Goal: Transaction & Acquisition: Purchase product/service

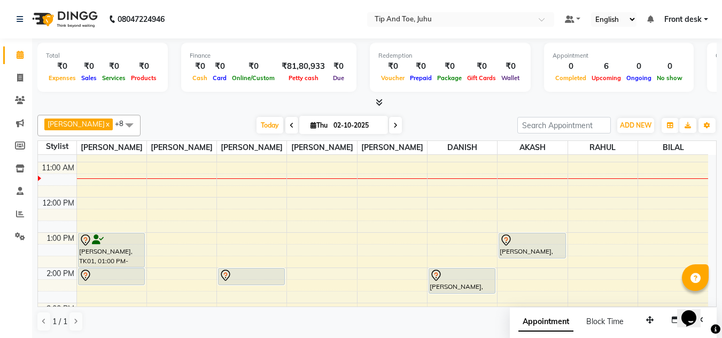
scroll to position [43, 0]
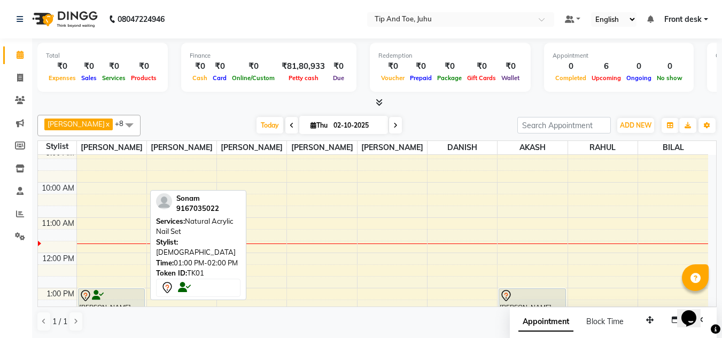
click at [133, 297] on div at bounding box center [111, 296] width 65 height 13
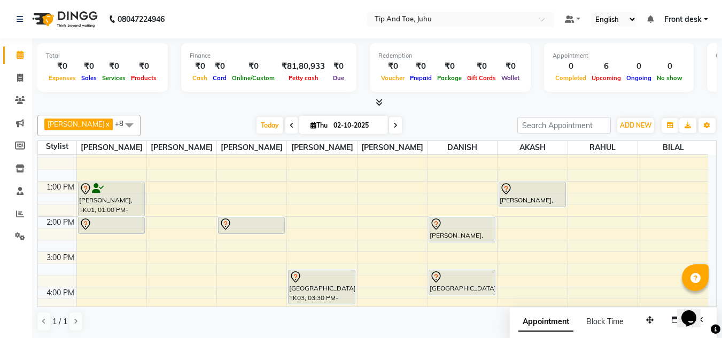
scroll to position [96, 0]
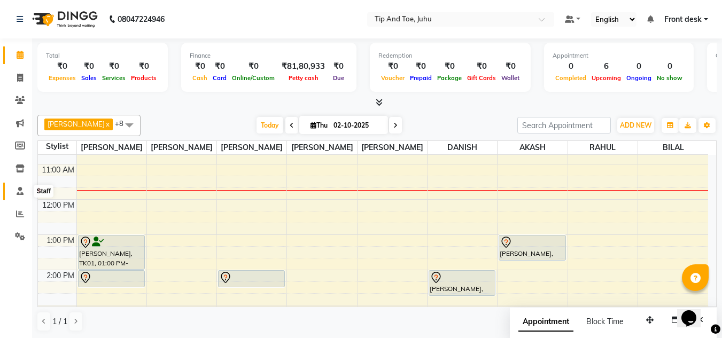
click at [17, 191] on icon at bounding box center [20, 191] width 7 height 8
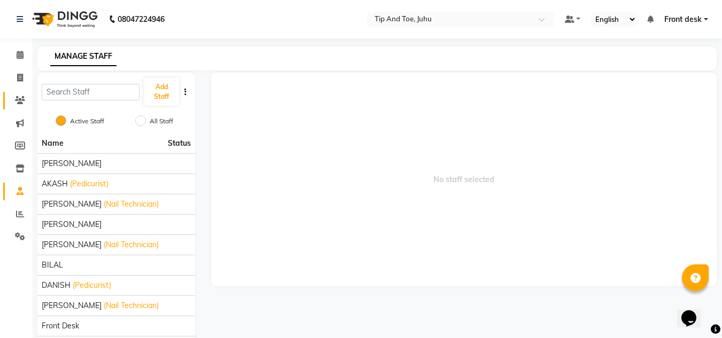
click at [19, 92] on link "Clients" at bounding box center [16, 101] width 26 height 18
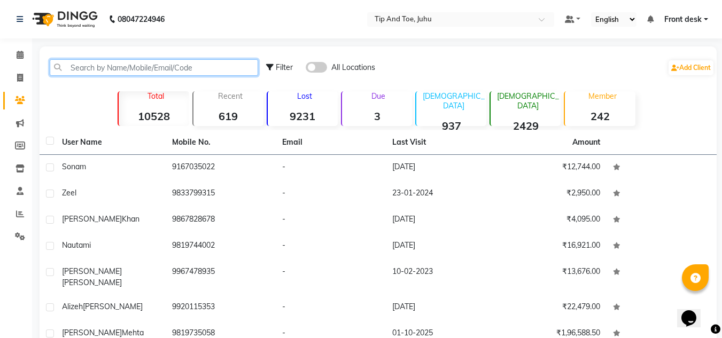
click at [203, 68] on input "text" at bounding box center [154, 67] width 208 height 17
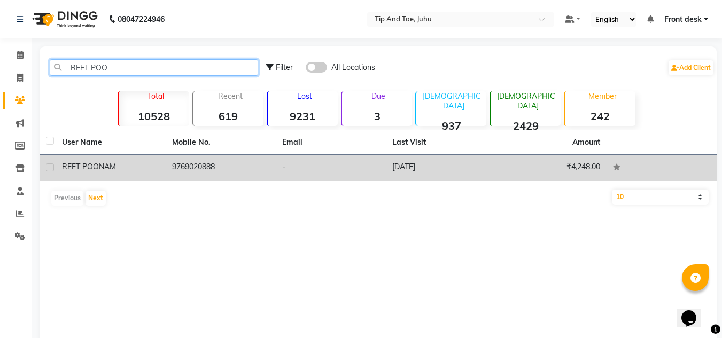
type input "REET POO"
click at [175, 162] on td "9769020888" at bounding box center [221, 168] width 110 height 26
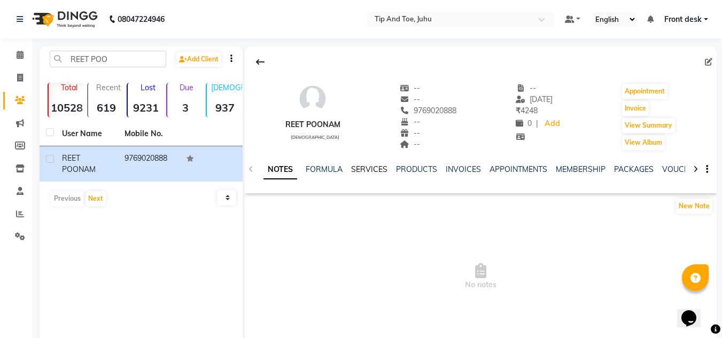
click at [373, 171] on link "SERVICES" at bounding box center [369, 170] width 36 height 10
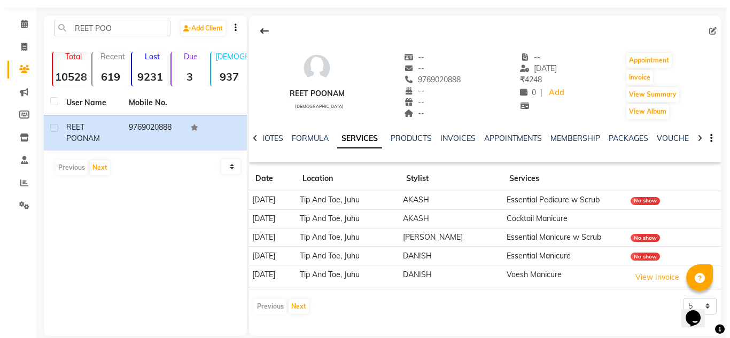
scroll to position [45, 0]
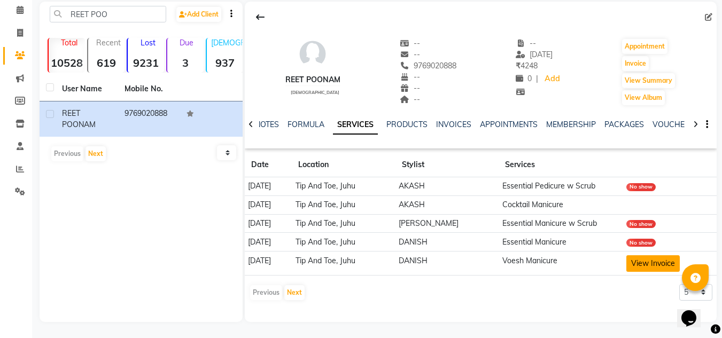
click at [644, 261] on button "View Invoice" at bounding box center [652, 263] width 53 height 17
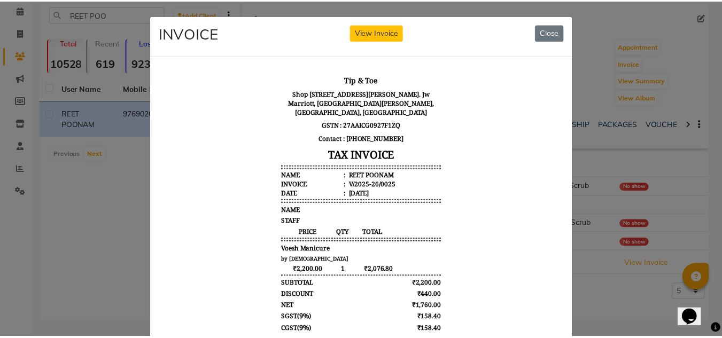
scroll to position [9, 0]
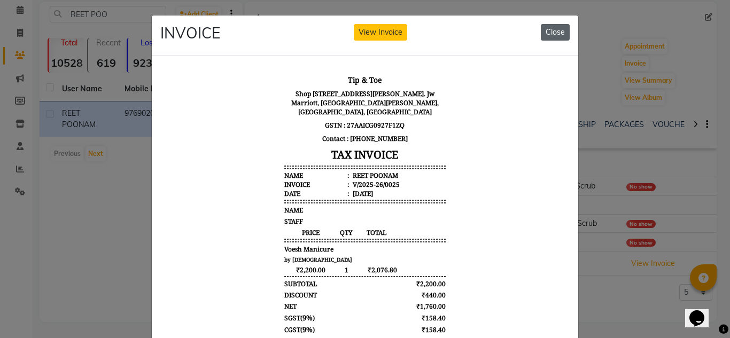
click at [552, 28] on button "Close" at bounding box center [555, 32] width 29 height 17
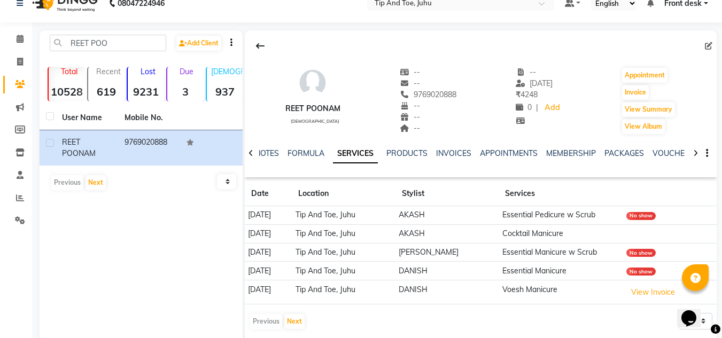
scroll to position [0, 0]
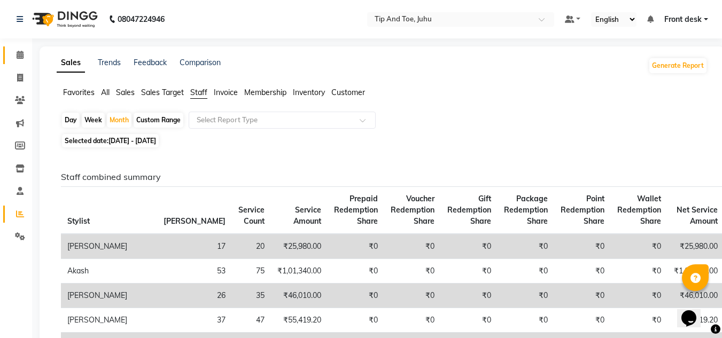
click at [16, 47] on link "Calendar" at bounding box center [16, 56] width 26 height 18
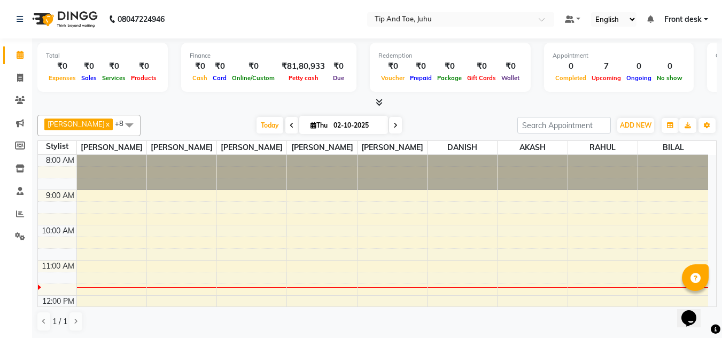
click at [290, 124] on icon at bounding box center [292, 125] width 4 height 6
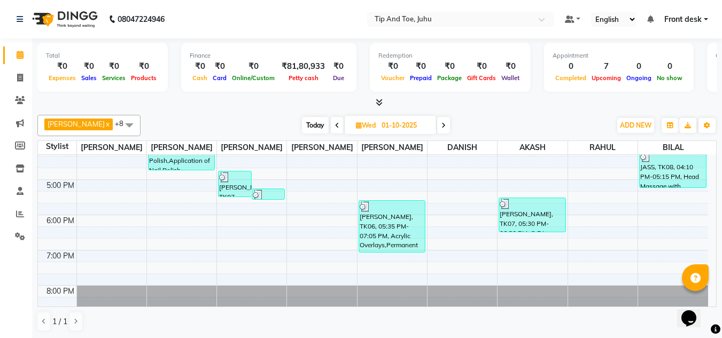
scroll to position [306, 0]
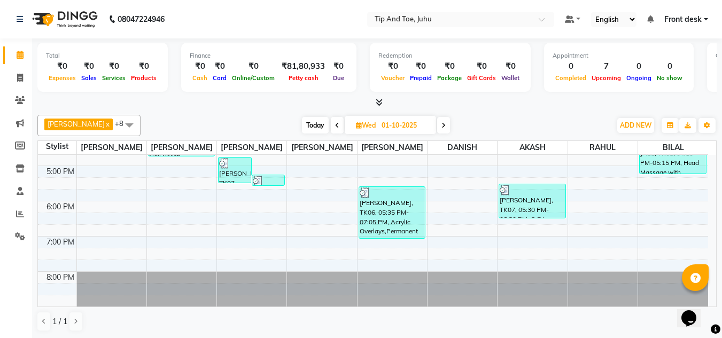
click at [302, 125] on span "Today" at bounding box center [315, 125] width 27 height 17
type input "02-10-2025"
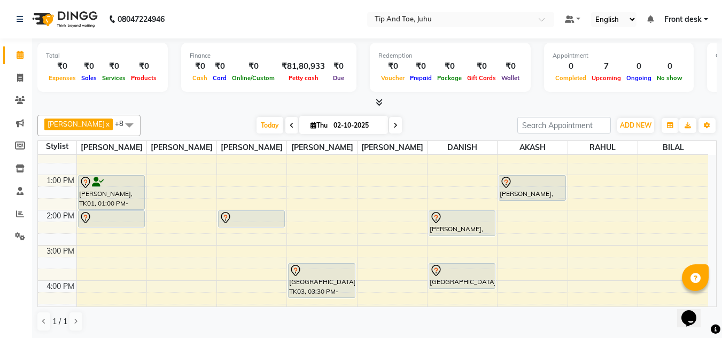
scroll to position [210, 0]
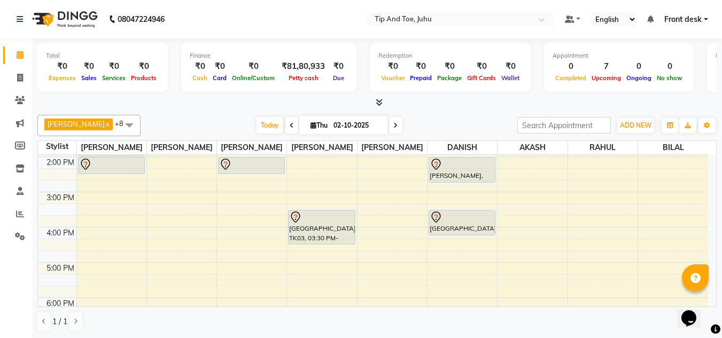
click at [541, 235] on div "8:00 AM 9:00 AM 10:00 AM 11:00 AM 12:00 PM 1:00 PM 2:00 PM 3:00 PM 4:00 PM 5:00…" at bounding box center [373, 174] width 670 height 458
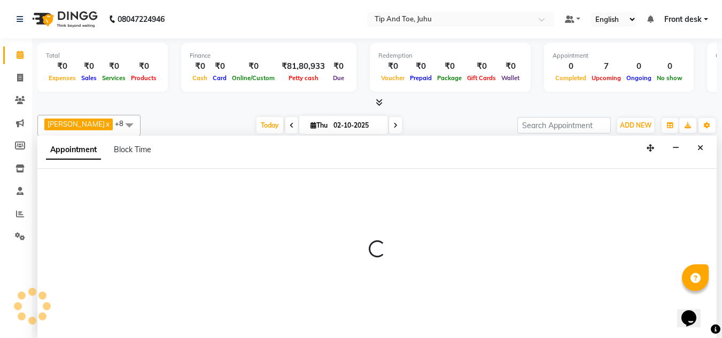
scroll to position [1, 0]
select select "37330"
select select "960"
select select "tentative"
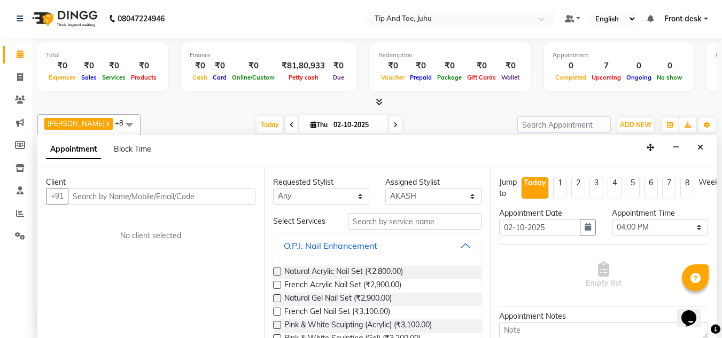
click at [238, 198] on input "text" at bounding box center [162, 196] width 188 height 17
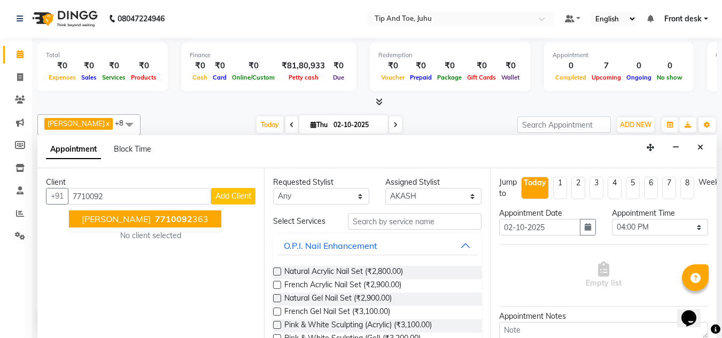
click at [163, 216] on span "7710092" at bounding box center [173, 219] width 37 height 11
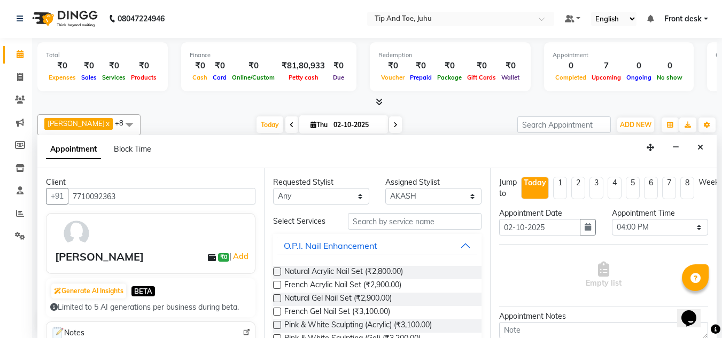
type input "7710092363"
click at [388, 225] on input "text" at bounding box center [415, 221] width 134 height 17
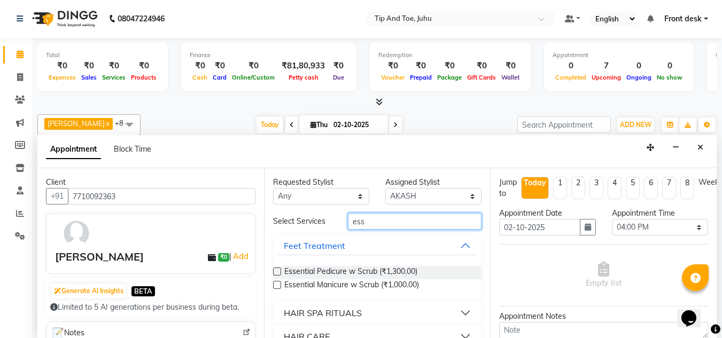
type input "ess"
click at [274, 272] on label at bounding box center [277, 272] width 8 height 8
click at [274, 272] on input "checkbox" at bounding box center [276, 272] width 7 height 7
checkbox input "true"
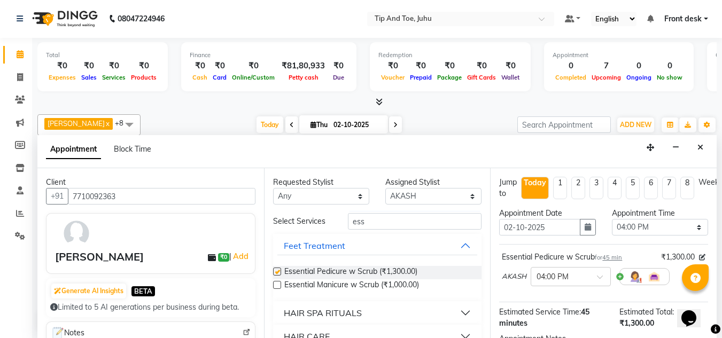
click at [277, 283] on label at bounding box center [277, 285] width 8 height 8
click at [277, 283] on input "checkbox" at bounding box center [276, 286] width 7 height 7
checkbox input "true"
checkbox input "false"
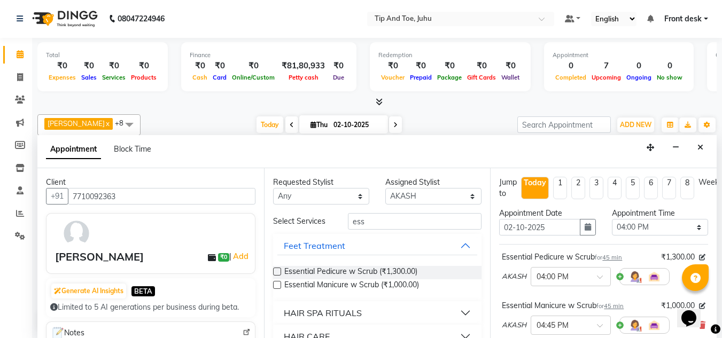
checkbox input "false"
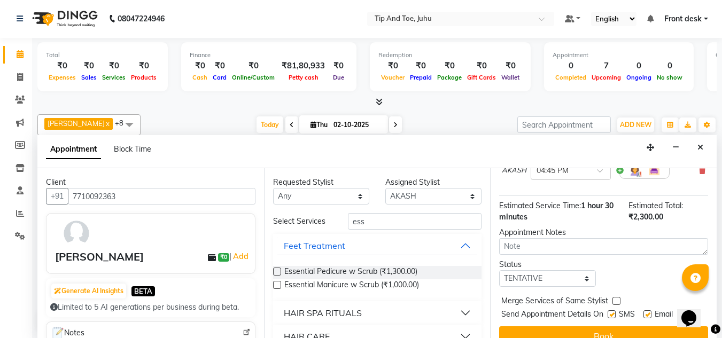
scroll to position [179, 0]
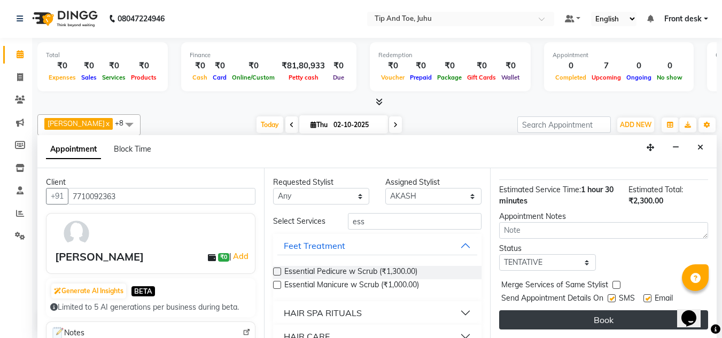
click at [554, 318] on button "Book" at bounding box center [603, 320] width 209 height 19
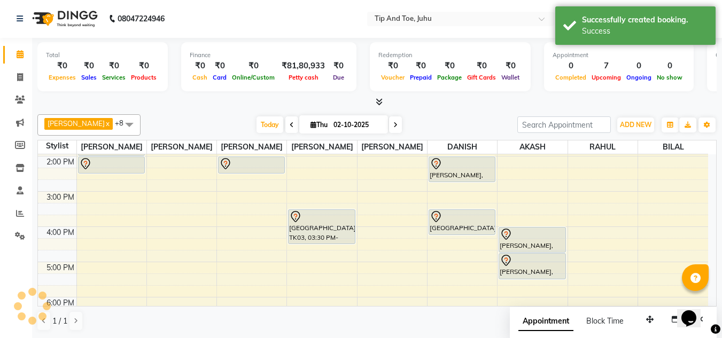
scroll to position [0, 0]
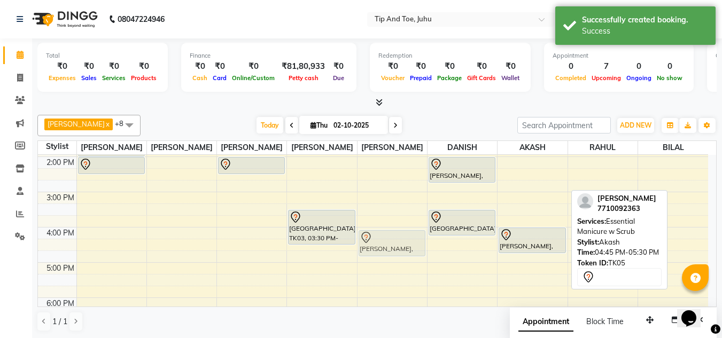
drag, startPoint x: 533, startPoint y: 272, endPoint x: 377, endPoint y: 243, distance: 159.1
click at [396, 243] on tr "Sonam, TK01, 01:00 PM-02:00 PM, Natural Acrylic Nail Set Simran Katharani, TK02…" at bounding box center [373, 174] width 670 height 458
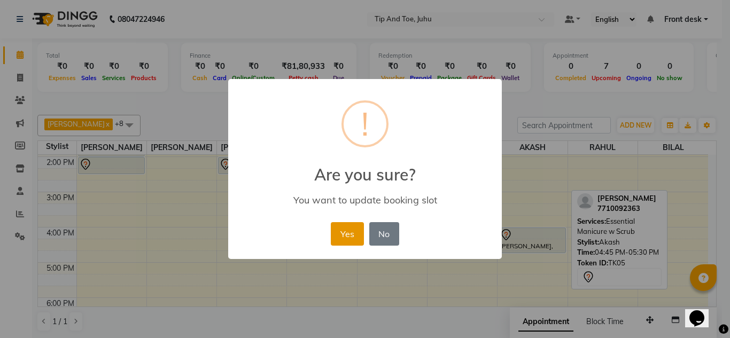
click at [344, 223] on button "Yes" at bounding box center [347, 234] width 33 height 24
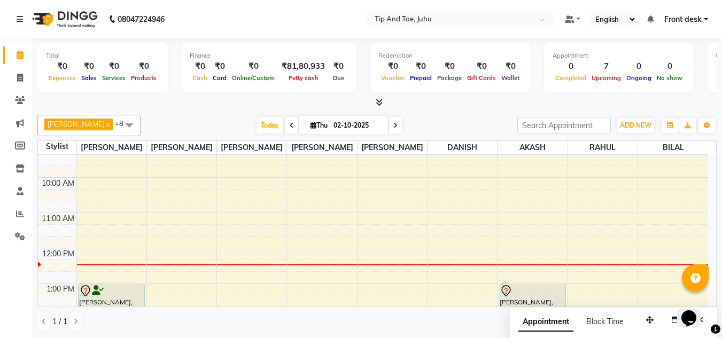
scroll to position [132, 0]
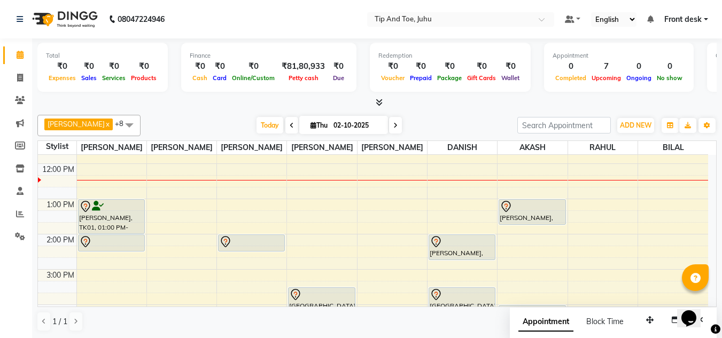
drag, startPoint x: 719, startPoint y: 207, endPoint x: 723, endPoint y: 193, distance: 14.5
click at [722, 193] on html "08047224946 Select Location × Tip And Toe, Juhu Default Panel My Panel English …" at bounding box center [361, 169] width 722 height 338
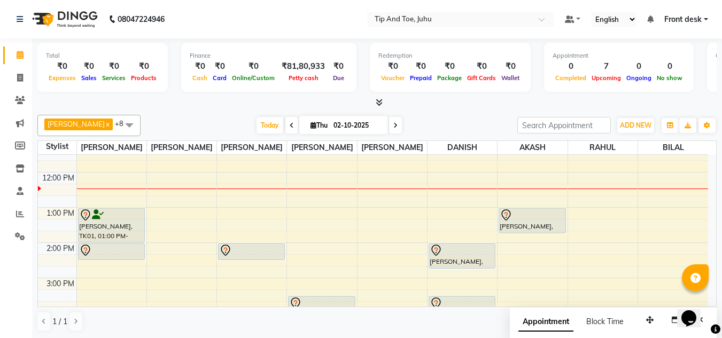
scroll to position [241, 0]
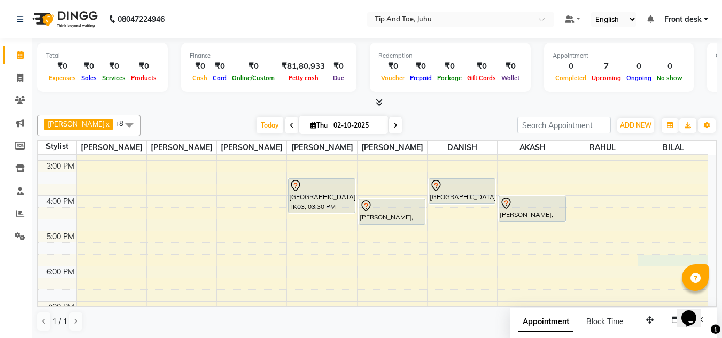
click at [707, 261] on div "8:00 AM 9:00 AM 10:00 AM 11:00 AM 12:00 PM 1:00 PM 2:00 PM 3:00 PM 4:00 PM 5:00…" at bounding box center [373, 143] width 670 height 458
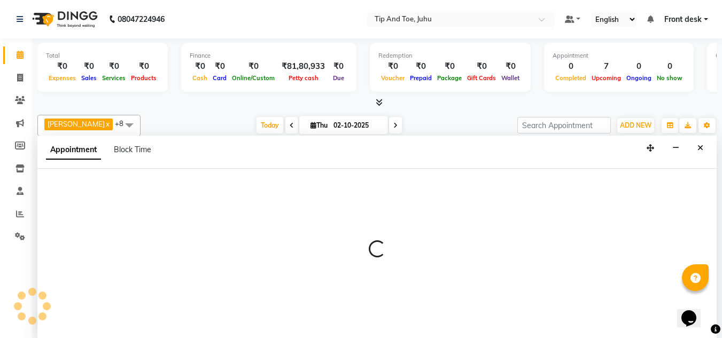
scroll to position [1, 0]
select select "50579"
select select "1065"
select select "tentative"
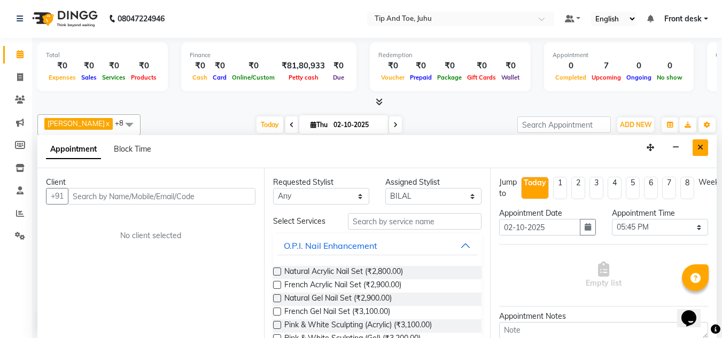
click at [704, 145] on button "Close" at bounding box center [701, 148] width 16 height 17
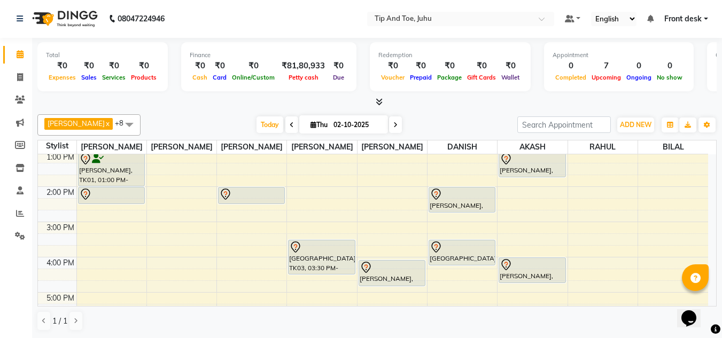
scroll to position [204, 0]
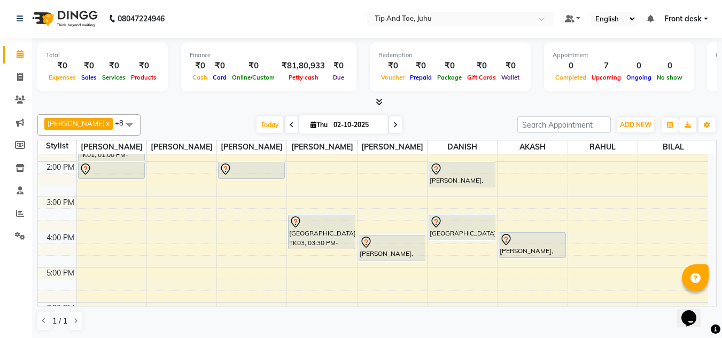
click at [119, 130] on span at bounding box center [129, 124] width 21 height 20
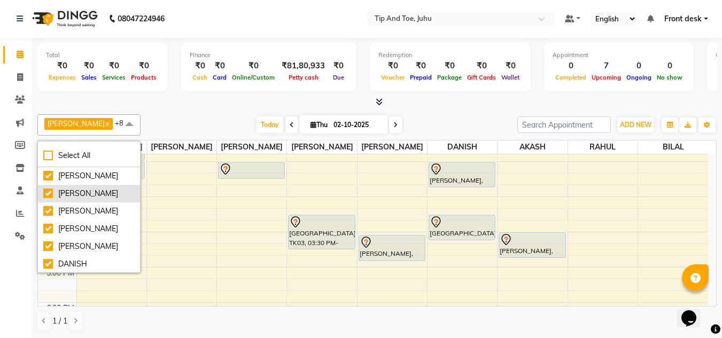
click at [50, 194] on div "[PERSON_NAME]" at bounding box center [88, 193] width 91 height 11
checkbox input "false"
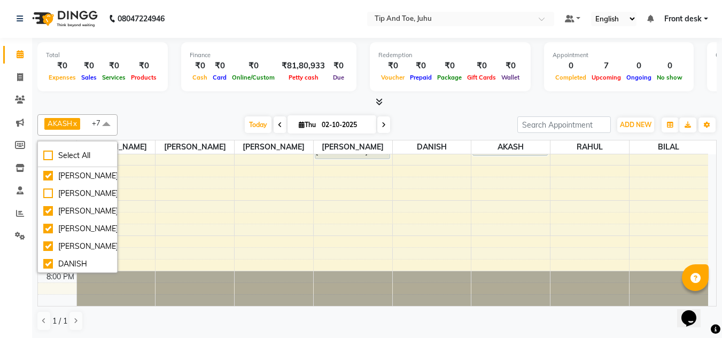
scroll to position [146, 0]
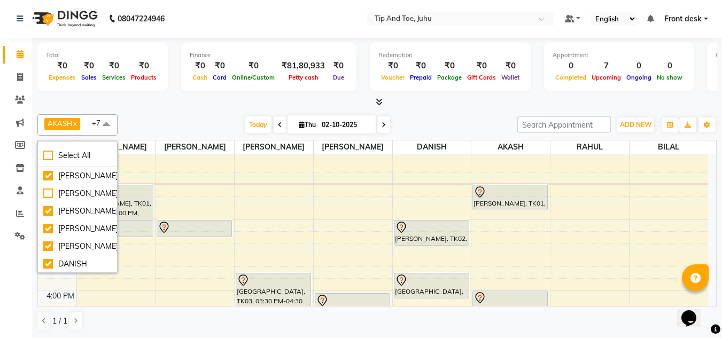
click at [456, 97] on div at bounding box center [376, 102] width 679 height 11
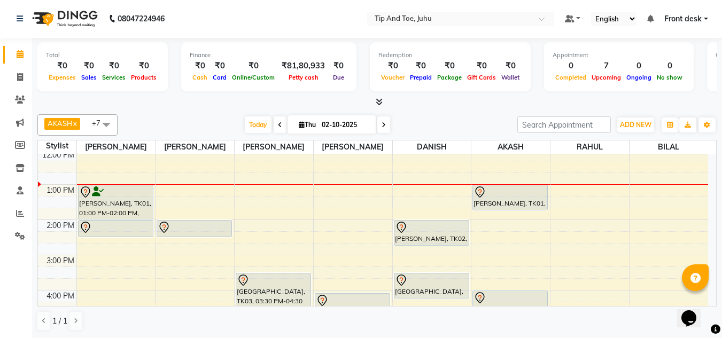
click at [29, 76] on li "Invoice" at bounding box center [16, 77] width 32 height 23
click at [17, 76] on icon at bounding box center [20, 77] width 6 height 8
select select "service"
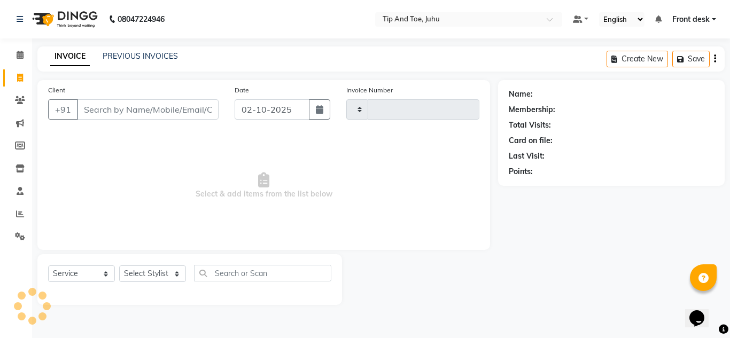
type input "1885"
click at [148, 105] on input "Client" at bounding box center [148, 109] width 142 height 20
select select "5516"
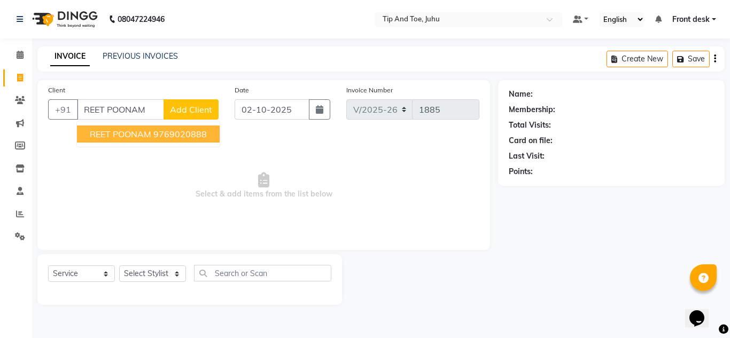
click at [153, 136] on ngb-highlight "9769020888" at bounding box center [179, 134] width 53 height 11
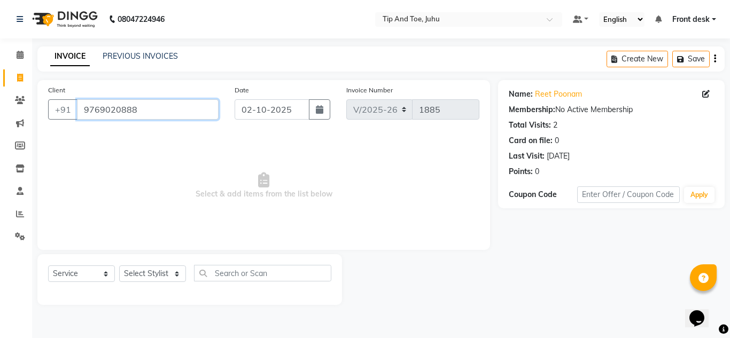
click at [194, 114] on input "9769020888" at bounding box center [148, 109] width 142 height 20
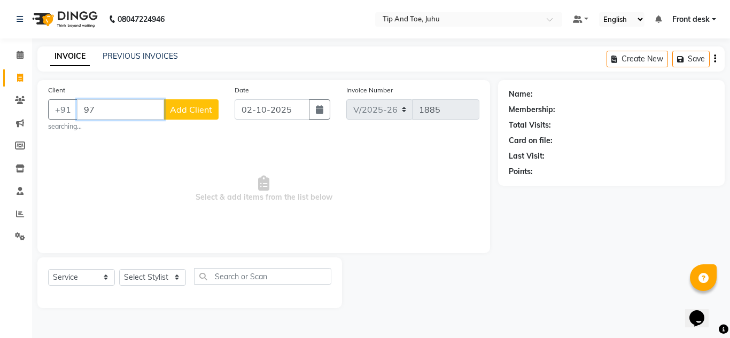
type input "9"
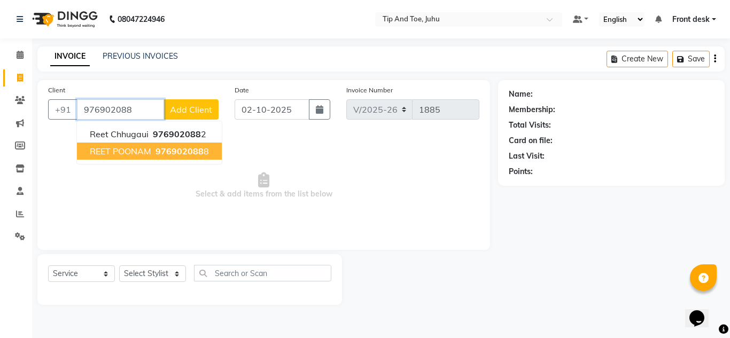
click at [168, 154] on span "976902088" at bounding box center [180, 151] width 48 height 11
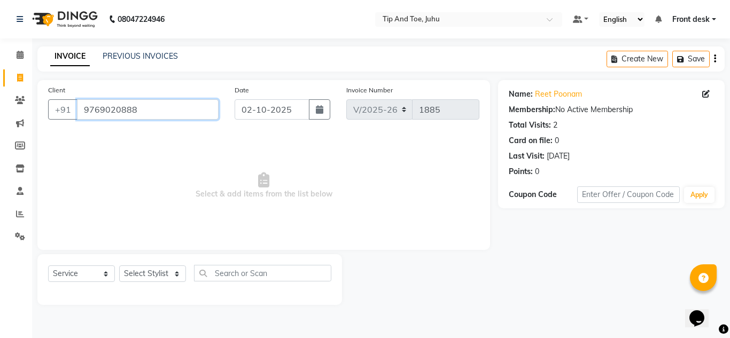
click at [173, 117] on input "9769020888" at bounding box center [148, 109] width 142 height 20
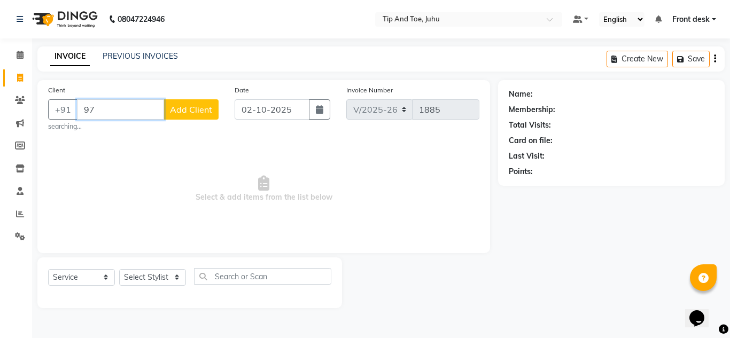
type input "9"
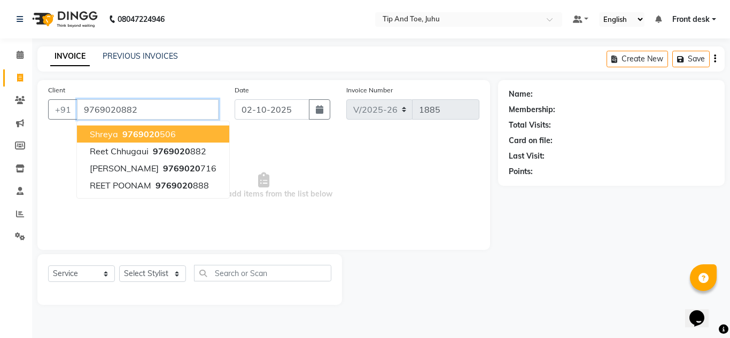
type input "9769020882"
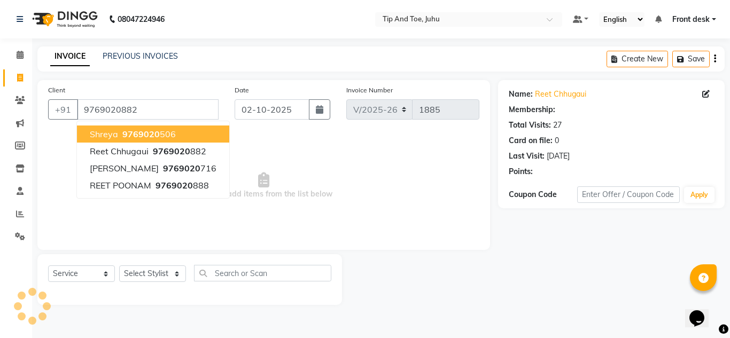
select select "1: Object"
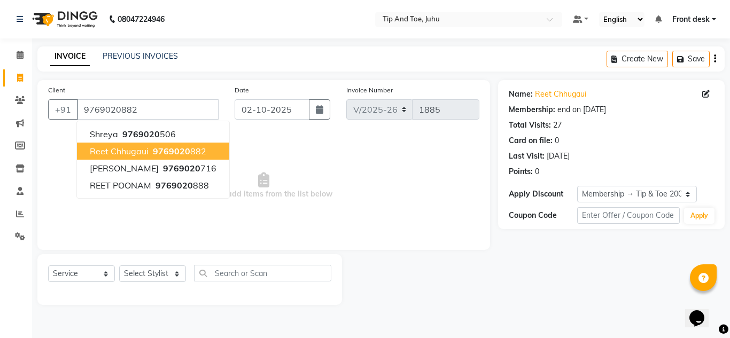
click at [182, 148] on span "9769020" at bounding box center [171, 151] width 37 height 11
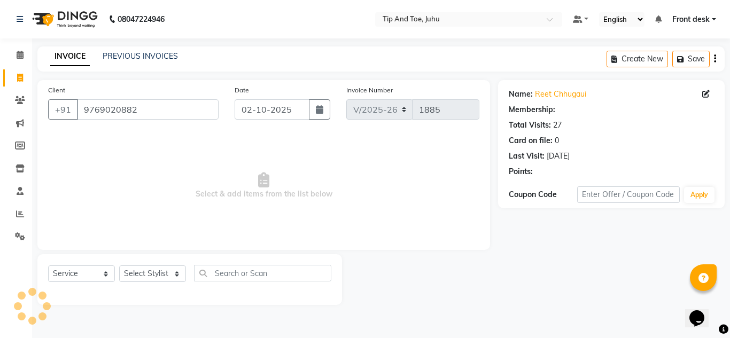
select select "1: Object"
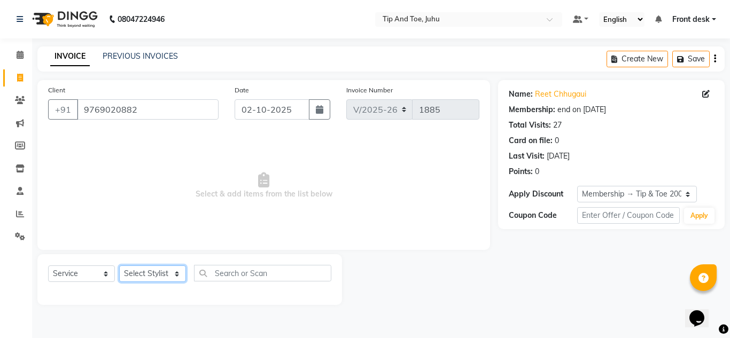
click at [158, 270] on select "Select Stylist AJAY UTKAR AKASH [PERSON_NAME] kharei [PERSON_NAME] DANISH [PERS…" at bounding box center [152, 274] width 67 height 17
select select "39814"
click at [119, 266] on select "Select Stylist AJAY UTKAR AKASH [PERSON_NAME] kharei [PERSON_NAME] DANISH [PERS…" at bounding box center [152, 274] width 67 height 17
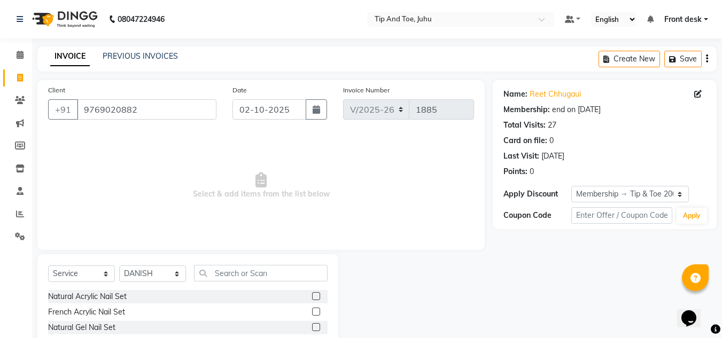
drag, startPoint x: 244, startPoint y: 259, endPoint x: 244, endPoint y: 270, distance: 10.7
click at [244, 262] on div "Select Service Product Membership Package Voucher Prepaid Gift Card Select Styl…" at bounding box center [187, 333] width 301 height 158
click at [244, 274] on input "text" at bounding box center [261, 273] width 134 height 17
type input "voesh"
click at [315, 296] on label at bounding box center [316, 296] width 8 height 8
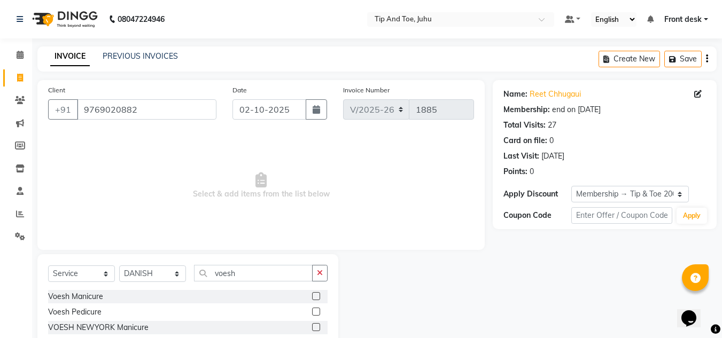
click at [315, 296] on input "checkbox" at bounding box center [315, 296] width 7 height 7
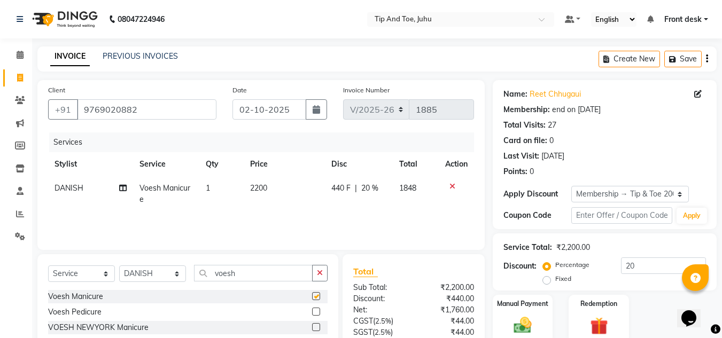
checkbox input "false"
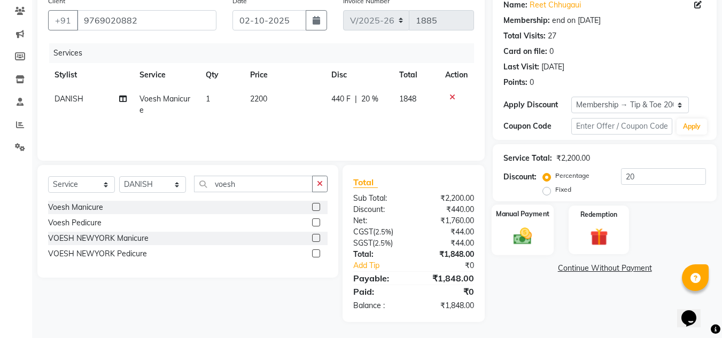
click at [509, 230] on img at bounding box center [523, 236] width 30 height 21
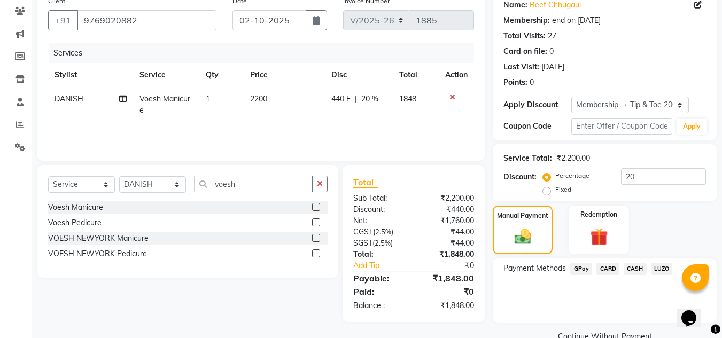
click at [604, 268] on span "CARD" at bounding box center [607, 269] width 23 height 12
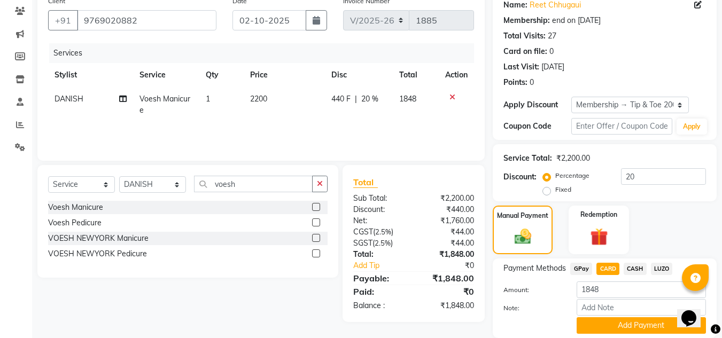
scroll to position [127, 0]
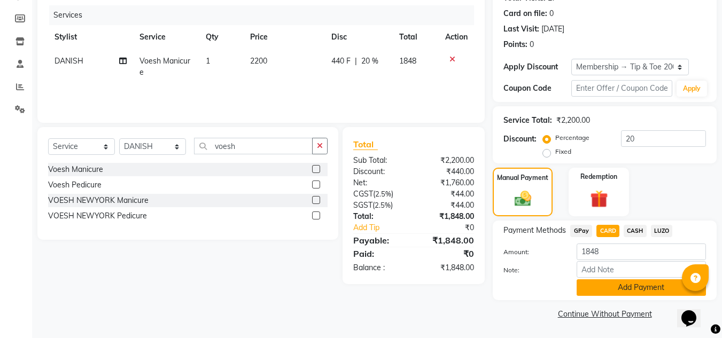
click at [617, 290] on button "Add Payment" at bounding box center [641, 288] width 129 height 17
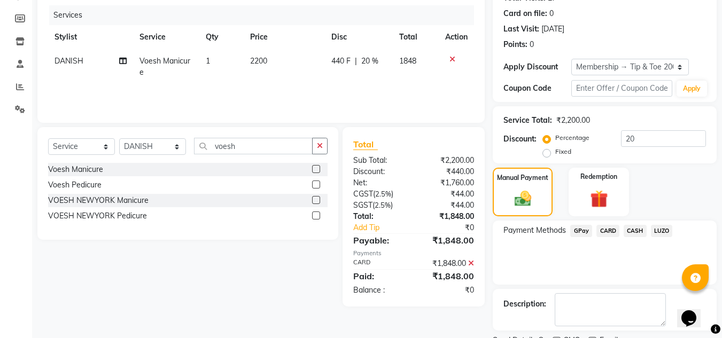
scroll to position [172, 0]
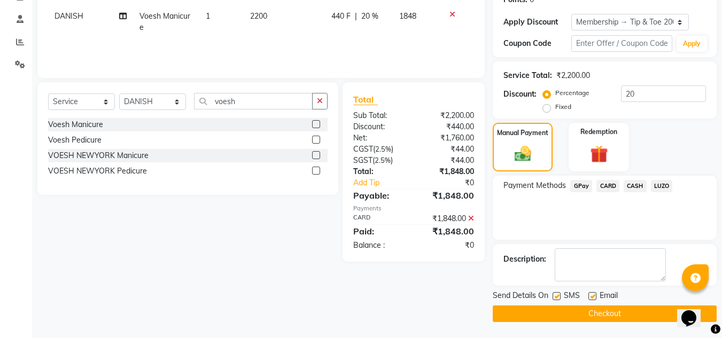
click at [587, 311] on button "Checkout" at bounding box center [605, 314] width 224 height 17
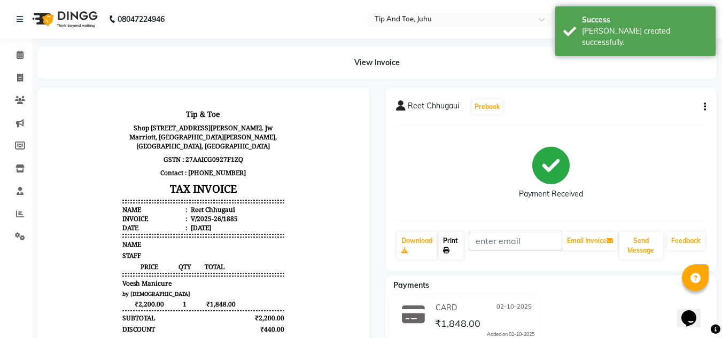
click at [443, 245] on link "Print" at bounding box center [451, 246] width 25 height 28
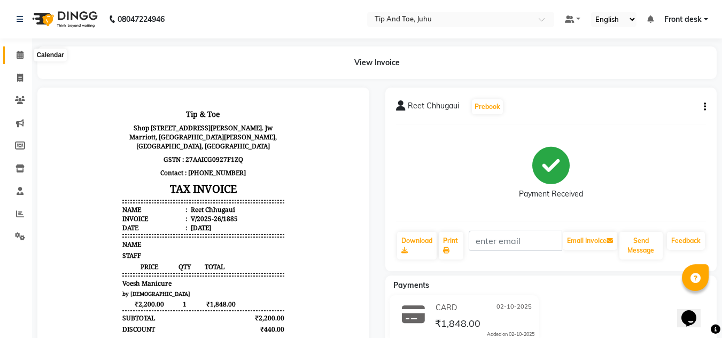
click at [18, 55] on icon at bounding box center [20, 55] width 7 height 8
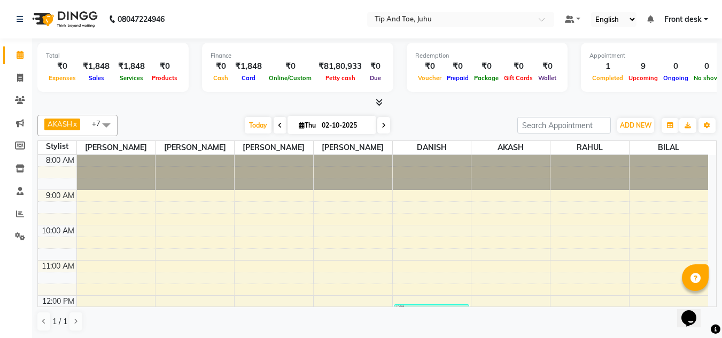
click at [112, 124] on span at bounding box center [106, 125] width 21 height 20
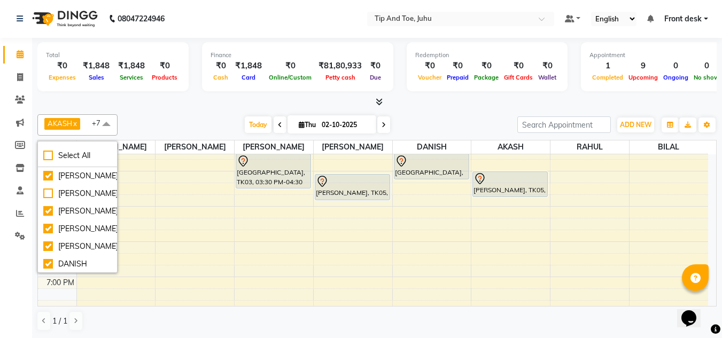
scroll to position [267, 0]
click at [189, 109] on div "Total ₹0 Expenses ₹1,848 Sales ₹1,848 Services ₹0 Products Finance ₹0 Cash ₹1,8…" at bounding box center [377, 188] width 690 height 300
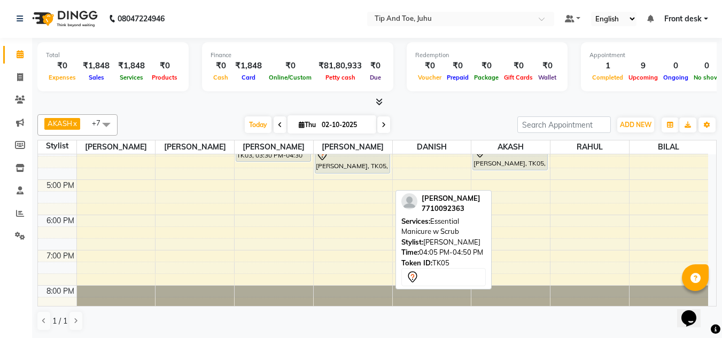
scroll to position [293, 0]
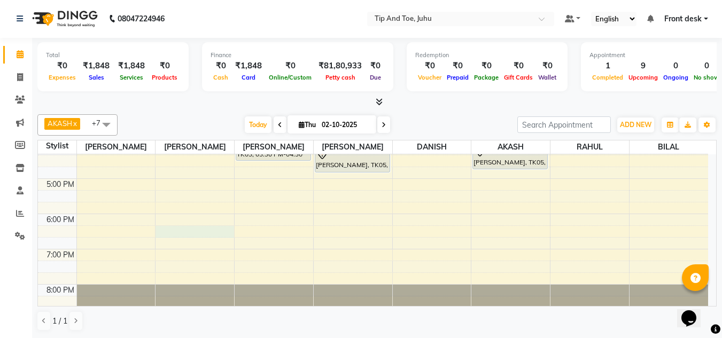
click at [190, 233] on div "8:00 AM 9:00 AM 10:00 AM 11:00 AM 12:00 PM 1:00 PM 2:00 PM 3:00 PM 4:00 PM 5:00…" at bounding box center [373, 91] width 670 height 458
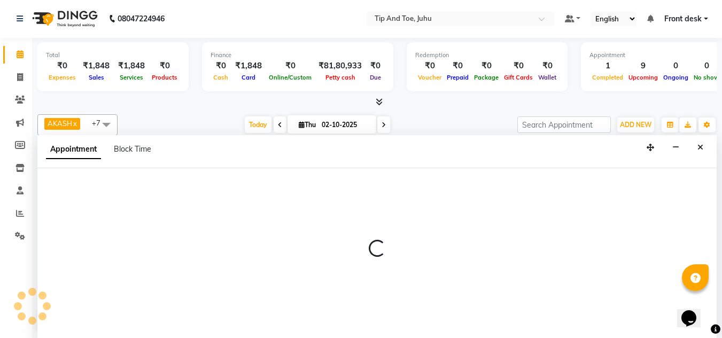
select select "91056"
select select "tentative"
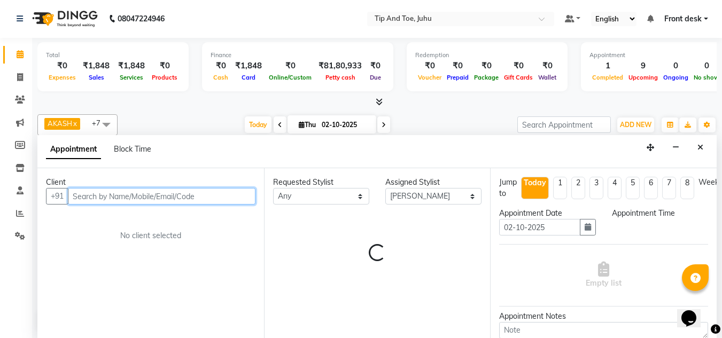
select select "1095"
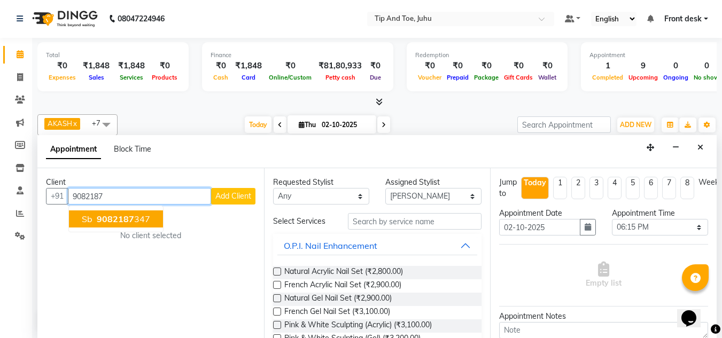
click at [129, 220] on span "9082187" at bounding box center [115, 219] width 37 height 11
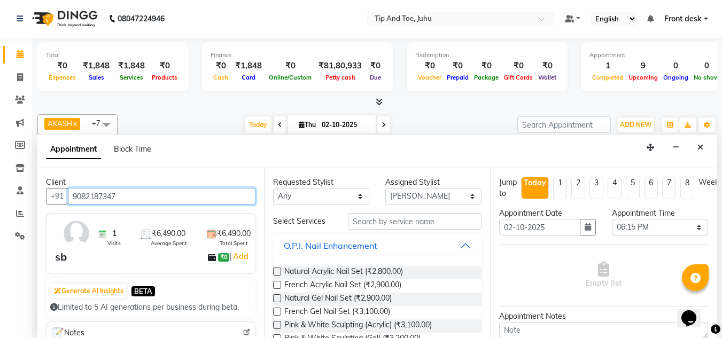
type input "9082187347"
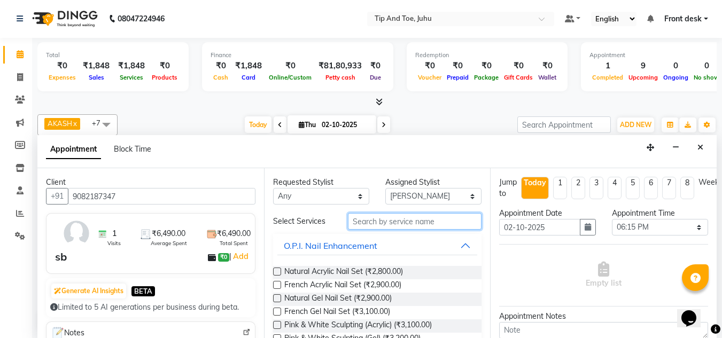
click at [417, 223] on input "text" at bounding box center [415, 221] width 134 height 17
type input "over"
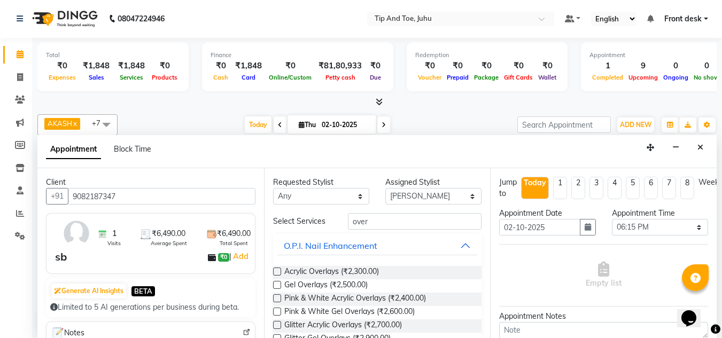
click at [276, 273] on label at bounding box center [277, 272] width 8 height 8
click at [276, 273] on input "checkbox" at bounding box center [276, 272] width 7 height 7
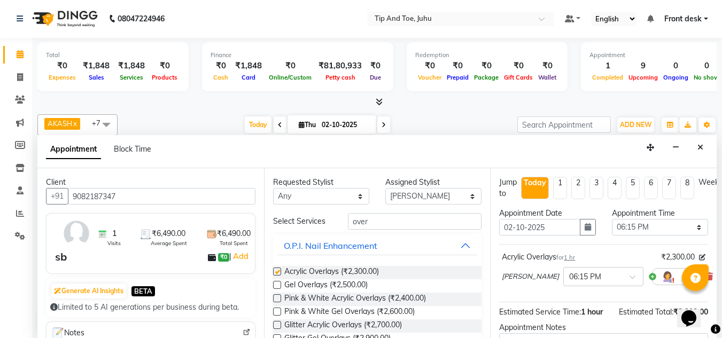
checkbox input "false"
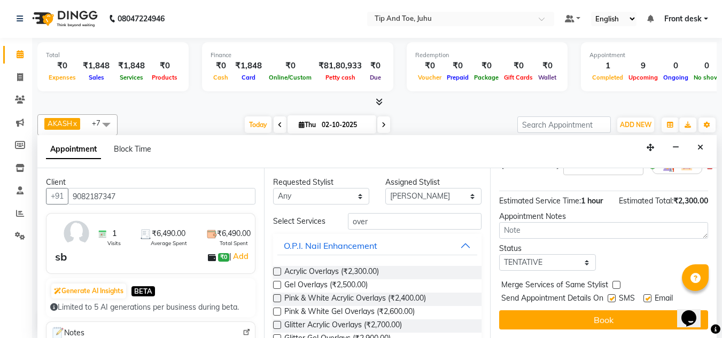
drag, startPoint x: 713, startPoint y: 241, endPoint x: 19, endPoint y: 14, distance: 729.8
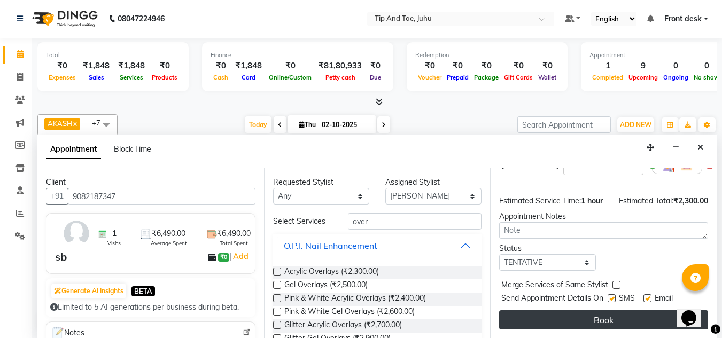
click at [572, 319] on button "Book" at bounding box center [603, 320] width 209 height 19
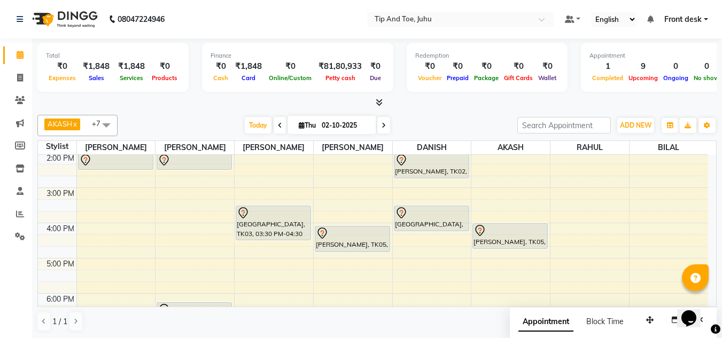
scroll to position [140, 0]
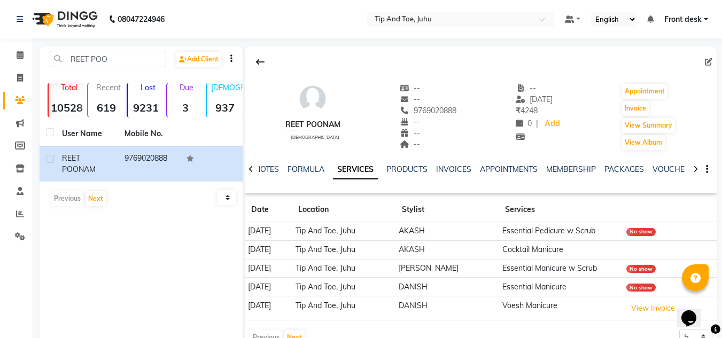
drag, startPoint x: 278, startPoint y: 122, endPoint x: 345, endPoint y: 122, distance: 66.3
click at [345, 122] on div "REET POONAM [DEMOGRAPHIC_DATA] -- -- 9769020888 -- -- -- -- [DATE] ₹ 4248 0 | A…" at bounding box center [481, 111] width 472 height 79
copy div "REET POONAM"
click at [17, 56] on icon at bounding box center [20, 55] width 7 height 8
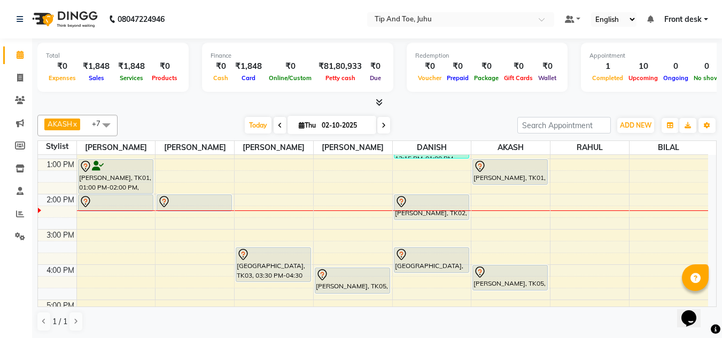
scroll to position [172, 0]
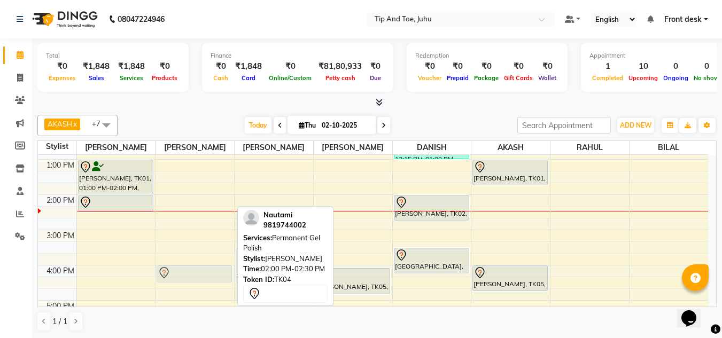
drag, startPoint x: 180, startPoint y: 196, endPoint x: 168, endPoint y: 271, distance: 76.2
click at [168, 271] on div "Nautami, TK04, 02:00 PM-02:30 PM, Permanent Gel Polish sb, TK07, 06:15 PM-07:15…" at bounding box center [195, 212] width 79 height 458
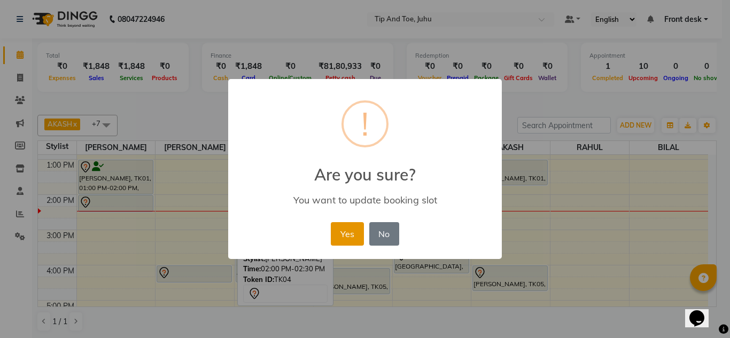
click at [342, 236] on button "Yes" at bounding box center [347, 234] width 33 height 24
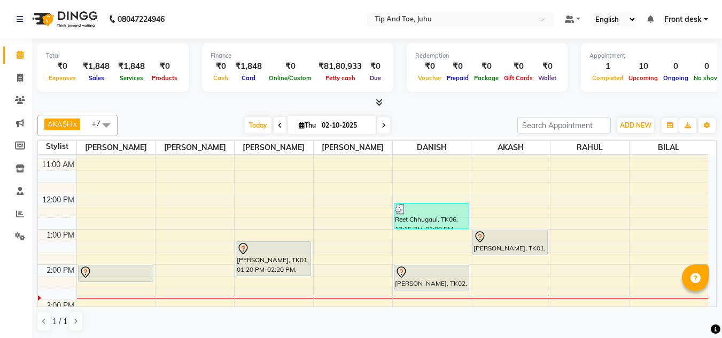
scroll to position [148, 0]
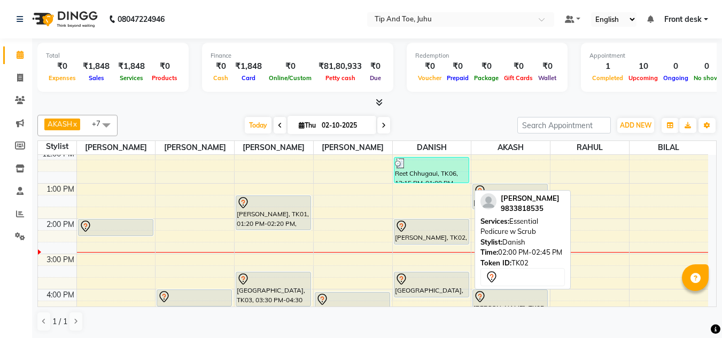
click at [445, 238] on div "Simran Katharani, TK02, 02:00 PM-02:45 PM, Essential Pedicure w Scrub" at bounding box center [431, 232] width 74 height 25
click at [443, 235] on div "Simran Katharani, TK02, 02:00 PM-02:45 PM, Essential Pedicure w Scrub" at bounding box center [431, 232] width 74 height 25
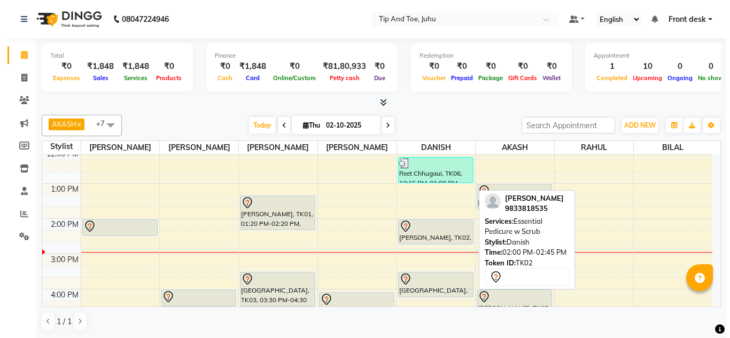
select select "7"
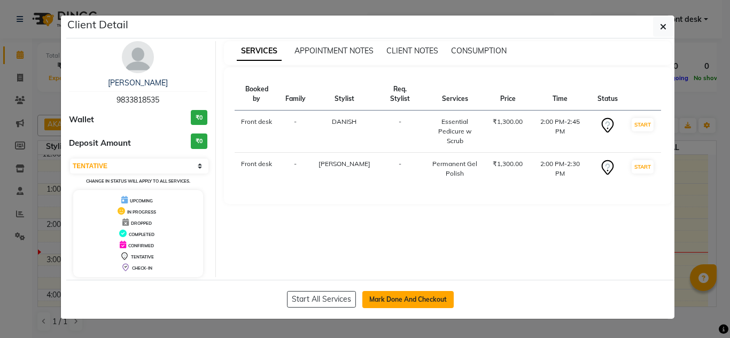
click at [399, 298] on button "Mark Done And Checkout" at bounding box center [407, 299] width 91 height 17
select select "service"
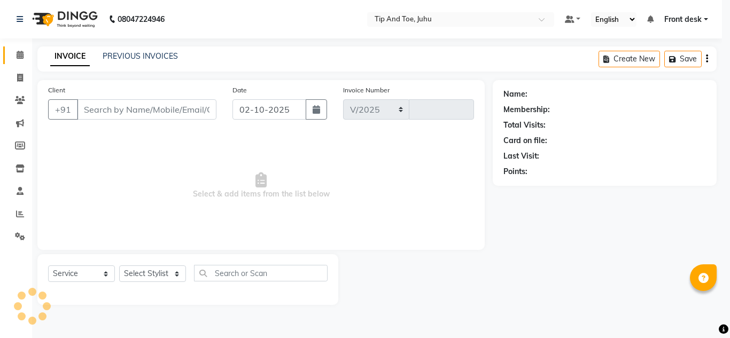
select select "5516"
type input "1886"
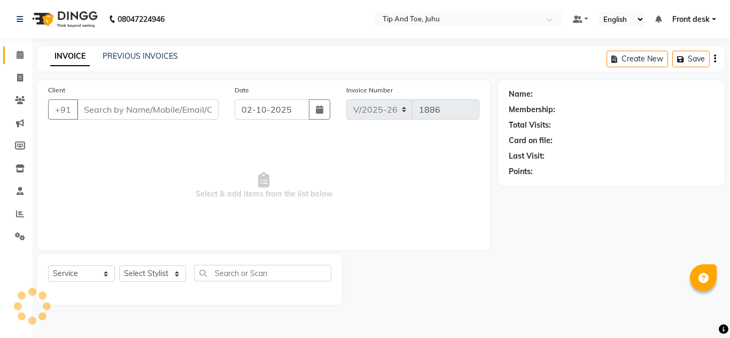
type input "9833818535"
select select "39814"
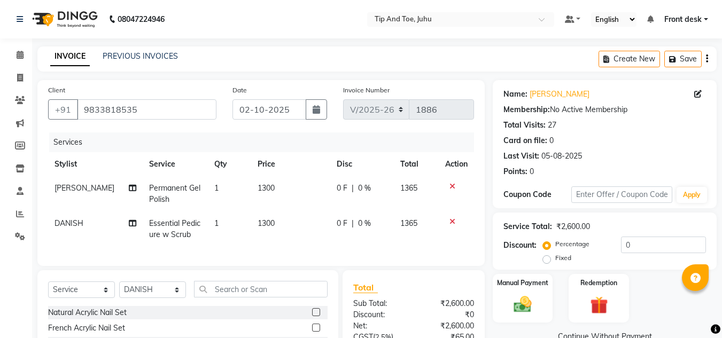
click at [67, 227] on span "DANISH" at bounding box center [69, 224] width 29 height 10
select select "39814"
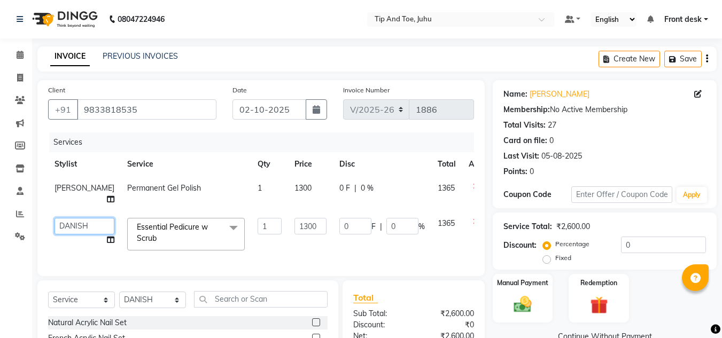
click at [69, 224] on select "[PERSON_NAME] [PERSON_NAME] [PERSON_NAME] DANISH [PERSON_NAME] Front desk [PERS…" at bounding box center [85, 226] width 60 height 17
select select "37330"
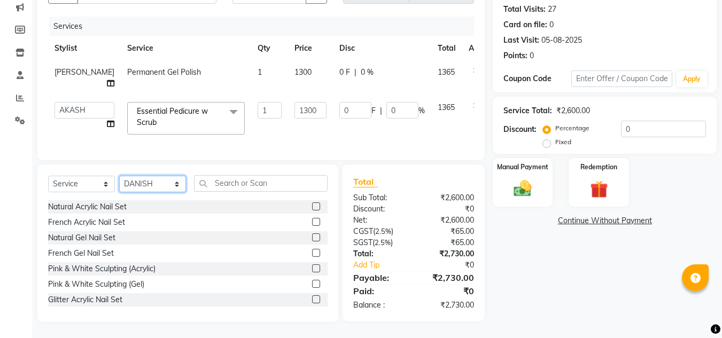
click at [150, 179] on select "Select Stylist AJAY UTKAR AKASH [PERSON_NAME] kharei [PERSON_NAME] DANISH [PERS…" at bounding box center [152, 184] width 67 height 17
select select "37331"
click at [119, 176] on select "Select Stylist AJAY UTKAR AKASH [PERSON_NAME] kharei [PERSON_NAME] DANISH [PERS…" at bounding box center [152, 184] width 67 height 17
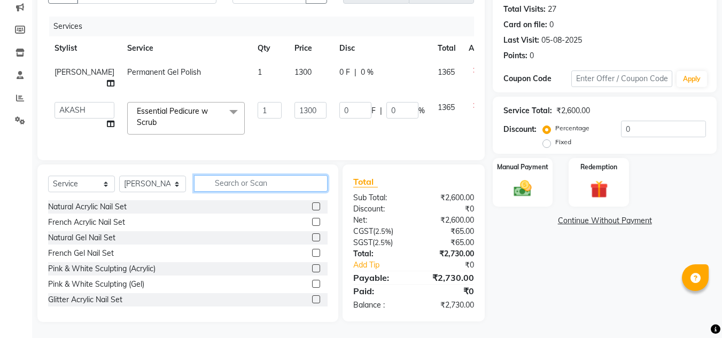
click at [275, 187] on input "text" at bounding box center [261, 183] width 134 height 17
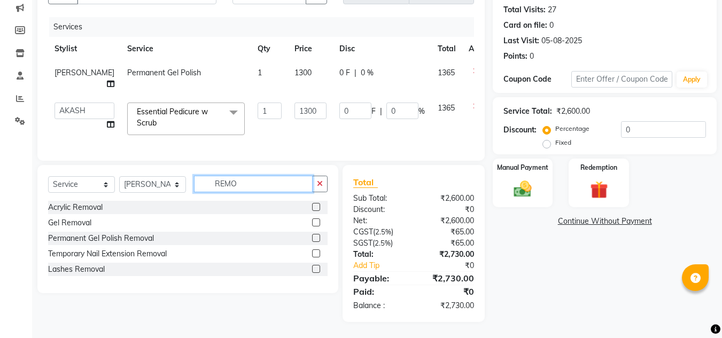
scroll to position [123, 0]
type input "REMO"
click at [316, 237] on label at bounding box center [316, 238] width 8 height 8
click at [316, 237] on input "checkbox" at bounding box center [315, 238] width 7 height 7
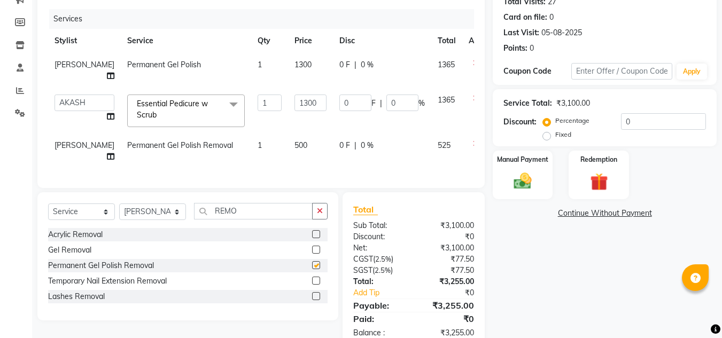
checkbox input "false"
click at [291, 220] on input "REMO" at bounding box center [253, 211] width 119 height 17
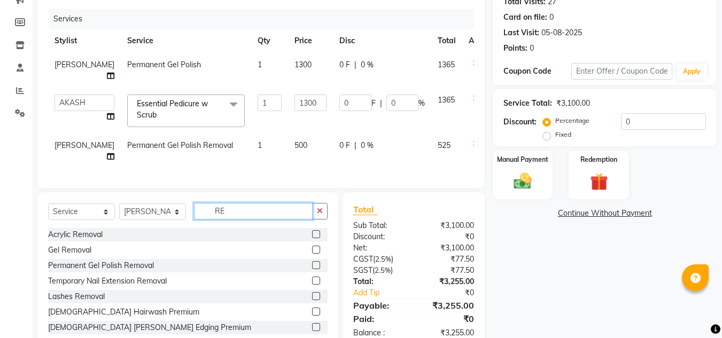
type input "R"
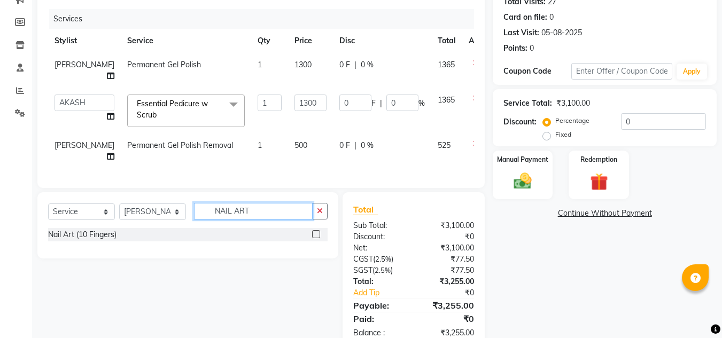
type input "NAIL ART"
click at [317, 238] on label at bounding box center [316, 234] width 8 height 8
click at [317, 238] on input "checkbox" at bounding box center [315, 234] width 7 height 7
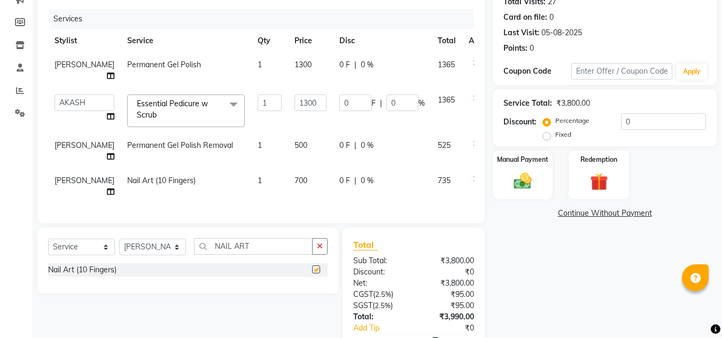
checkbox input "false"
click at [295, 180] on span "700" at bounding box center [301, 181] width 13 height 10
select select "37331"
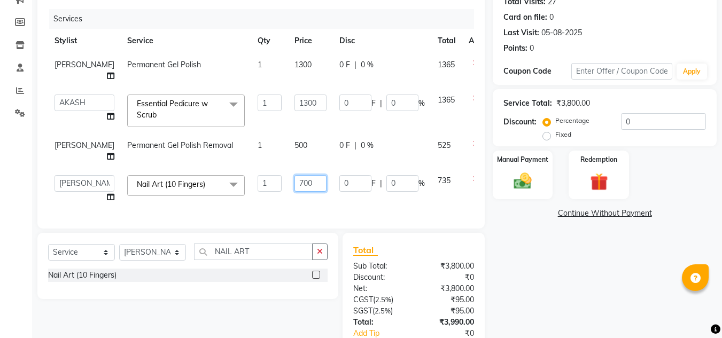
click at [295, 183] on input "700" at bounding box center [311, 183] width 32 height 17
type input "200"
click at [333, 202] on td "0 F | 0 %" at bounding box center [382, 189] width 98 height 41
select select "37331"
click at [327, 213] on div "Services Stylist Service Qty Price Disc Total Action DHANSHREE Permanent Gel Po…" at bounding box center [261, 113] width 426 height 209
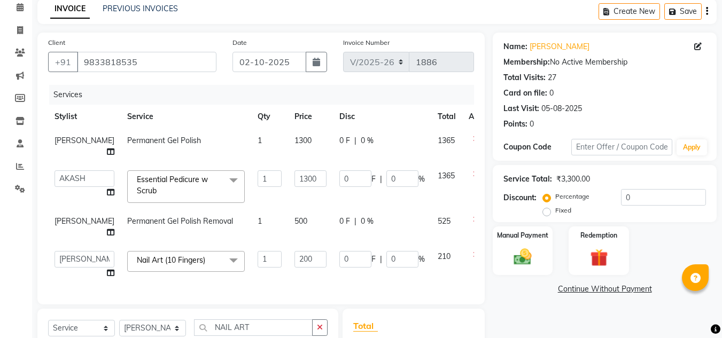
scroll to position [0, 0]
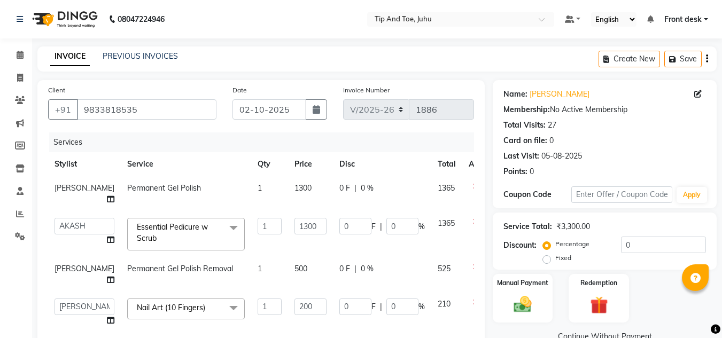
click at [383, 158] on th "Disc" at bounding box center [382, 164] width 98 height 24
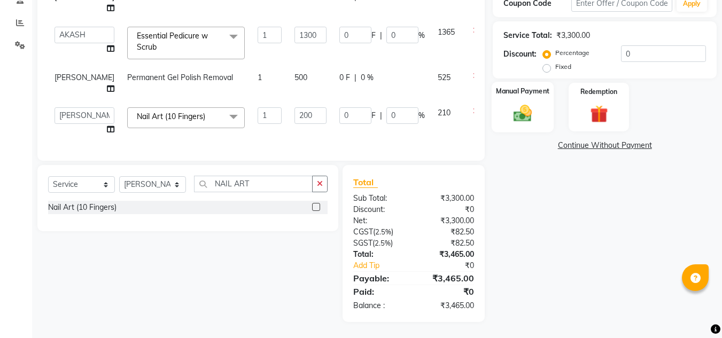
click at [525, 88] on label "Manual Payment" at bounding box center [522, 91] width 53 height 10
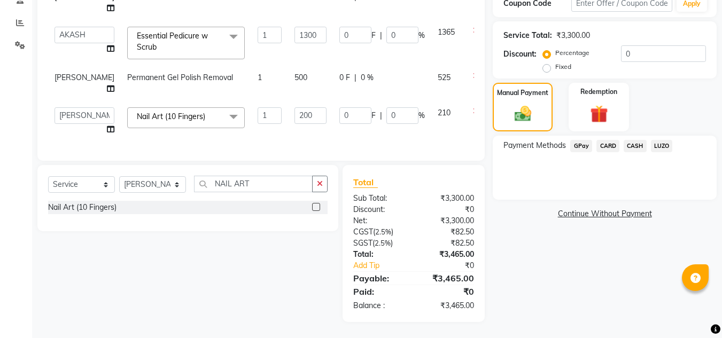
click at [585, 141] on span "GPay" at bounding box center [581, 146] width 22 height 12
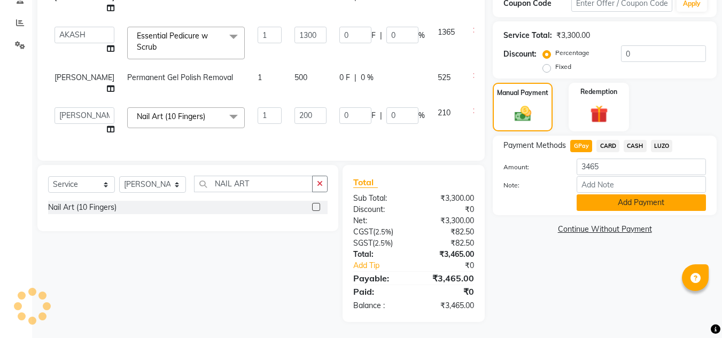
click at [622, 200] on button "Add Payment" at bounding box center [641, 203] width 129 height 17
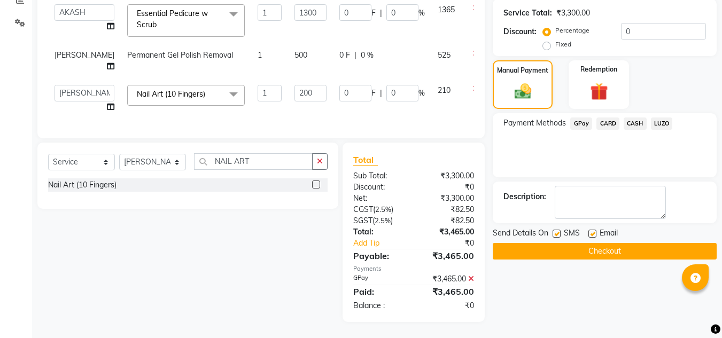
scroll to position [136, 0]
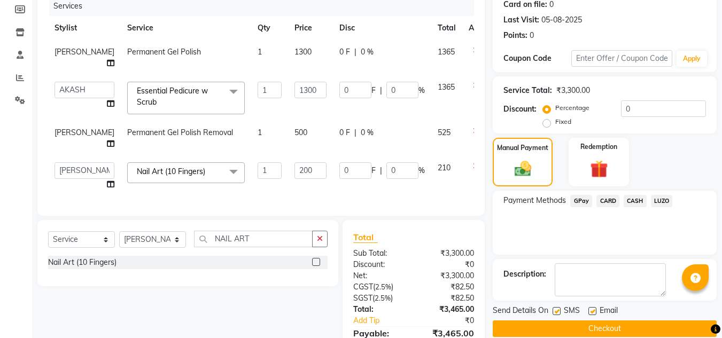
click at [291, 121] on td "500" at bounding box center [310, 138] width 45 height 35
select select "37331"
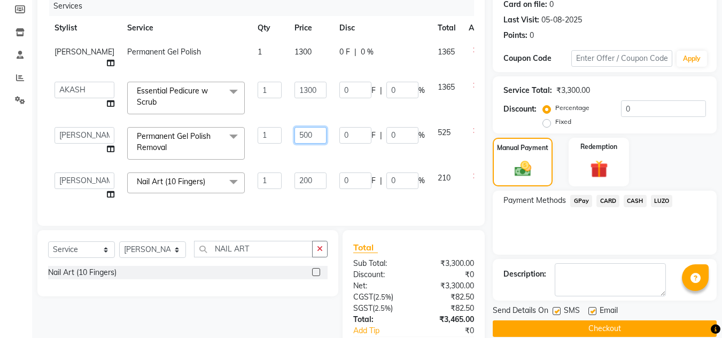
click at [295, 138] on input "500" at bounding box center [311, 135] width 32 height 17
type input "300"
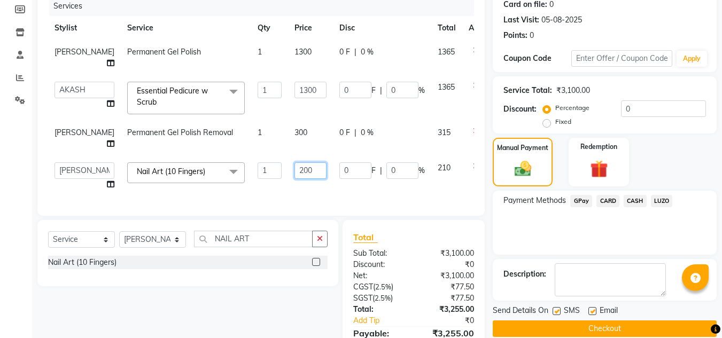
click at [292, 183] on td "200" at bounding box center [310, 176] width 45 height 41
type input "500"
click at [354, 196] on div "Services Stylist Service Qty Price Disc Total Action DHANSHREE Permanent Gel Po…" at bounding box center [261, 100] width 426 height 209
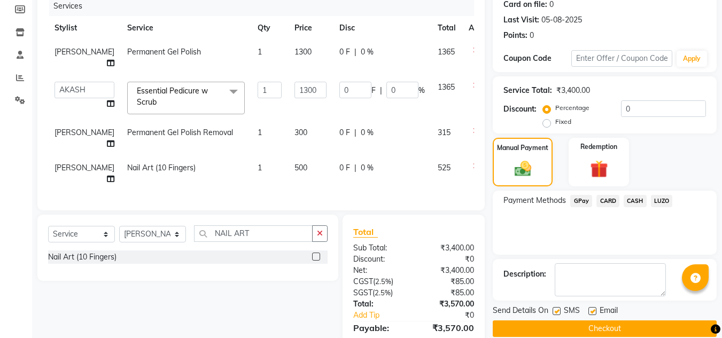
scroll to position [216, 0]
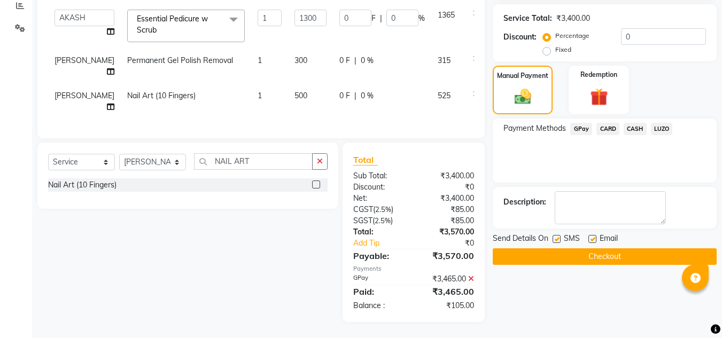
click at [470, 280] on icon at bounding box center [471, 278] width 6 height 7
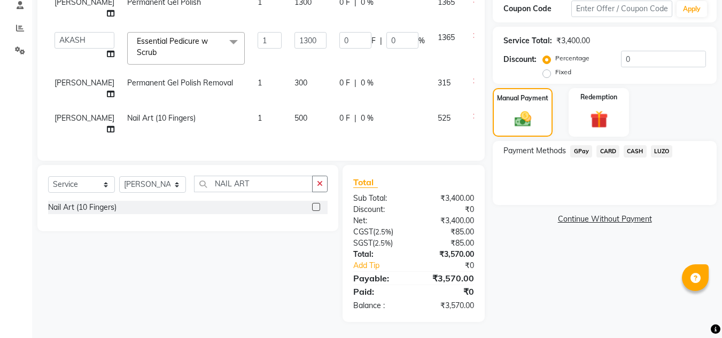
scroll to position [141, 0]
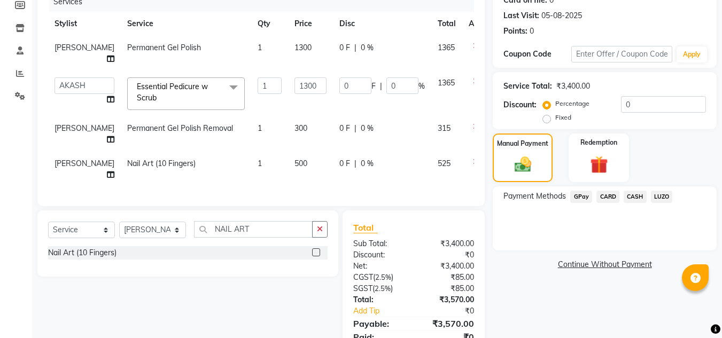
click at [608, 199] on span "CARD" at bounding box center [607, 197] width 23 height 12
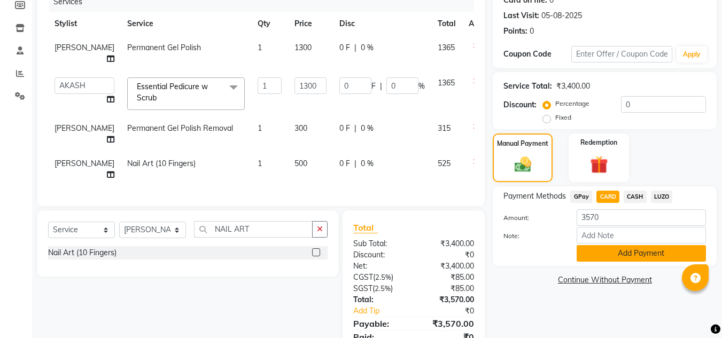
click at [592, 253] on button "Add Payment" at bounding box center [641, 253] width 129 height 17
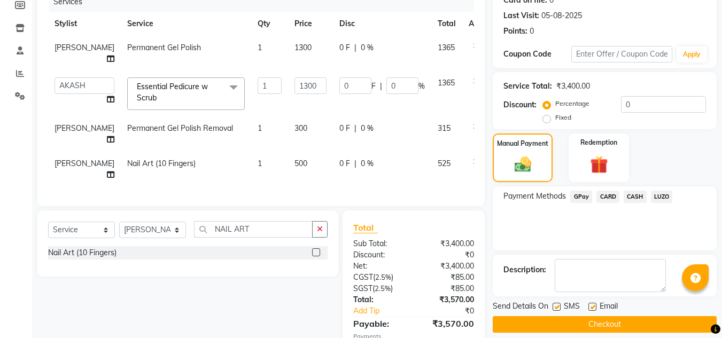
scroll to position [216, 0]
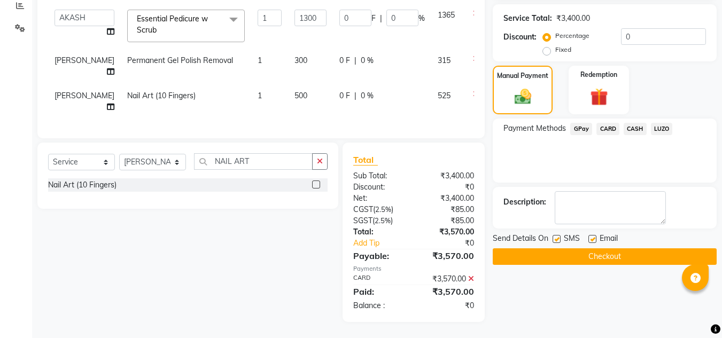
click at [560, 235] on label at bounding box center [557, 239] width 8 height 8
click at [560, 236] on input "checkbox" at bounding box center [556, 239] width 7 height 7
checkbox input "false"
click at [588, 249] on button "Checkout" at bounding box center [605, 257] width 224 height 17
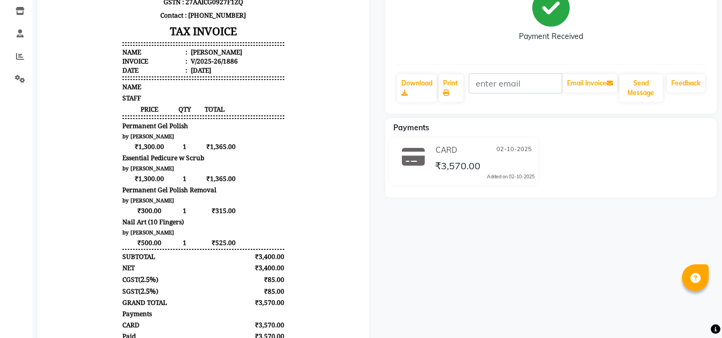
scroll to position [80, 0]
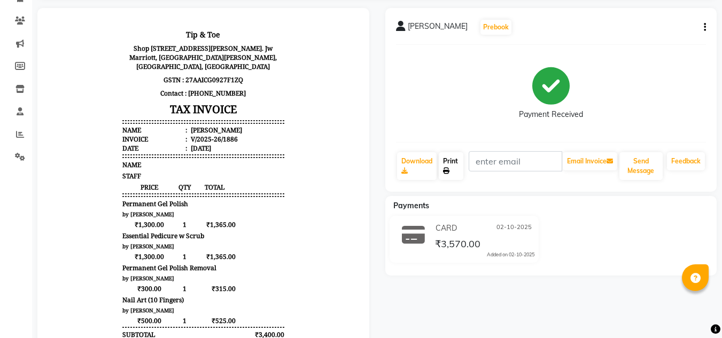
click at [444, 170] on icon at bounding box center [446, 171] width 6 height 6
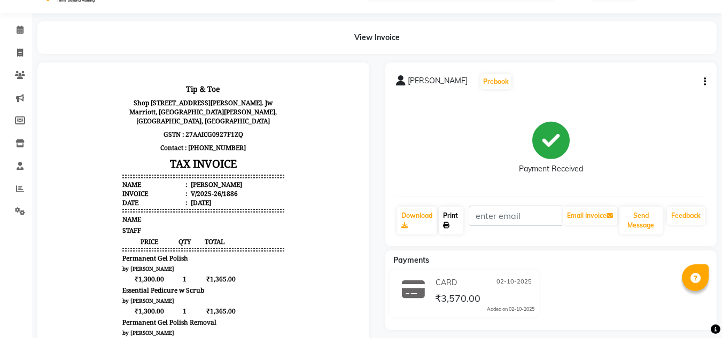
scroll to position [13, 0]
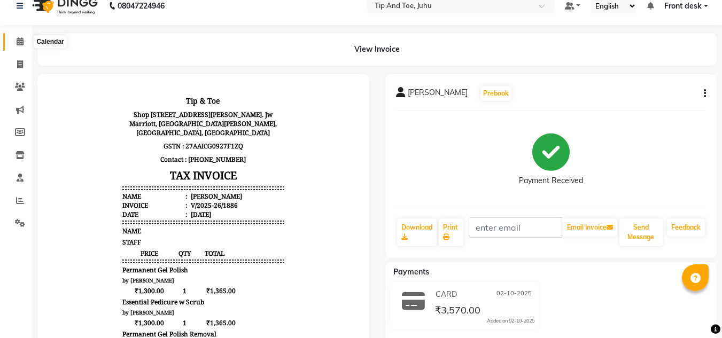
click at [22, 45] on icon at bounding box center [20, 41] width 7 height 8
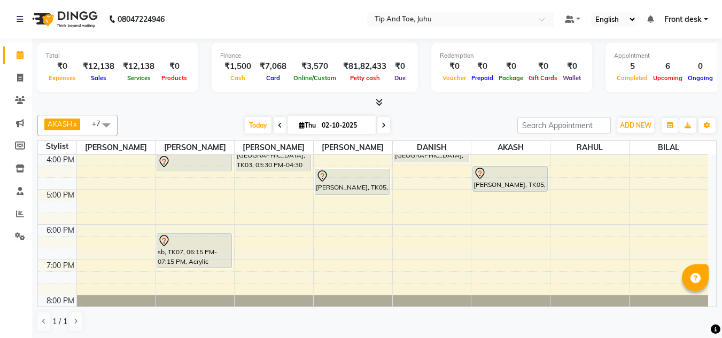
scroll to position [306, 0]
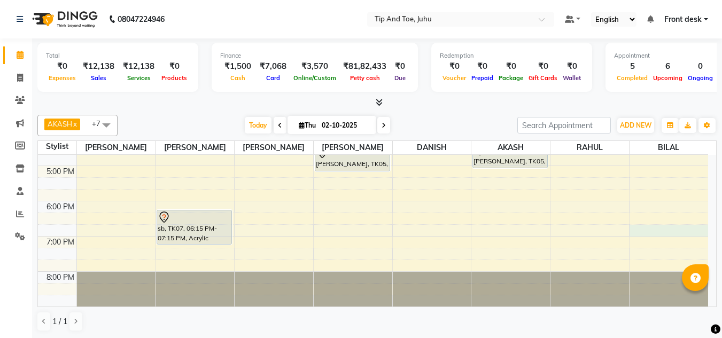
click at [708, 235] on div "8:00 AM 9:00 AM 10:00 AM 11:00 AM 12:00 PM 1:00 PM 2:00 PM 3:00 PM 4:00 PM 5:00…" at bounding box center [373, 78] width 670 height 458
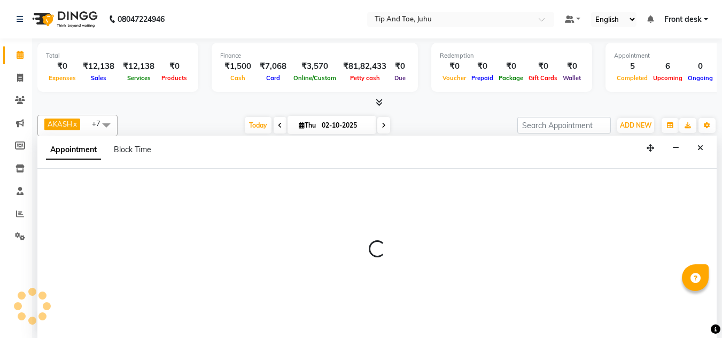
scroll to position [1, 0]
select select "50579"
select select "1125"
select select "tentative"
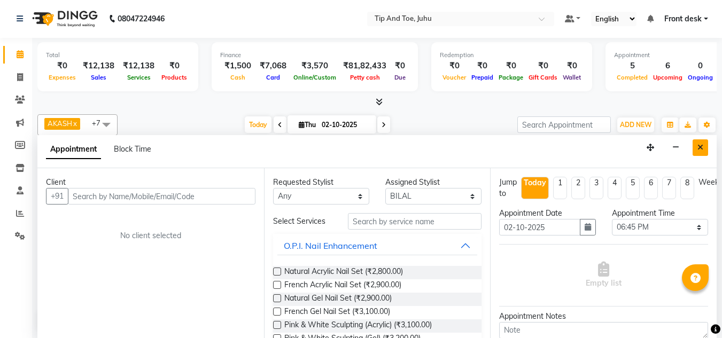
click at [702, 141] on button "Close" at bounding box center [701, 148] width 16 height 17
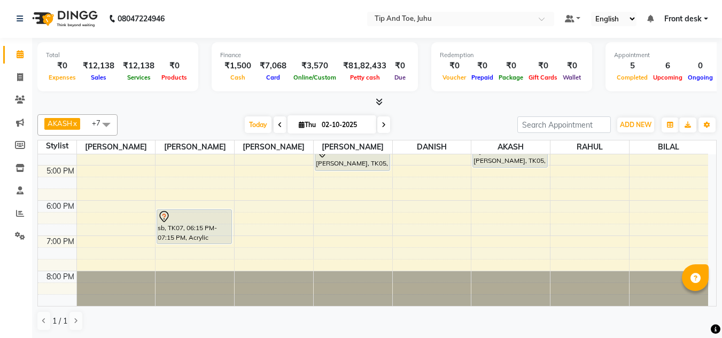
scroll to position [245, 0]
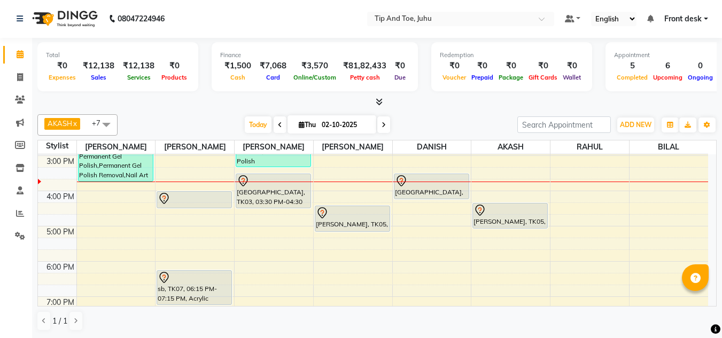
click at [109, 125] on span at bounding box center [106, 124] width 21 height 20
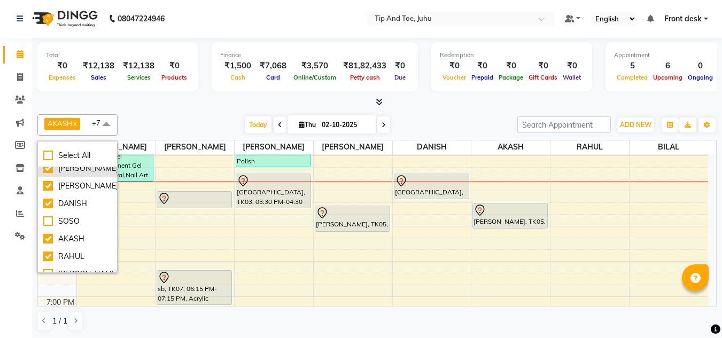
scroll to position [107, 0]
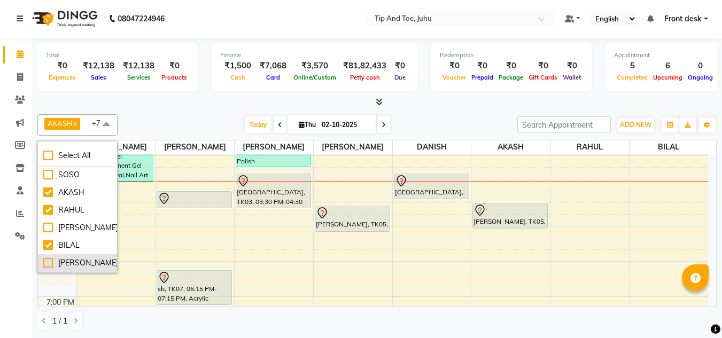
click at [51, 259] on div "[PERSON_NAME]" at bounding box center [77, 263] width 68 height 11
checkbox input "true"
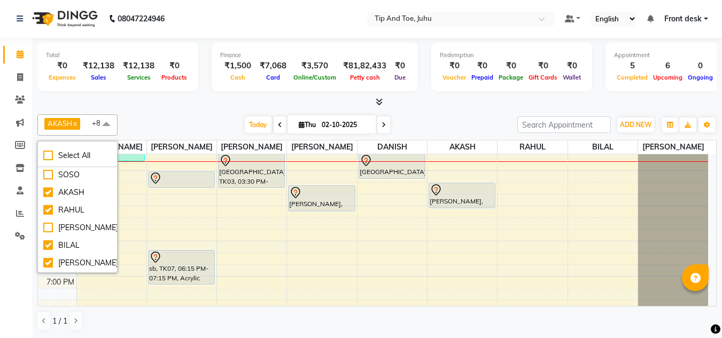
scroll to position [280, 0]
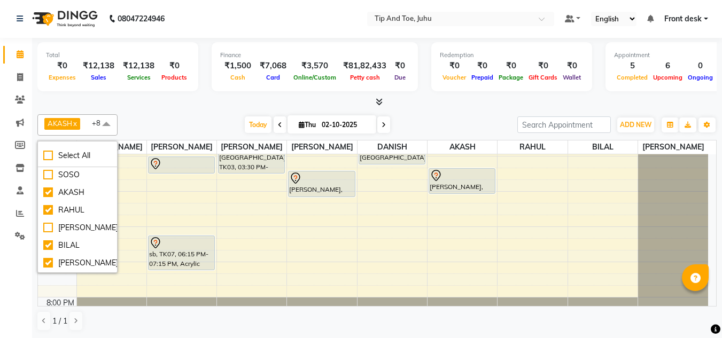
click at [268, 99] on div at bounding box center [376, 102] width 679 height 11
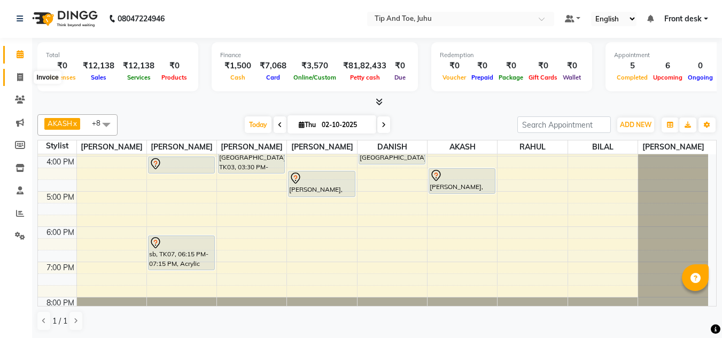
click at [18, 78] on icon at bounding box center [20, 77] width 6 height 8
select select "5516"
select select "service"
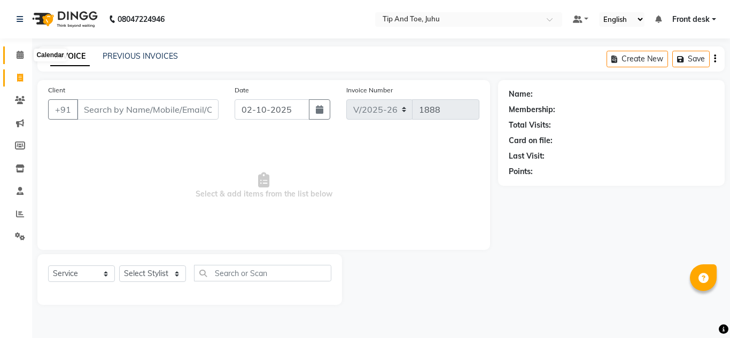
click at [17, 55] on icon at bounding box center [20, 55] width 7 height 8
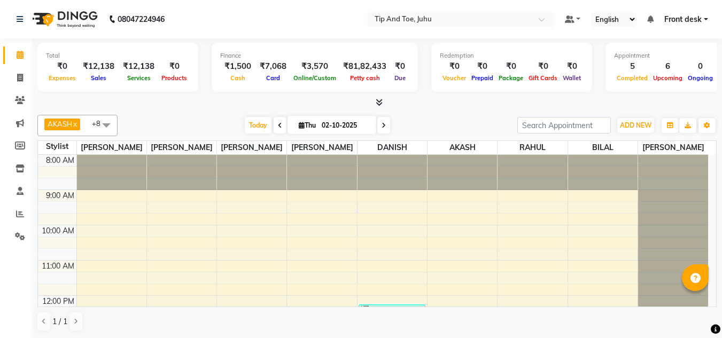
click at [20, 66] on li "Calendar" at bounding box center [16, 55] width 32 height 23
click at [18, 84] on link "Invoice" at bounding box center [16, 78] width 26 height 18
select select "service"
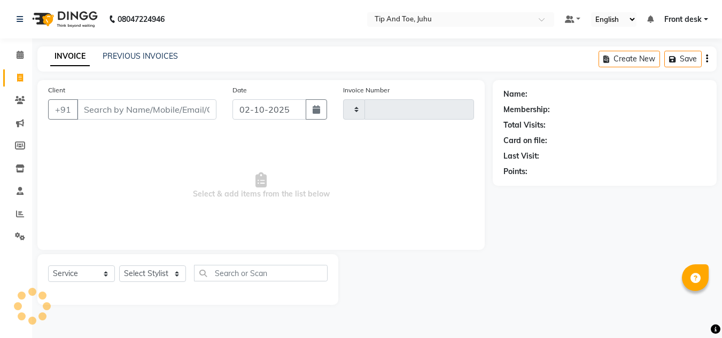
type input "1888"
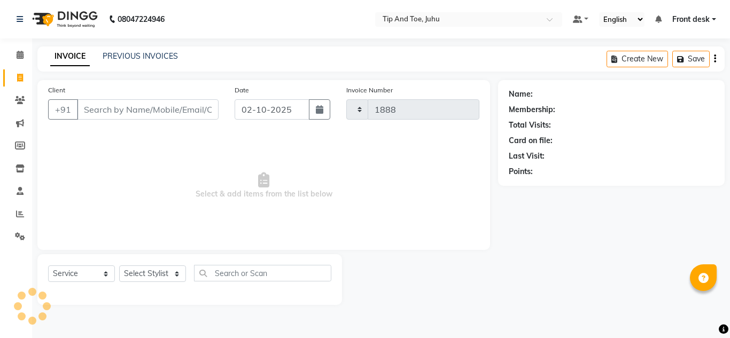
select select "5516"
click at [144, 57] on link "PREVIOUS INVOICES" at bounding box center [140, 56] width 75 height 10
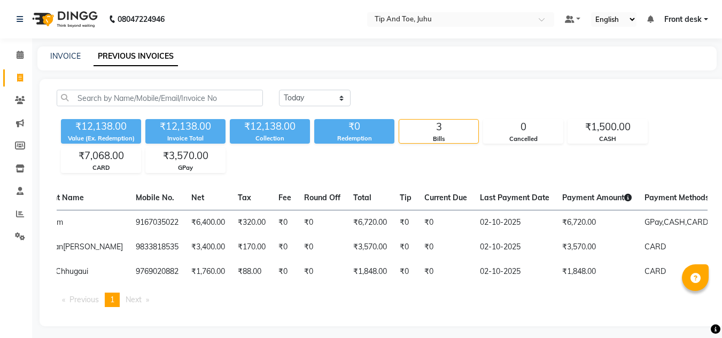
scroll to position [0, 143]
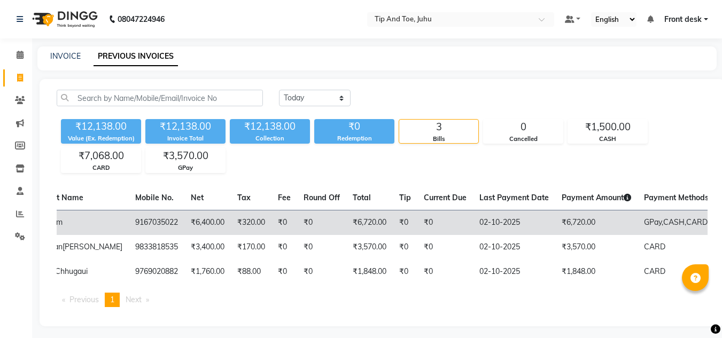
click at [417, 224] on td "₹0" at bounding box center [445, 222] width 56 height 25
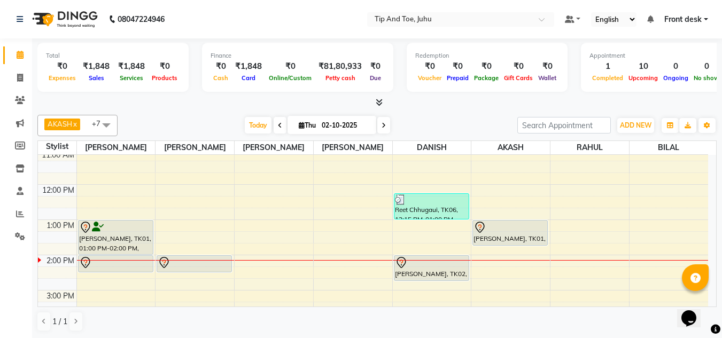
scroll to position [129, 0]
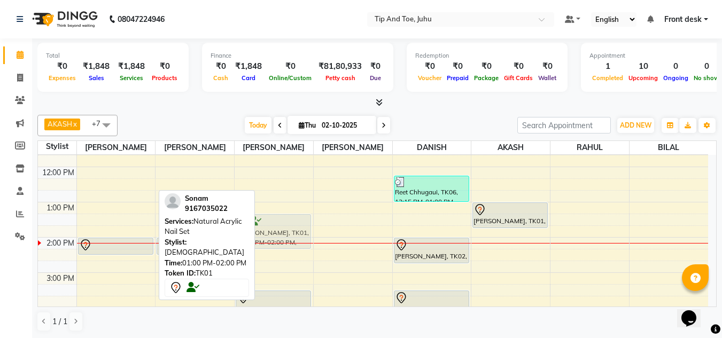
drag, startPoint x: 82, startPoint y: 219, endPoint x: 245, endPoint y: 228, distance: 163.8
click at [245, 228] on div "AKASH x ASHIM x SADHNA x BILAL x RAHUL x Angeli kharei x DANISH x DHANSHREE x +…" at bounding box center [376, 224] width 679 height 226
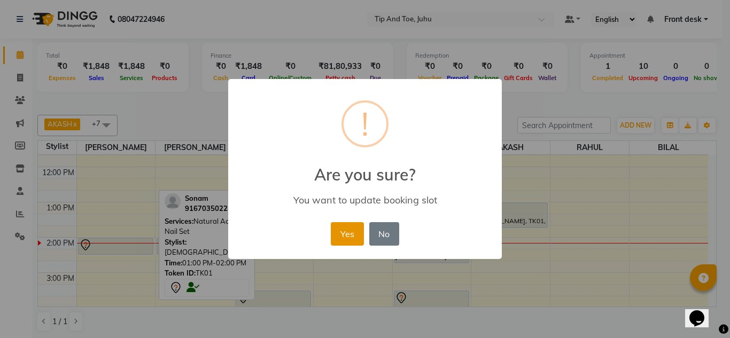
click at [351, 236] on button "Yes" at bounding box center [347, 234] width 33 height 24
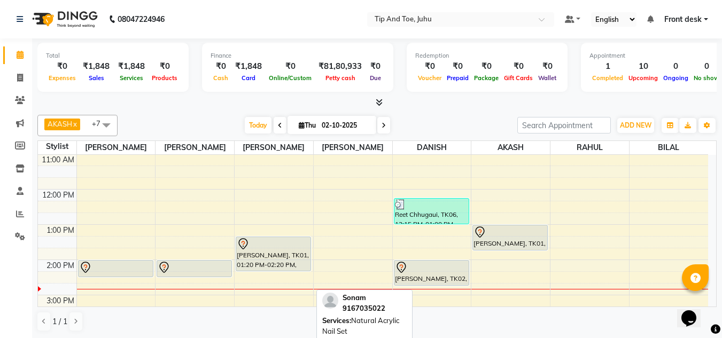
scroll to position [107, 0]
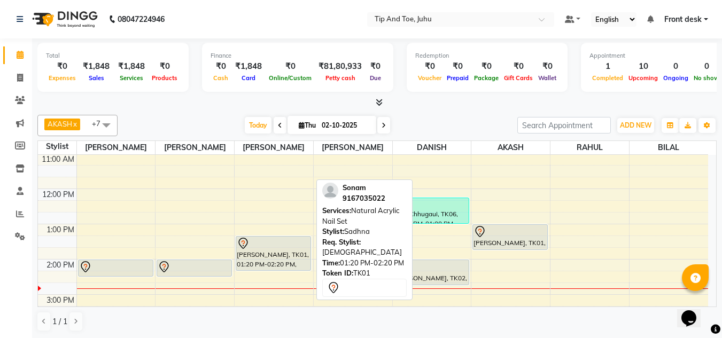
click at [284, 248] on div at bounding box center [273, 243] width 73 height 13
click at [287, 272] on div at bounding box center [273, 270] width 74 height 4
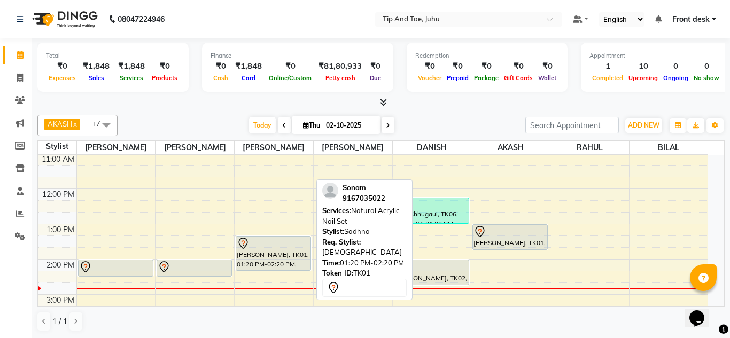
select select "7"
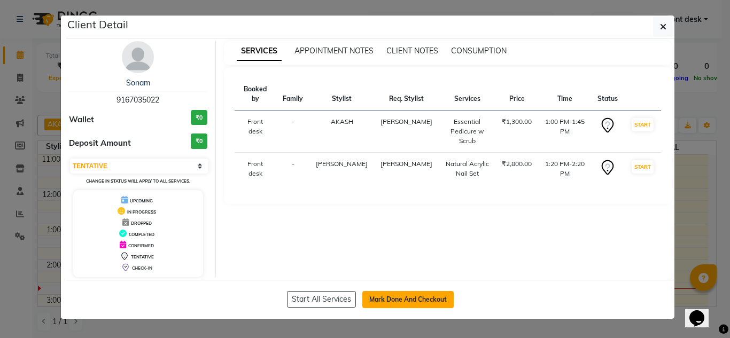
click at [407, 299] on button "Mark Done And Checkout" at bounding box center [407, 299] width 91 height 17
select select "5516"
select select "service"
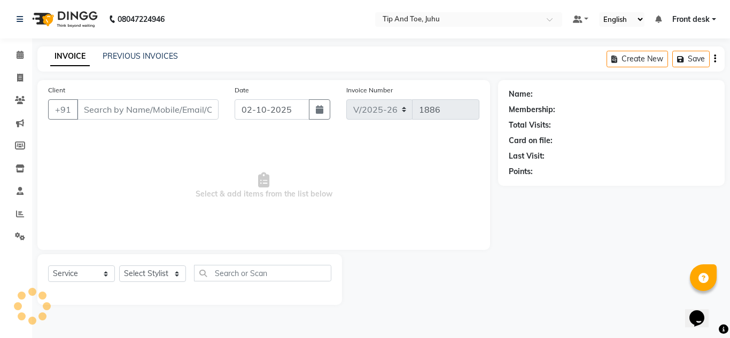
type input "9167035022"
select select "37330"
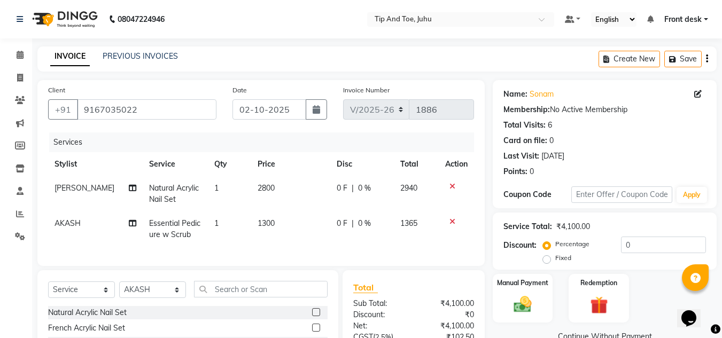
click at [176, 221] on span "Essential Pedicure w Scrub" at bounding box center [174, 229] width 51 height 21
select select "37330"
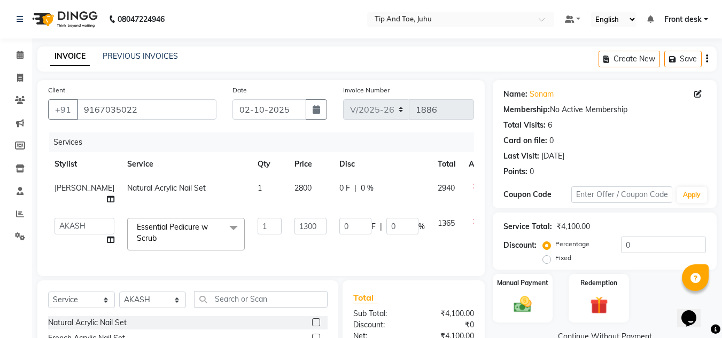
click at [171, 231] on span "Essential Pedicure w Scrub" at bounding box center [172, 232] width 71 height 21
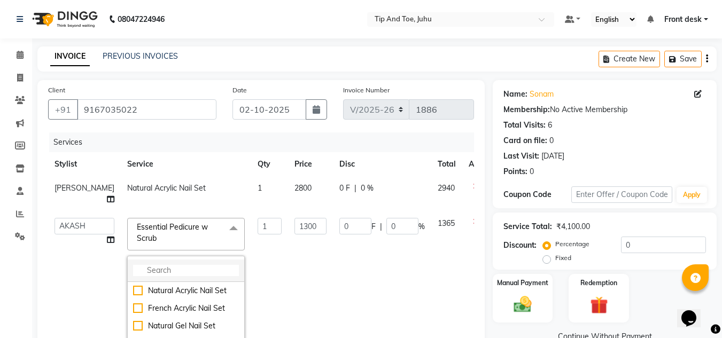
click at [162, 266] on input "multiselect-search" at bounding box center [186, 270] width 106 height 11
type input "foot"
click at [133, 309] on div "Footsie Spa Pedicure" at bounding box center [186, 308] width 106 height 11
checkbox input "true"
type input "2000"
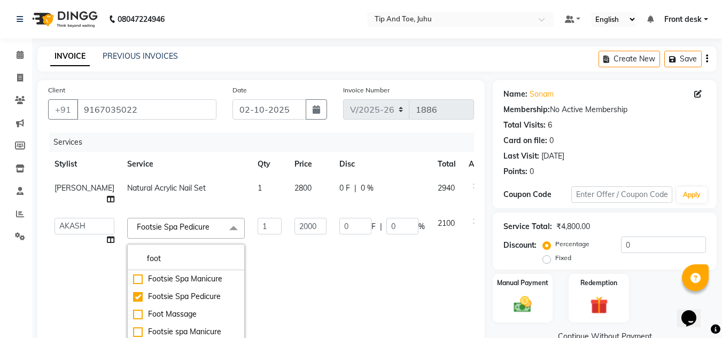
click at [335, 294] on td "0 F | 0 %" at bounding box center [382, 289] width 98 height 154
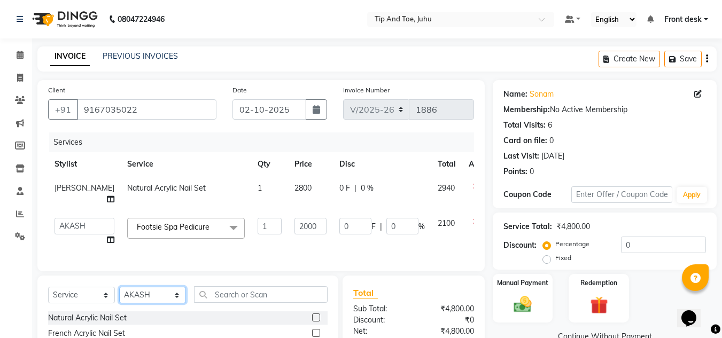
click at [175, 304] on select "Select Stylist AJAY UTKAR AKASH AKSHATA Angeli kharei ASHIM BILAL DANISH DHANSH…" at bounding box center [152, 295] width 67 height 17
select select "37337"
click at [119, 295] on select "Select Stylist AJAY UTKAR AKASH AKSHATA Angeli kharei ASHIM BILAL DANISH DHANSH…" at bounding box center [152, 295] width 67 height 17
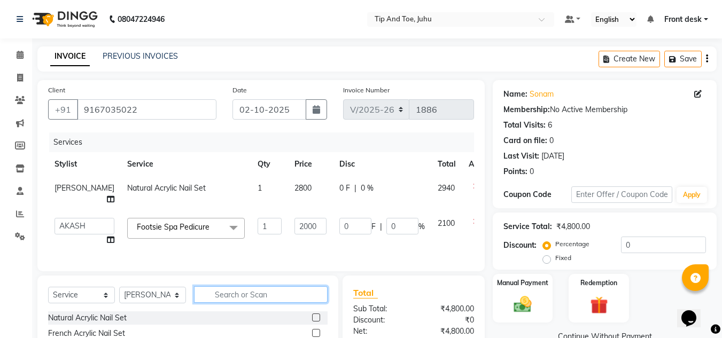
click at [255, 303] on input "text" at bounding box center [261, 294] width 134 height 17
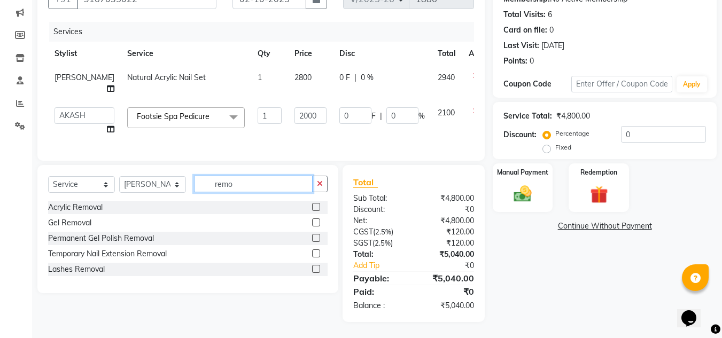
type input "remo"
click at [313, 237] on label at bounding box center [316, 238] width 8 height 8
click at [313, 237] on input "checkbox" at bounding box center [315, 238] width 7 height 7
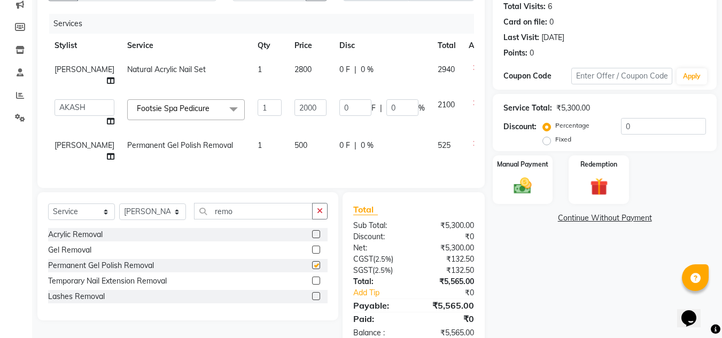
checkbox input "false"
click at [278, 228] on div "Select Service Product Membership Package Voucher Prepaid Gift Card Select Styl…" at bounding box center [188, 215] width 280 height 25
click at [264, 216] on input "remo" at bounding box center [253, 211] width 119 height 17
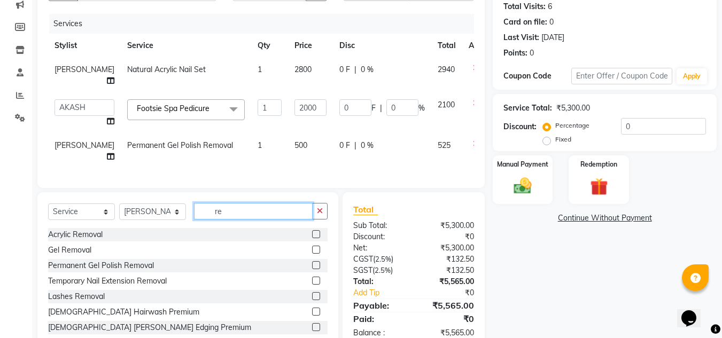
type input "r"
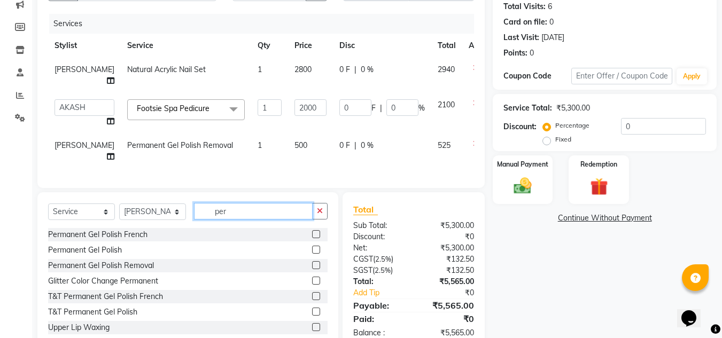
type input "per"
click at [312, 254] on label at bounding box center [316, 250] width 8 height 8
click at [312, 254] on input "checkbox" at bounding box center [315, 250] width 7 height 7
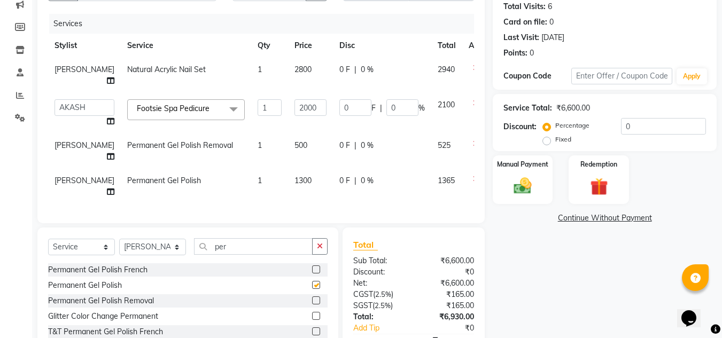
checkbox input "false"
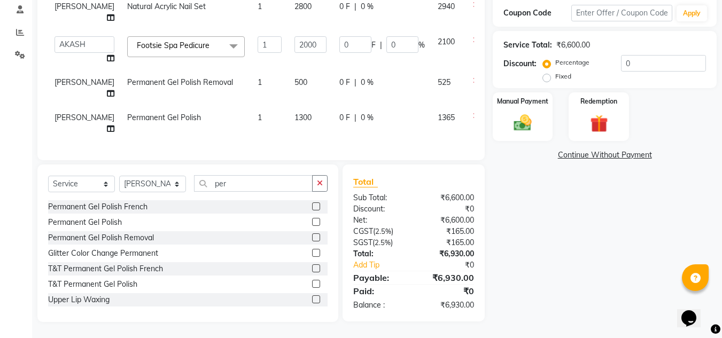
scroll to position [120, 0]
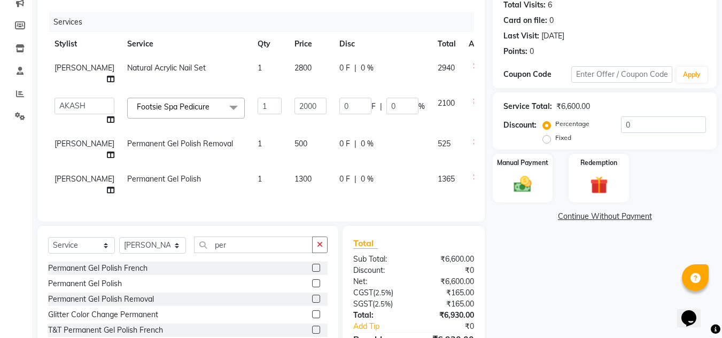
click at [405, 222] on div "Client +91 9167035022 Date 02-10-2025 Invoice Number V/2025 V/2025-26 1886 Serv…" at bounding box center [260, 91] width 447 height 262
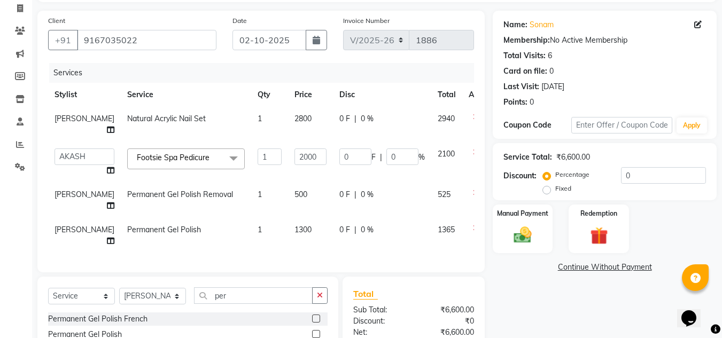
scroll to position [0, 8]
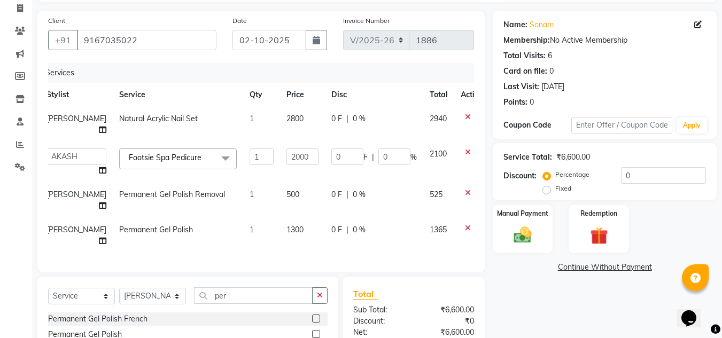
click at [598, 303] on div "Name: Sonam Membership: No Active Membership Total Visits: 6 Card on file: 0 La…" at bounding box center [609, 223] width 232 height 424
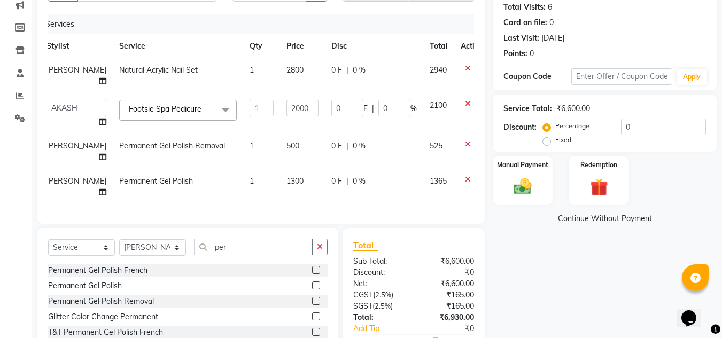
scroll to position [0, 0]
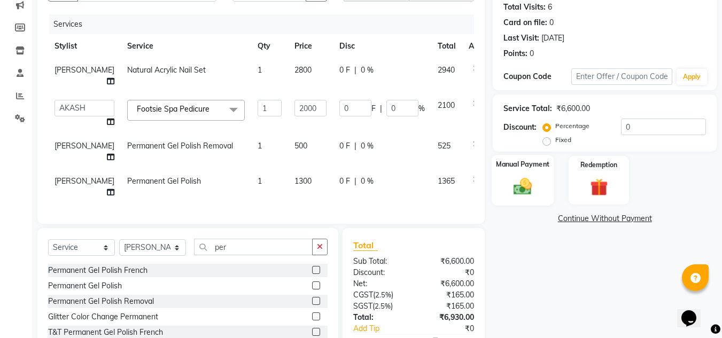
click at [518, 189] on img at bounding box center [523, 186] width 30 height 21
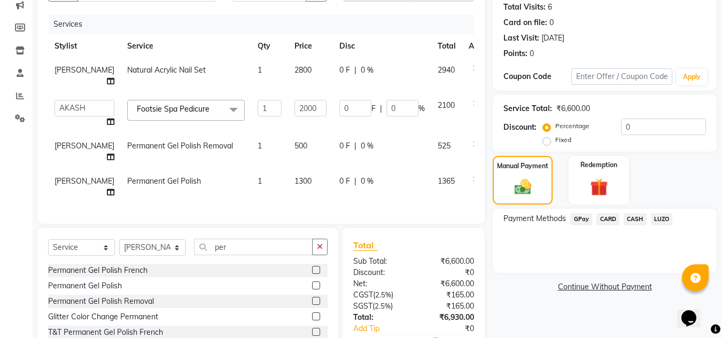
click at [631, 220] on span "CASH" at bounding box center [635, 219] width 23 height 12
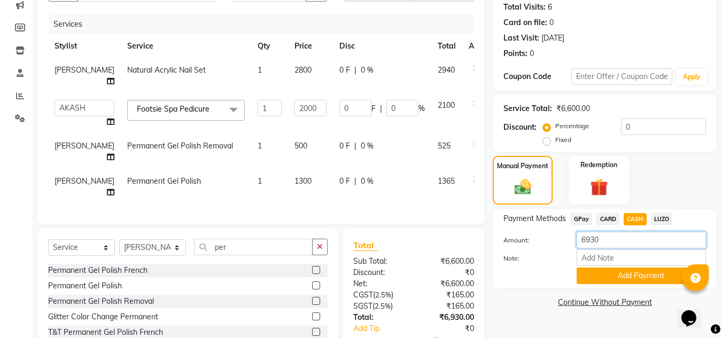
click at [649, 236] on input "6930" at bounding box center [641, 240] width 129 height 17
type input "6"
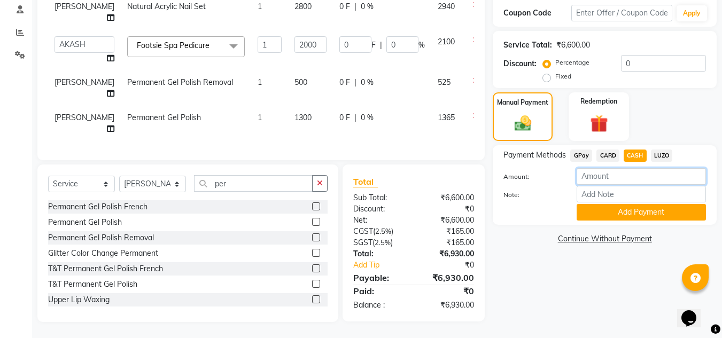
scroll to position [151, 0]
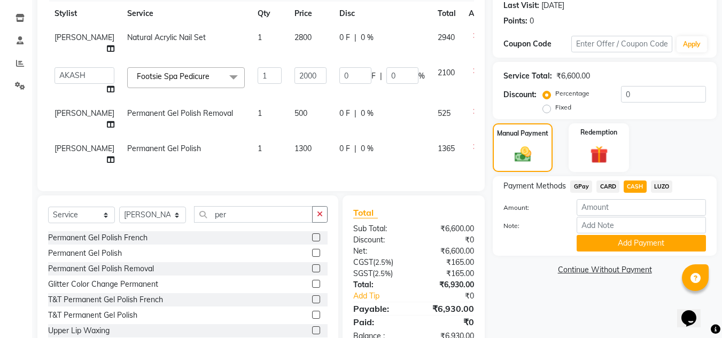
click at [295, 111] on span "500" at bounding box center [301, 114] width 13 height 10
select select "37337"
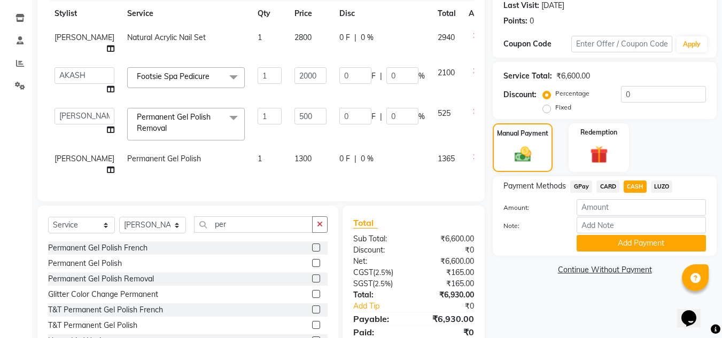
click at [334, 149] on td "0 F | 0 %" at bounding box center [382, 164] width 98 height 35
select select "37337"
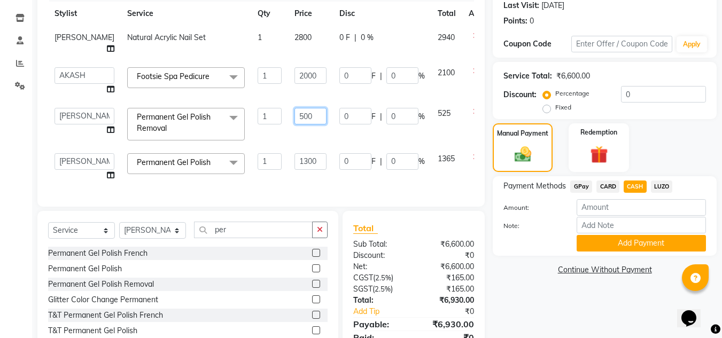
click at [295, 119] on input "500" at bounding box center [311, 116] width 32 height 17
click at [295, 117] on input "500" at bounding box center [311, 116] width 32 height 17
type input "300"
click at [330, 138] on tbody "SADHNA Natural Acrylic Nail Set 1 2800 0 F | 0 % 2940 AJAY UTKAR AKASH AKSHATA …" at bounding box center [273, 107] width 450 height 162
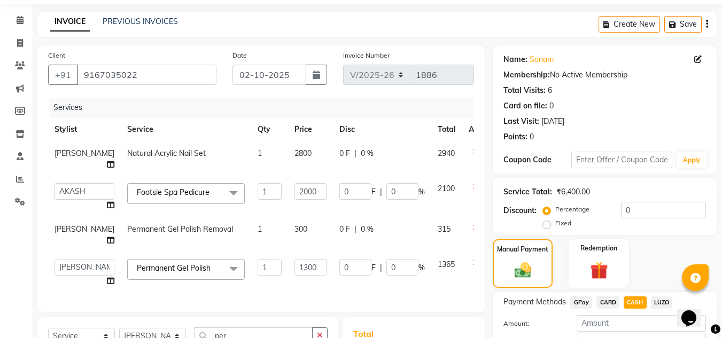
scroll to position [195, 0]
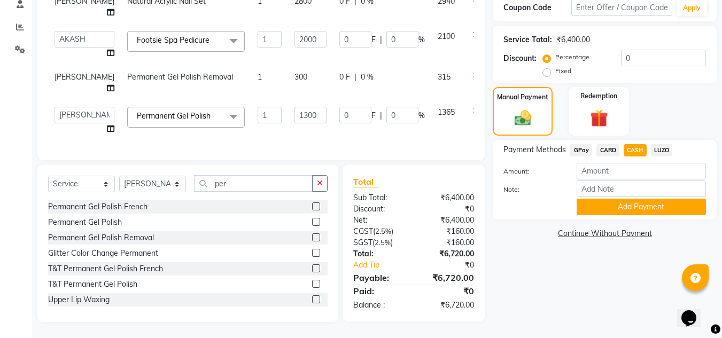
drag, startPoint x: 602, startPoint y: 329, endPoint x: 444, endPoint y: 285, distance: 164.0
click at [601, 329] on main "INVOICE PREVIOUS INVOICES Create New Save Client +91 9167035022 Date 02-10-2025…" at bounding box center [377, 98] width 690 height 479
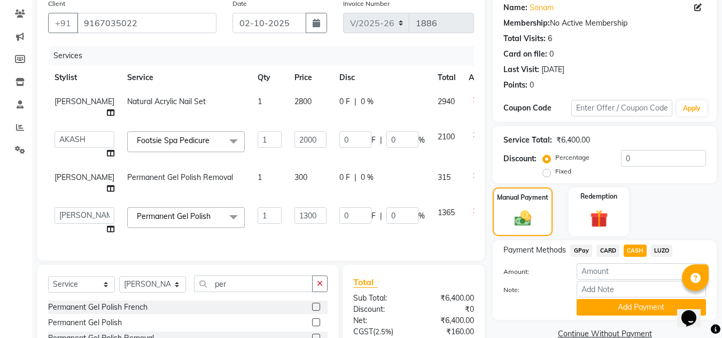
scroll to position [82, 0]
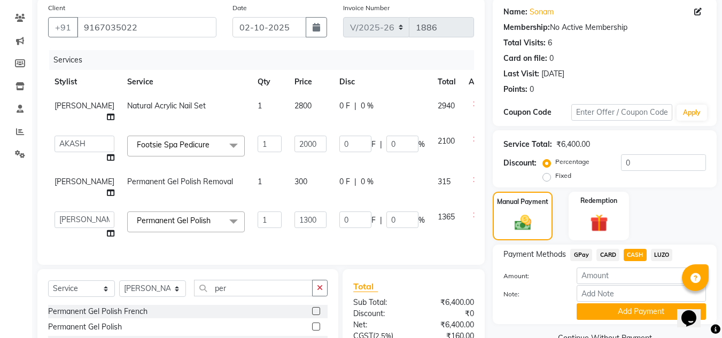
click at [391, 237] on td "0 F | 0 %" at bounding box center [382, 225] width 98 height 41
click at [606, 253] on span "CARD" at bounding box center [607, 255] width 23 height 12
click at [606, 276] on input "6720" at bounding box center [641, 276] width 129 height 17
type input "6"
click at [580, 255] on span "GPay" at bounding box center [581, 255] width 22 height 12
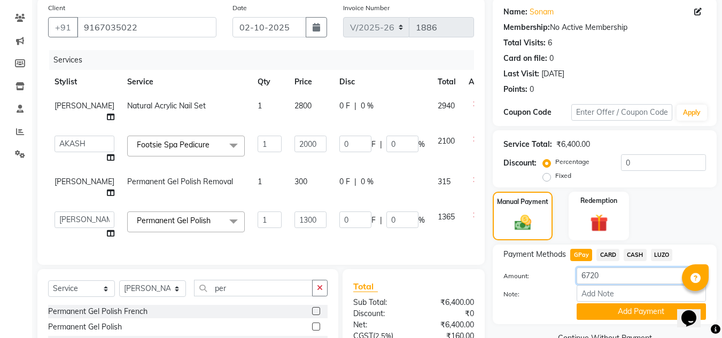
drag, startPoint x: 613, startPoint y: 275, endPoint x: 607, endPoint y: 281, distance: 7.6
click at [612, 276] on input "6720" at bounding box center [641, 276] width 129 height 17
type input "6"
type input "3570"
click at [629, 312] on button "Add Payment" at bounding box center [641, 312] width 129 height 17
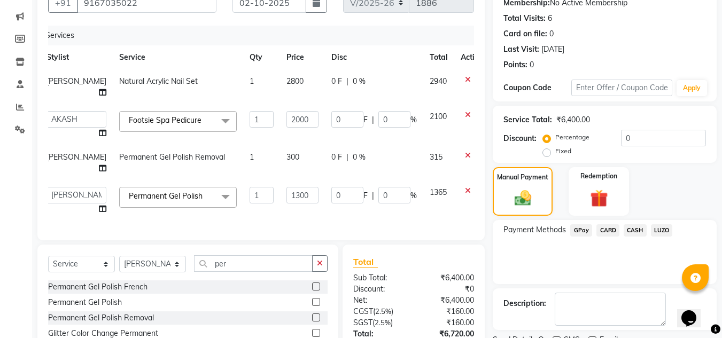
scroll to position [217, 0]
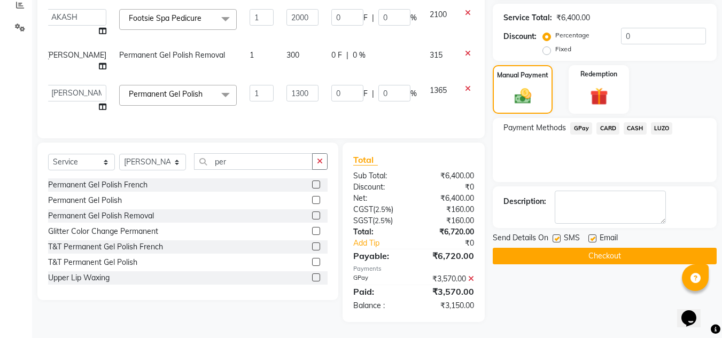
click at [633, 122] on span "CASH" at bounding box center [635, 128] width 23 height 12
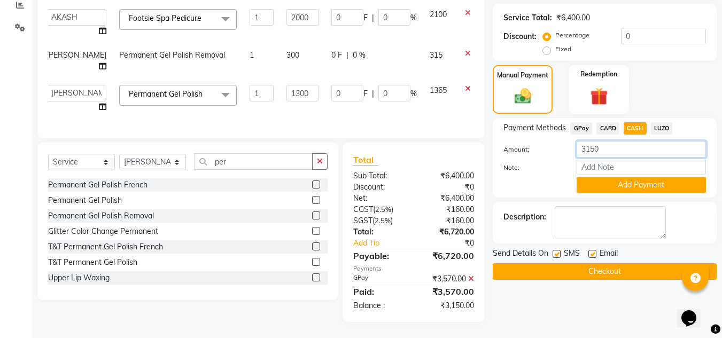
click at [645, 143] on input "3150" at bounding box center [641, 149] width 129 height 17
type input "3"
type input "1500"
click at [609, 178] on button "Add Payment" at bounding box center [641, 185] width 129 height 17
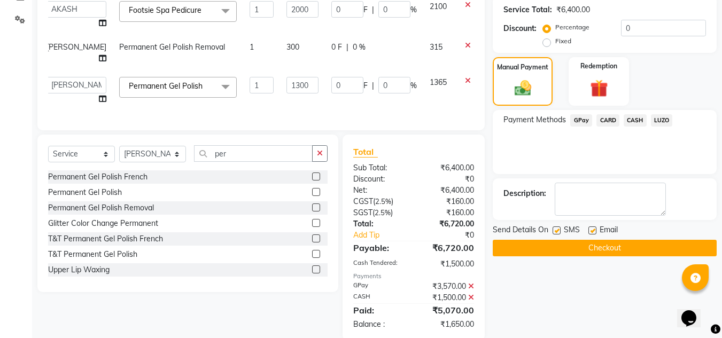
scroll to position [244, 0]
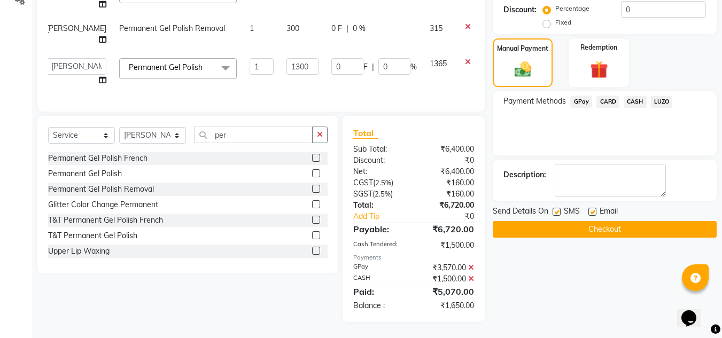
click at [605, 96] on span "CARD" at bounding box center [607, 102] width 23 height 12
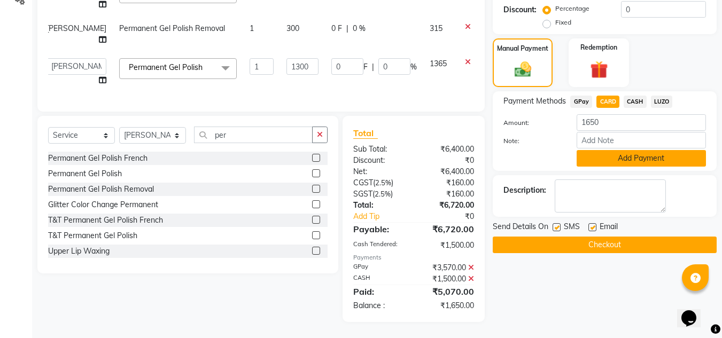
click at [648, 152] on button "Add Payment" at bounding box center [641, 158] width 129 height 17
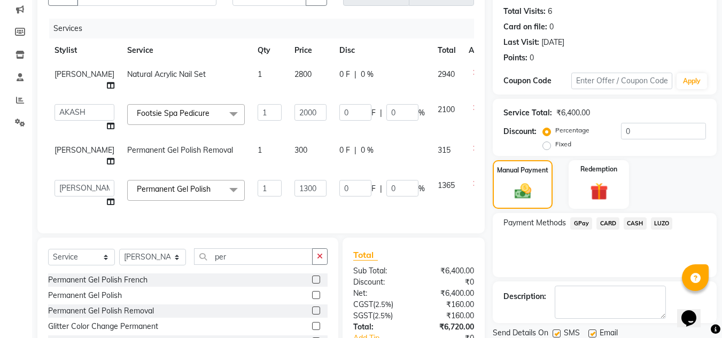
scroll to position [255, 0]
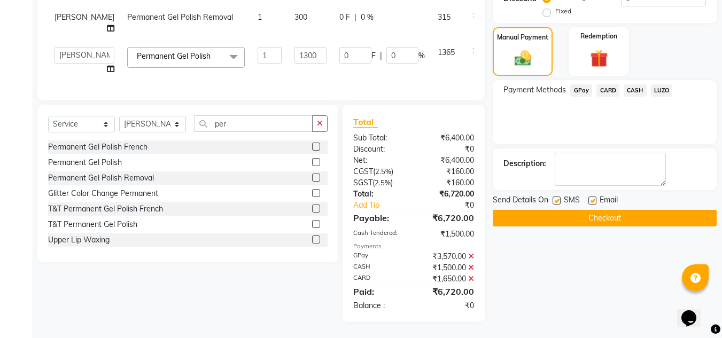
click at [558, 197] on label at bounding box center [557, 201] width 8 height 8
click at [558, 198] on input "checkbox" at bounding box center [556, 201] width 7 height 7
checkbox input "false"
drag, startPoint x: 729, startPoint y: 228, endPoint x: 19, endPoint y: 20, distance: 739.6
click at [616, 210] on button "Checkout" at bounding box center [605, 218] width 224 height 17
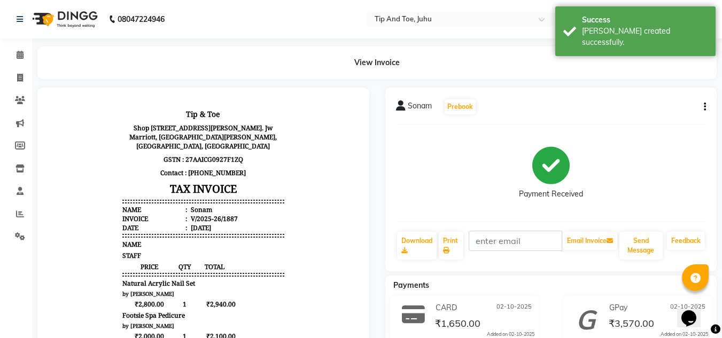
click at [438, 243] on div "Print" at bounding box center [451, 246] width 27 height 30
click at [452, 247] on link "Print" at bounding box center [451, 246] width 25 height 28
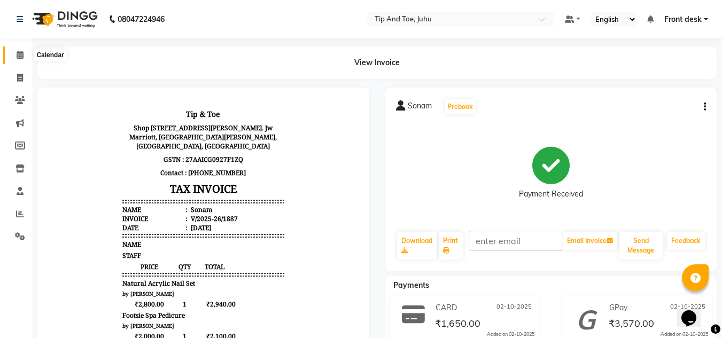
click at [22, 50] on span at bounding box center [20, 55] width 19 height 12
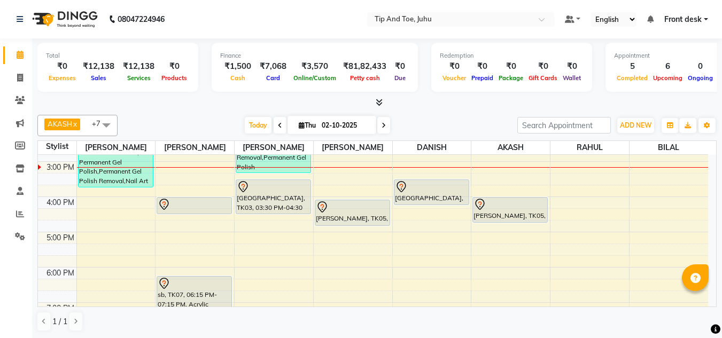
scroll to position [258, 0]
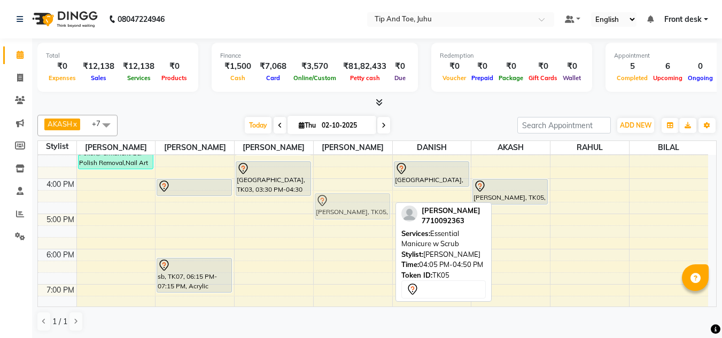
drag, startPoint x: 359, startPoint y: 199, endPoint x: 359, endPoint y: 213, distance: 13.9
click at [359, 213] on div "KANKANA DAMLE, TK05, 04:05 PM-04:50 PM, Essential Manicure w Scrub KANKANA DAML…" at bounding box center [353, 126] width 79 height 458
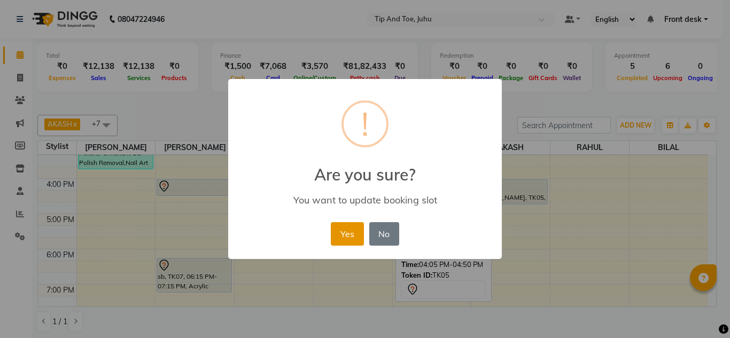
click at [347, 229] on button "Yes" at bounding box center [347, 234] width 33 height 24
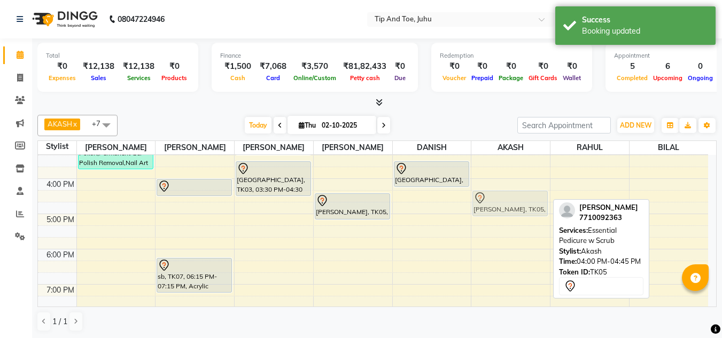
drag, startPoint x: 502, startPoint y: 189, endPoint x: 506, endPoint y: 203, distance: 14.9
click at [506, 203] on div "Sonam, TK01, 01:00 PM-02:00 PM, Footsie Spa Pedicure Simran Katharani, TK02, 02…" at bounding box center [510, 126] width 79 height 458
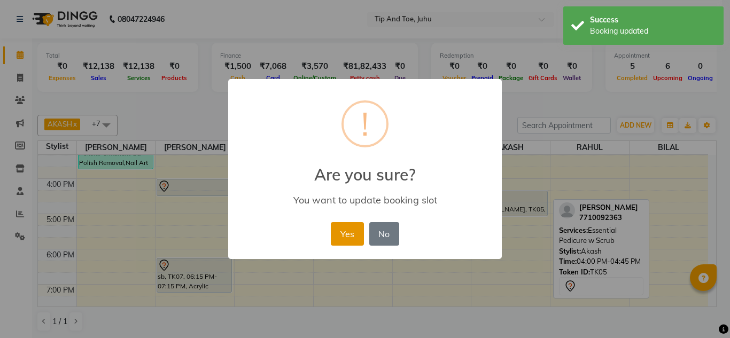
click at [346, 227] on button "Yes" at bounding box center [347, 234] width 33 height 24
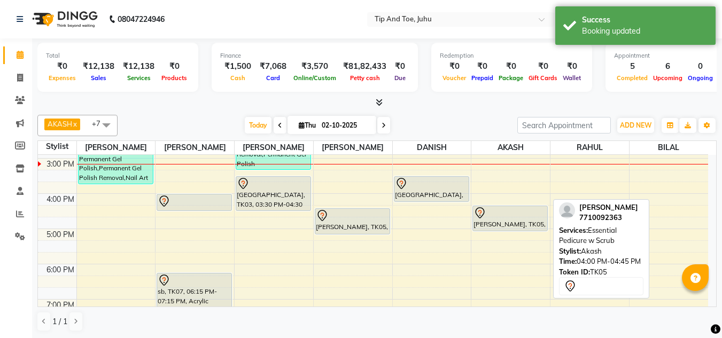
scroll to position [254, 0]
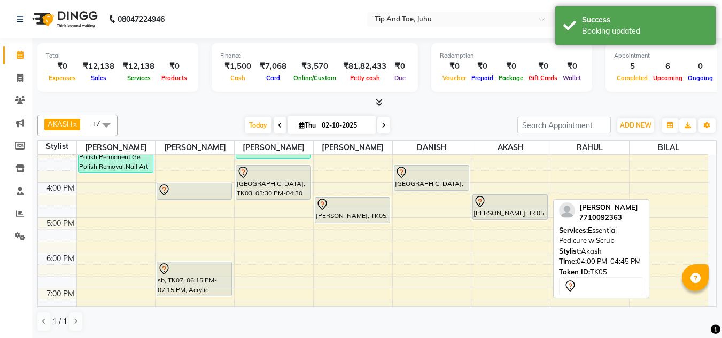
click at [716, 245] on td "8:00 AM 9:00 AM 10:00 AM 11:00 AM 12:00 PM 1:00 PM 2:00 PM 3:00 PM 4:00 PM 5:00…" at bounding box center [377, 231] width 679 height 152
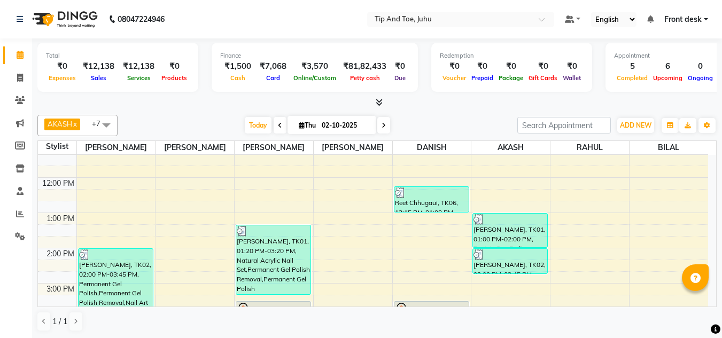
scroll to position [124, 0]
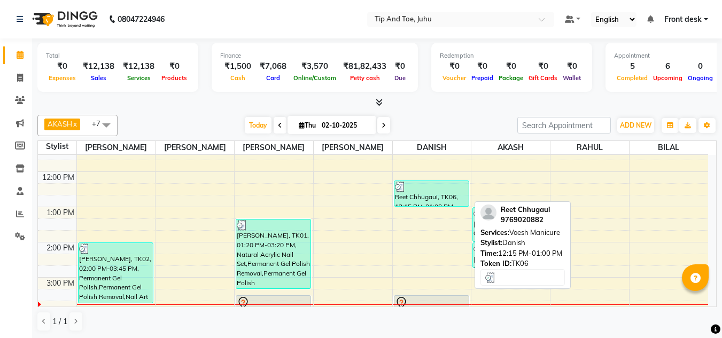
click at [419, 196] on div "Reet Chhugaui, TK06, 12:15 PM-01:00 PM, Voesh Manicure" at bounding box center [431, 193] width 74 height 25
click at [438, 195] on div "Reet Chhugaui, TK06, 12:15 PM-01:00 PM, Voesh Manicure" at bounding box center [431, 193] width 74 height 25
select select "3"
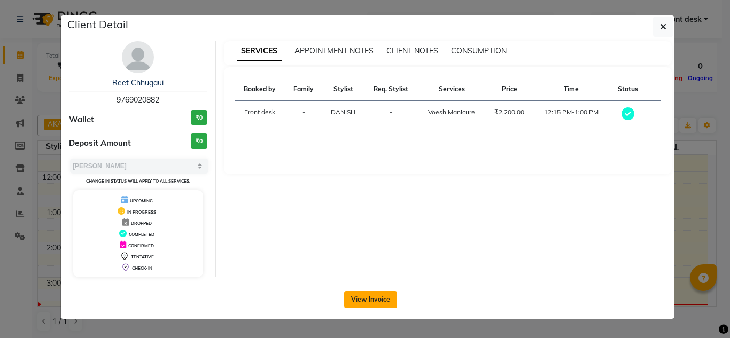
click at [352, 293] on button "View Invoice" at bounding box center [370, 299] width 53 height 17
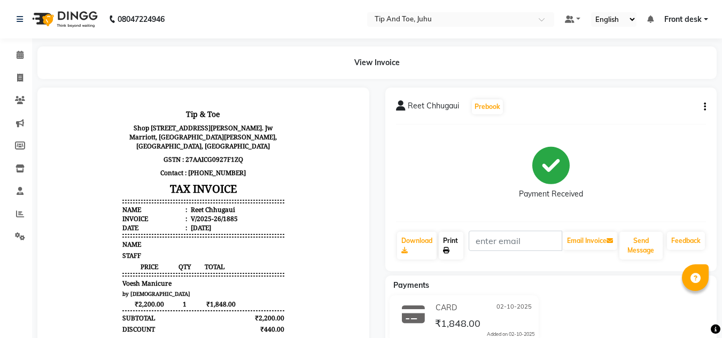
click at [451, 246] on link "Print" at bounding box center [451, 246] width 25 height 28
click at [20, 59] on span at bounding box center [20, 55] width 19 height 12
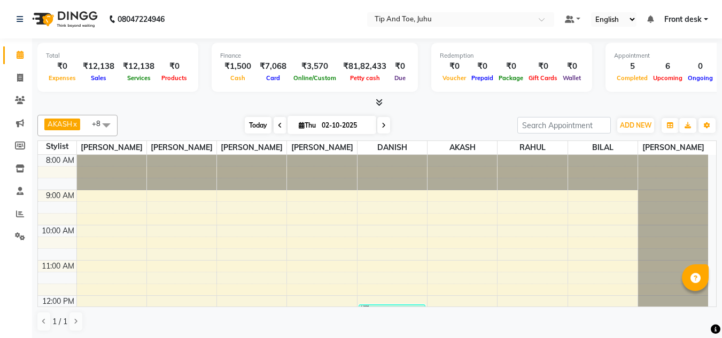
click at [245, 121] on span "Today" at bounding box center [258, 125] width 27 height 17
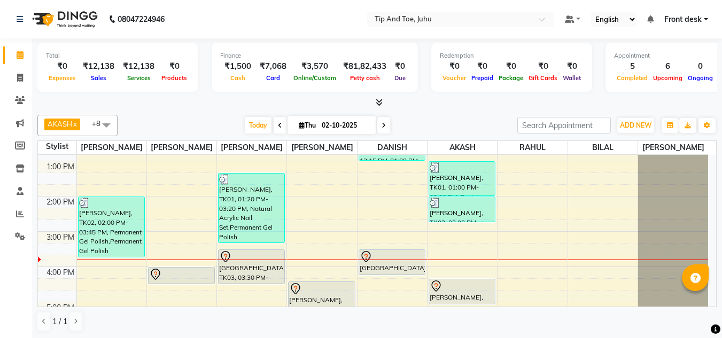
scroll to position [183, 0]
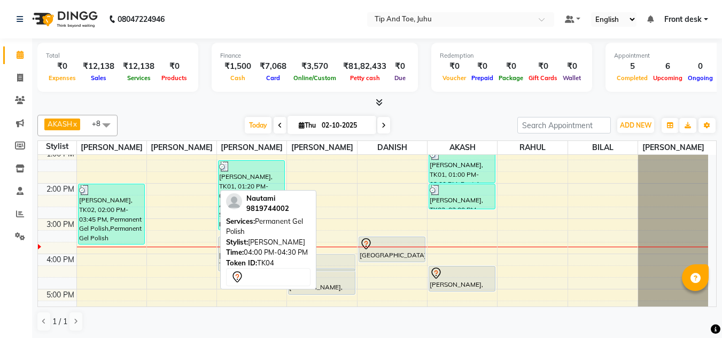
drag, startPoint x: 173, startPoint y: 265, endPoint x: 304, endPoint y: 265, distance: 130.4
click at [304, 265] on div "AKASH x ASHIM x SADHNA x BILAL x RAHUL x Angeli kharei x DANISH x DHANSHREE x N…" at bounding box center [376, 224] width 679 height 226
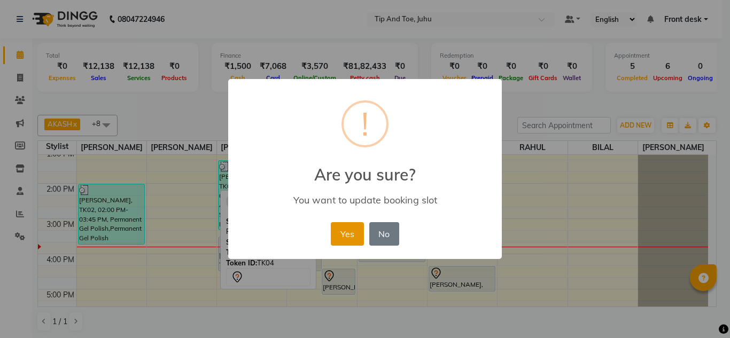
click at [338, 243] on button "Yes" at bounding box center [347, 234] width 33 height 24
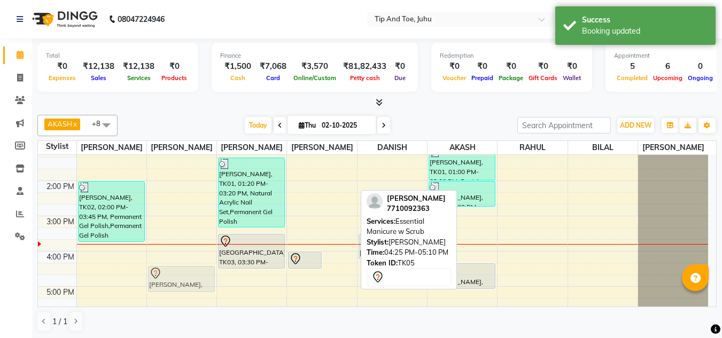
scroll to position [186, 0]
drag, startPoint x: 339, startPoint y: 284, endPoint x: 158, endPoint y: 276, distance: 181.4
click at [158, 276] on tr "Simran Katharani, TK02, 02:00 PM-03:45 PM, Permanent Gel Polish,Permanent Gel P…" at bounding box center [373, 198] width 670 height 458
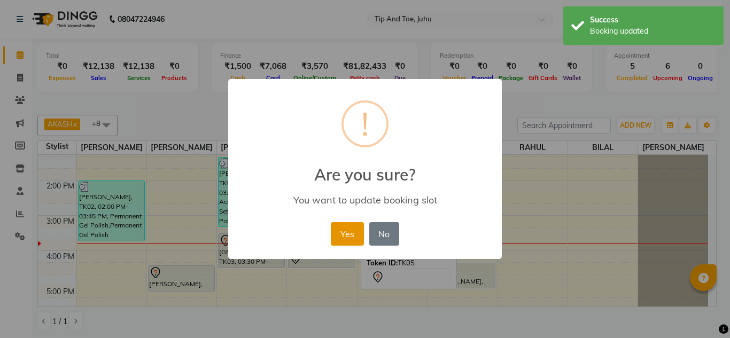
click at [346, 229] on button "Yes" at bounding box center [347, 234] width 33 height 24
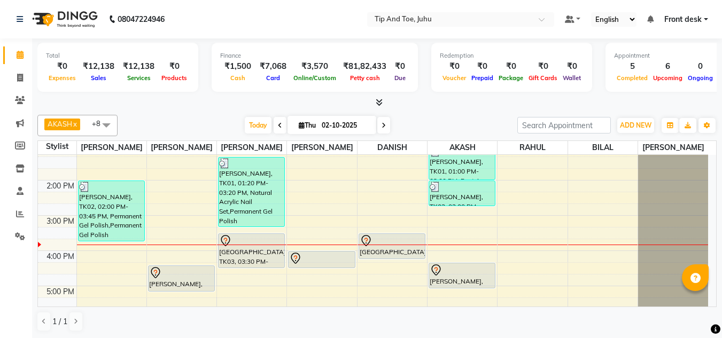
scroll to position [42, 0]
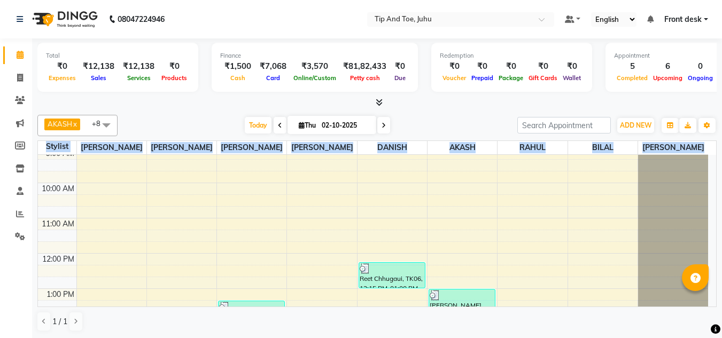
drag, startPoint x: 717, startPoint y: 189, endPoint x: 713, endPoint y: 211, distance: 22.3
click at [713, 212] on div "Total ₹0 Expenses ₹12,138 Sales ₹12,138 Services ₹0 Products Finance ₹1,500 Cas…" at bounding box center [377, 188] width 690 height 300
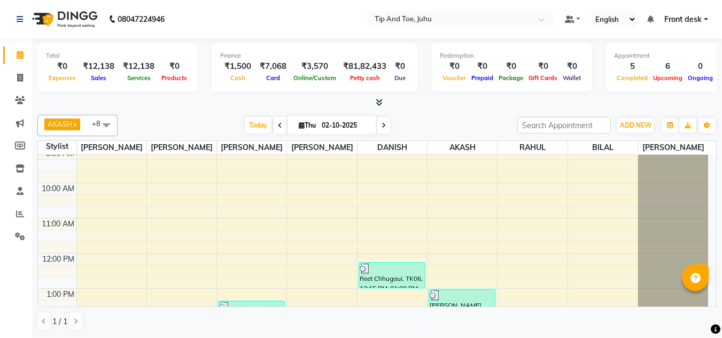
click at [606, 95] on div "Total ₹0 Expenses ₹12,138 Sales ₹12,138 Services ₹0 Products Finance ₹1,500 Cas…" at bounding box center [376, 69] width 679 height 52
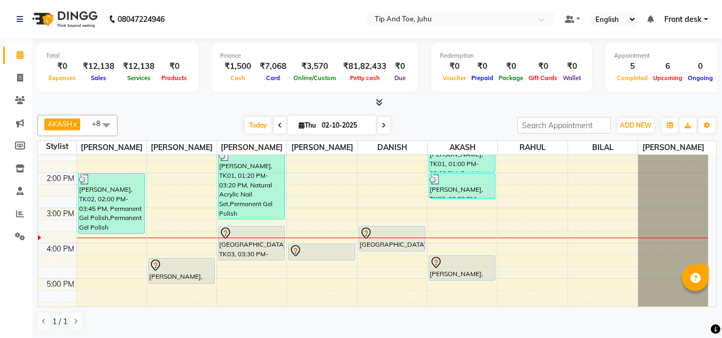
scroll to position [247, 0]
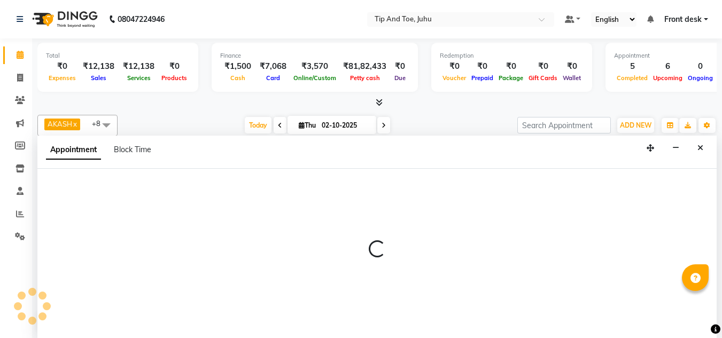
scroll to position [1, 0]
select select "86116"
select select "1080"
select select "tentative"
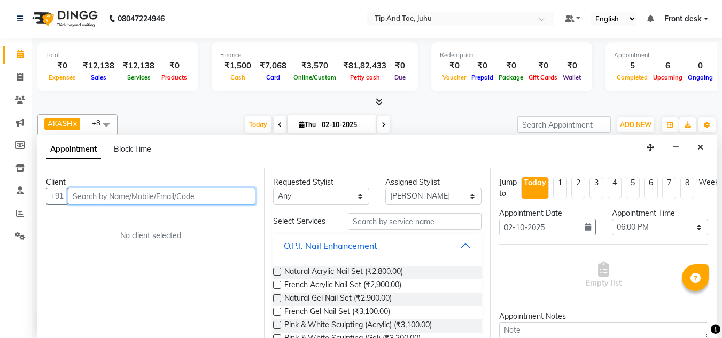
click at [197, 191] on input "text" at bounding box center [162, 196] width 188 height 17
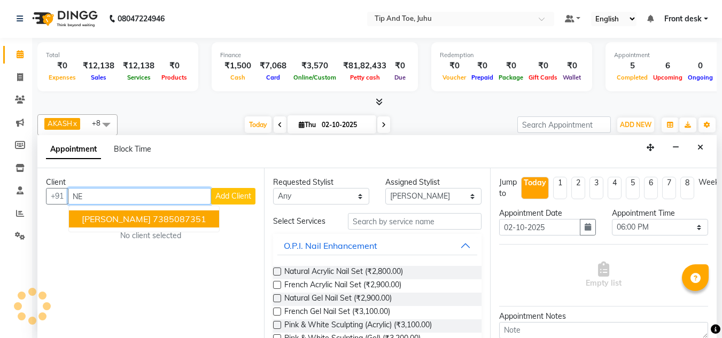
type input "N"
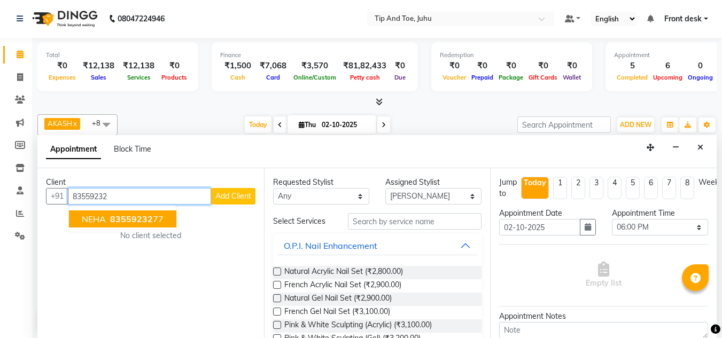
click at [148, 218] on span "83559232" at bounding box center [131, 219] width 43 height 11
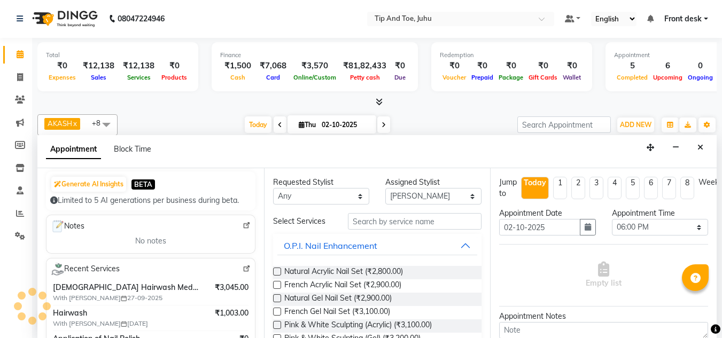
scroll to position [0, 0]
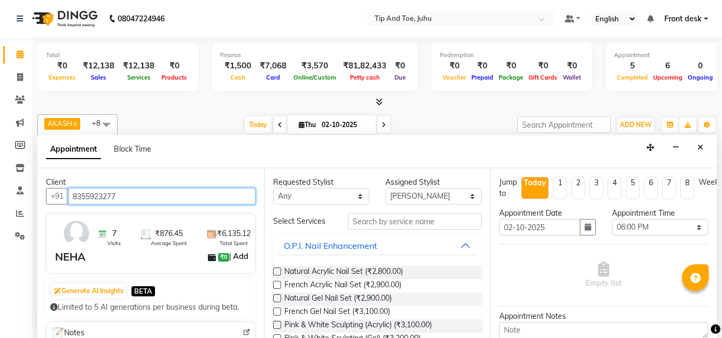
type input "8355923277"
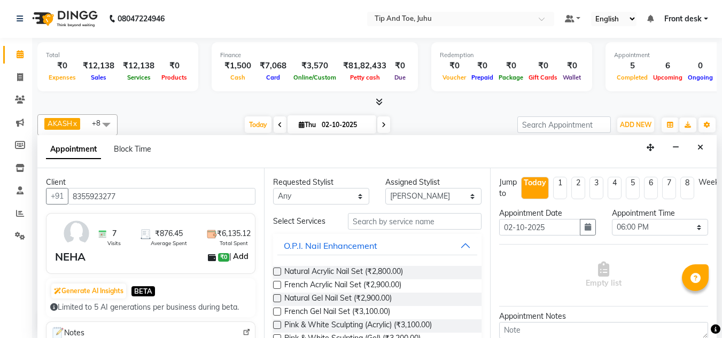
click at [239, 255] on link "Add" at bounding box center [240, 256] width 19 height 13
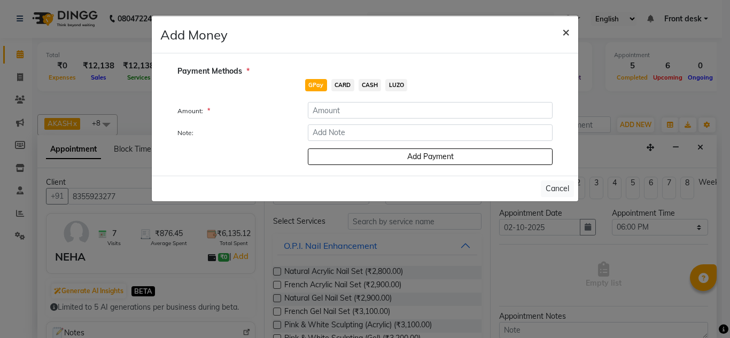
click at [568, 30] on span "×" at bounding box center [565, 32] width 7 height 16
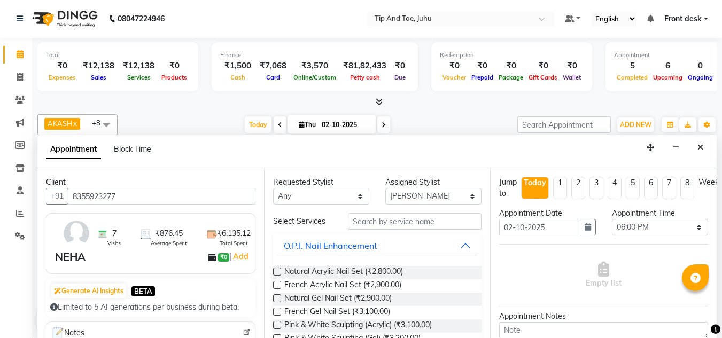
click at [67, 260] on div "NEHA" at bounding box center [70, 257] width 30 height 16
click at [444, 223] on input "text" at bounding box center [415, 221] width 134 height 17
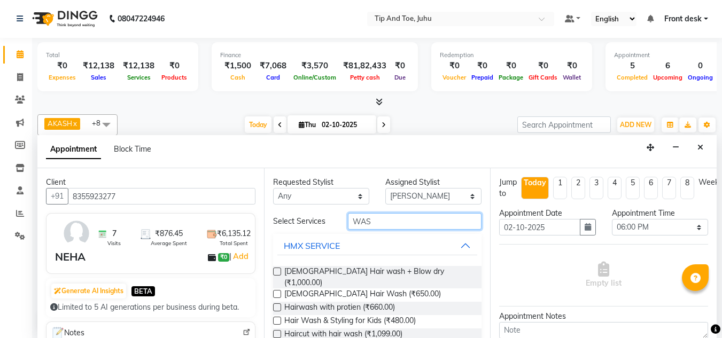
type input "WAS"
click at [276, 290] on label at bounding box center [277, 294] width 8 height 8
click at [276, 292] on input "checkbox" at bounding box center [276, 295] width 7 height 7
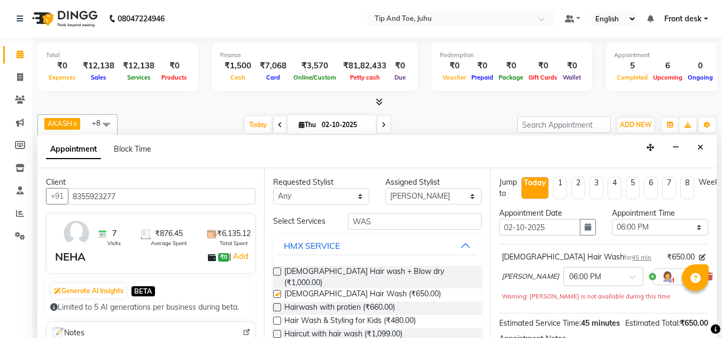
checkbox input "false"
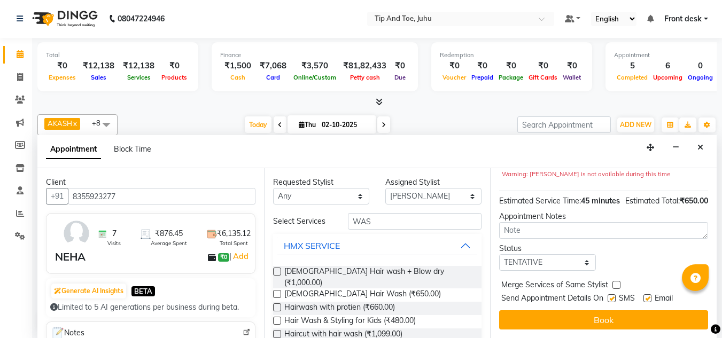
click at [531, 301] on div "Jump to Today 1 2 3 4 5 6 7 8 Weeks Appointment Date 02-10-2025 Appointment Tim…" at bounding box center [603, 253] width 227 height 170
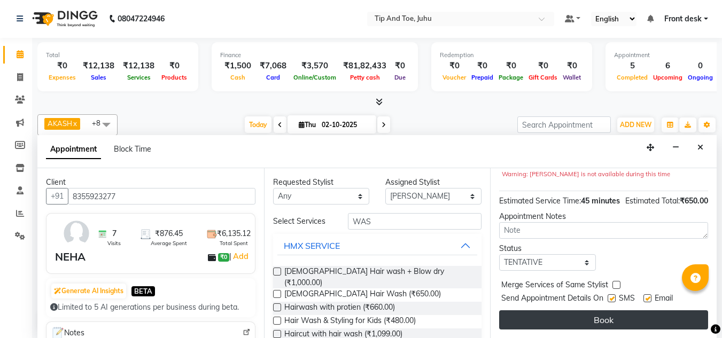
click at [531, 313] on button "Book" at bounding box center [603, 320] width 209 height 19
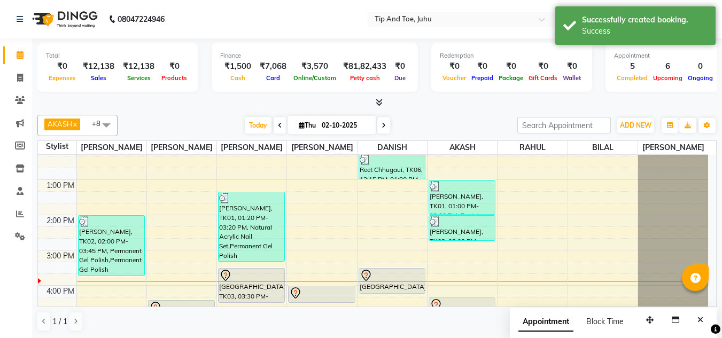
scroll to position [118, 0]
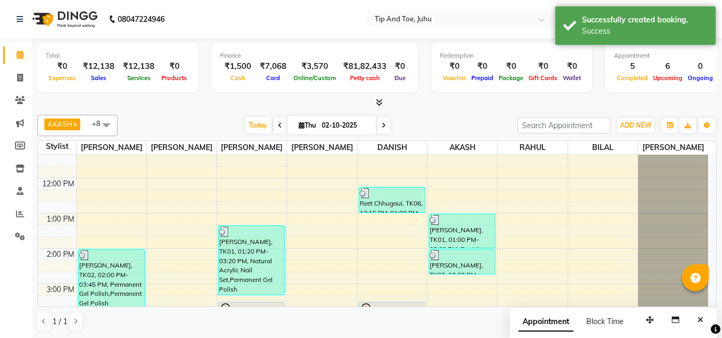
click at [666, 37] on div at bounding box center [673, 37] width 70 height 0
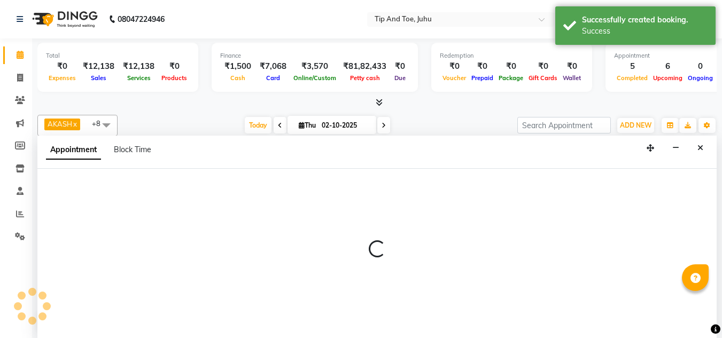
scroll to position [1, 0]
select select "86116"
select select "tentative"
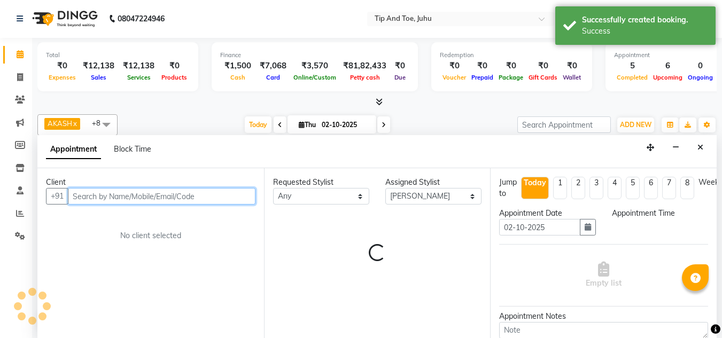
select select "780"
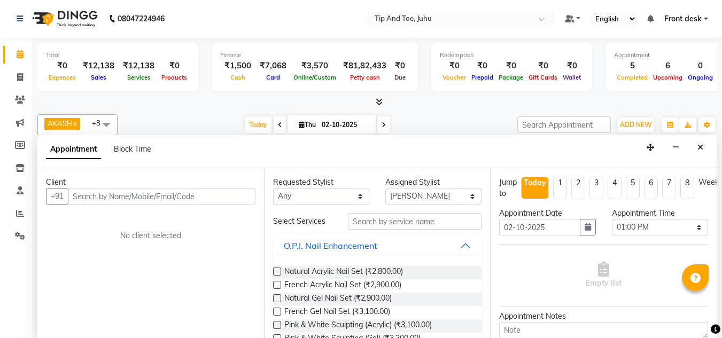
click at [18, 88] on li "Invoice" at bounding box center [16, 77] width 32 height 23
click at [18, 84] on link "Invoice" at bounding box center [16, 78] width 26 height 18
select select "5516"
select select "service"
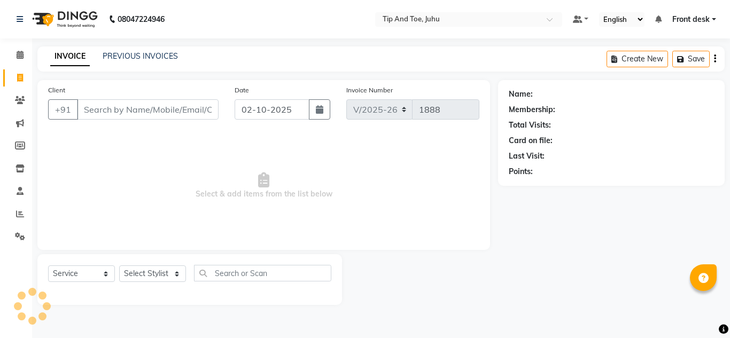
click at [134, 117] on input "Client" at bounding box center [148, 109] width 142 height 20
click at [135, 112] on input "Client" at bounding box center [148, 109] width 142 height 20
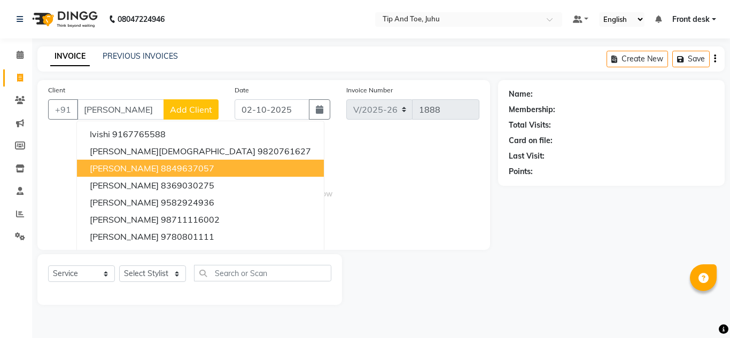
click at [161, 166] on ngb-highlight "8849637057" at bounding box center [187, 168] width 53 height 11
type input "8849637057"
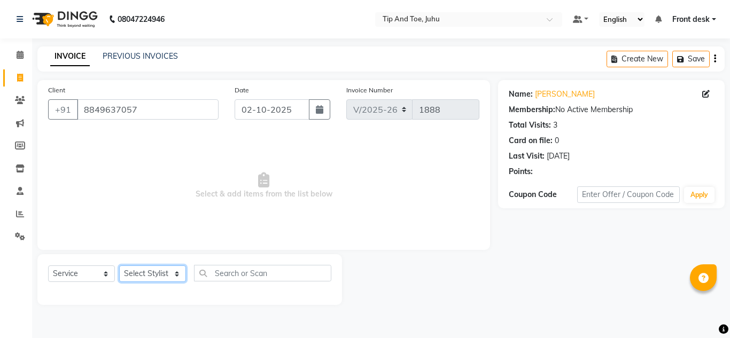
click at [152, 269] on select "Select Stylist AJAY UTKAR AKASH AKSHATA Angeli kharei ASHIM BILAL DANISH DHANSH…" at bounding box center [152, 274] width 67 height 17
select select "86116"
click at [119, 266] on select "Select Stylist AJAY UTKAR AKASH AKSHATA Angeli kharei ASHIM BILAL DANISH DHANSH…" at bounding box center [152, 274] width 67 height 17
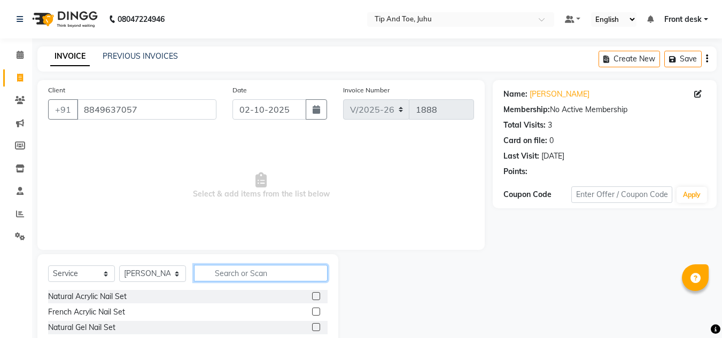
click at [231, 267] on input "text" at bounding box center [261, 273] width 134 height 17
type input "WAS"
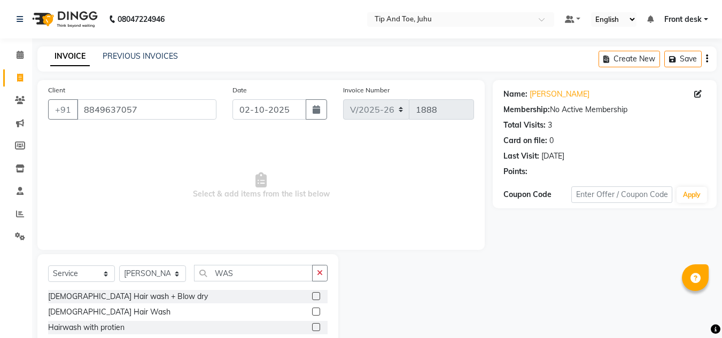
click at [312, 311] on label at bounding box center [316, 312] width 8 height 8
click at [312, 311] on input "checkbox" at bounding box center [315, 312] width 7 height 7
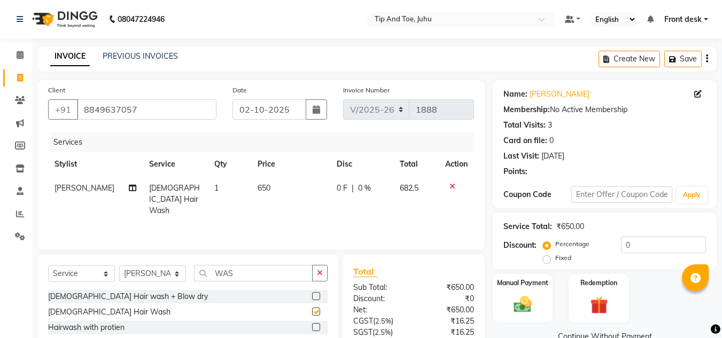
checkbox input "false"
click at [291, 194] on td "650" at bounding box center [290, 199] width 79 height 47
select select "86116"
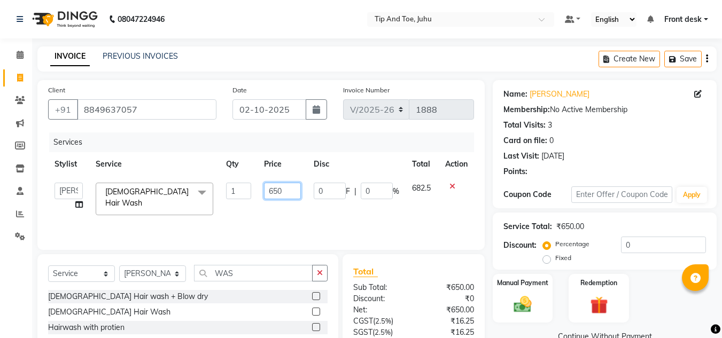
click at [290, 191] on input "650" at bounding box center [282, 191] width 37 height 17
type input "6"
type input "500"
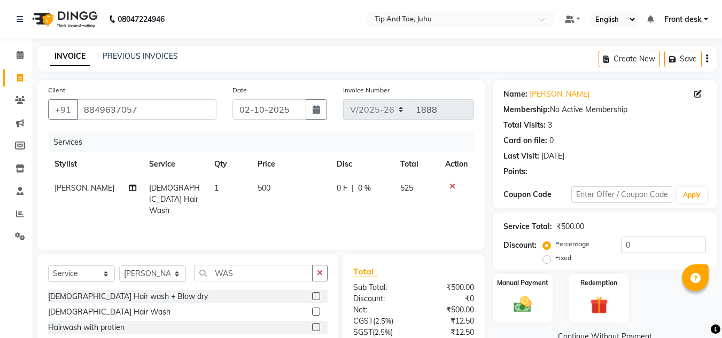
click at [420, 219] on div "Services Stylist Service Qty Price Disc Total Action NISHANT Female Hair Wash 1…" at bounding box center [261, 186] width 426 height 107
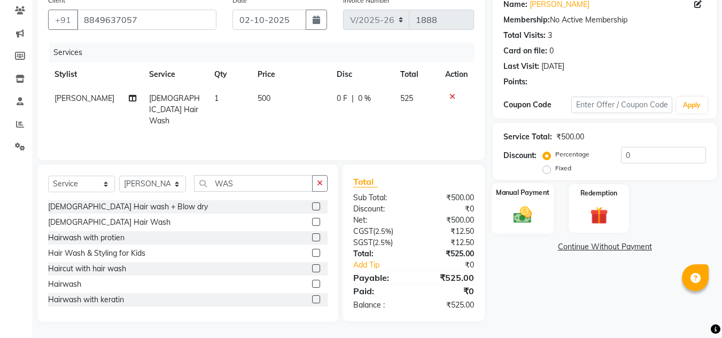
click at [521, 202] on div "Manual Payment" at bounding box center [523, 208] width 63 height 51
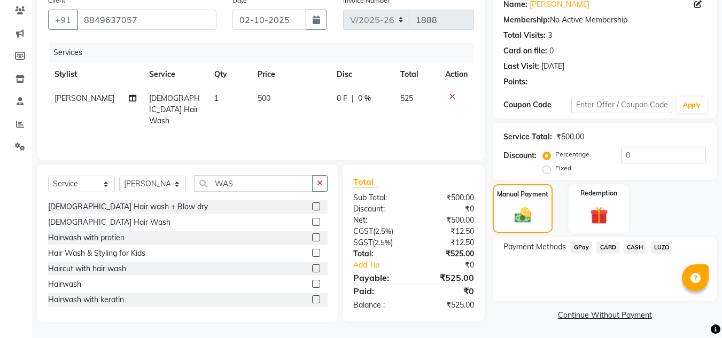
click at [634, 249] on span "CASH" at bounding box center [635, 248] width 23 height 12
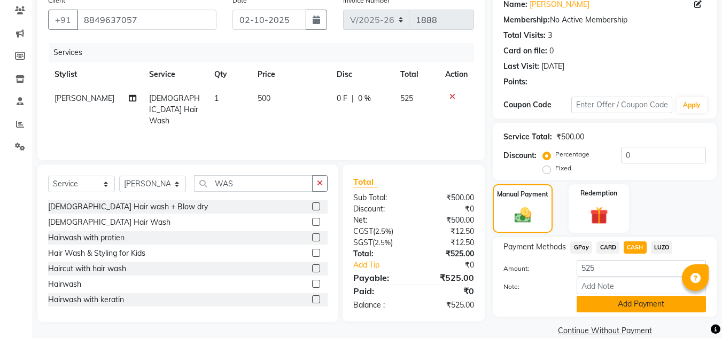
click at [608, 307] on button "Add Payment" at bounding box center [641, 304] width 129 height 17
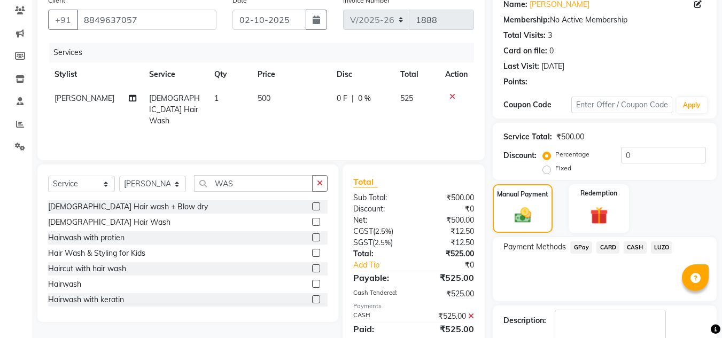
scroll to position [151, 0]
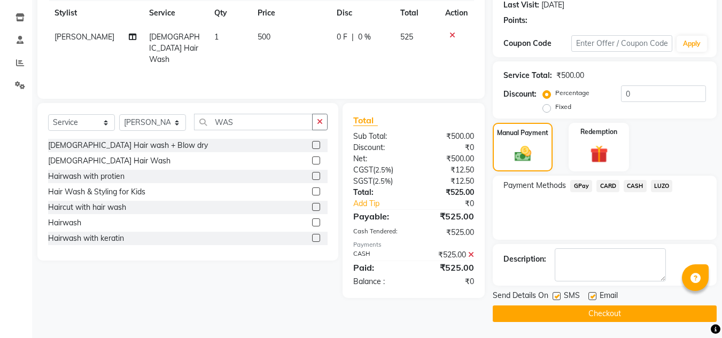
click at [585, 311] on button "Checkout" at bounding box center [605, 314] width 224 height 17
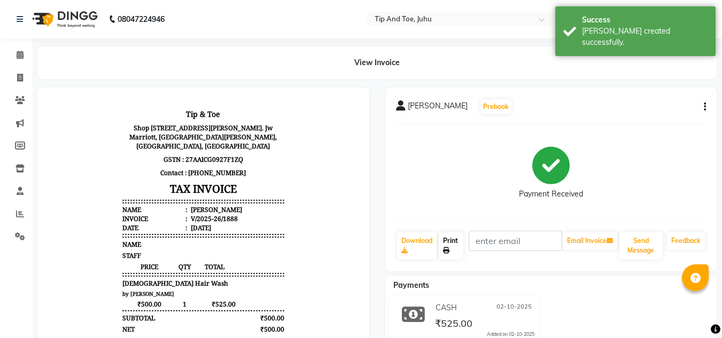
click at [443, 244] on link "Print" at bounding box center [451, 246] width 25 height 28
click at [21, 50] on span at bounding box center [20, 55] width 19 height 12
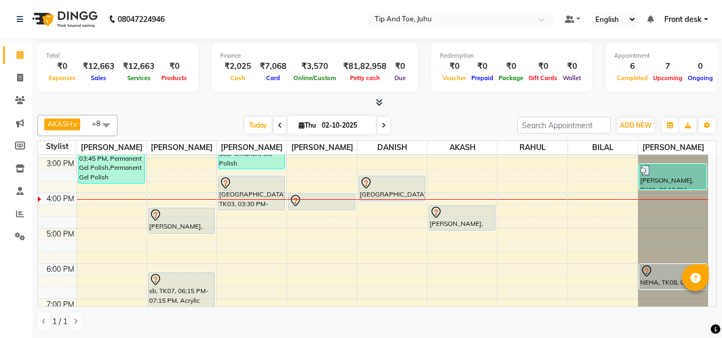
scroll to position [242, 0]
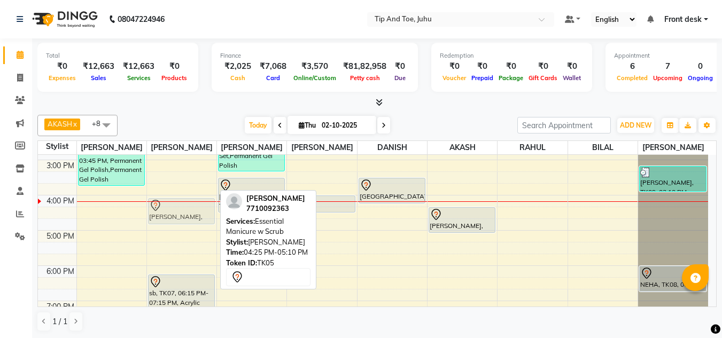
drag, startPoint x: 180, startPoint y: 228, endPoint x: 180, endPoint y: 222, distance: 5.4
click at [182, 214] on div "KANKANA DAMLE, TK05, 04:25 PM-05:10 PM, Essential Manicure w Scrub sb, TK07, 06…" at bounding box center [181, 142] width 69 height 458
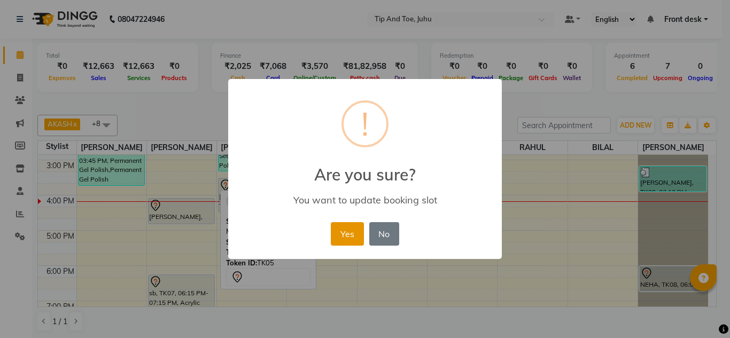
click at [342, 231] on button "Yes" at bounding box center [347, 234] width 33 height 24
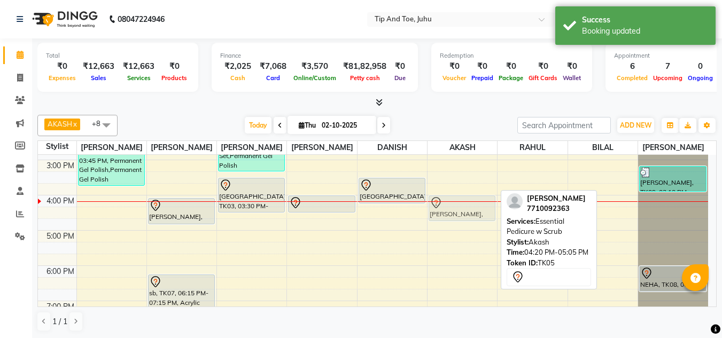
click at [476, 212] on div "Sonam, TK01, 01:00 PM-02:00 PM, Footsie Spa Pedicure Simran Katharani, TK02, 02…" at bounding box center [462, 142] width 69 height 458
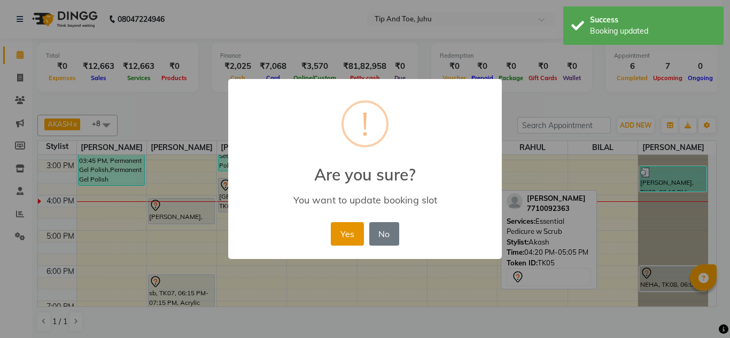
click at [345, 227] on button "Yes" at bounding box center [347, 234] width 33 height 24
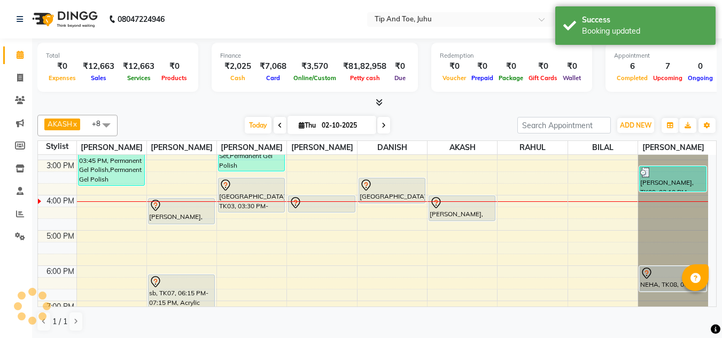
scroll to position [295, 0]
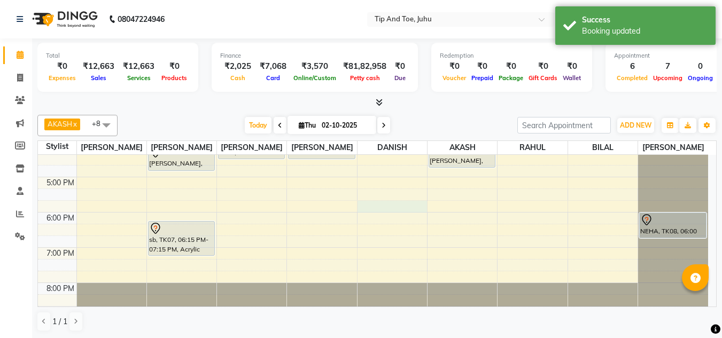
click at [394, 202] on div "8:00 AM 9:00 AM 10:00 AM 11:00 AM 12:00 PM 1:00 PM 2:00 PM 3:00 PM 4:00 PM 5:00…" at bounding box center [373, 89] width 670 height 458
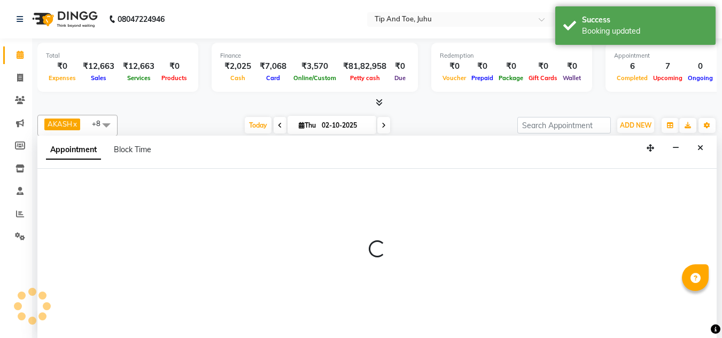
scroll to position [1, 0]
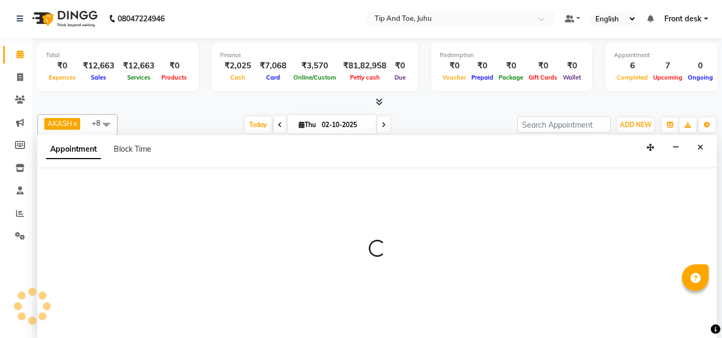
select select "39814"
select select "1065"
select select "tentative"
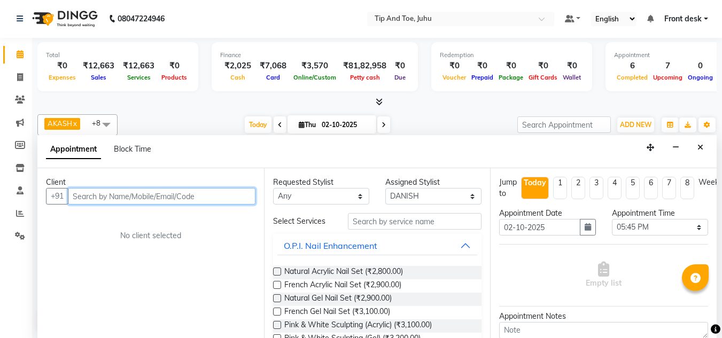
click at [161, 193] on input "text" at bounding box center [162, 196] width 188 height 17
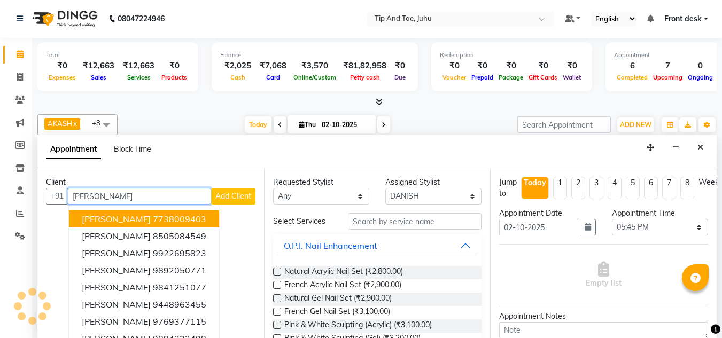
type input "MANJULA"
drag, startPoint x: 136, startPoint y: 198, endPoint x: 73, endPoint y: 199, distance: 62.5
click at [73, 199] on input "MANJULA" at bounding box center [139, 196] width 143 height 17
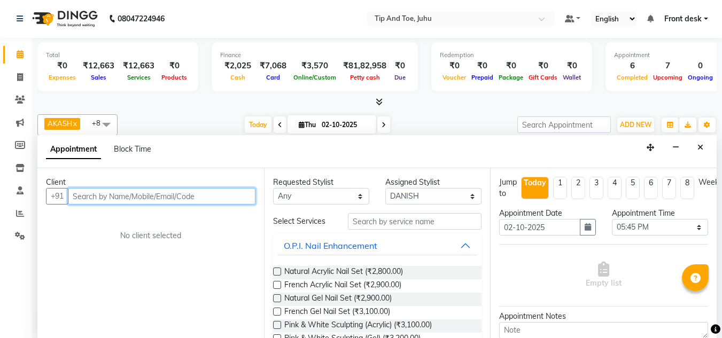
paste input "+91 85050 84549"
click at [90, 197] on input "+91 85050 84549" at bounding box center [139, 196] width 143 height 17
click at [97, 197] on input "85050 84549" at bounding box center [139, 196] width 143 height 17
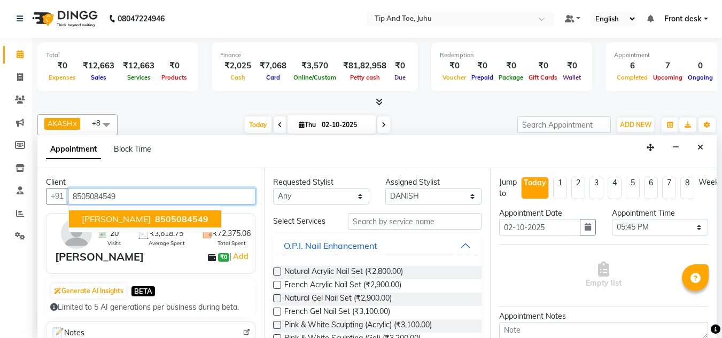
click at [142, 213] on button "Manjula bajaj 8505084549" at bounding box center [145, 219] width 152 height 17
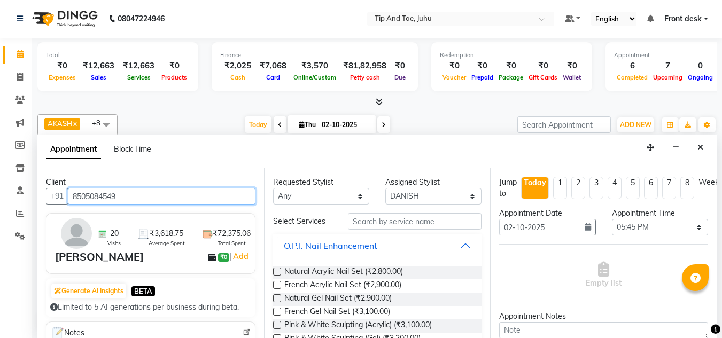
type input "8505084549"
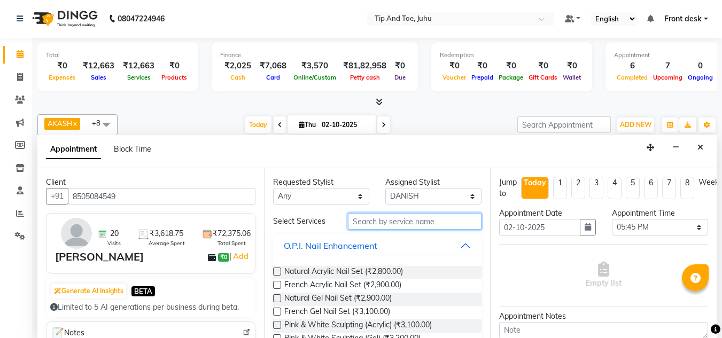
click at [377, 224] on input "text" at bounding box center [415, 221] width 134 height 17
click at [411, 228] on input "text" at bounding box center [415, 221] width 134 height 17
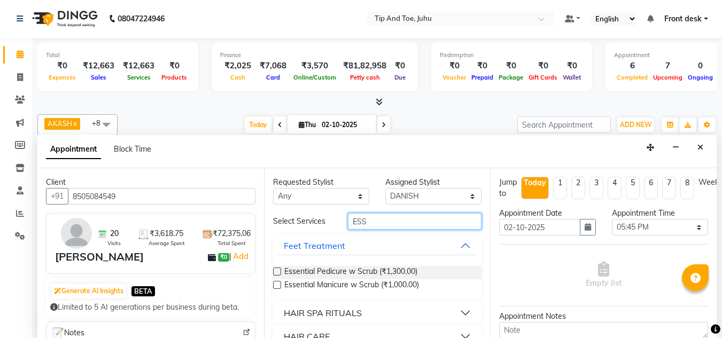
type input "ESS"
click at [276, 281] on div "Essential Manicure w Scrub (₹1,000.00)" at bounding box center [377, 286] width 209 height 13
click at [277, 282] on label at bounding box center [277, 285] width 8 height 8
click at [277, 283] on input "checkbox" at bounding box center [276, 286] width 7 height 7
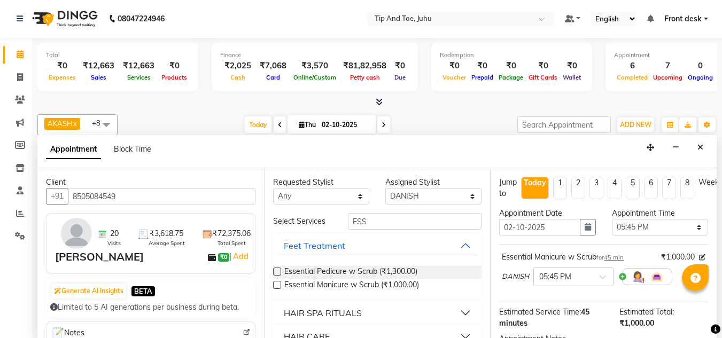
checkbox input "false"
click at [273, 267] on div "Essential Pedicure w Scrub (₹1,300.00)" at bounding box center [377, 272] width 209 height 13
click at [277, 271] on label at bounding box center [277, 272] width 8 height 8
click at [277, 271] on input "checkbox" at bounding box center [276, 272] width 7 height 7
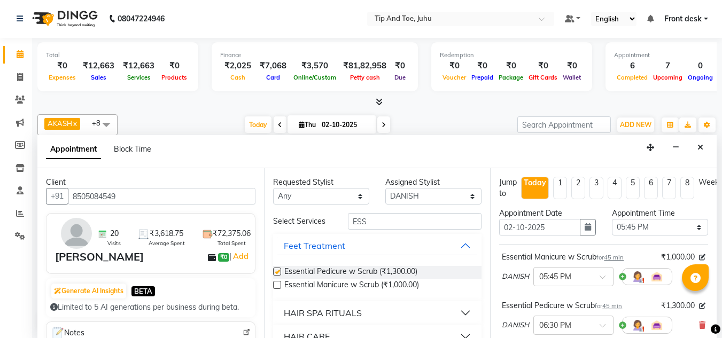
checkbox input "false"
click at [403, 213] on input "ESS" at bounding box center [415, 221] width 134 height 17
type input "E"
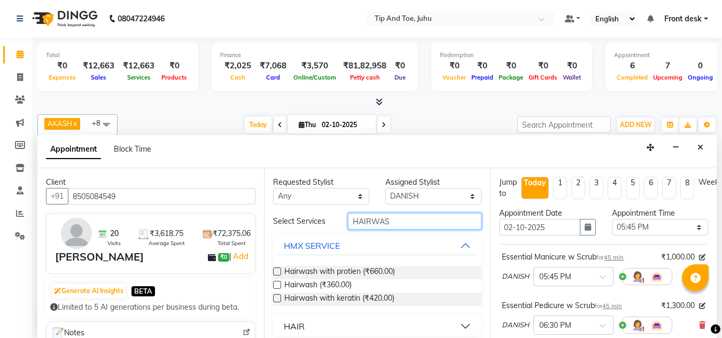
type input "HAIRWAS"
click at [279, 275] on label at bounding box center [277, 272] width 8 height 8
click at [279, 275] on input "checkbox" at bounding box center [276, 272] width 7 height 7
checkbox input "false"
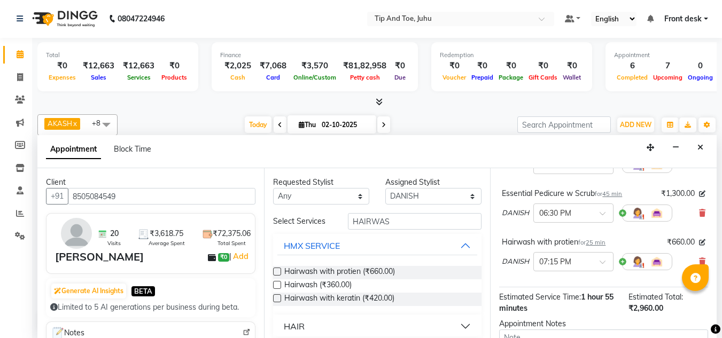
scroll to position [228, 0]
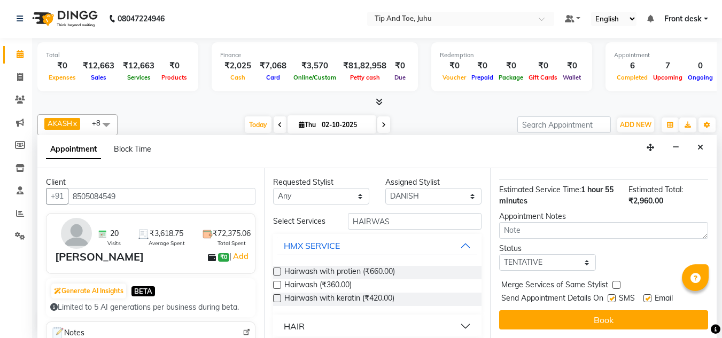
click at [602, 293] on span "Send Appointment Details On" at bounding box center [552, 299] width 102 height 13
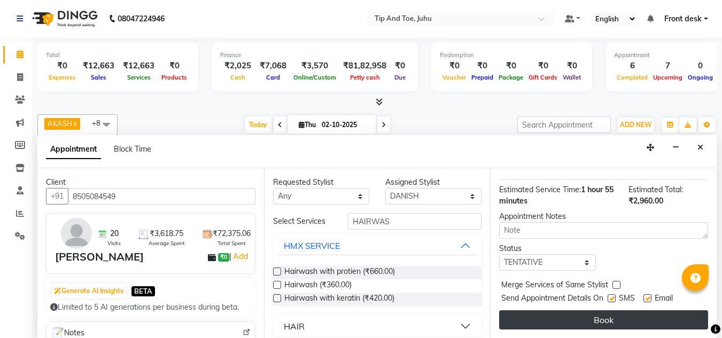
click at [598, 311] on button "Book" at bounding box center [603, 320] width 209 height 19
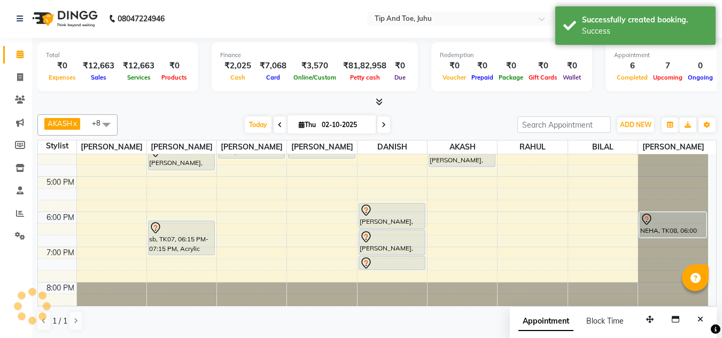
scroll to position [0, 0]
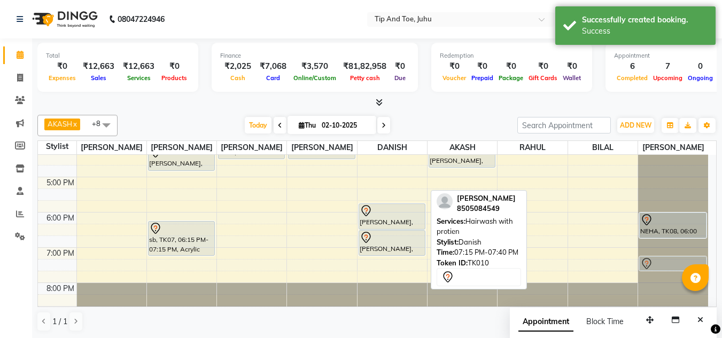
drag, startPoint x: 385, startPoint y: 262, endPoint x: 658, endPoint y: 257, distance: 273.7
click at [658, 257] on tr "Simran Katharani, TK02, 02:00 PM-03:45 PM, Permanent Gel Polish,Permanent Gel P…" at bounding box center [373, 89] width 670 height 458
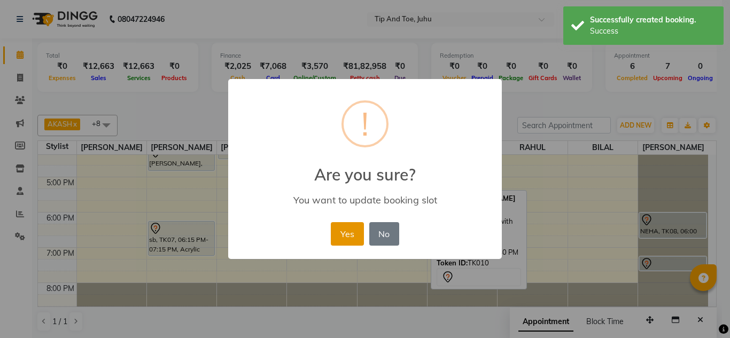
click at [345, 236] on button "Yes" at bounding box center [347, 234] width 33 height 24
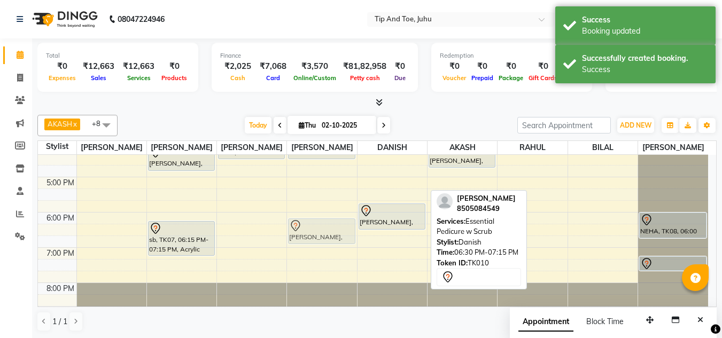
drag, startPoint x: 403, startPoint y: 242, endPoint x: 324, endPoint y: 227, distance: 80.4
click at [324, 227] on tr "Simran Katharani, TK02, 02:00 PM-03:45 PM, Permanent Gel Polish,Permanent Gel P…" at bounding box center [373, 89] width 670 height 458
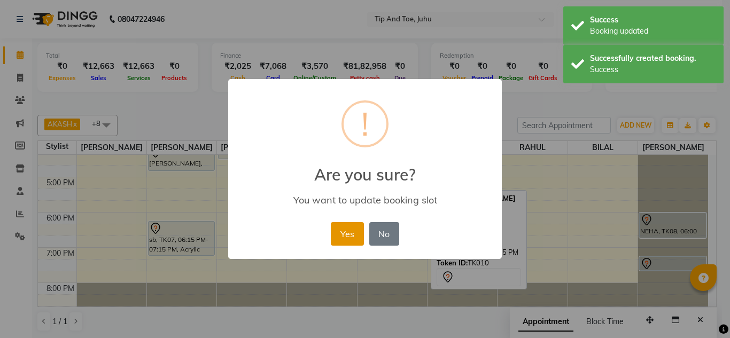
click at [353, 239] on button "Yes" at bounding box center [347, 234] width 33 height 24
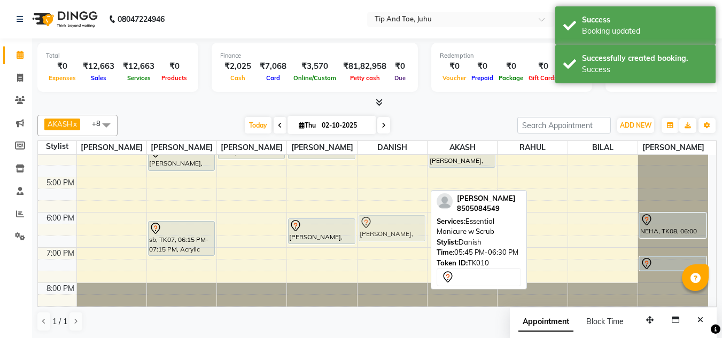
drag, startPoint x: 408, startPoint y: 219, endPoint x: 412, endPoint y: 230, distance: 12.3
click at [412, 230] on div "Reet Chhugaui, TK06, 12:15 PM-01:00 PM, Voesh Manicure SOHO HOUSE, TK03, 03:30 …" at bounding box center [392, 89] width 69 height 458
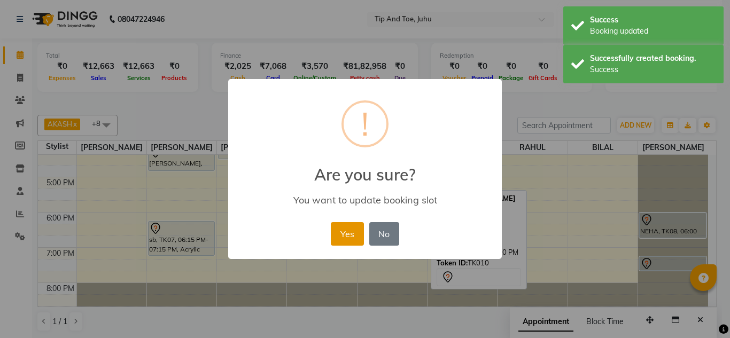
click at [356, 230] on button "Yes" at bounding box center [347, 234] width 33 height 24
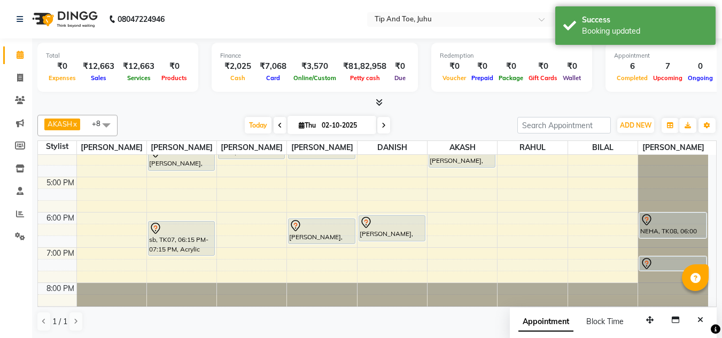
click at [111, 121] on span at bounding box center [106, 125] width 21 height 20
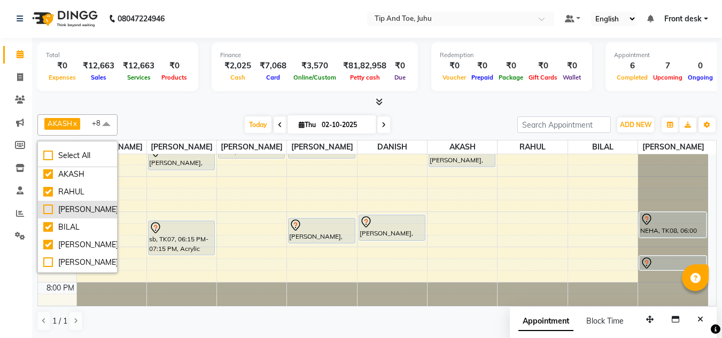
scroll to position [106, 0]
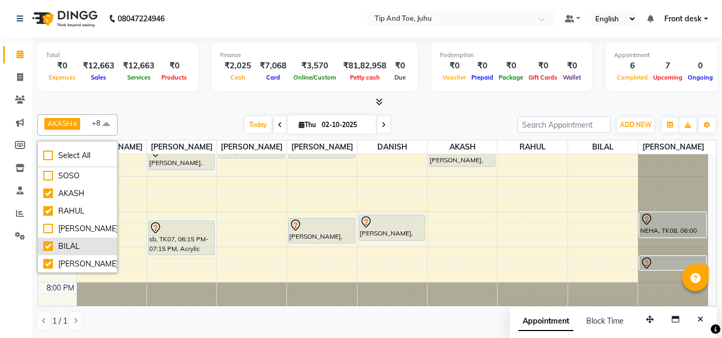
click at [47, 250] on div "BILAL" at bounding box center [77, 246] width 68 height 11
checkbox input "false"
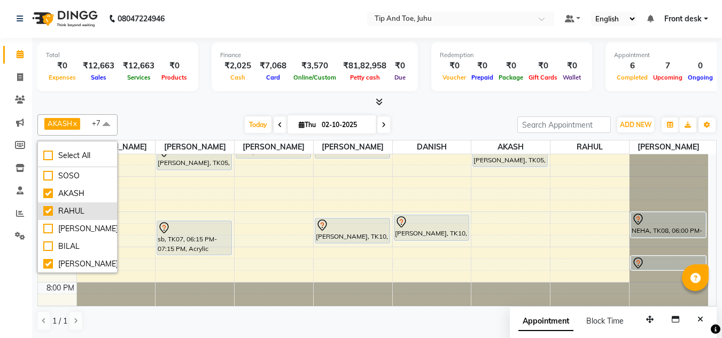
click at [45, 209] on div "RAHUL" at bounding box center [77, 211] width 68 height 11
checkbox input "false"
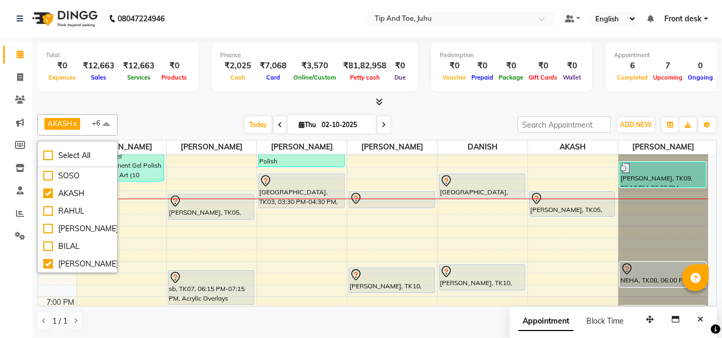
scroll to position [258, 0]
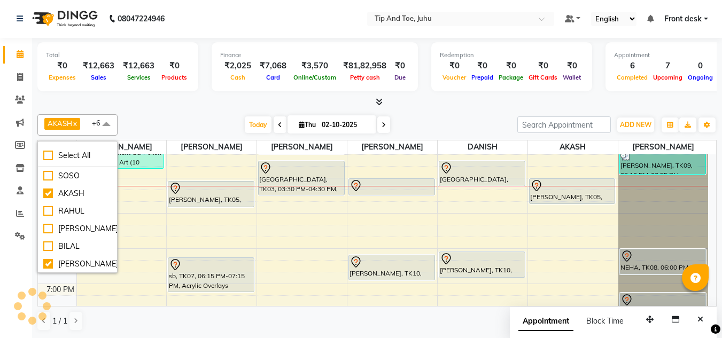
click at [191, 130] on div "Today Thu 02-10-2025" at bounding box center [317, 125] width 389 height 16
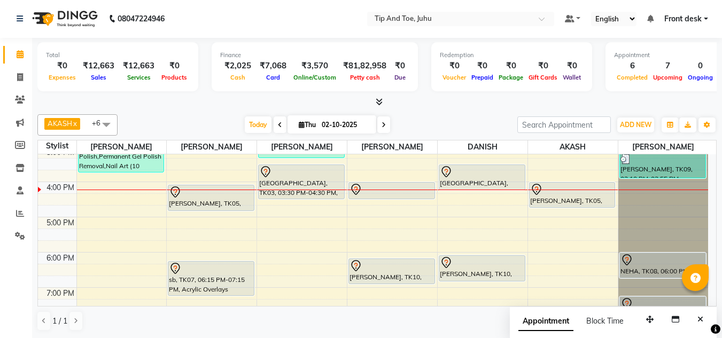
scroll to position [268, 0]
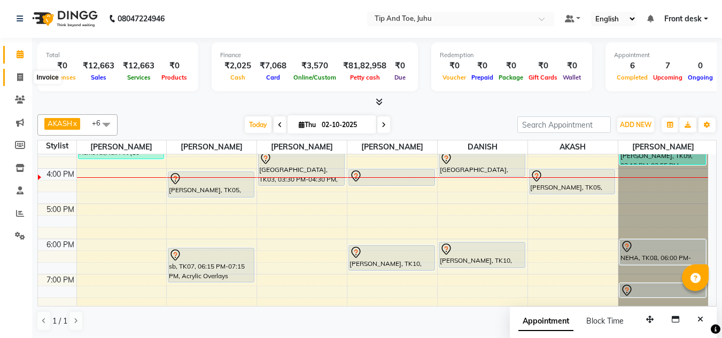
click at [18, 80] on icon at bounding box center [20, 77] width 6 height 8
select select "service"
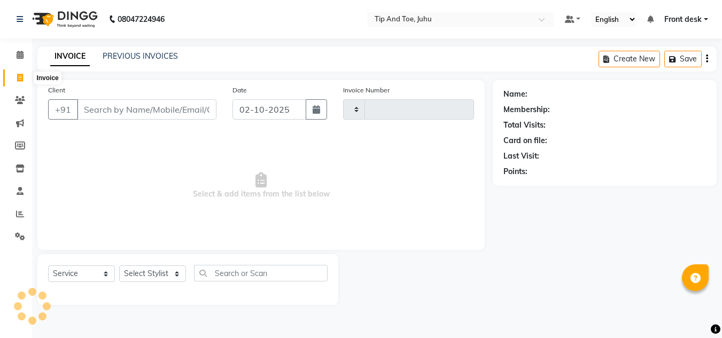
type input "1889"
select select "5516"
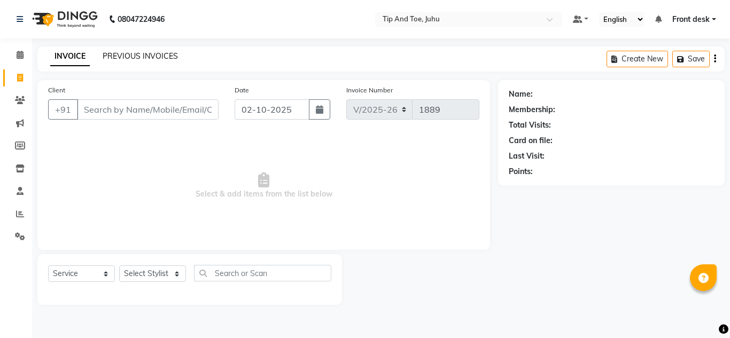
click at [131, 56] on link "PREVIOUS INVOICES" at bounding box center [140, 56] width 75 height 10
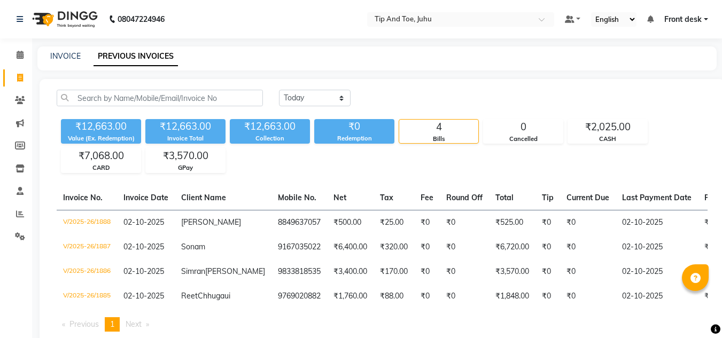
scroll to position [55, 0]
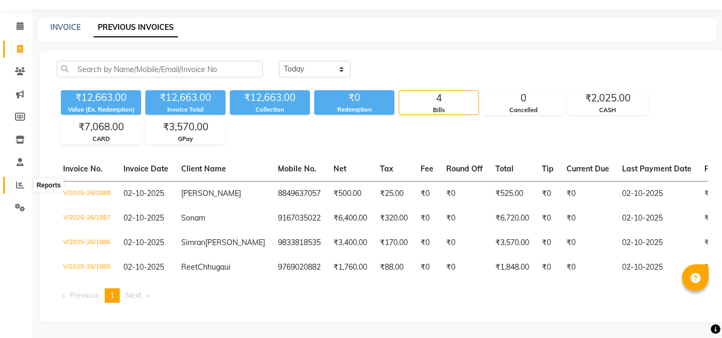
click at [20, 181] on icon at bounding box center [20, 185] width 8 height 8
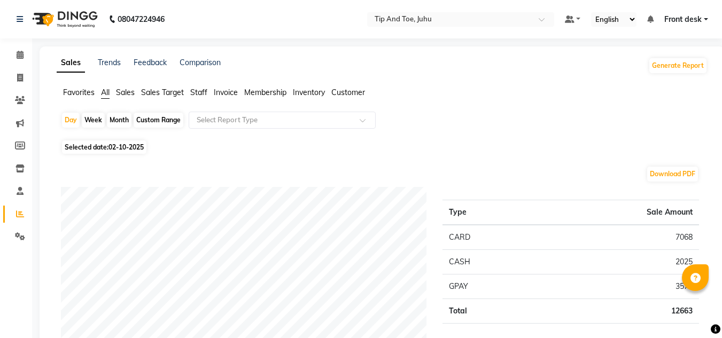
click at [200, 88] on span "Staff" at bounding box center [198, 93] width 17 height 10
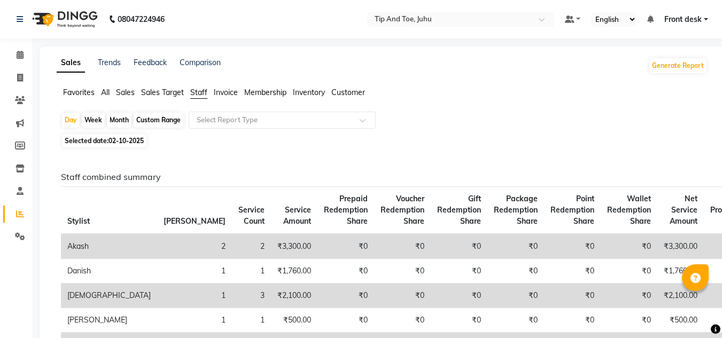
click at [118, 118] on div "Month" at bounding box center [119, 120] width 25 height 15
select select "10"
select select "2025"
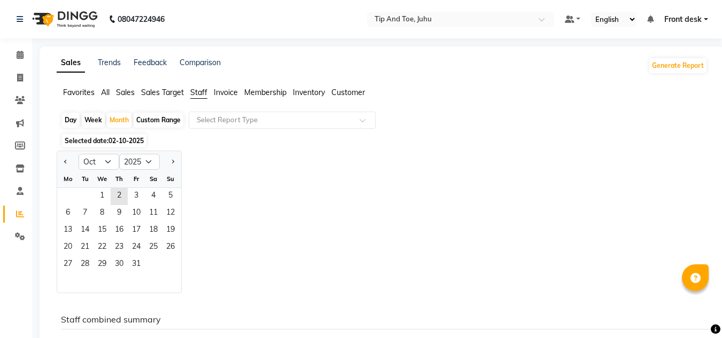
click at [59, 161] on div at bounding box center [67, 161] width 21 height 17
click at [64, 162] on button "Previous month" at bounding box center [65, 161] width 9 height 17
select select "9"
click at [70, 195] on span "1" at bounding box center [67, 196] width 17 height 17
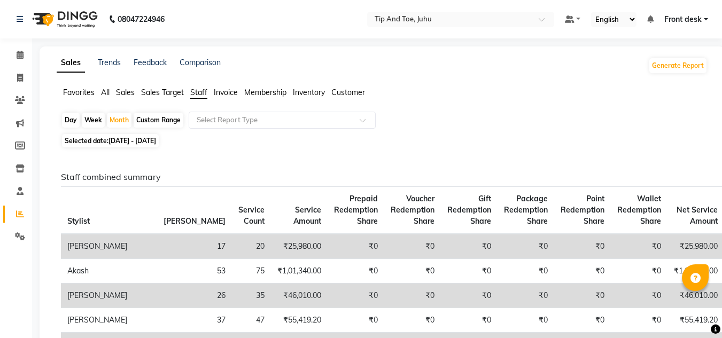
scroll to position [267, 0]
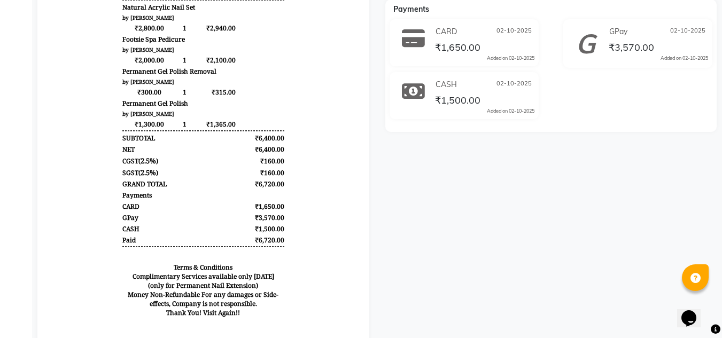
scroll to position [277, 0]
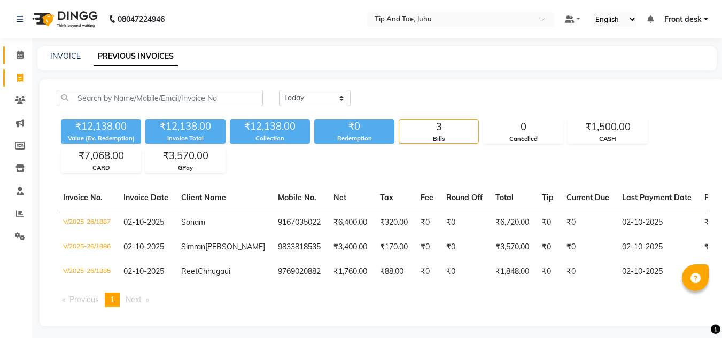
scroll to position [0, 143]
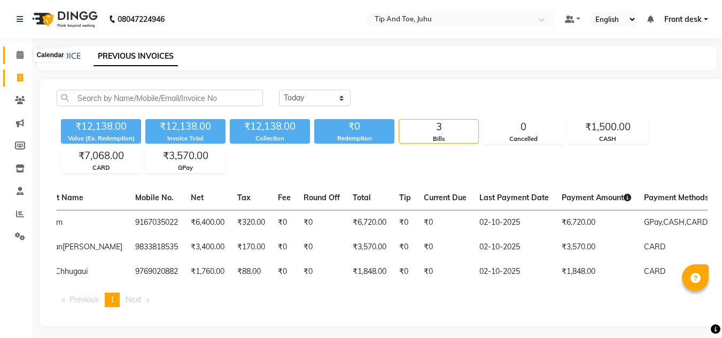
click at [16, 56] on span at bounding box center [20, 55] width 19 height 12
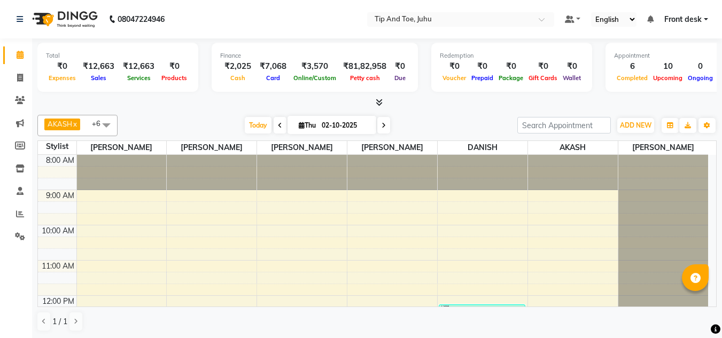
click at [328, 120] on input "02-10-2025" at bounding box center [345, 126] width 53 height 16
select select "10"
select select "2025"
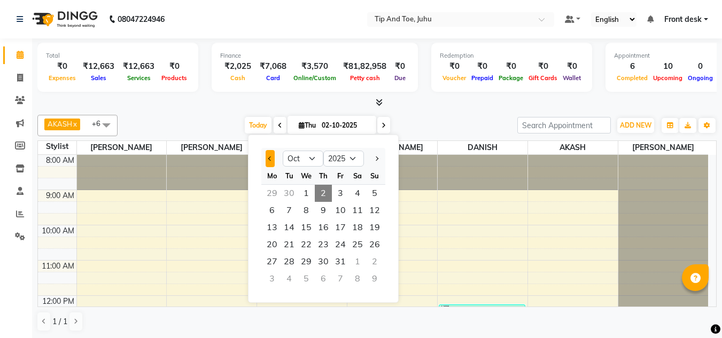
click at [274, 156] on button "Previous month" at bounding box center [270, 158] width 9 height 17
click at [274, 158] on button "Previous month" at bounding box center [270, 158] width 9 height 17
click at [377, 159] on span "Next month" at bounding box center [376, 159] width 4 height 4
click at [267, 160] on button "Previous month" at bounding box center [270, 158] width 9 height 17
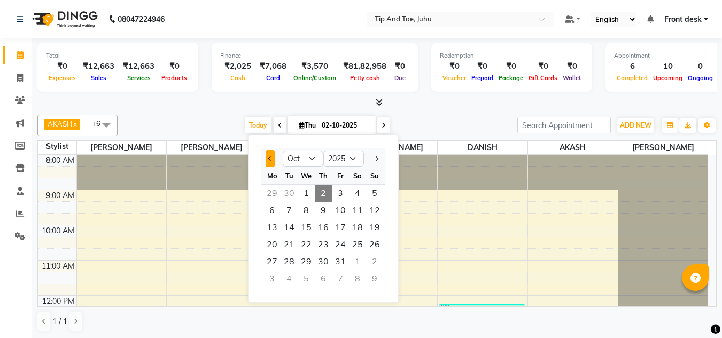
select select "9"
click at [287, 260] on span "30" at bounding box center [289, 261] width 17 height 17
type input "30-09-2025"
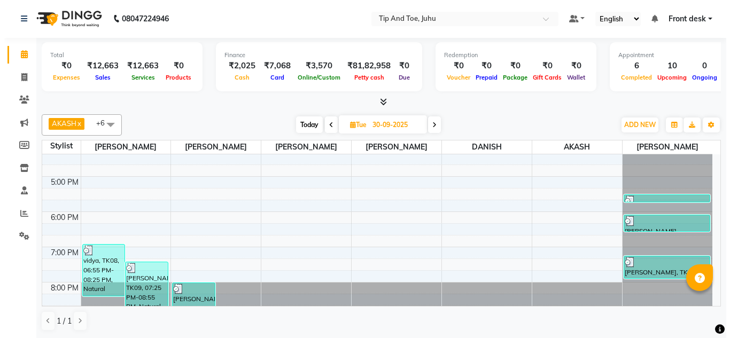
scroll to position [312, 0]
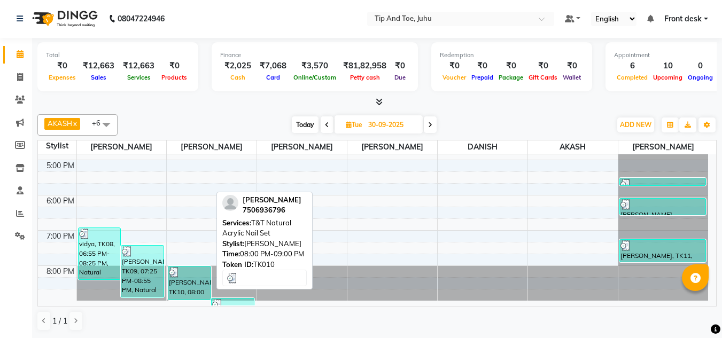
click at [204, 274] on div at bounding box center [189, 272] width 41 height 11
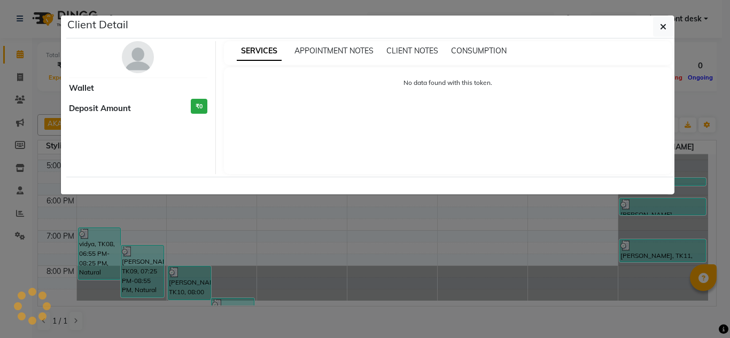
select select "3"
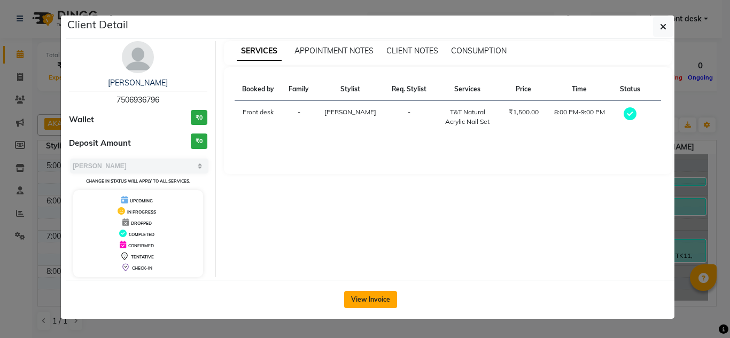
click at [383, 304] on button "View Invoice" at bounding box center [370, 299] width 53 height 17
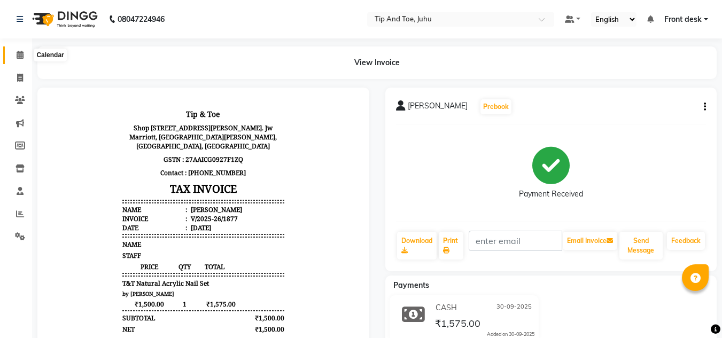
click at [21, 59] on span at bounding box center [20, 55] width 19 height 12
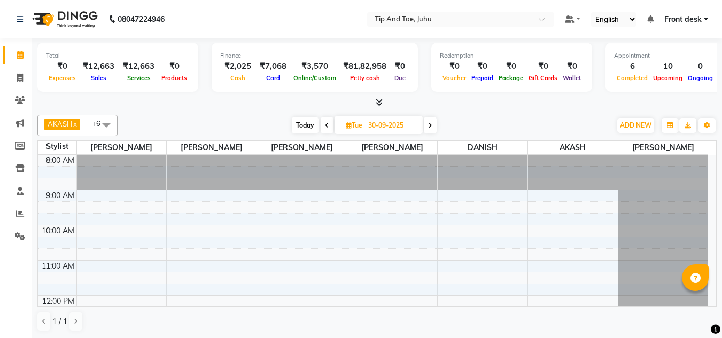
click at [373, 121] on input "30-09-2025" at bounding box center [391, 126] width 53 height 16
select select "9"
select select "2025"
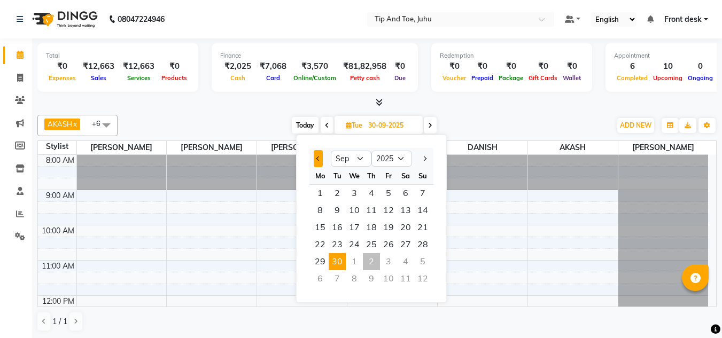
click at [316, 158] on span "Previous month" at bounding box center [318, 159] width 4 height 4
select select "8"
click at [389, 262] on span "29" at bounding box center [388, 261] width 17 height 17
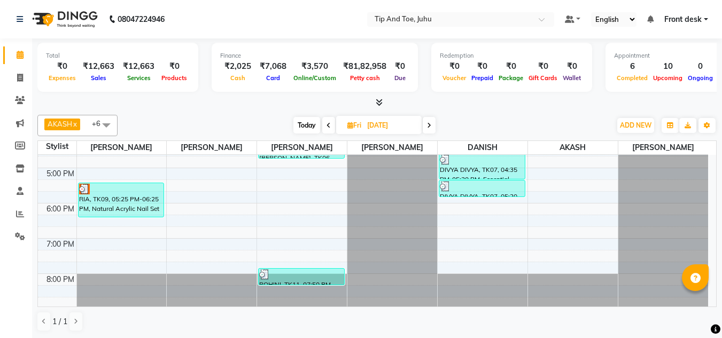
scroll to position [306, 0]
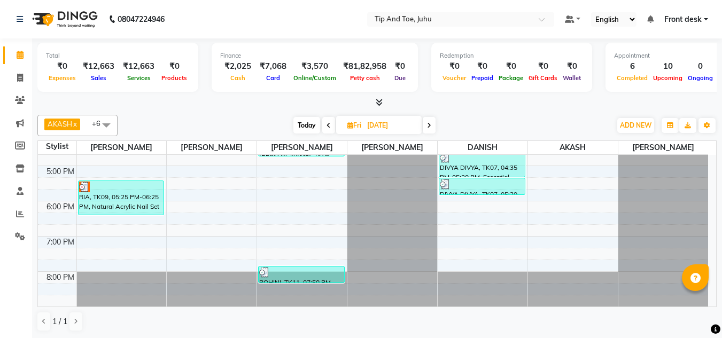
click at [326, 129] on span at bounding box center [328, 125] width 13 height 17
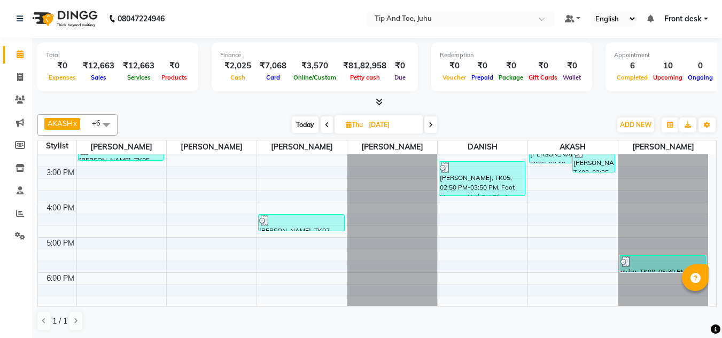
scroll to position [146, 0]
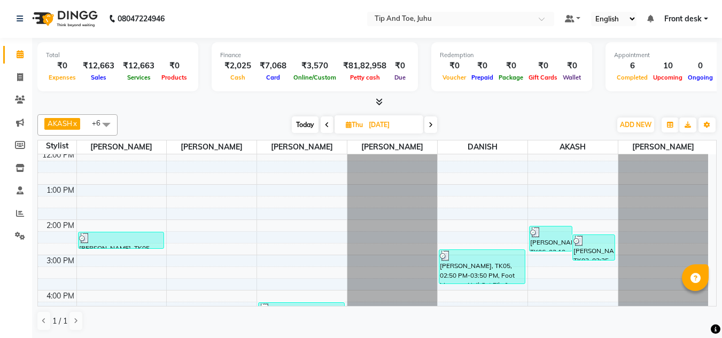
click at [433, 126] on icon at bounding box center [431, 125] width 4 height 6
type input "[DATE]"
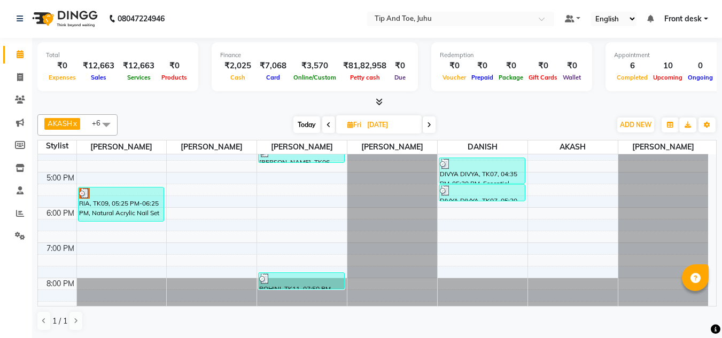
scroll to position [306, 0]
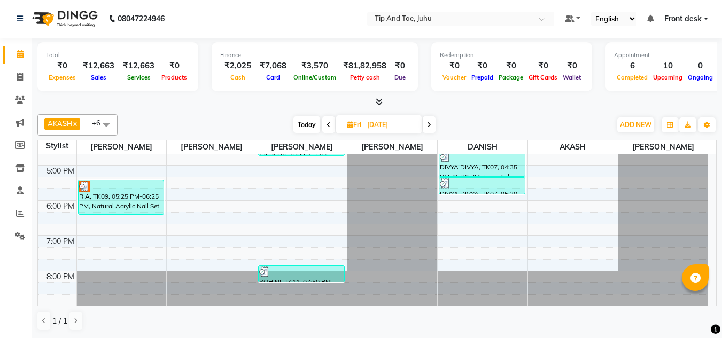
click at [362, 123] on span "Fri" at bounding box center [354, 125] width 19 height 8
select select "8"
select select "2025"
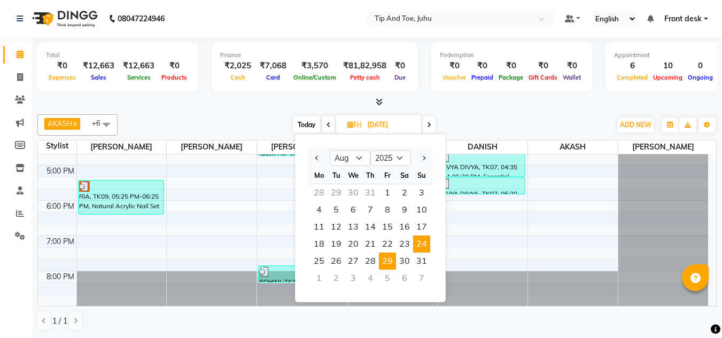
click at [428, 243] on span "24" at bounding box center [421, 244] width 17 height 17
type input "[DATE]"
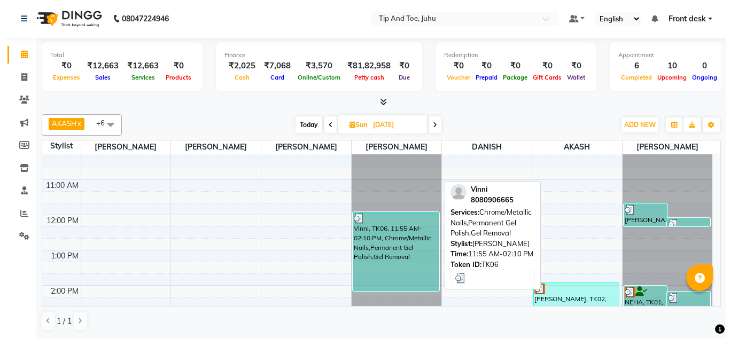
scroll to position [214, 0]
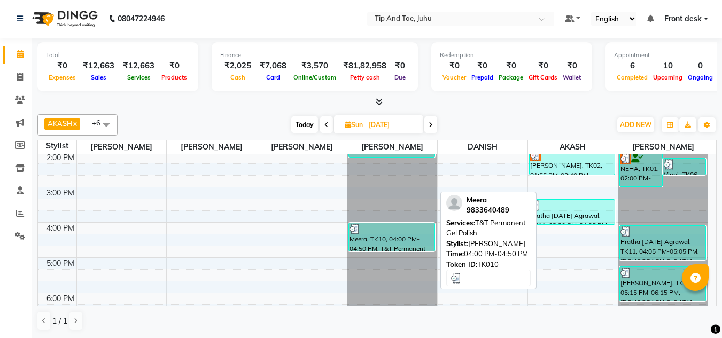
click at [382, 241] on div "Meera, TK10, 04:00 PM-04:50 PM, T&T Permanent Gel Polish" at bounding box center [392, 237] width 86 height 28
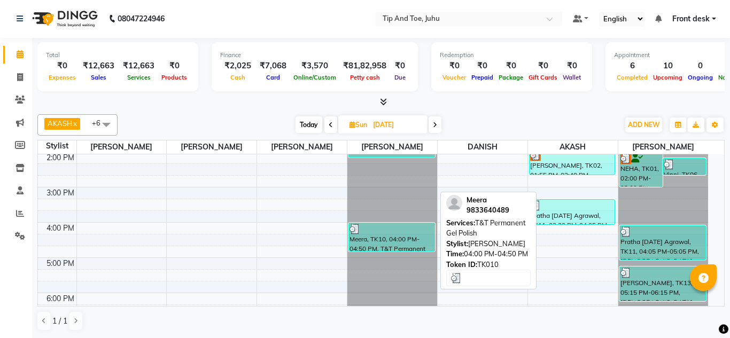
select select "3"
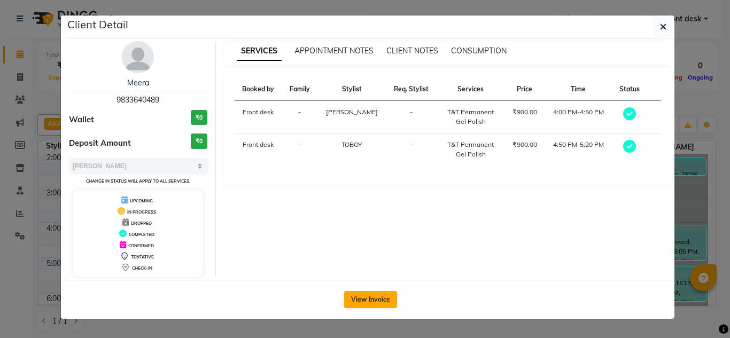
click at [378, 300] on button "View Invoice" at bounding box center [370, 299] width 53 height 17
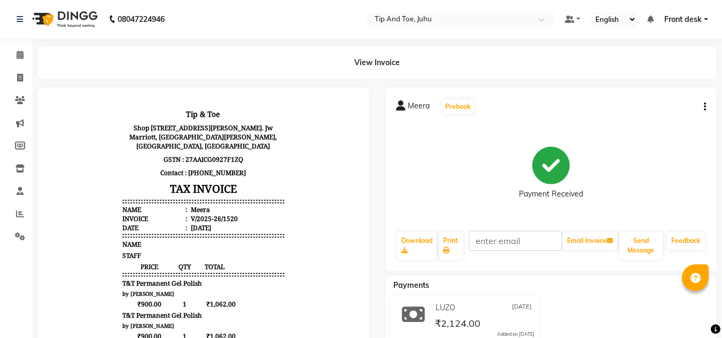
scroll to position [9, 0]
drag, startPoint x: 20, startPoint y: 54, endPoint x: 27, endPoint y: 66, distance: 14.4
click at [20, 55] on icon at bounding box center [20, 55] width 7 height 8
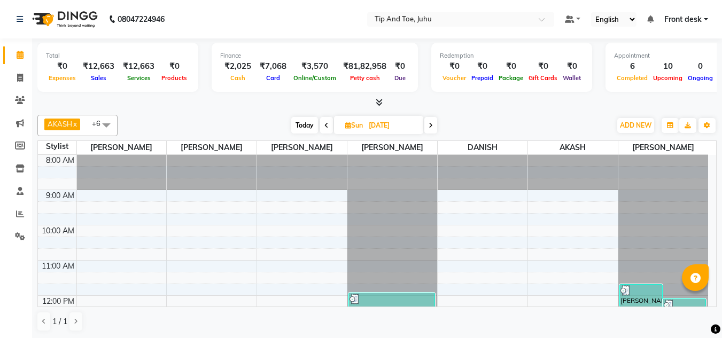
click at [307, 125] on span "Today" at bounding box center [304, 125] width 27 height 17
type input "02-10-2025"
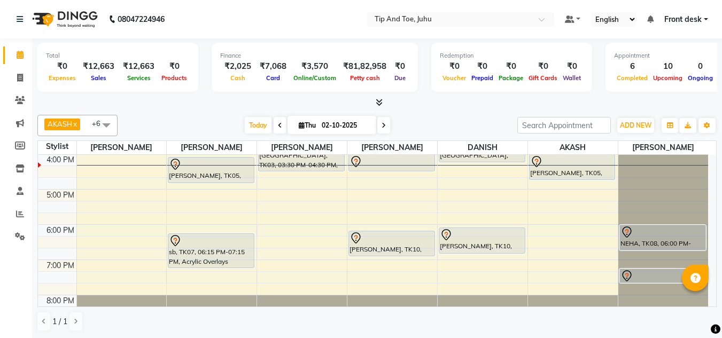
click at [328, 125] on input "02-10-2025" at bounding box center [345, 126] width 53 height 16
select select "10"
select select "2025"
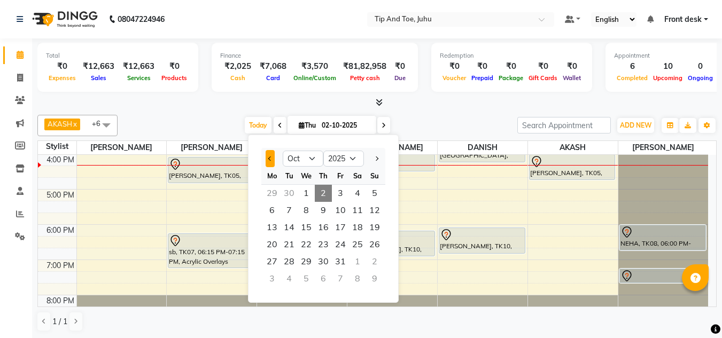
click at [269, 161] on button "Previous month" at bounding box center [270, 158] width 9 height 17
select select "9"
click at [370, 243] on span "28" at bounding box center [374, 244] width 17 height 17
type input "28-09-2025"
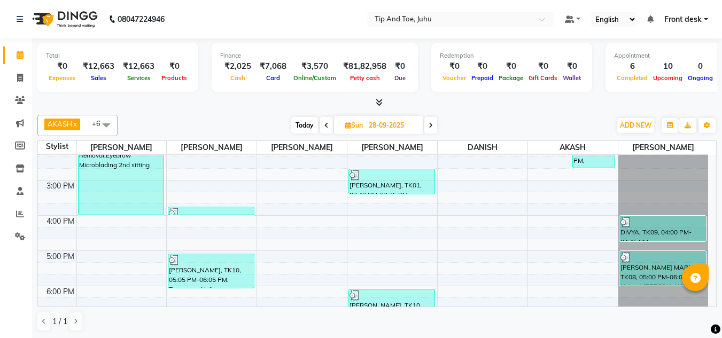
scroll to position [306, 0]
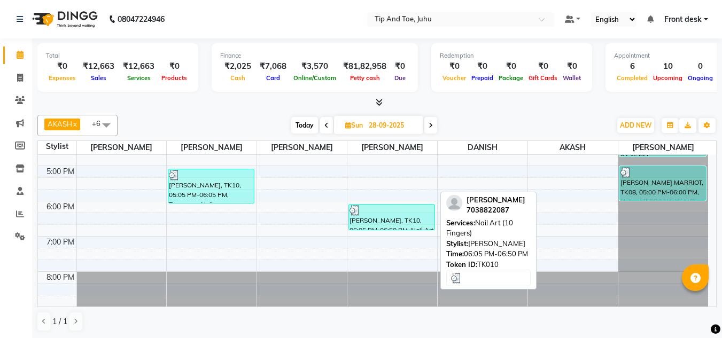
click at [379, 214] on div at bounding box center [392, 210] width 84 height 11
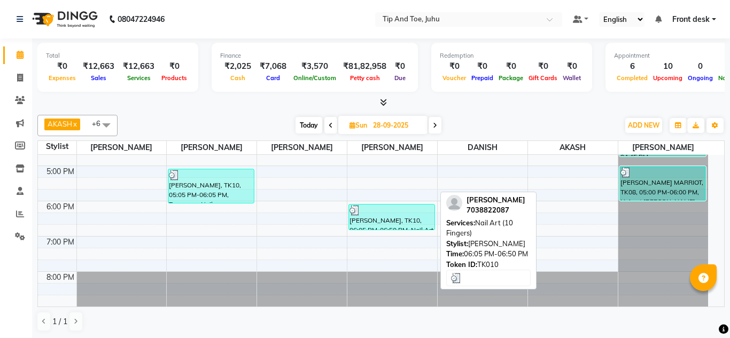
select select "3"
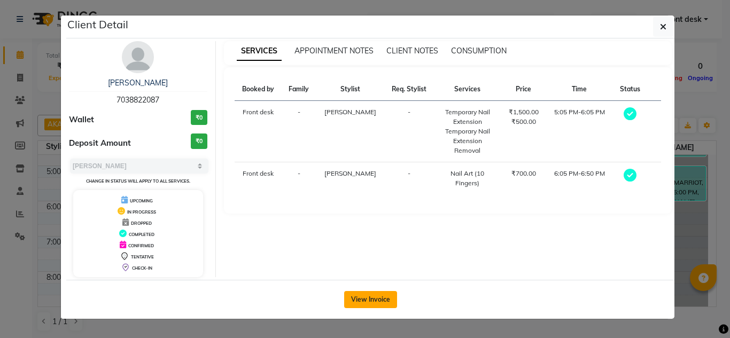
click at [389, 298] on button "View Invoice" at bounding box center [370, 299] width 53 height 17
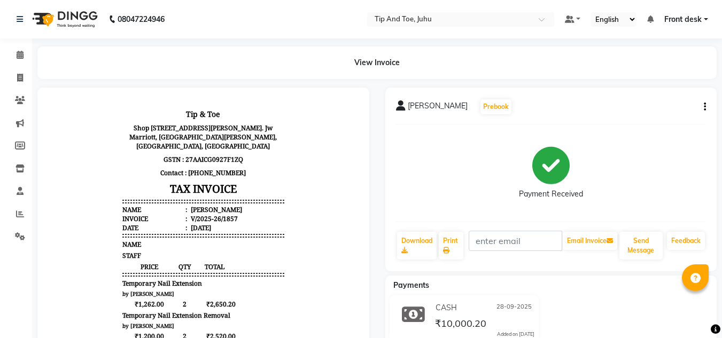
scroll to position [9, 0]
drag, startPoint x: 18, startPoint y: 49, endPoint x: 27, endPoint y: 49, distance: 9.1
click at [17, 49] on span at bounding box center [20, 55] width 19 height 12
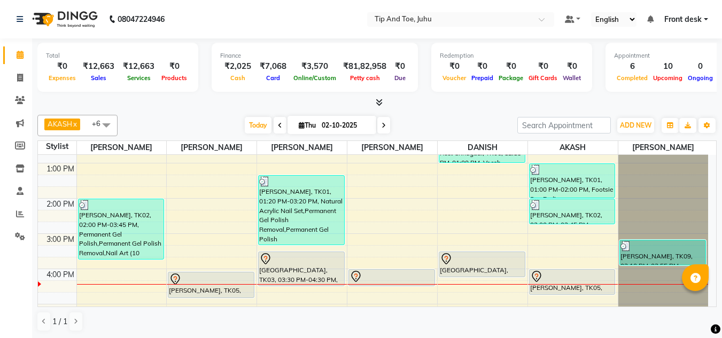
scroll to position [247, 0]
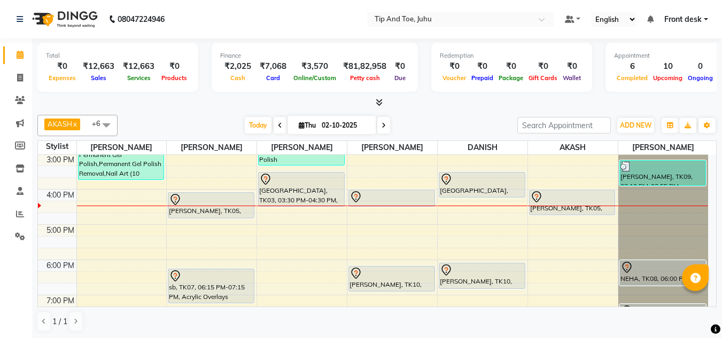
click at [449, 110] on div "Total ₹0 Expenses ₹12,663 Sales ₹12,663 Services ₹0 Products Finance ₹2,025 Cas…" at bounding box center [377, 188] width 690 height 300
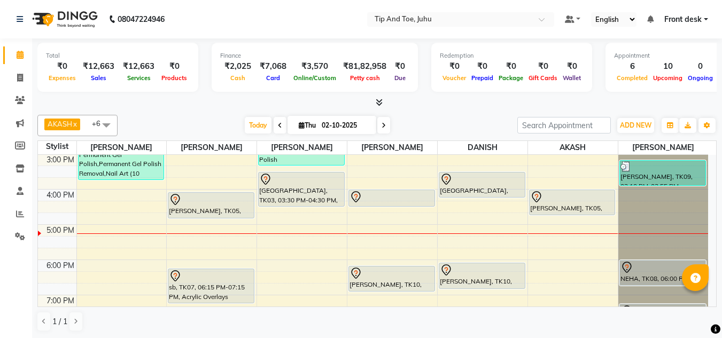
click at [385, 128] on span at bounding box center [383, 125] width 13 height 17
type input "03-10-2025"
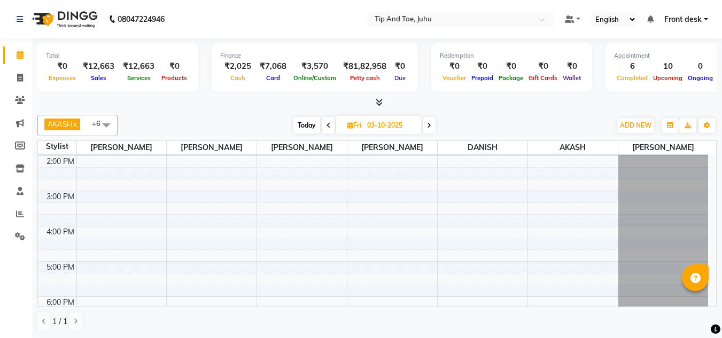
scroll to position [159, 0]
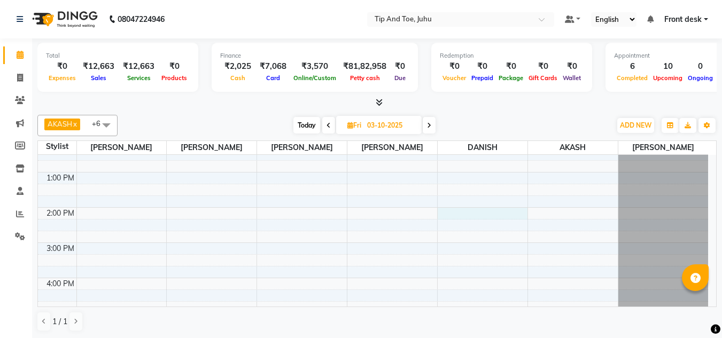
click at [467, 215] on div "8:00 AM 9:00 AM 10:00 AM 11:00 AM 12:00 PM 1:00 PM 2:00 PM 3:00 PM 4:00 PM 5:00…" at bounding box center [373, 225] width 670 height 458
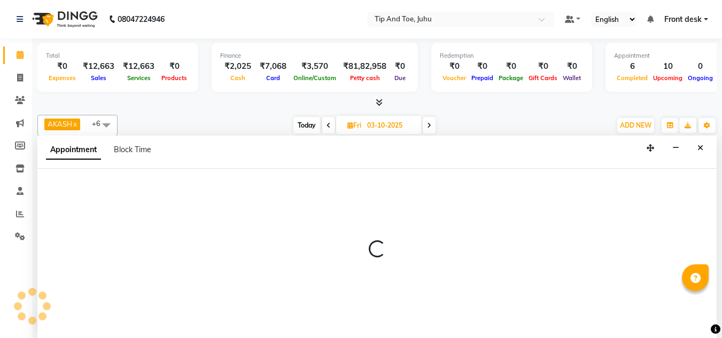
scroll to position [1, 0]
select select "39814"
select select "840"
select select "tentative"
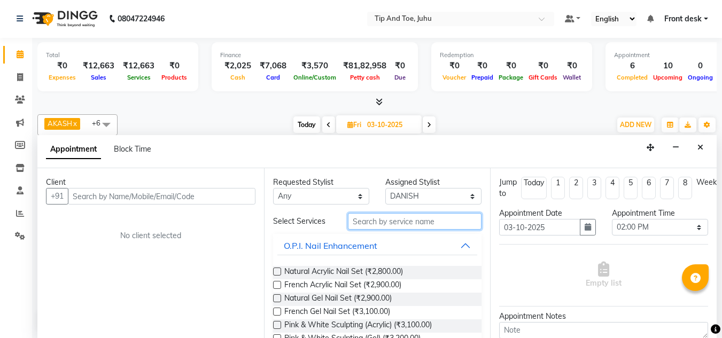
click at [400, 224] on input "text" at bounding box center [415, 221] width 134 height 17
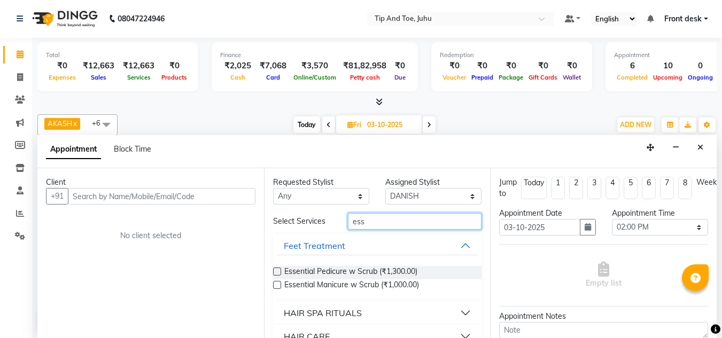
type input "ess"
click at [275, 275] on label at bounding box center [277, 272] width 8 height 8
click at [275, 275] on input "checkbox" at bounding box center [276, 272] width 7 height 7
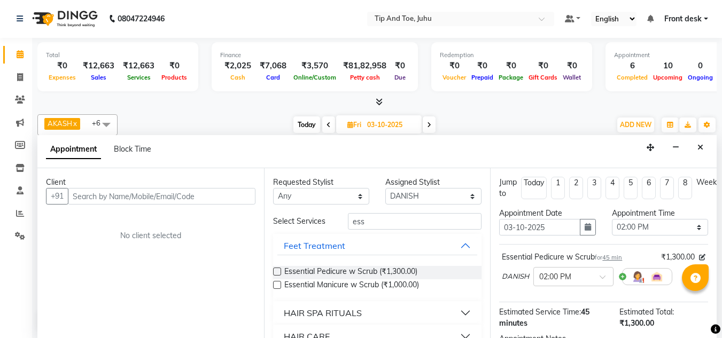
click at [275, 273] on label at bounding box center [277, 272] width 8 height 8
click at [275, 273] on input "checkbox" at bounding box center [276, 272] width 7 height 7
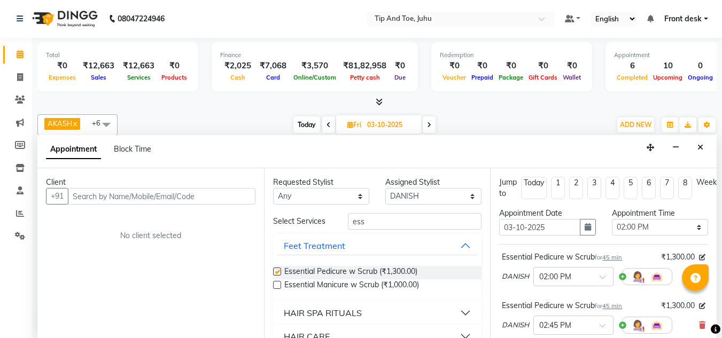
checkbox input "false"
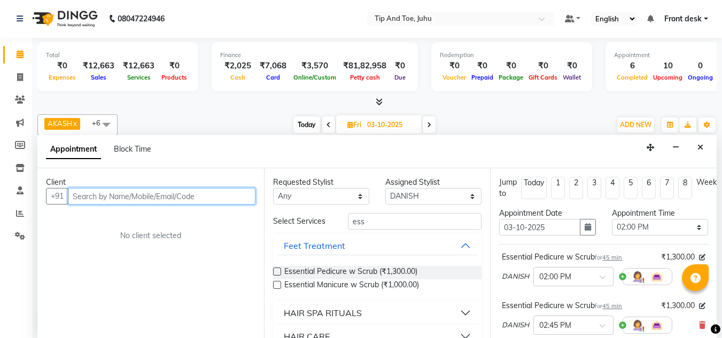
click at [191, 200] on input "text" at bounding box center [162, 196] width 188 height 17
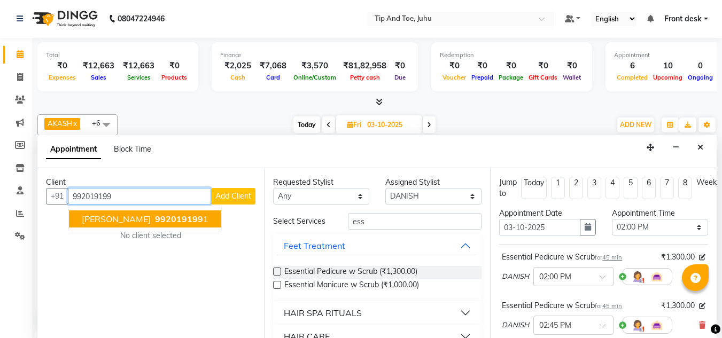
click at [155, 216] on span "992019199" at bounding box center [179, 219] width 48 height 11
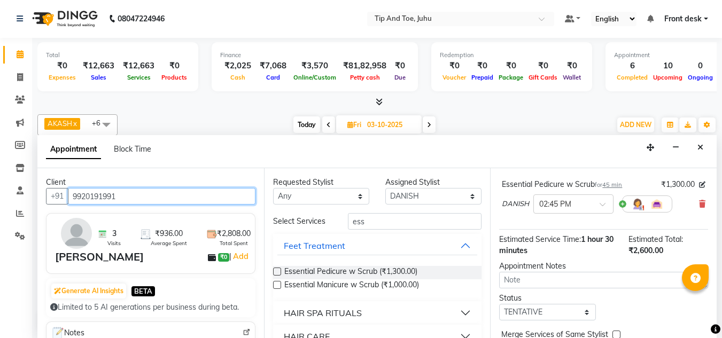
scroll to position [179, 0]
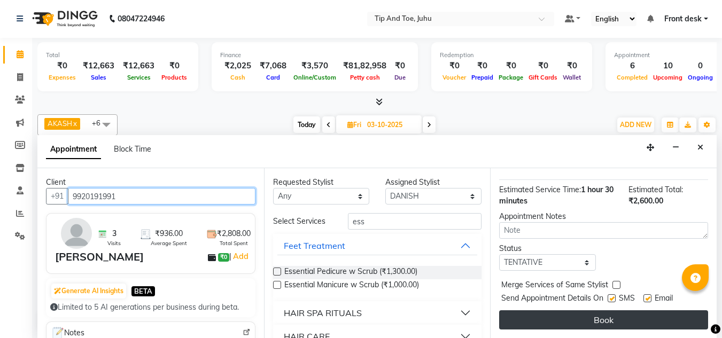
type input "9920191991"
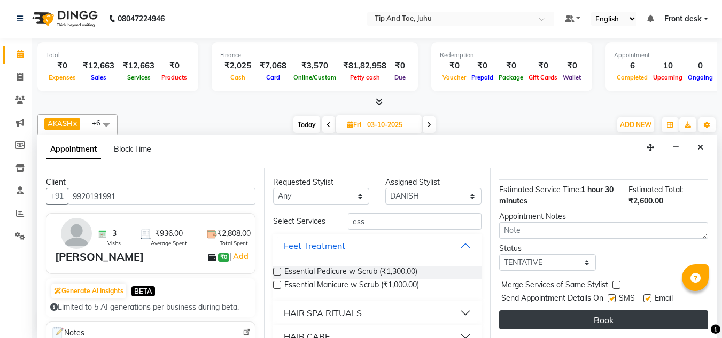
click at [561, 315] on button "Book" at bounding box center [603, 320] width 209 height 19
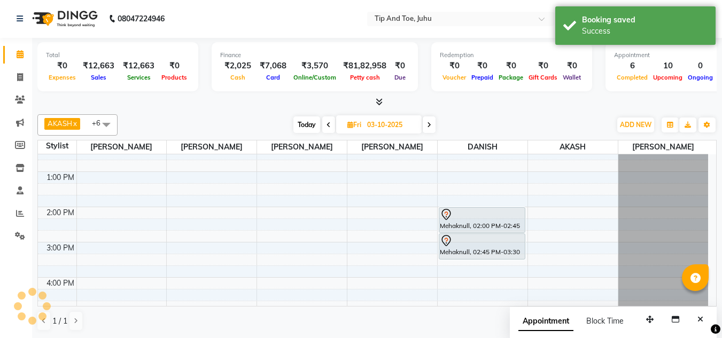
scroll to position [0, 0]
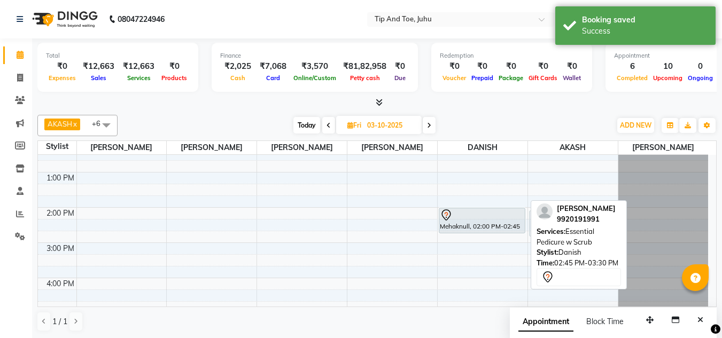
drag, startPoint x: 503, startPoint y: 254, endPoint x: 577, endPoint y: 236, distance: 76.5
click at [577, 236] on div "AKASH x ASHIM x SADHNA x Angeli kharei x DANISH x DHANSHREE x NISHANT x +6 Sele…" at bounding box center [376, 224] width 679 height 226
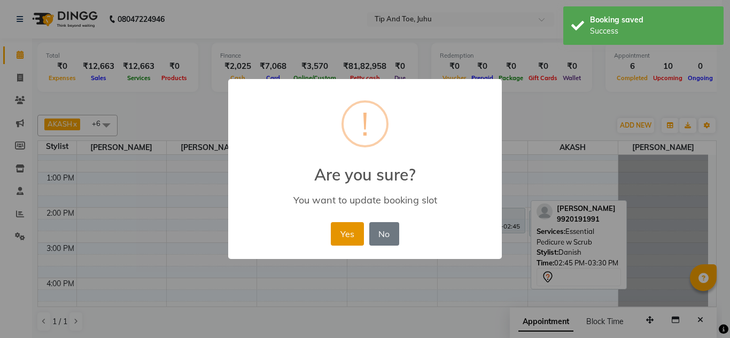
click at [354, 237] on button "Yes" at bounding box center [347, 234] width 33 height 24
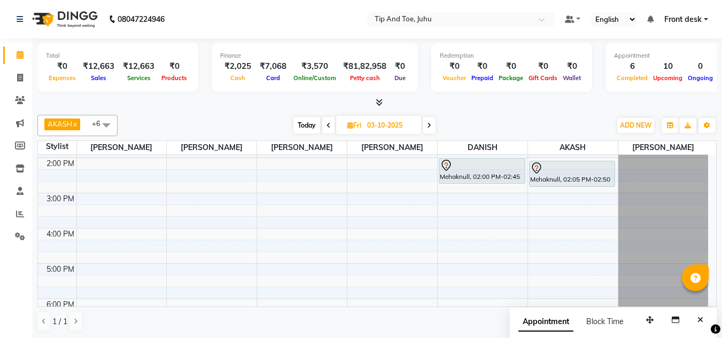
scroll to position [253, 0]
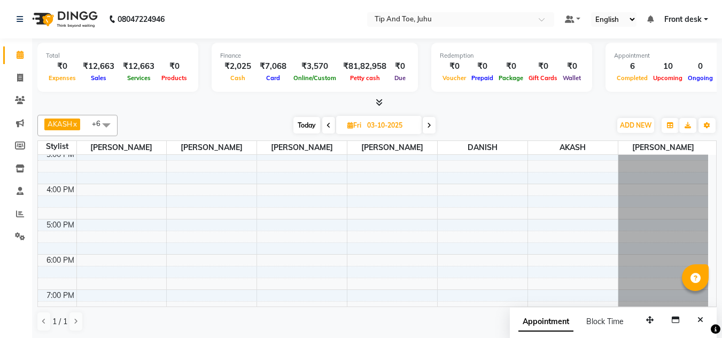
click at [305, 121] on span "Today" at bounding box center [306, 125] width 27 height 17
type input "02-10-2025"
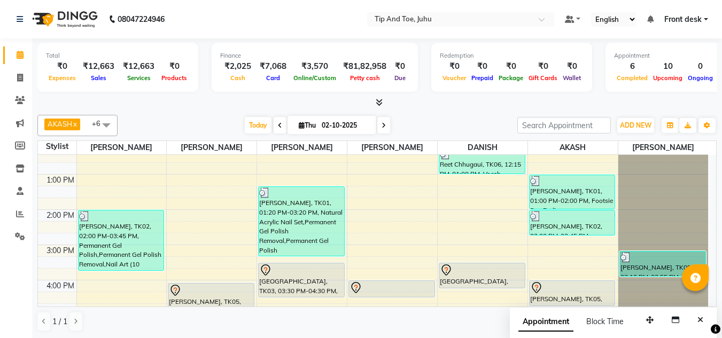
scroll to position [225, 0]
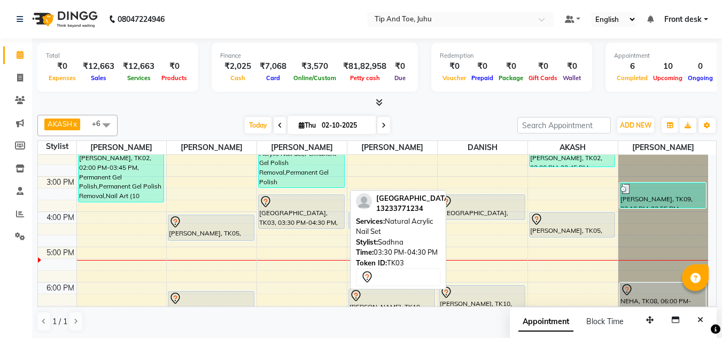
click at [324, 217] on div "[GEOGRAPHIC_DATA], TK03, 03:30 PM-04:30 PM, Natural Acrylic Nail Set" at bounding box center [302, 212] width 86 height 34
click at [300, 215] on div "[GEOGRAPHIC_DATA], TK03, 03:30 PM-04:30 PM, Natural Acrylic Nail Set" at bounding box center [302, 212] width 86 height 34
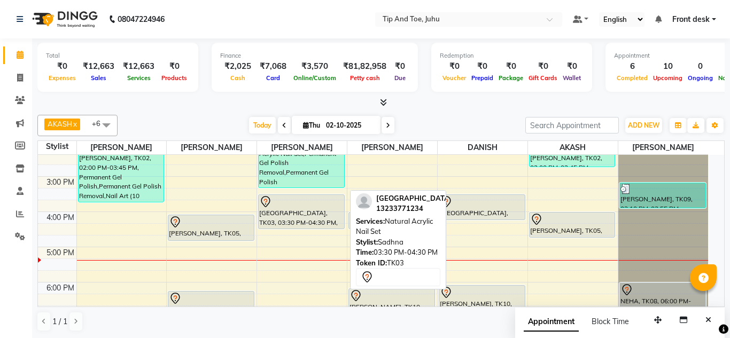
select select "7"
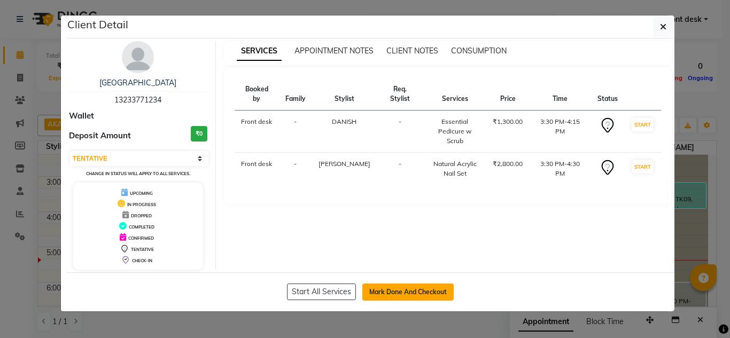
click at [427, 298] on button "Mark Done And Checkout" at bounding box center [407, 292] width 91 height 17
select select "service"
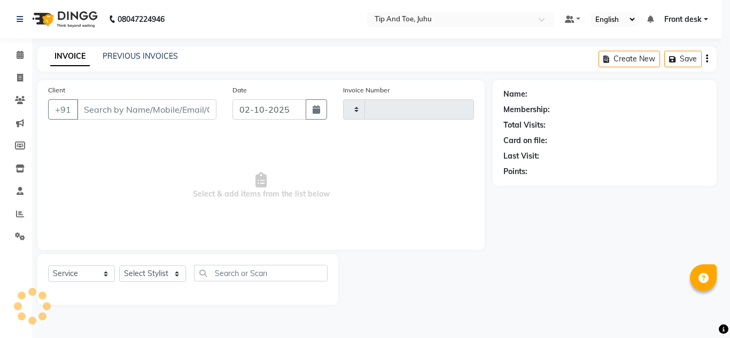
type input "1889"
select select "5516"
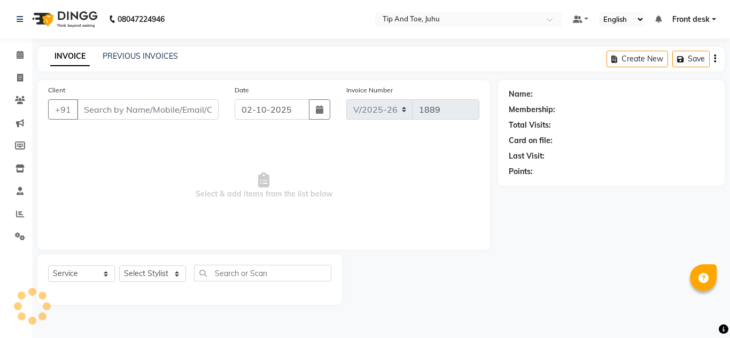
type input "13233771234"
select select "39814"
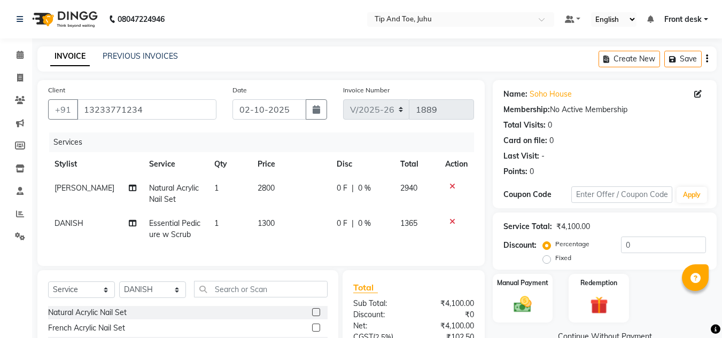
scroll to position [107, 0]
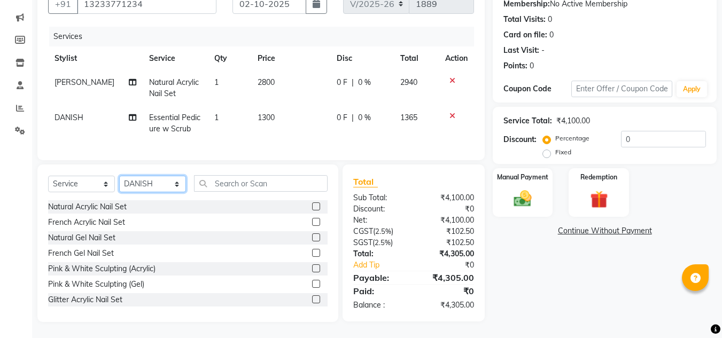
click at [144, 187] on select "Select Stylist AJAY UTKAR AKASH AKSHATA Angeli kharei ASHIM BILAL DANISH DHANSH…" at bounding box center [152, 184] width 67 height 17
click at [119, 183] on select "Select Stylist AJAY UTKAR AKASH AKSHATA Angeli kharei ASHIM BILAL DANISH DHANSH…" at bounding box center [152, 184] width 67 height 17
click at [236, 192] on input "text" at bounding box center [261, 183] width 134 height 17
click at [174, 127] on span "Essential Pedicure w Scrub" at bounding box center [174, 123] width 51 height 21
select select "39814"
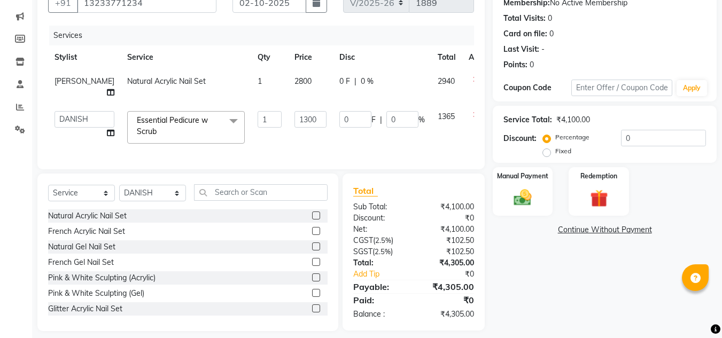
click at [164, 118] on span "Essential Pedicure w Scrub" at bounding box center [172, 125] width 71 height 21
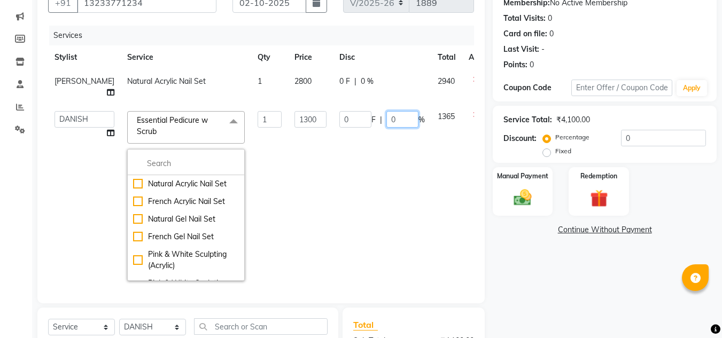
click at [376, 208] on td "0 F | 0 %" at bounding box center [382, 196] width 98 height 183
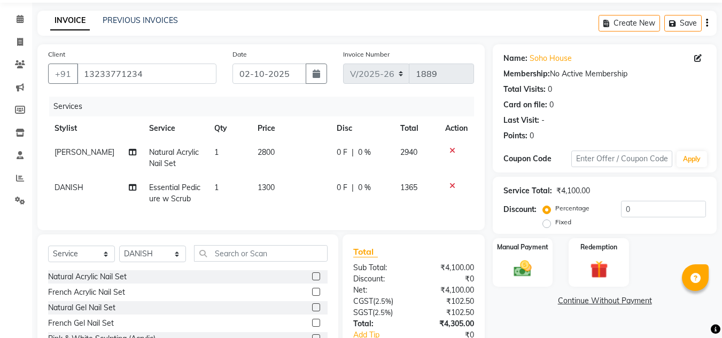
scroll to position [0, 0]
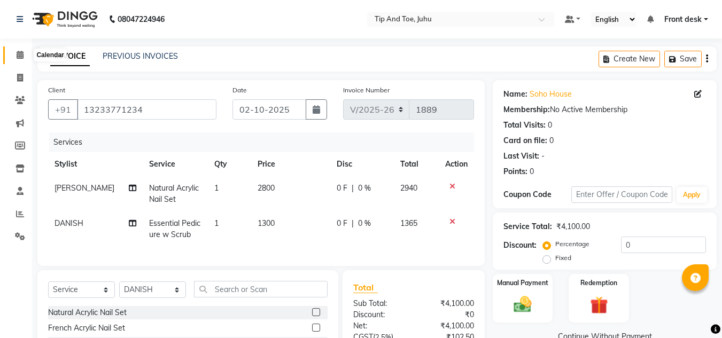
drag, startPoint x: 13, startPoint y: 51, endPoint x: 24, endPoint y: 62, distance: 15.5
click at [13, 51] on span at bounding box center [20, 55] width 19 height 12
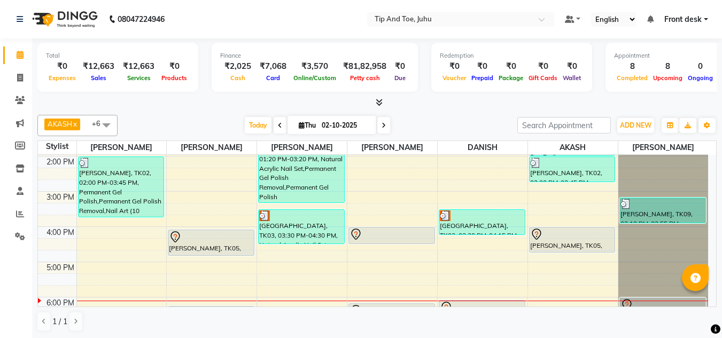
scroll to position [199, 0]
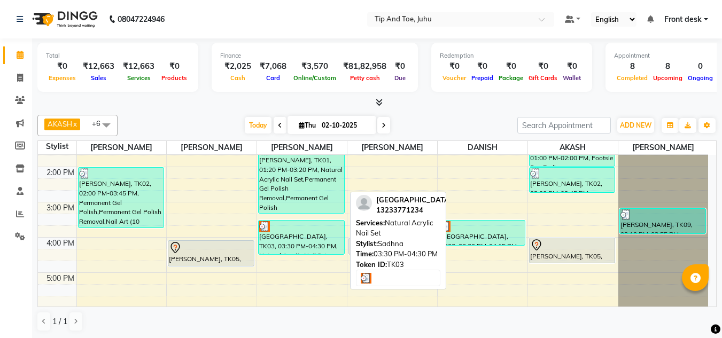
click at [308, 232] on div "SOHO HOUSE, TK03, 03:30 PM-04:30 PM, Natural Acrylic Nail Set" at bounding box center [302, 238] width 86 height 34
select select "3"
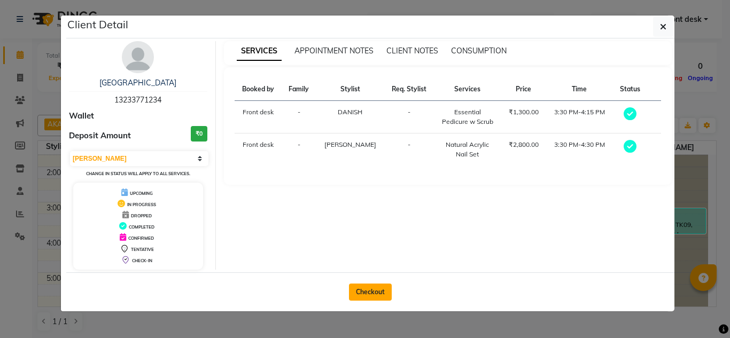
click at [369, 297] on button "Checkout" at bounding box center [370, 292] width 43 height 17
select select "service"
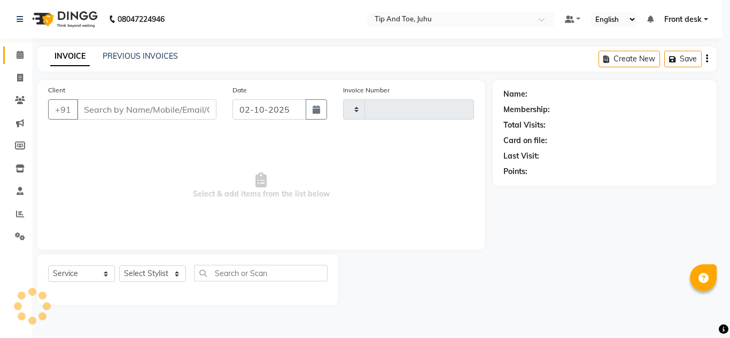
type input "1889"
select select "5516"
type input "13233771234"
select select "39814"
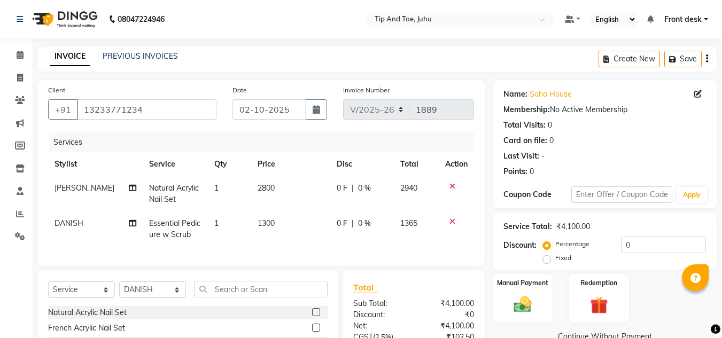
click at [454, 222] on icon at bounding box center [453, 221] width 6 height 7
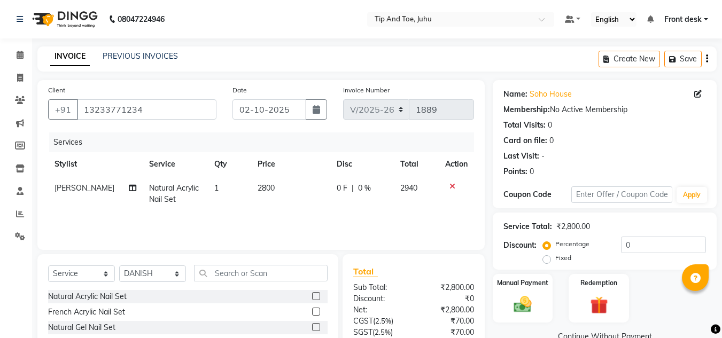
click at [64, 185] on span "SADHNA" at bounding box center [85, 188] width 60 height 10
select select "37337"
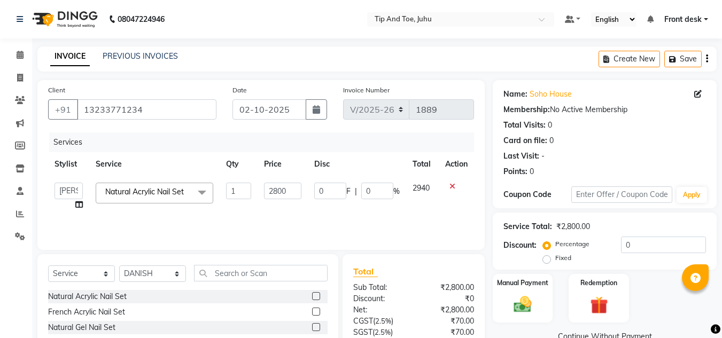
select select "37331"
click at [149, 194] on span "Natural Acrylic Nail Set" at bounding box center [144, 192] width 79 height 10
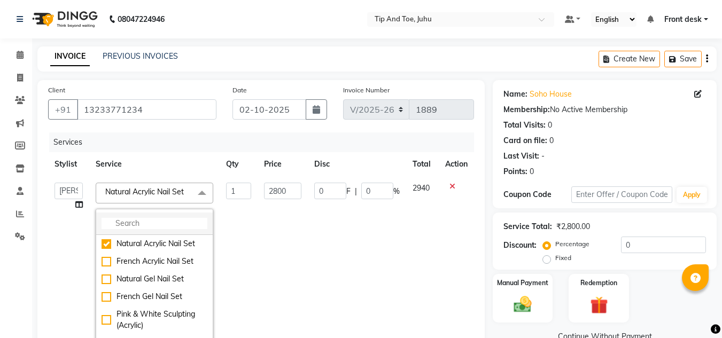
drag, startPoint x: 174, startPoint y: 217, endPoint x: 171, endPoint y: 223, distance: 7.2
click at [173, 218] on li at bounding box center [154, 224] width 117 height 22
click at [171, 223] on input "multiselect-search" at bounding box center [155, 223] width 106 height 11
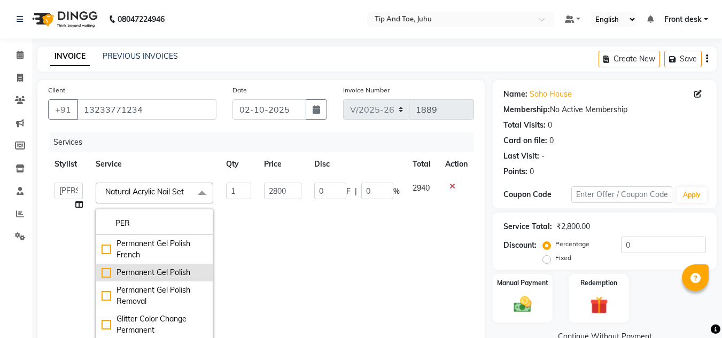
type input "PER"
click at [102, 272] on div "Permanent Gel Polish" at bounding box center [155, 272] width 106 height 11
checkbox input "true"
type input "1300"
drag, startPoint x: 335, startPoint y: 238, endPoint x: 289, endPoint y: 238, distance: 46.0
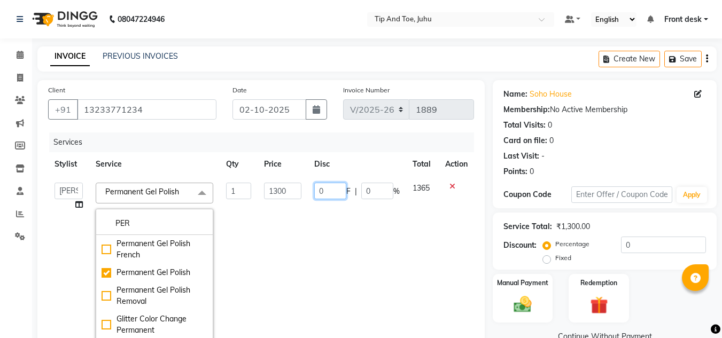
click at [334, 238] on td "0 F | 0 %" at bounding box center [357, 261] width 98 height 171
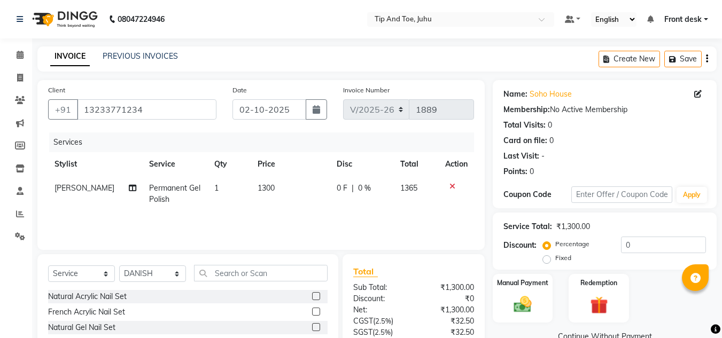
click at [274, 196] on td "1300" at bounding box center [290, 193] width 79 height 35
select select "37331"
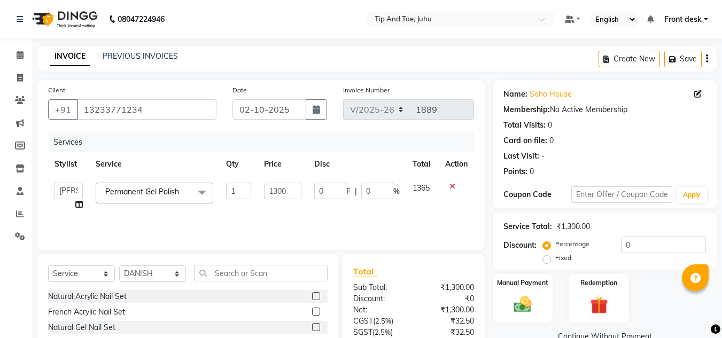
click at [302, 193] on td "1300" at bounding box center [283, 196] width 50 height 41
click at [295, 191] on input "1300" at bounding box center [282, 191] width 37 height 17
type input "1"
click at [292, 192] on input "number" at bounding box center [282, 191] width 37 height 17
type input "2000"
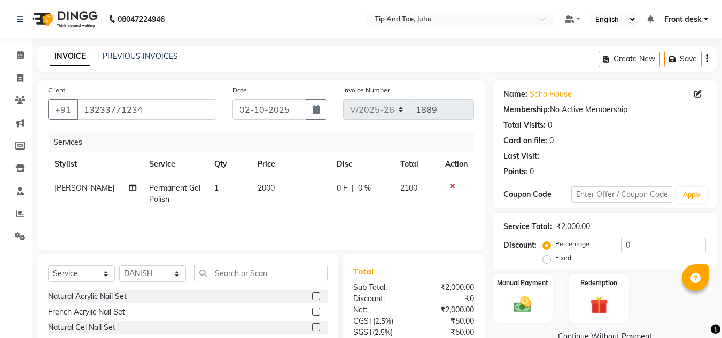
click at [323, 229] on div "Services Stylist Service Qty Price Disc Total Action DHANSHREE Permanent Gel Po…" at bounding box center [261, 186] width 426 height 107
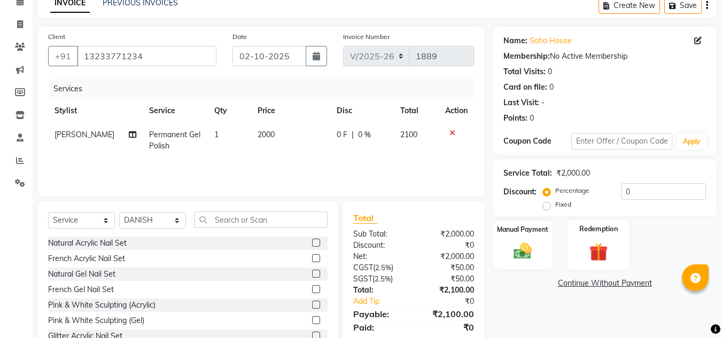
drag, startPoint x: 579, startPoint y: 265, endPoint x: 557, endPoint y: 259, distance: 23.2
click at [579, 265] on div "Redemption" at bounding box center [599, 245] width 60 height 49
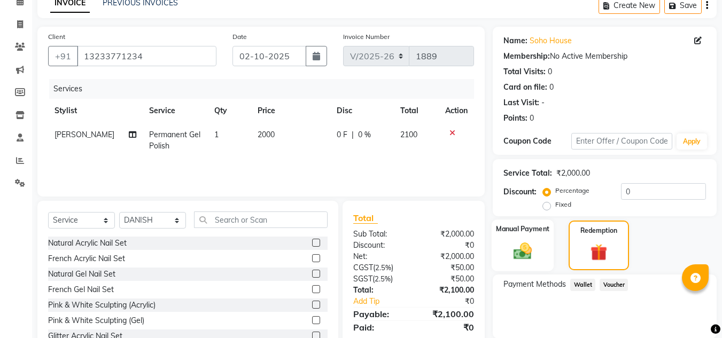
click at [511, 246] on img at bounding box center [523, 251] width 30 height 21
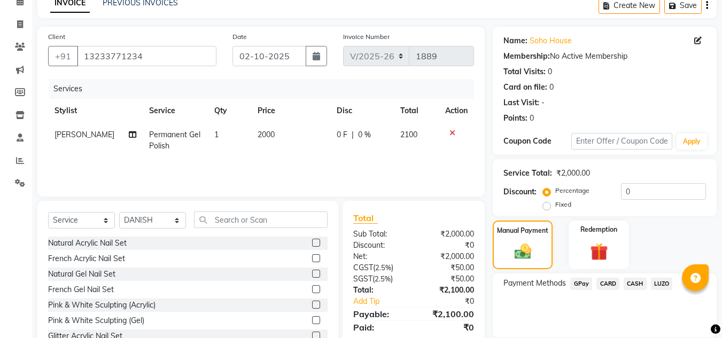
click at [580, 283] on span "GPay" at bounding box center [581, 284] width 22 height 12
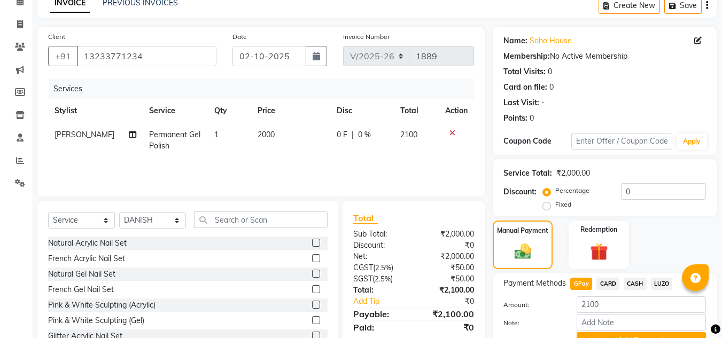
scroll to position [106, 0]
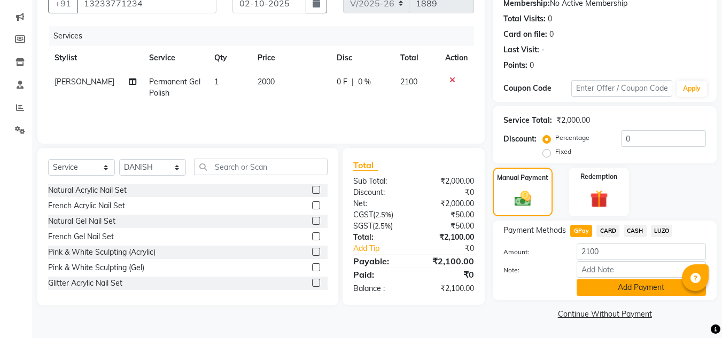
click at [613, 284] on button "Add Payment" at bounding box center [641, 288] width 129 height 17
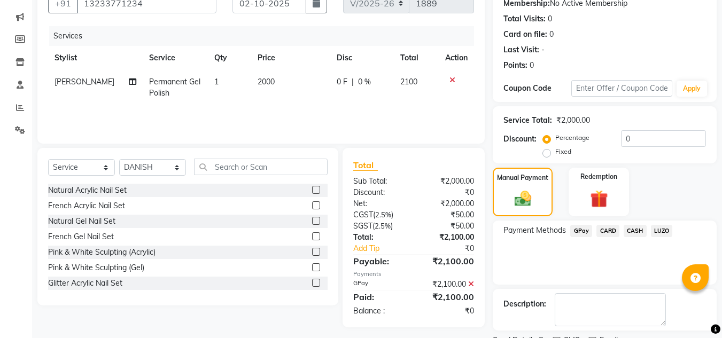
scroll to position [151, 0]
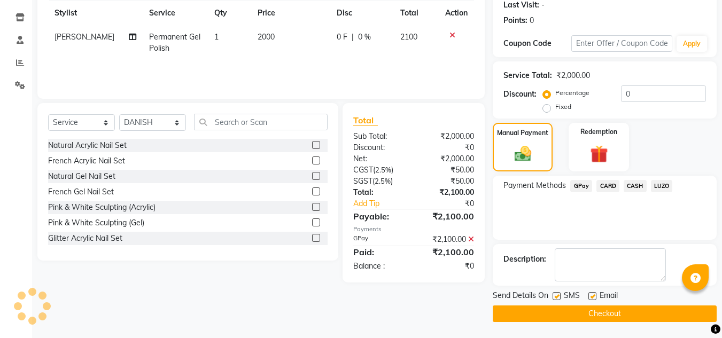
click at [555, 299] on label at bounding box center [557, 296] width 8 height 8
click at [555, 299] on input "checkbox" at bounding box center [556, 296] width 7 height 7
checkbox input "false"
click at [595, 297] on label at bounding box center [592, 296] width 8 height 8
click at [595, 297] on input "checkbox" at bounding box center [591, 296] width 7 height 7
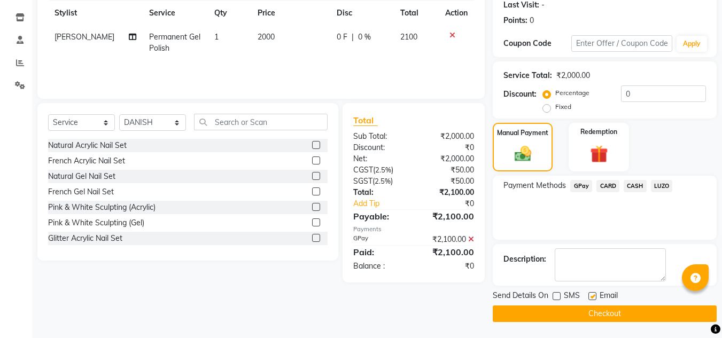
checkbox input "false"
click at [607, 314] on button "Checkout" at bounding box center [605, 314] width 224 height 17
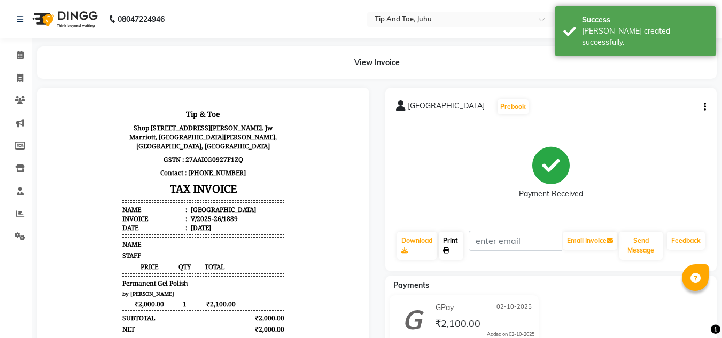
click at [463, 251] on link "Print" at bounding box center [451, 246] width 25 height 28
click at [13, 56] on span at bounding box center [20, 55] width 19 height 12
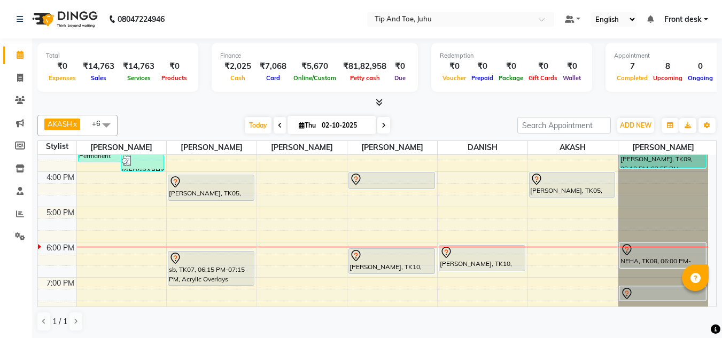
scroll to position [266, 0]
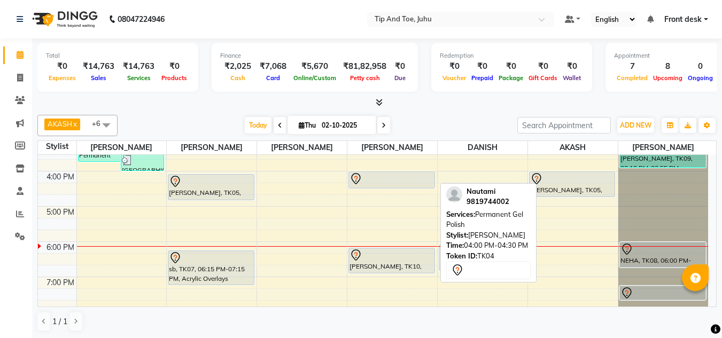
click at [417, 183] on div at bounding box center [392, 179] width 84 height 13
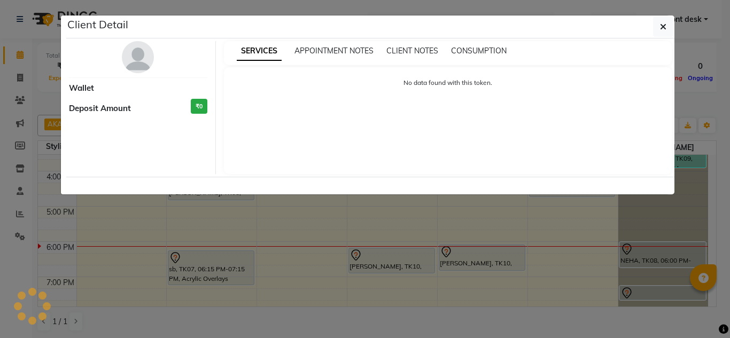
select select "7"
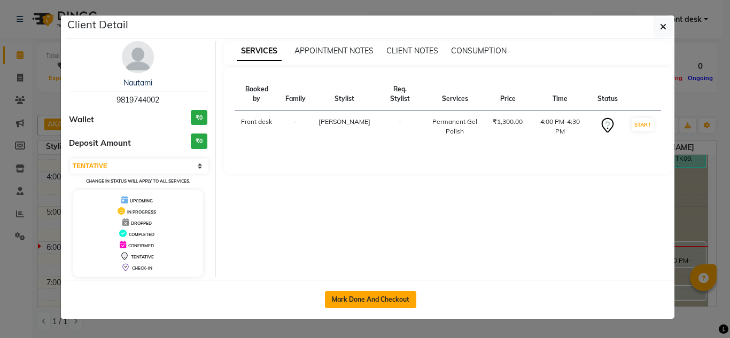
click at [371, 298] on button "Mark Done And Checkout" at bounding box center [370, 299] width 91 height 17
select select "service"
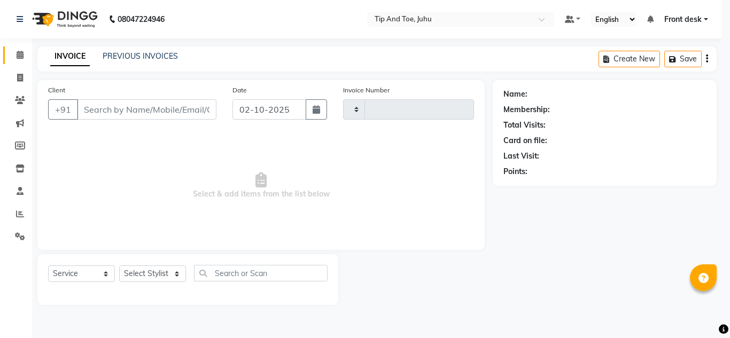
type input "1890"
select select "5516"
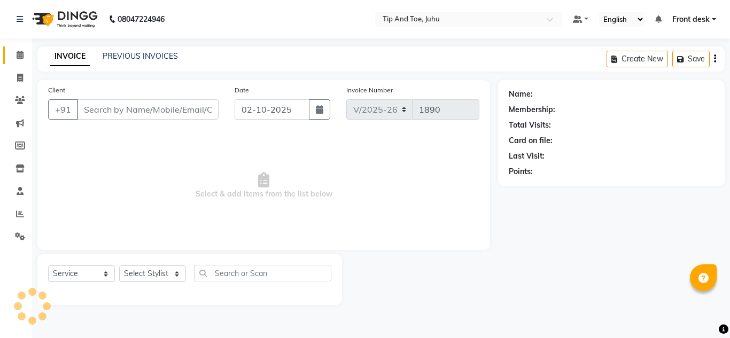
type input "9819744002"
select select "87956"
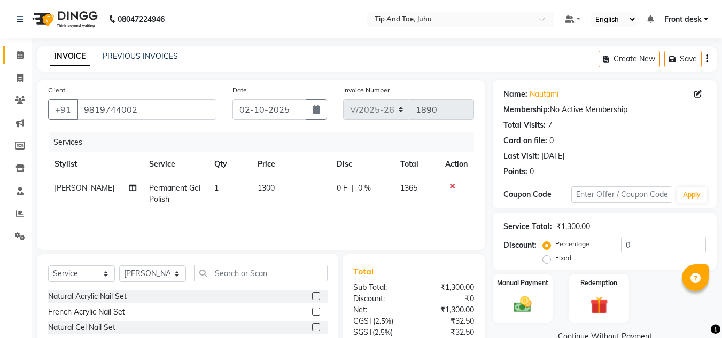
scroll to position [90, 0]
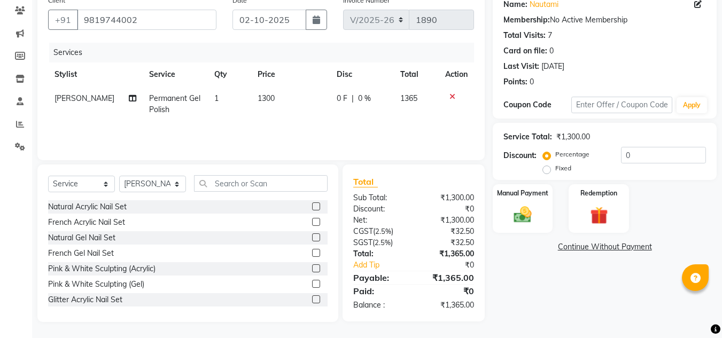
click at [83, 104] on td "Angeli kharei" at bounding box center [95, 104] width 95 height 35
select select "87956"
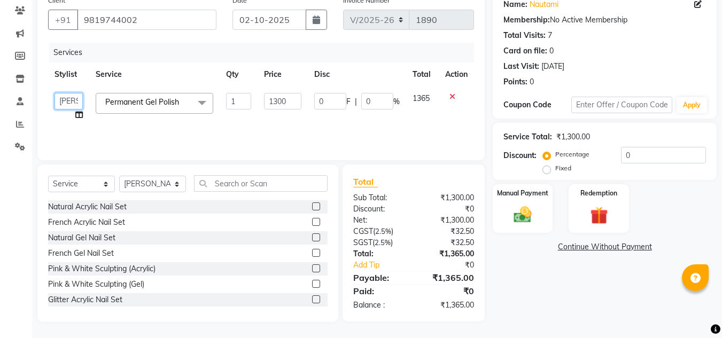
click at [65, 100] on select "AJAY UTKAR AKASH AKSHATA Angeli kharei ASHIM BILAL DANISH DHANSHREE Front desk …" at bounding box center [69, 101] width 28 height 17
click at [55, 93] on select "AJAY UTKAR AKASH AKSHATA Angeli kharei ASHIM BILAL DANISH DHANSHREE Front desk …" at bounding box center [69, 101] width 28 height 17
click at [66, 95] on select "AJAY UTKAR AKASH AKSHATA Angeli kharei ASHIM BILAL DANISH DHANSHREE Front desk …" at bounding box center [69, 101] width 28 height 17
click at [55, 93] on select "AJAY UTKAR AKASH AKSHATA Angeli kharei ASHIM BILAL DANISH DHANSHREE Front desk …" at bounding box center [69, 101] width 28 height 17
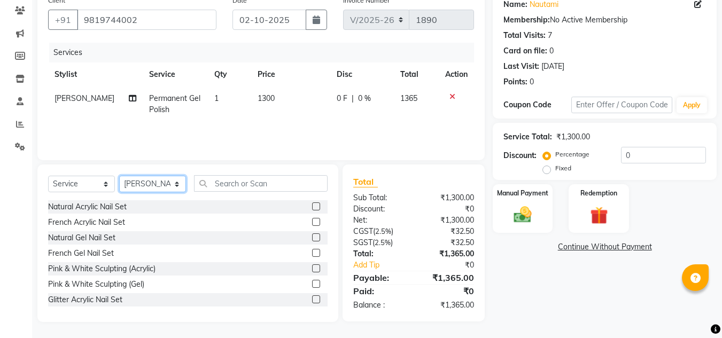
click at [173, 188] on select "Select Stylist AJAY UTKAR AKASH AKSHATA Angeli kharei ASHIM BILAL DANISH DHANSH…" at bounding box center [152, 184] width 67 height 17
click at [246, 188] on input "text" at bounding box center [261, 183] width 134 height 17
click at [153, 90] on td "Permanent Gel Polish" at bounding box center [175, 104] width 65 height 35
select select "87956"
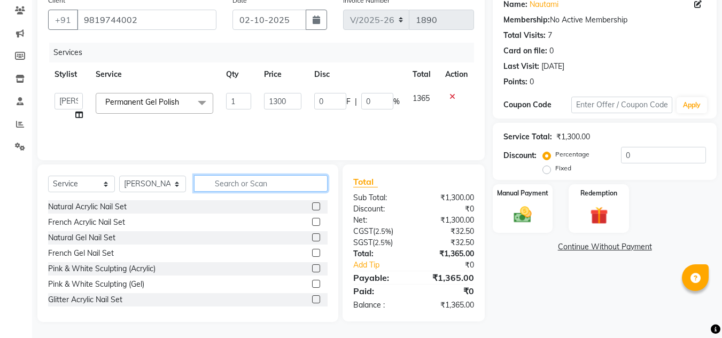
click at [222, 184] on input "text" at bounding box center [261, 183] width 134 height 17
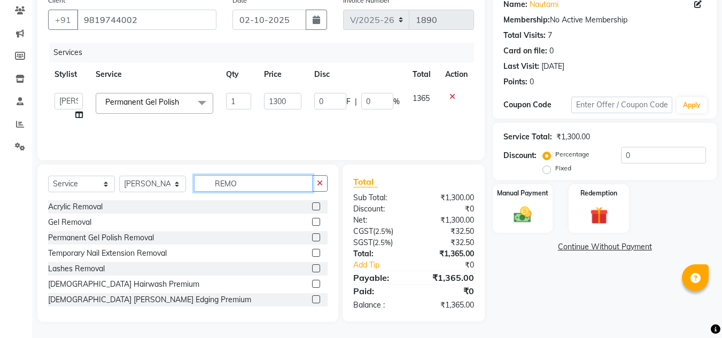
scroll to position [89, 0]
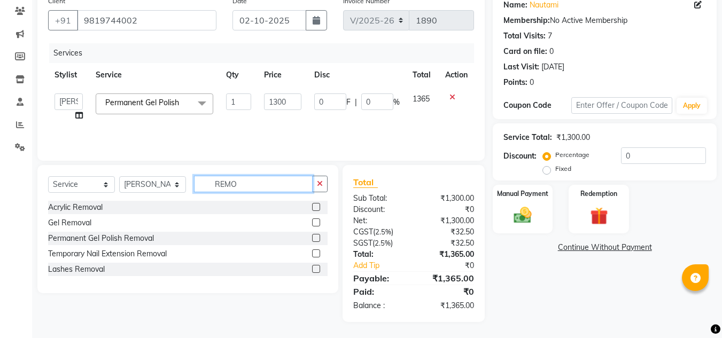
type input "REMO"
click at [316, 242] on div at bounding box center [315, 239] width 7 height 11
click at [314, 238] on label at bounding box center [316, 238] width 8 height 8
click at [314, 238] on input "checkbox" at bounding box center [315, 238] width 7 height 7
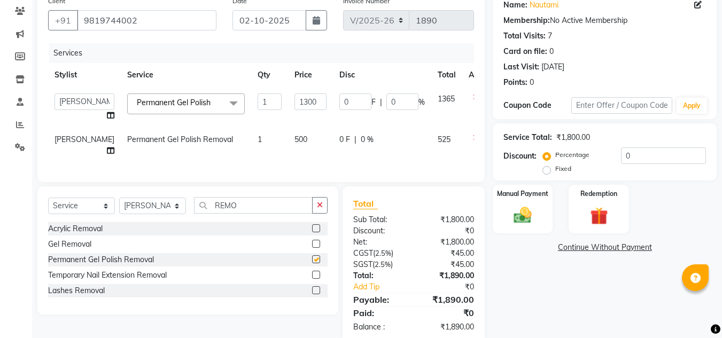
checkbox input "false"
click at [282, 214] on input "REMO" at bounding box center [253, 205] width 119 height 17
type input "R"
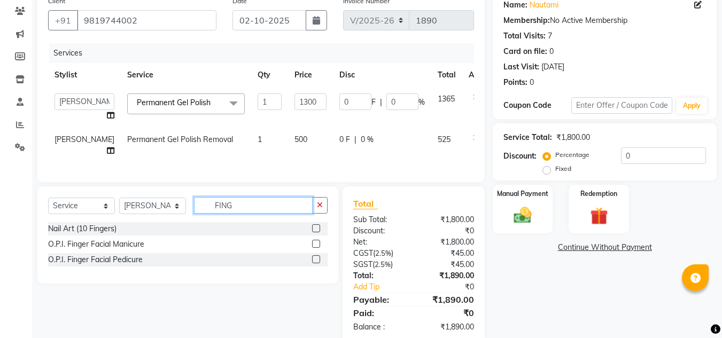
type input "FING"
click at [316, 264] on label at bounding box center [316, 259] width 8 height 8
click at [316, 264] on input "checkbox" at bounding box center [315, 260] width 7 height 7
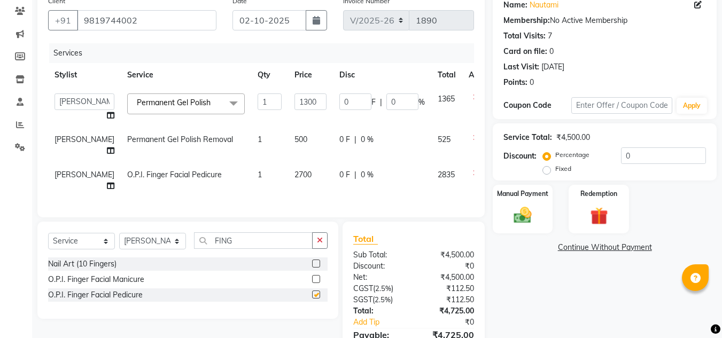
checkbox input "false"
click at [315, 283] on label at bounding box center [316, 279] width 8 height 8
click at [315, 283] on input "checkbox" at bounding box center [315, 279] width 7 height 7
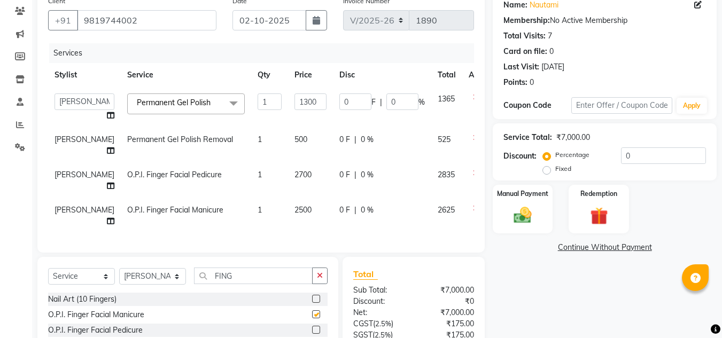
checkbox input "false"
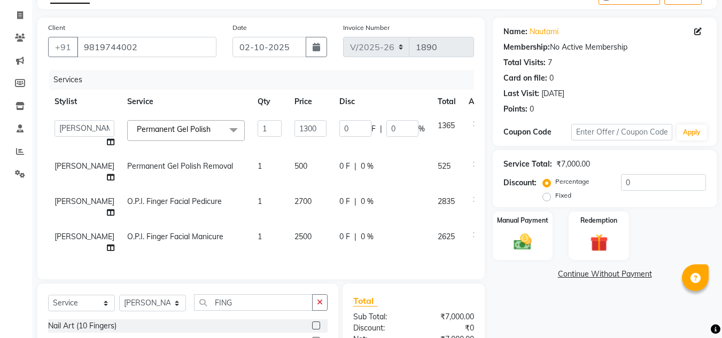
scroll to position [169, 0]
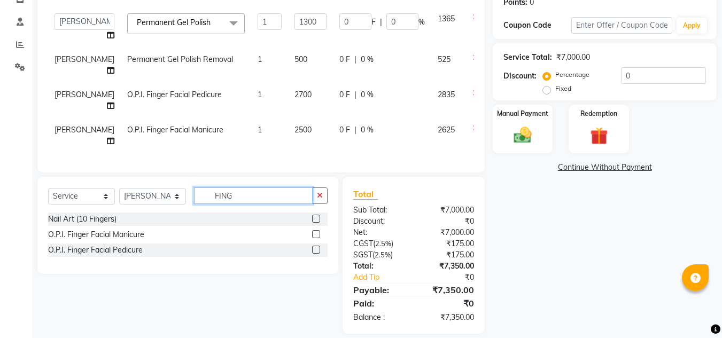
click at [267, 204] on input "FING" at bounding box center [253, 196] width 119 height 17
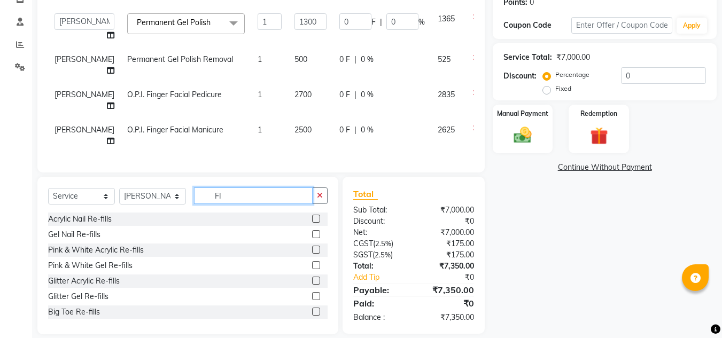
type input "F"
type input "REMO"
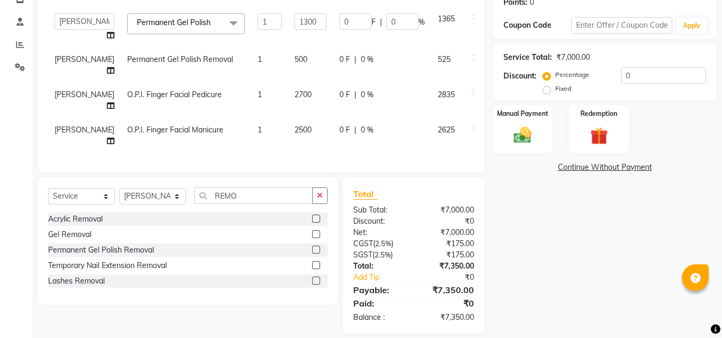
click at [316, 223] on label at bounding box center [316, 219] width 8 height 8
click at [316, 223] on input "checkbox" at bounding box center [315, 219] width 7 height 7
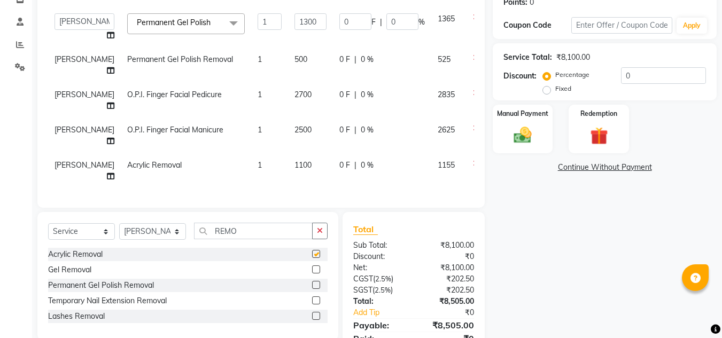
checkbox input "false"
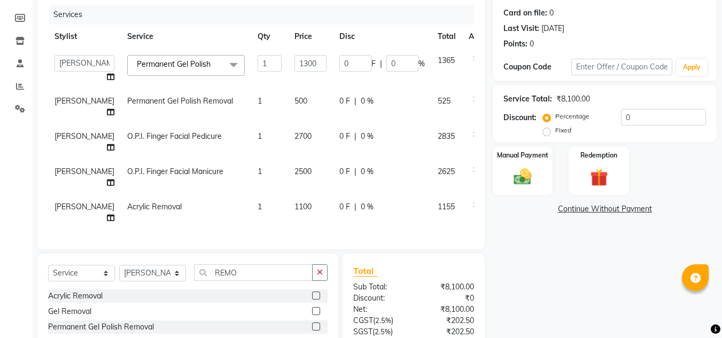
scroll to position [20, 0]
click at [269, 281] on input "REMO" at bounding box center [253, 273] width 119 height 17
type input "R"
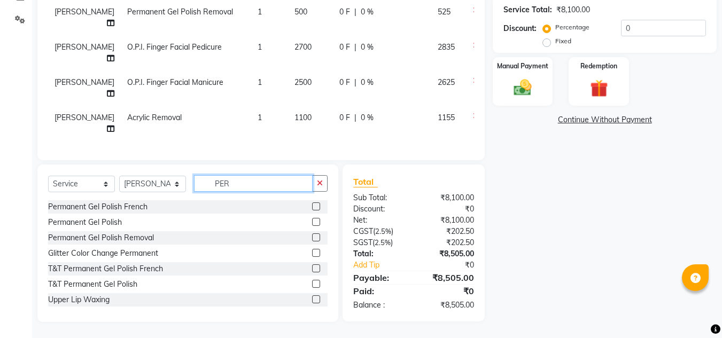
type input "PER"
click at [312, 224] on label at bounding box center [316, 222] width 8 height 8
click at [312, 224] on input "checkbox" at bounding box center [315, 222] width 7 height 7
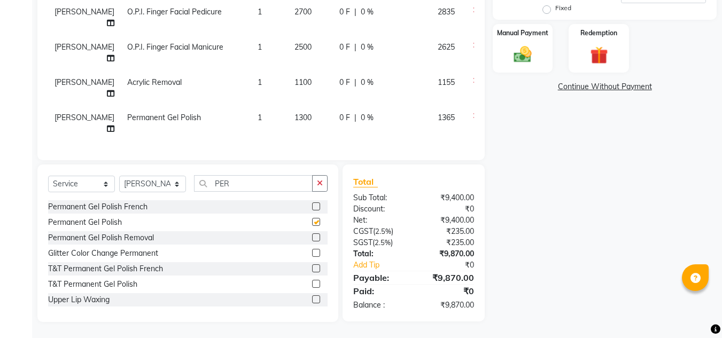
checkbox input "false"
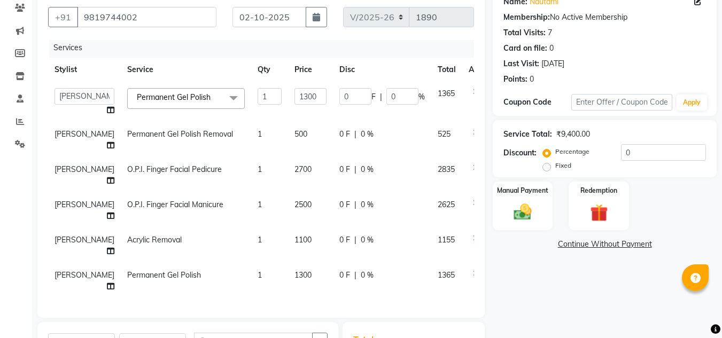
scroll to position [0, 0]
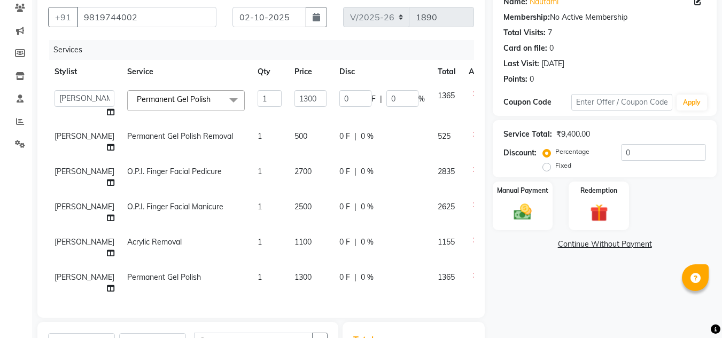
click at [65, 142] on td "Angeli kharei" at bounding box center [84, 142] width 73 height 35
select select "87956"
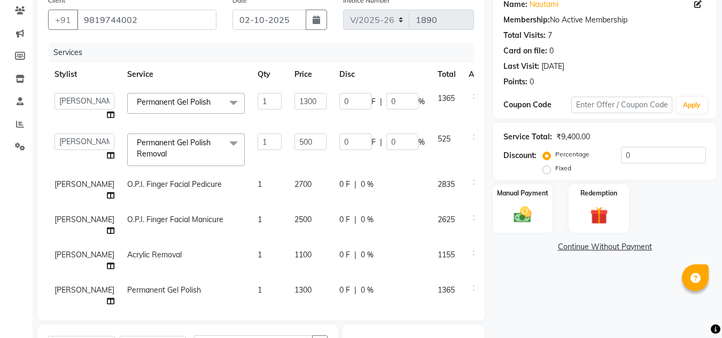
scroll to position [65, 0]
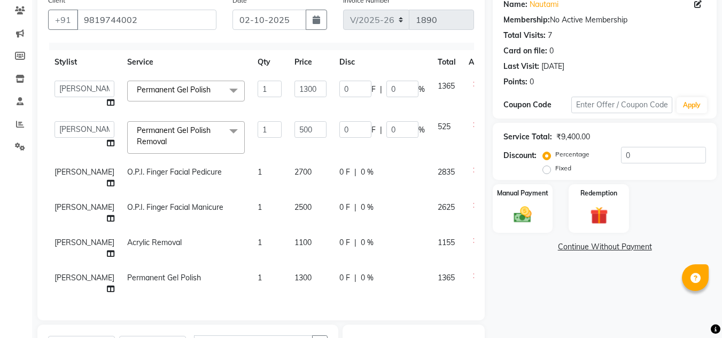
click at [127, 273] on span "Permanent Gel Polish" at bounding box center [164, 278] width 74 height 10
select select "87956"
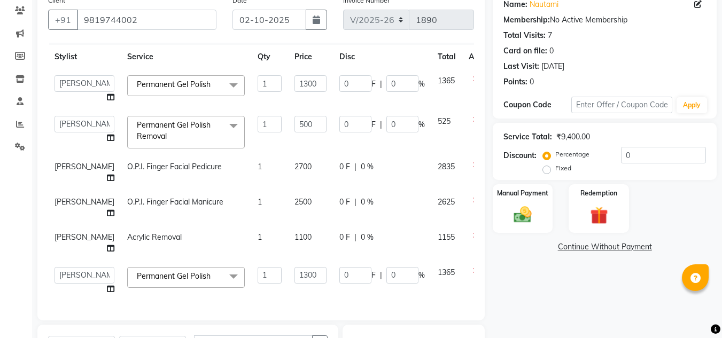
click at [137, 273] on span "Permanent Gel Polish" at bounding box center [174, 277] width 74 height 10
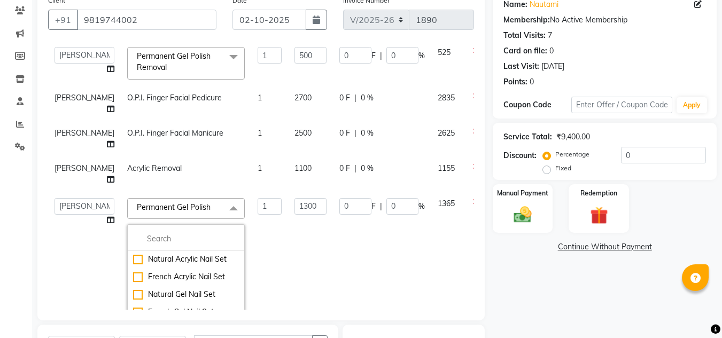
scroll to position [113, 0]
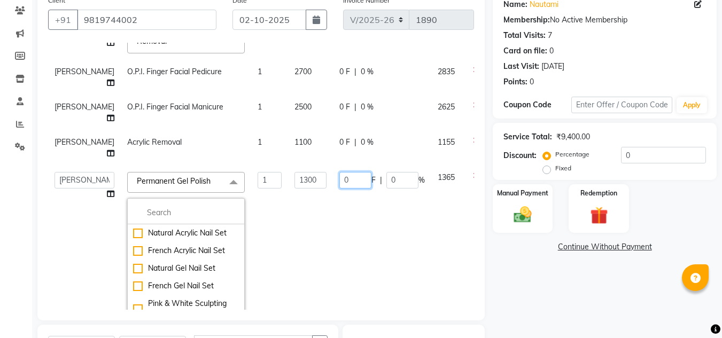
drag, startPoint x: 331, startPoint y: 250, endPoint x: 315, endPoint y: 250, distance: 16.0
click at [333, 250] on td "0 F | 0 %" at bounding box center [382, 251] width 98 height 171
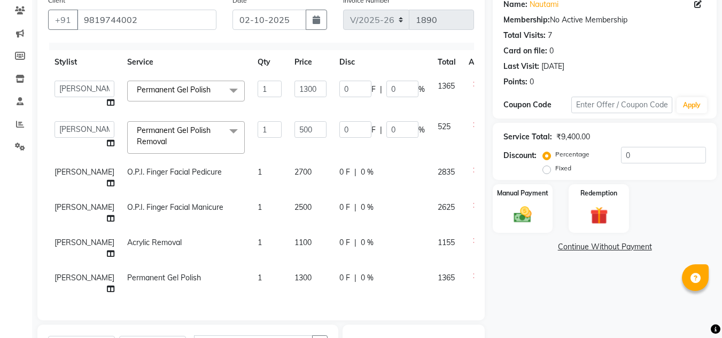
click at [288, 266] on td "1300" at bounding box center [310, 283] width 45 height 35
select select "87956"
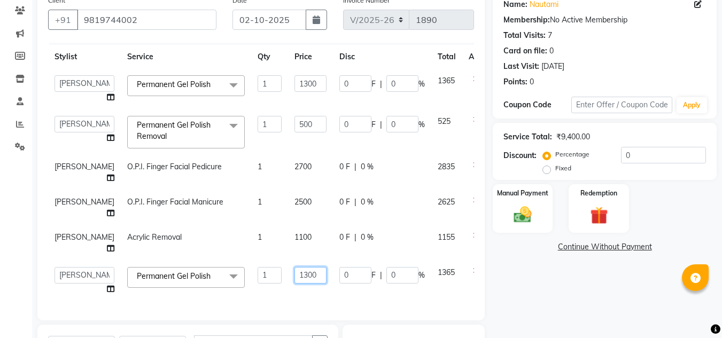
click at [295, 268] on input "1300" at bounding box center [311, 275] width 32 height 17
type input "1000"
click at [333, 285] on td "0 F | 0 %" at bounding box center [382, 281] width 98 height 41
select select "87956"
click at [295, 116] on input "500" at bounding box center [311, 124] width 32 height 17
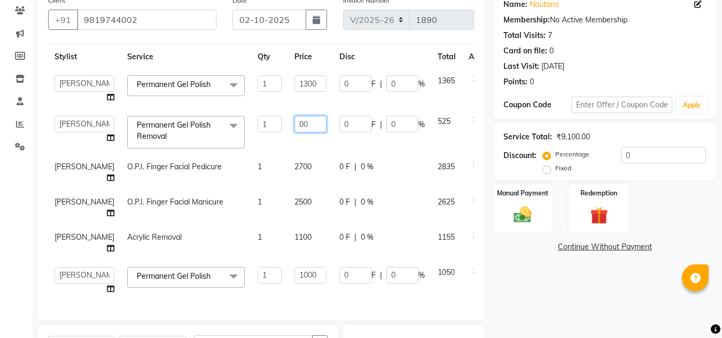
type input "300"
click at [292, 110] on td "300" at bounding box center [310, 132] width 45 height 45
select select "87956"
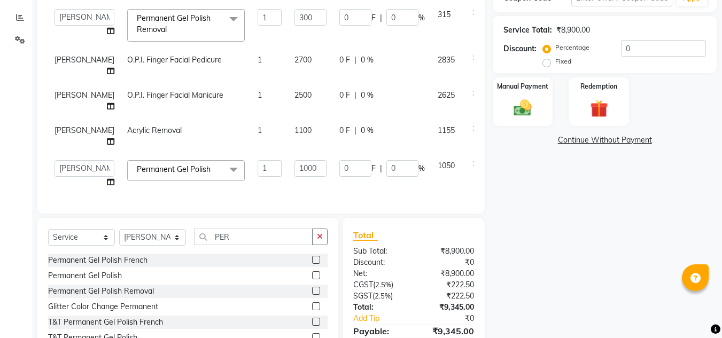
scroll to position [98, 0]
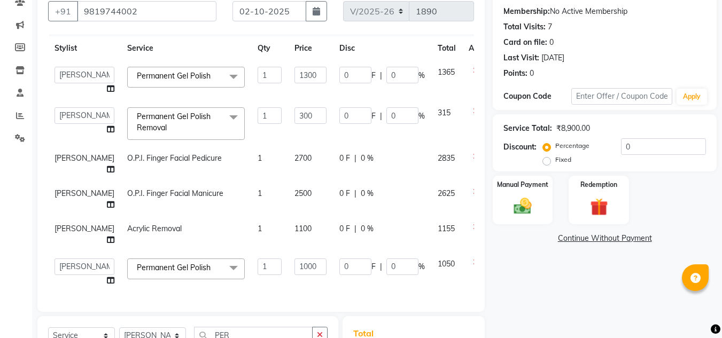
click at [295, 224] on span "1100" at bounding box center [303, 229] width 17 height 10
select select "87956"
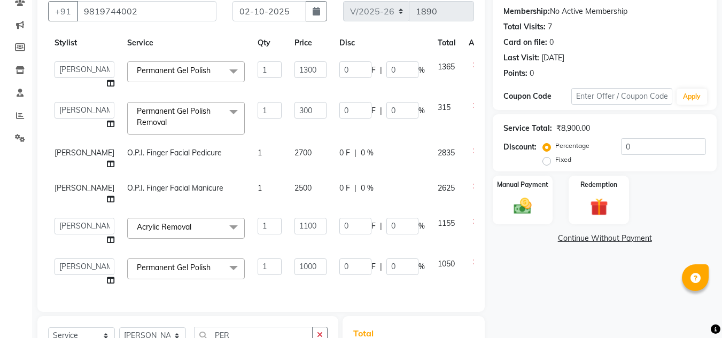
scroll to position [53, 0]
click at [295, 218] on input "1100" at bounding box center [311, 226] width 32 height 17
type input "1200"
click at [333, 275] on td "0 F | 0 %" at bounding box center [382, 272] width 98 height 41
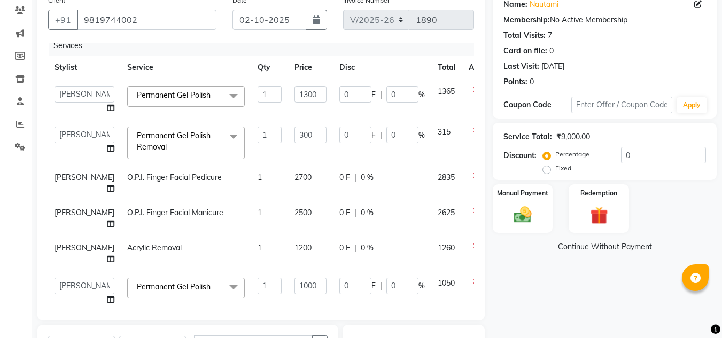
scroll to position [0, 0]
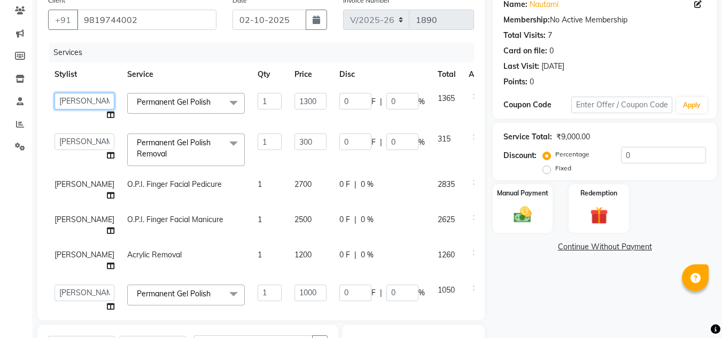
click at [67, 97] on select "AJAY UTKAR AKASH AKSHATA Angeli kharei ASHIM BILAL DANISH DHANSHREE Front desk …" at bounding box center [85, 101] width 60 height 17
select select "39814"
click at [61, 146] on select "AJAY UTKAR AKASH AKSHATA Angeli kharei ASHIM BILAL DANISH DHANSHREE Front desk …" at bounding box center [85, 142] width 60 height 17
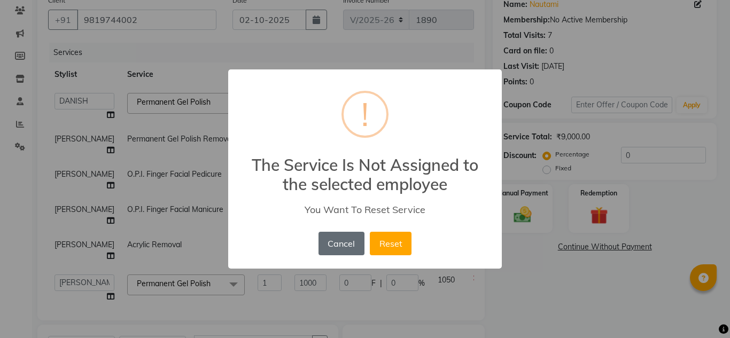
click at [336, 243] on button "Cancel" at bounding box center [342, 244] width 46 height 24
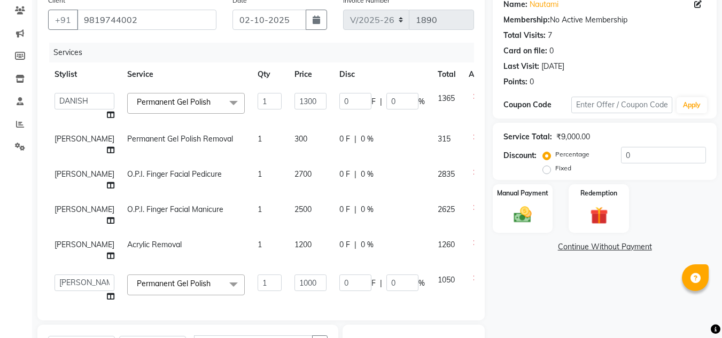
click at [64, 141] on span "Angeli kharei" at bounding box center [85, 139] width 60 height 10
select select "87956"
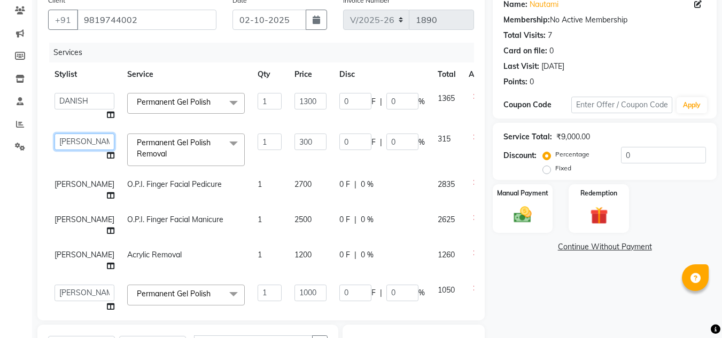
click at [64, 141] on select "AJAY UTKAR AKASH AKSHATA Angeli kharei ASHIM BILAL DANISH DHANSHREE Front desk …" at bounding box center [85, 142] width 60 height 17
select select "39814"
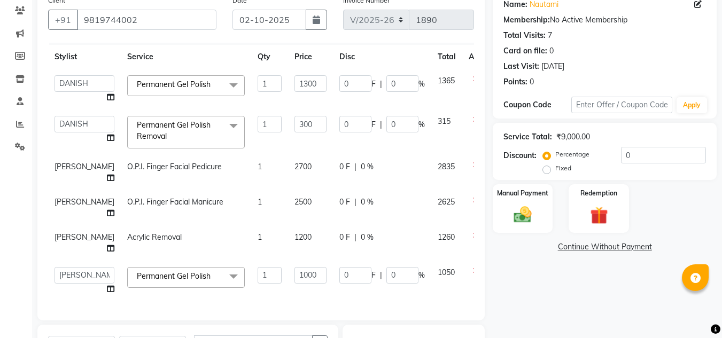
click at [68, 155] on td "Angeli kharei" at bounding box center [84, 172] width 73 height 35
select select "87956"
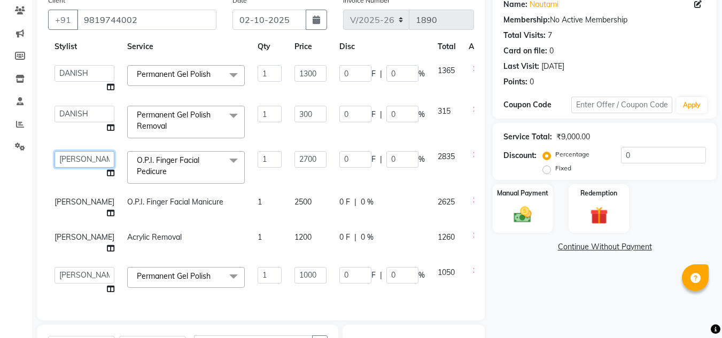
click at [68, 151] on select "AJAY UTKAR AKASH AKSHATA Angeli kharei ASHIM BILAL DANISH DHANSHREE Front desk …" at bounding box center [85, 159] width 60 height 17
select select "39814"
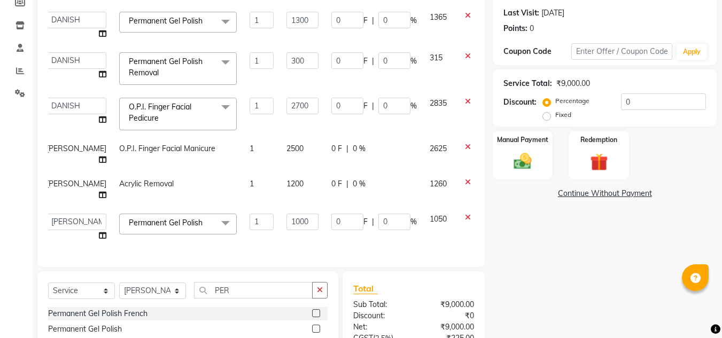
scroll to position [58, 0]
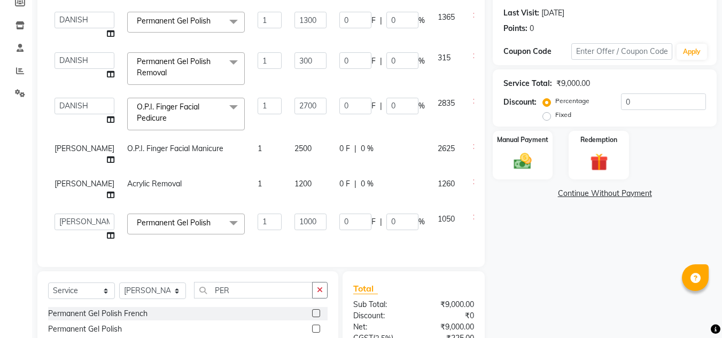
click at [594, 253] on div "Name: Nautami Membership: No Active Membership Total Visits: 7 Card on file: 0 …" at bounding box center [609, 183] width 232 height 492
click at [520, 158] on img at bounding box center [523, 161] width 30 height 21
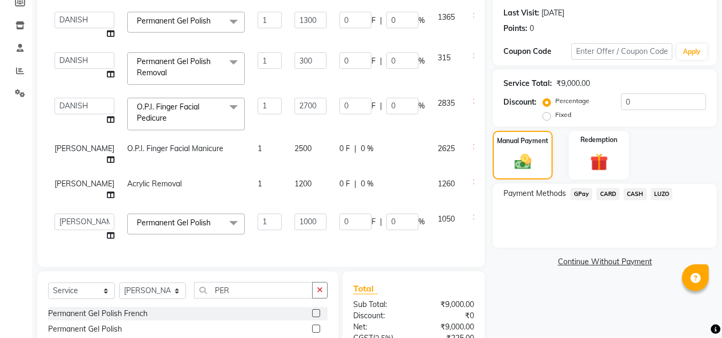
click at [607, 192] on span "CARD" at bounding box center [607, 194] width 23 height 12
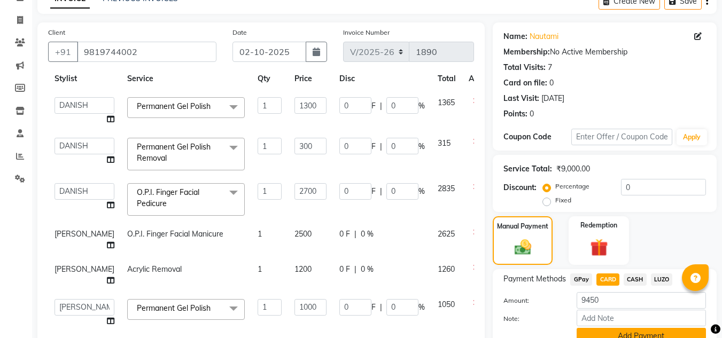
scroll to position [218, 0]
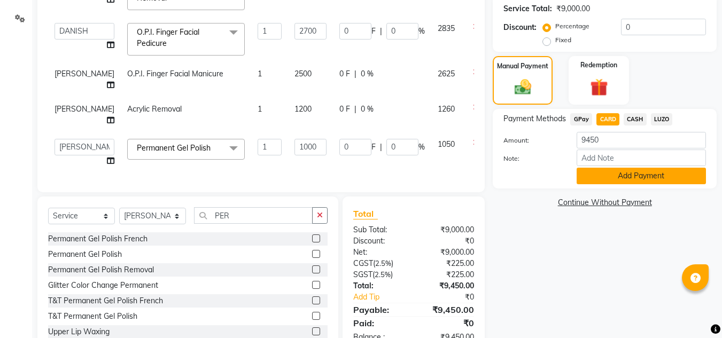
click at [623, 180] on button "Add Payment" at bounding box center [641, 176] width 129 height 17
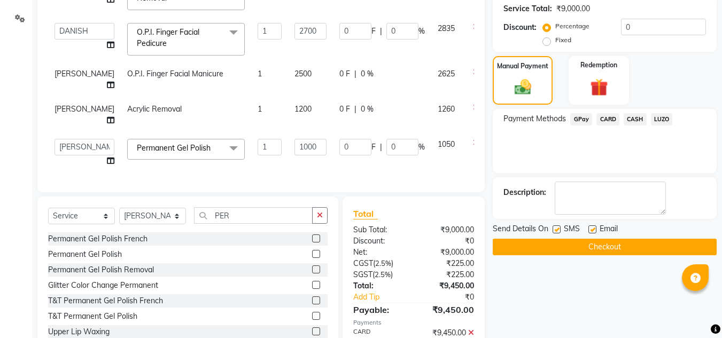
click at [554, 230] on label at bounding box center [557, 230] width 8 height 8
click at [554, 230] on input "checkbox" at bounding box center [556, 230] width 7 height 7
checkbox input "false"
click at [590, 234] on div at bounding box center [591, 231] width 7 height 11
click at [595, 230] on label at bounding box center [592, 230] width 8 height 8
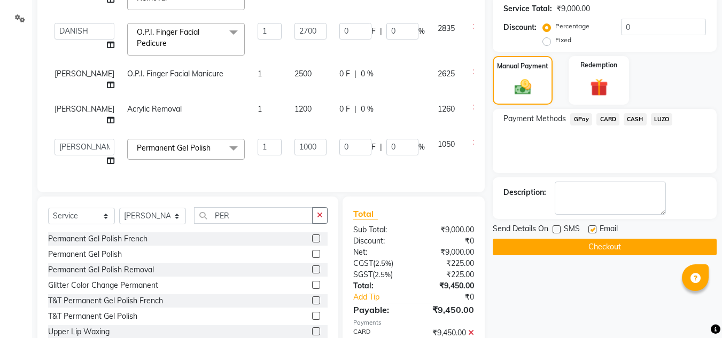
click at [595, 230] on input "checkbox" at bounding box center [591, 230] width 7 height 7
checkbox input "false"
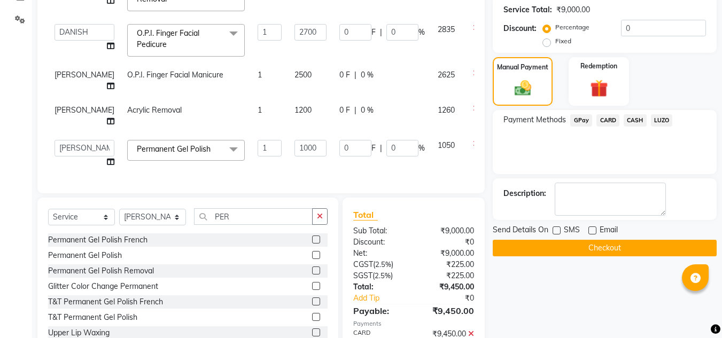
click at [571, 245] on button "Checkout" at bounding box center [605, 248] width 224 height 17
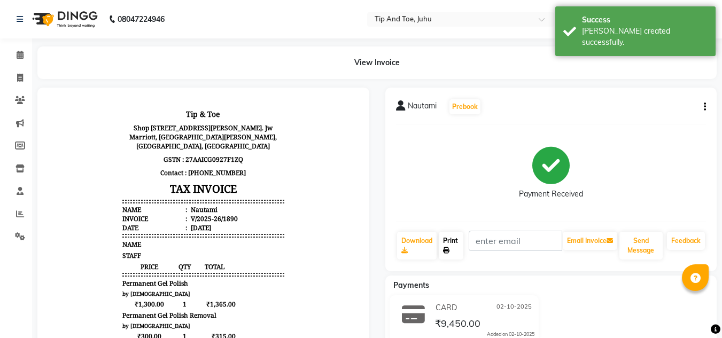
click at [460, 240] on link "Print" at bounding box center [451, 246] width 25 height 28
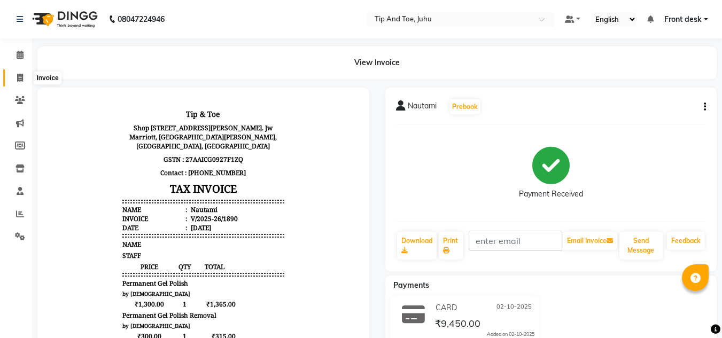
click at [20, 78] on icon at bounding box center [20, 78] width 6 height 8
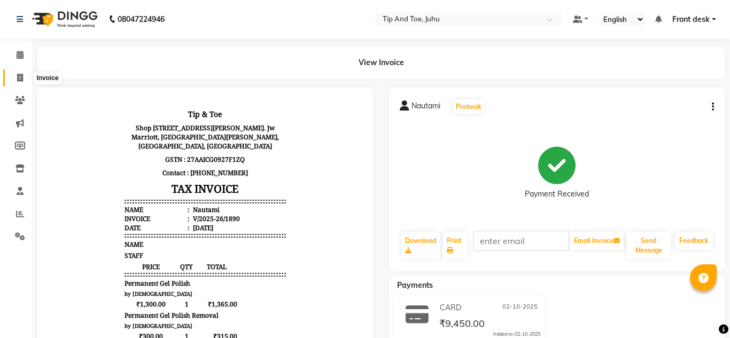
select select "service"
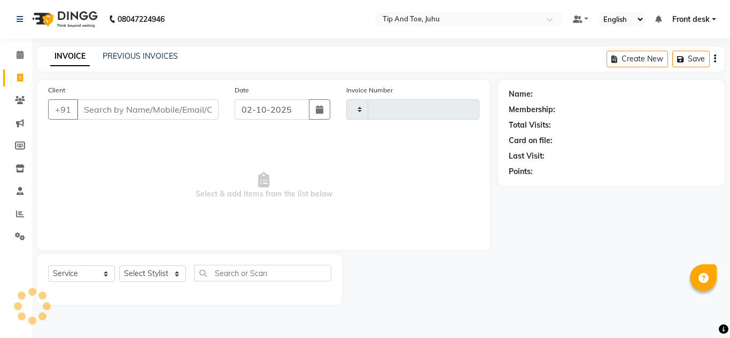
type input "1891"
select select "5516"
click at [148, 53] on link "PREVIOUS INVOICES" at bounding box center [140, 56] width 75 height 10
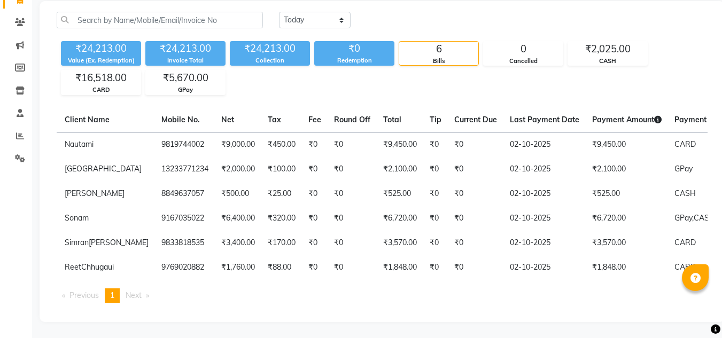
scroll to position [0, 118]
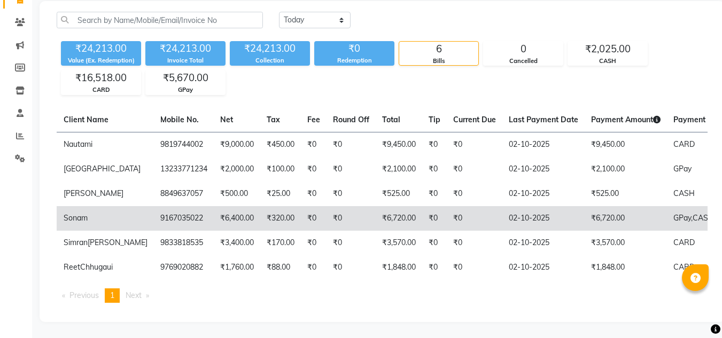
click at [673, 213] on span "GPay," at bounding box center [682, 218] width 19 height 10
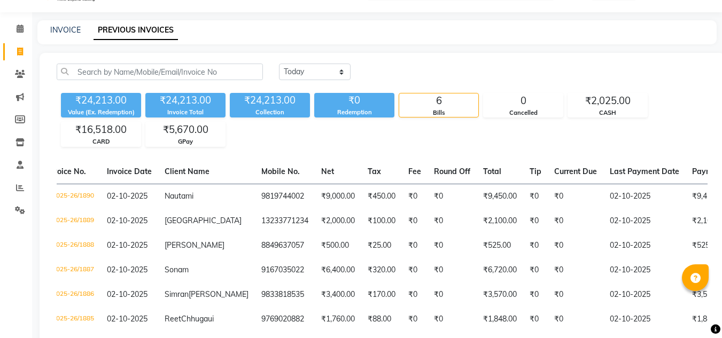
scroll to position [0, 0]
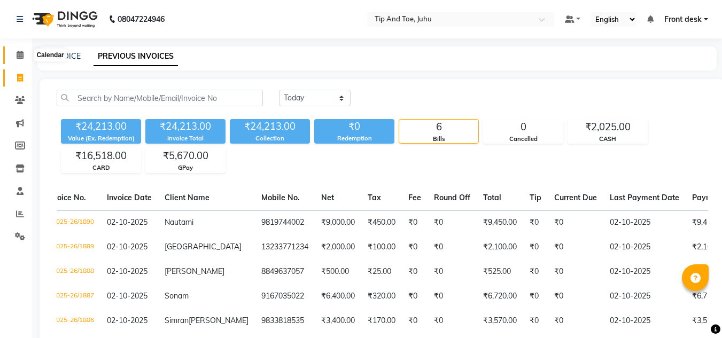
click at [16, 53] on span at bounding box center [20, 55] width 19 height 12
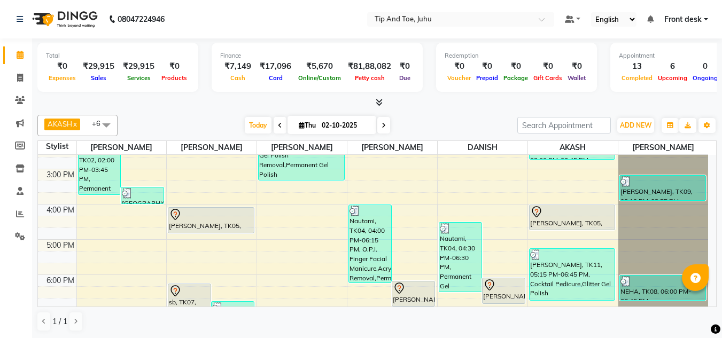
scroll to position [275, 0]
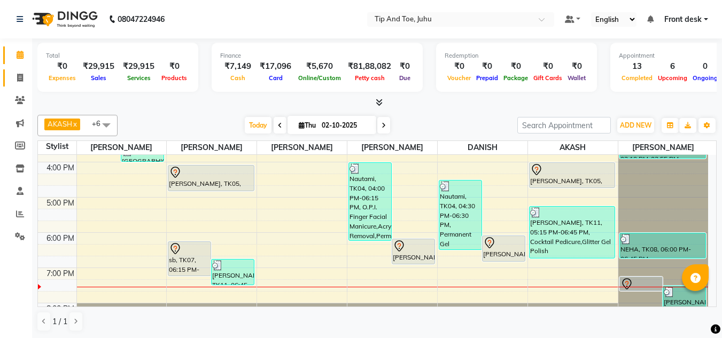
click at [18, 83] on span at bounding box center [20, 78] width 19 height 12
select select "service"
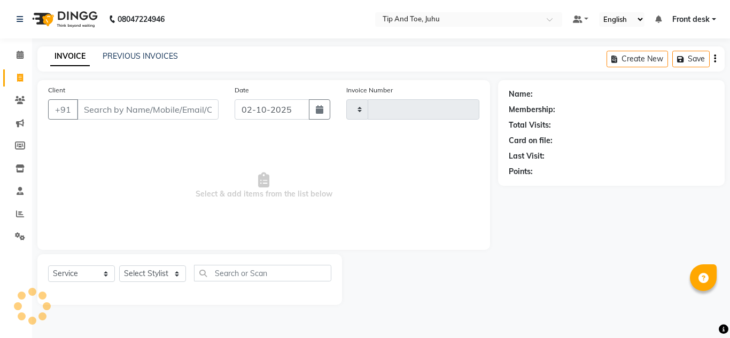
type input "1893"
select select "5516"
click at [166, 53] on link "PREVIOUS INVOICES" at bounding box center [140, 56] width 75 height 10
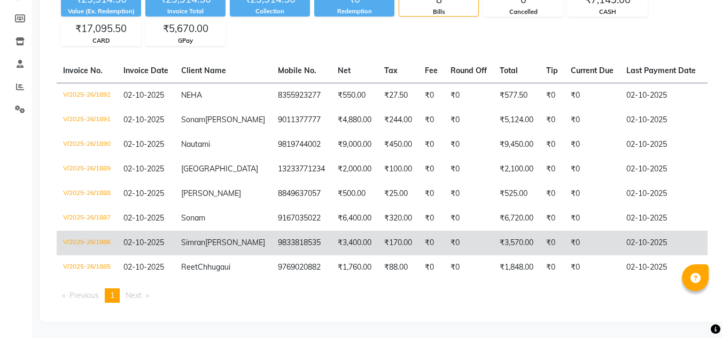
click at [220, 237] on td "Simran Katharani" at bounding box center [223, 243] width 97 height 25
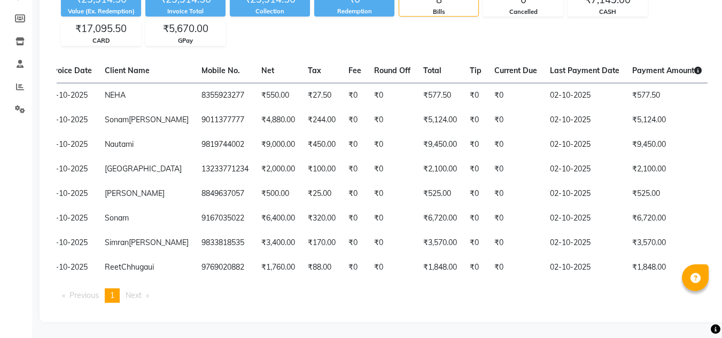
scroll to position [0, 233]
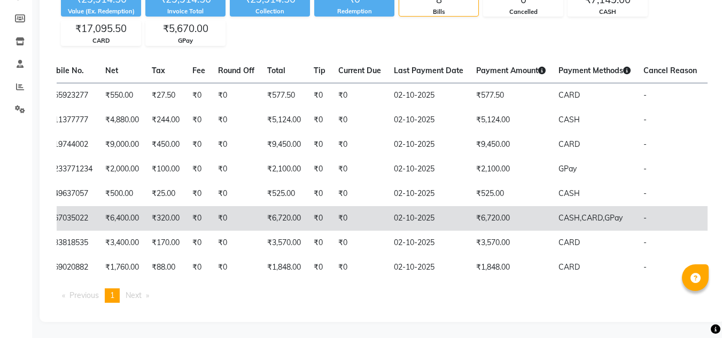
click at [470, 207] on td "₹6,720.00" at bounding box center [511, 218] width 82 height 25
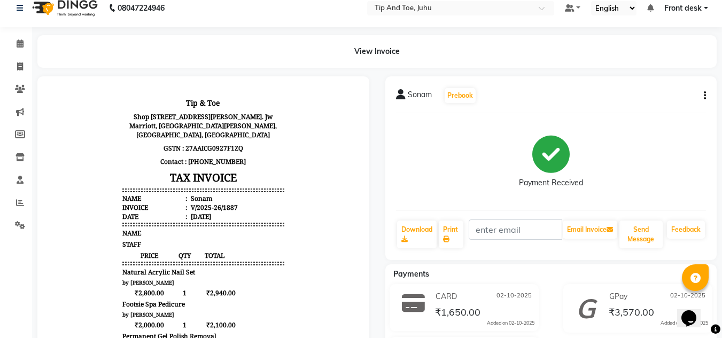
scroll to position [10, 0]
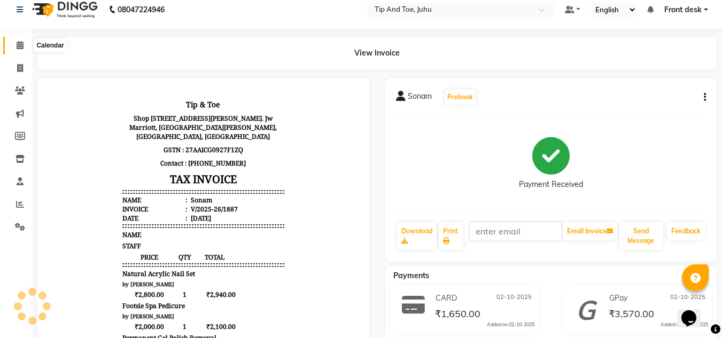
click at [18, 44] on icon at bounding box center [20, 45] width 7 height 8
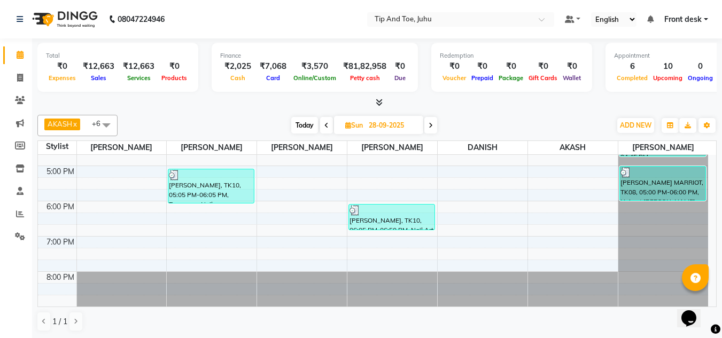
click at [296, 127] on span "Today" at bounding box center [304, 125] width 27 height 17
type input "02-10-2025"
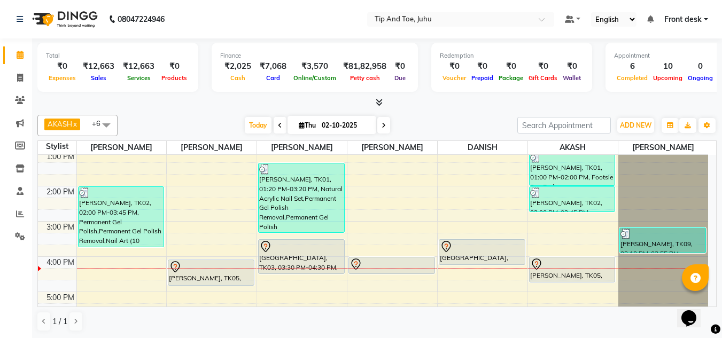
scroll to position [176, 0]
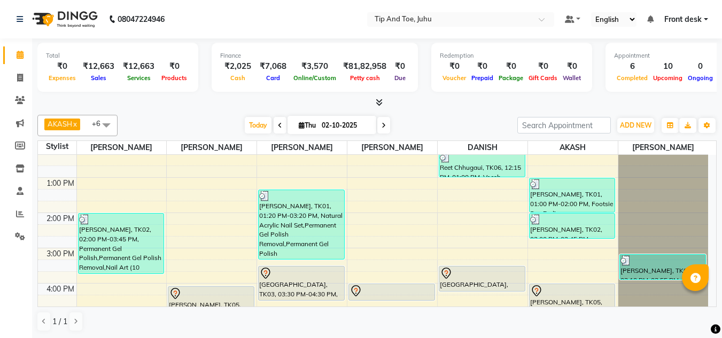
scroll to position [192, 0]
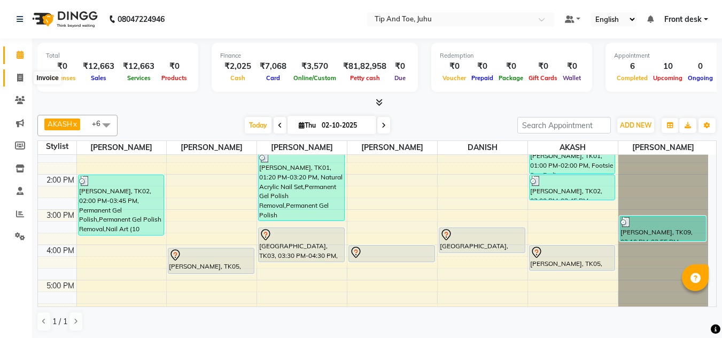
click at [17, 81] on icon at bounding box center [20, 78] width 6 height 8
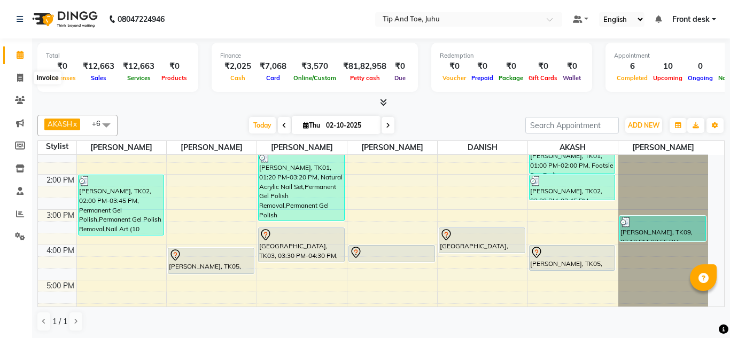
select select "5516"
select select "service"
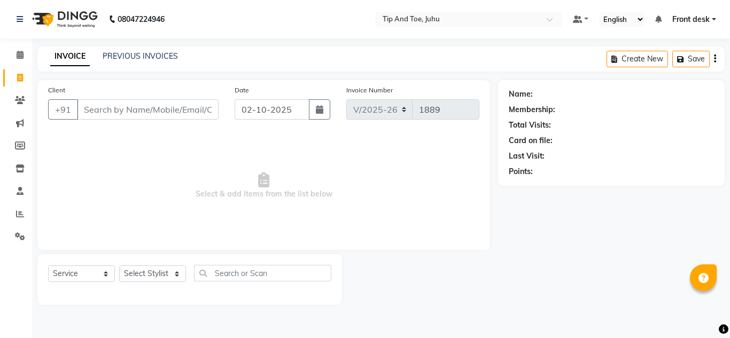
click at [181, 110] on input "Client" at bounding box center [148, 109] width 142 height 20
click at [195, 105] on input "Client" at bounding box center [148, 109] width 142 height 20
click at [152, 108] on input "Client" at bounding box center [148, 109] width 142 height 20
click at [164, 105] on input "Client" at bounding box center [148, 109] width 142 height 20
click at [161, 113] on input "Client" at bounding box center [148, 109] width 142 height 20
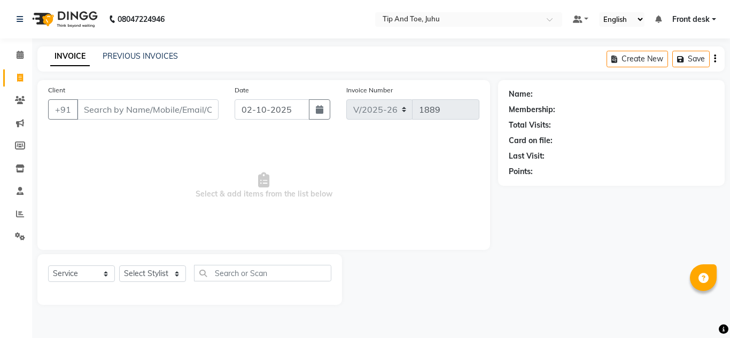
click at [161, 113] on input "Client" at bounding box center [148, 109] width 142 height 20
click at [169, 96] on div "Client +91" at bounding box center [133, 106] width 187 height 44
click at [170, 103] on input "Client" at bounding box center [148, 109] width 142 height 20
click at [173, 110] on input "Client" at bounding box center [148, 109] width 142 height 20
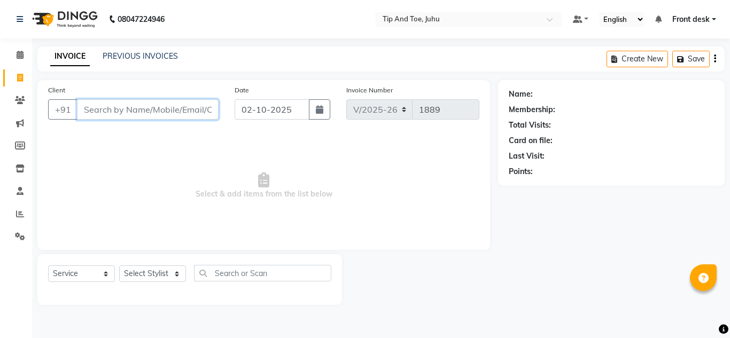
click at [157, 113] on input "Client" at bounding box center [148, 109] width 142 height 20
click at [157, 111] on input "Client" at bounding box center [148, 109] width 142 height 20
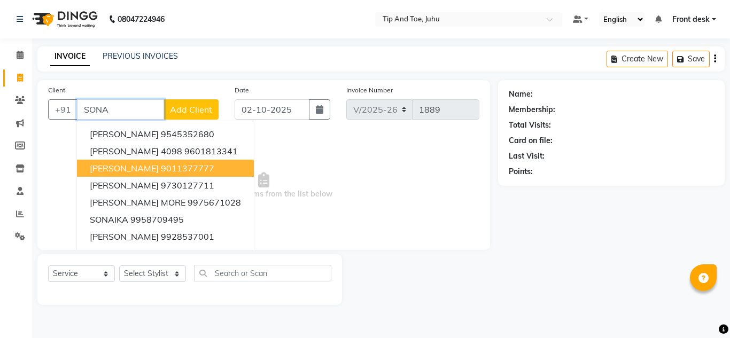
click at [114, 170] on span "Sonam Gutte" at bounding box center [124, 168] width 69 height 11
type input "9011377777"
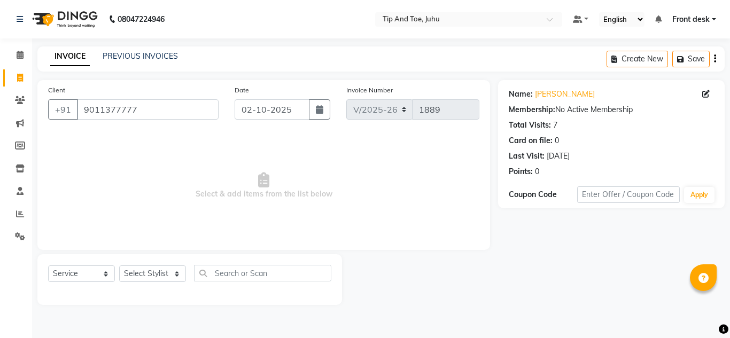
click at [169, 265] on div "Select Service Product Membership Package Voucher Prepaid Gift Card Select Styl…" at bounding box center [189, 279] width 305 height 51
click at [172, 274] on select "Select Stylist AJAY UTKAR AKASH AKSHATA Angeli kharei ASHIM BILAL DANISH DHANSH…" at bounding box center [152, 274] width 67 height 17
select select "37330"
click at [119, 266] on select "Select Stylist AJAY UTKAR AKASH AKSHATA Angeli kharei ASHIM BILAL DANISH DHANSH…" at bounding box center [152, 274] width 67 height 17
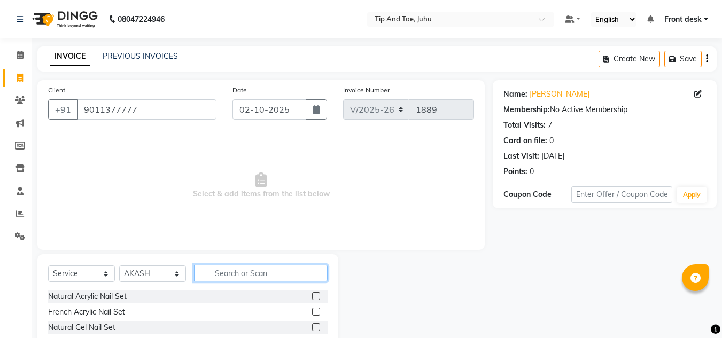
click at [294, 272] on input "text" at bounding box center [261, 273] width 134 height 17
type input "COC"
click at [319, 311] on label at bounding box center [316, 312] width 8 height 8
click at [319, 311] on input "checkbox" at bounding box center [315, 312] width 7 height 7
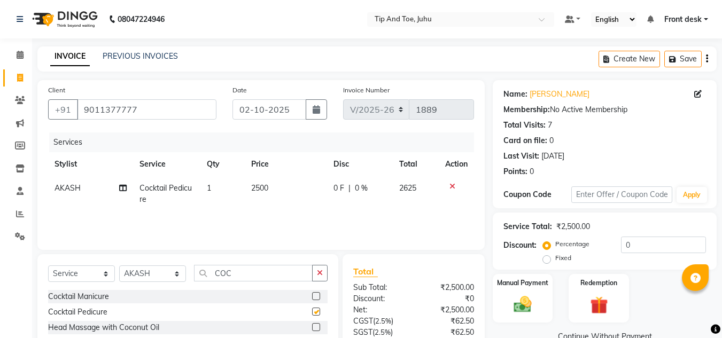
checkbox input "false"
click at [254, 267] on input "COC" at bounding box center [253, 273] width 119 height 17
type input "C"
type input "PER"
click at [312, 312] on label at bounding box center [316, 312] width 8 height 8
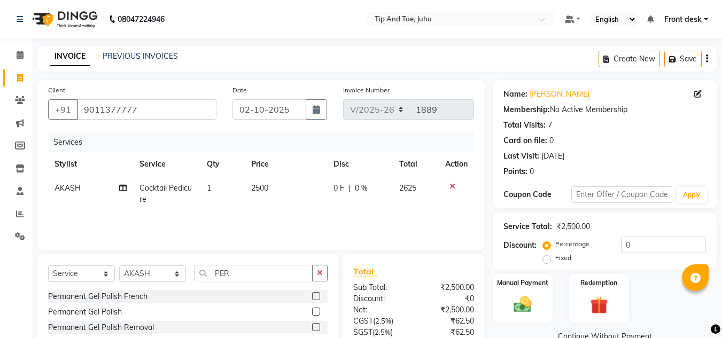
click at [312, 312] on input "checkbox" at bounding box center [315, 312] width 7 height 7
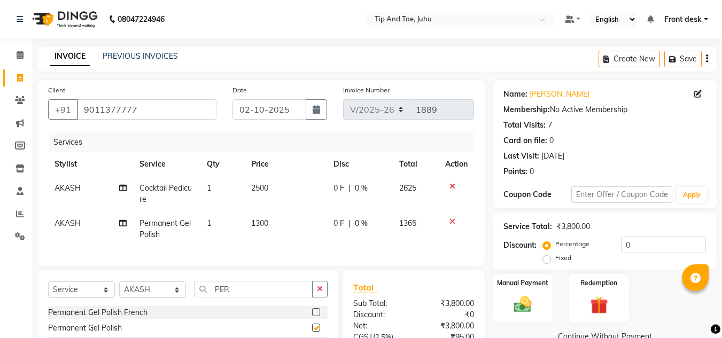
checkbox input "false"
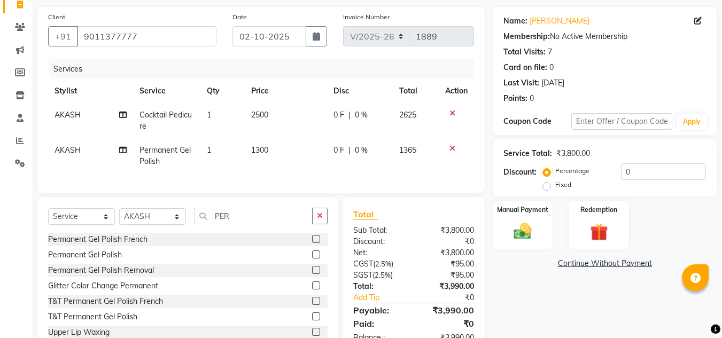
scroll to position [107, 0]
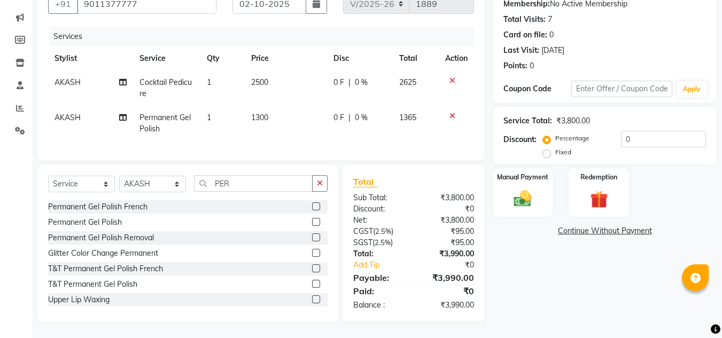
click at [269, 111] on td "1300" at bounding box center [286, 123] width 82 height 35
select select "37330"
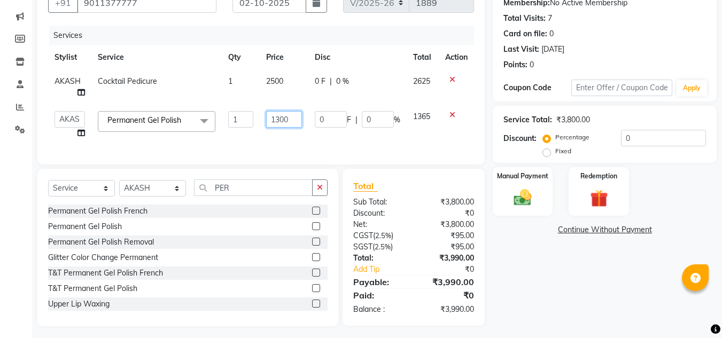
click at [280, 121] on input "1300" at bounding box center [284, 119] width 36 height 17
type input "1600"
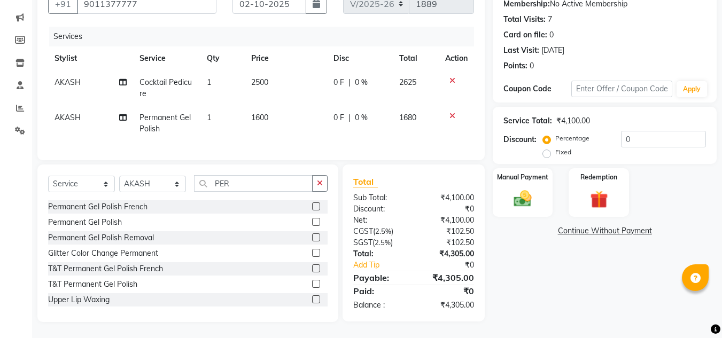
click at [289, 143] on div "Services Stylist Service Qty Price Disc Total Action AKASH Cocktail Pedicure 1 …" at bounding box center [261, 88] width 426 height 123
click at [264, 199] on div "Select Service Product Membership Package Voucher Prepaid Gift Card Select Styl…" at bounding box center [188, 187] width 280 height 25
click at [262, 189] on input "PER" at bounding box center [253, 183] width 119 height 17
type input "P"
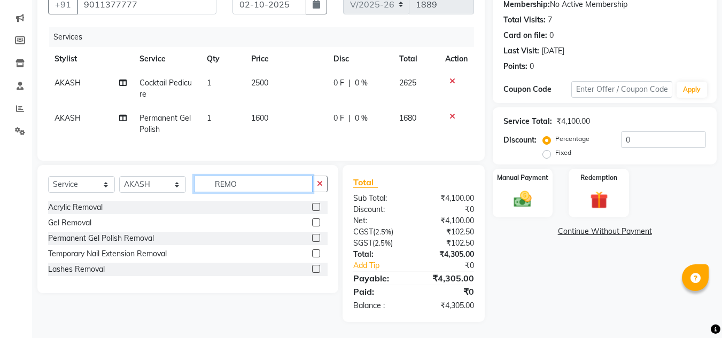
type input "REMO"
click at [316, 242] on label at bounding box center [316, 238] width 8 height 8
click at [316, 242] on input "checkbox" at bounding box center [315, 238] width 7 height 7
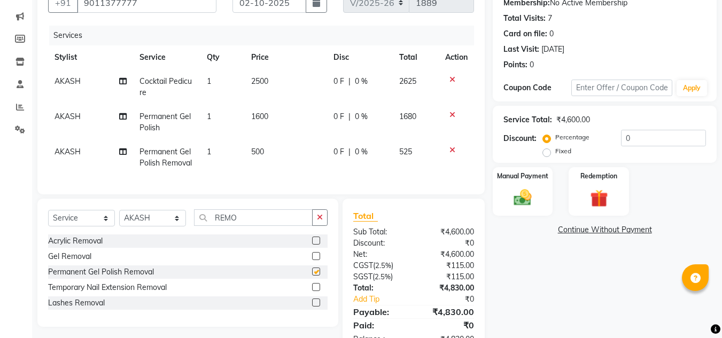
checkbox input "false"
click at [256, 150] on span "500" at bounding box center [257, 152] width 13 height 10
select select "37330"
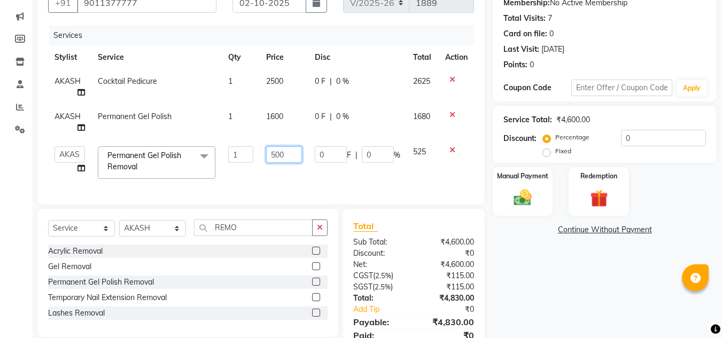
click at [273, 152] on input "500" at bounding box center [284, 154] width 36 height 17
click at [277, 154] on input "500" at bounding box center [284, 154] width 36 height 17
type input "300"
click at [311, 184] on div "Services Stylist Service Qty Price Disc Total Action AKASH Cocktail Pedicure 1 …" at bounding box center [261, 110] width 426 height 168
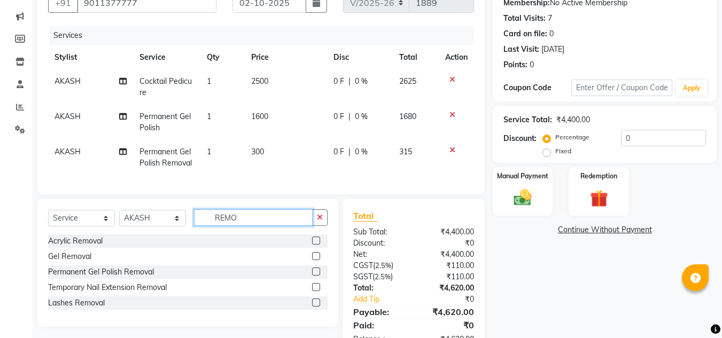
click at [280, 226] on input "REMO" at bounding box center [253, 218] width 119 height 17
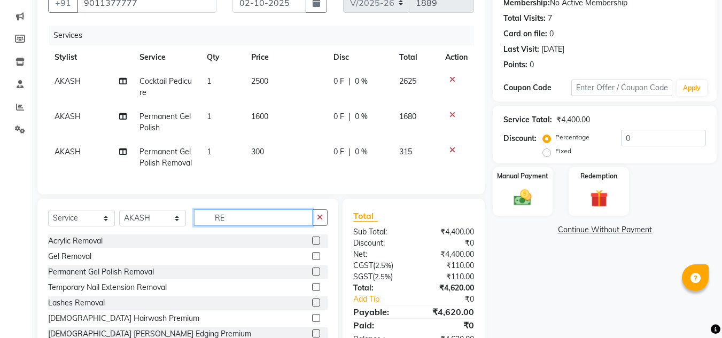
type input "R"
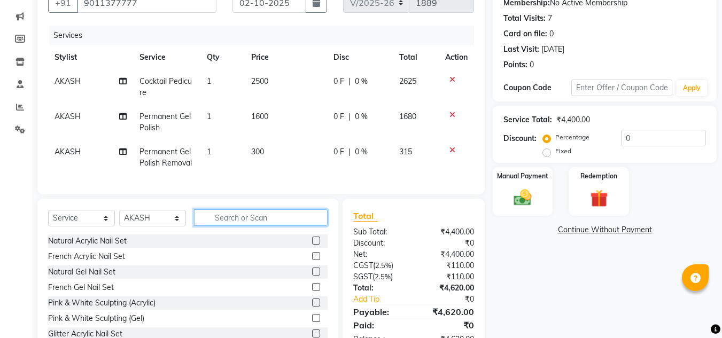
click at [270, 226] on input "text" at bounding box center [261, 218] width 134 height 17
type input "P"
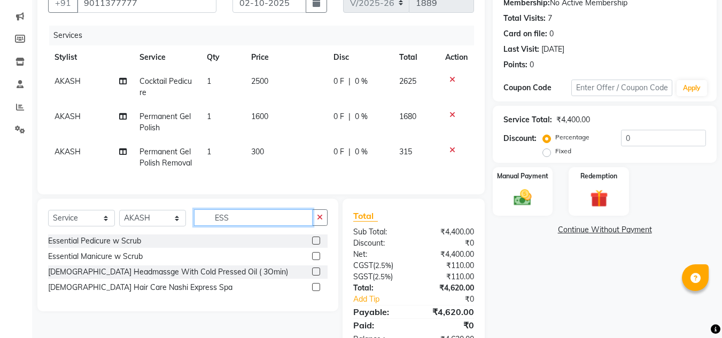
type input "ESS"
click at [314, 260] on label at bounding box center [316, 256] width 8 height 8
click at [314, 260] on input "checkbox" at bounding box center [315, 256] width 7 height 7
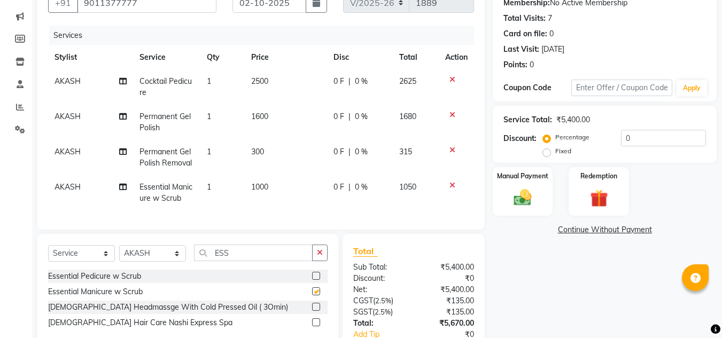
checkbox input "false"
click at [264, 261] on input "ESS" at bounding box center [253, 253] width 119 height 17
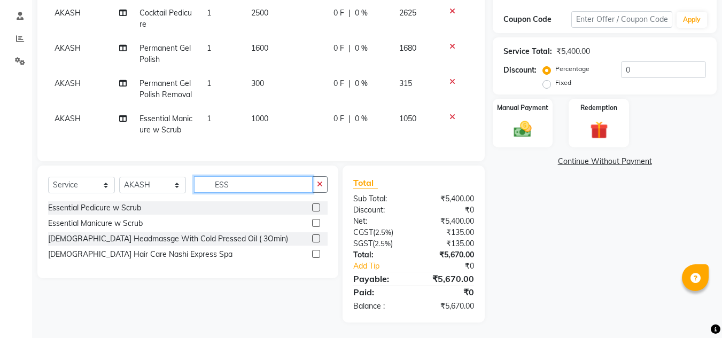
scroll to position [184, 0]
type input "E"
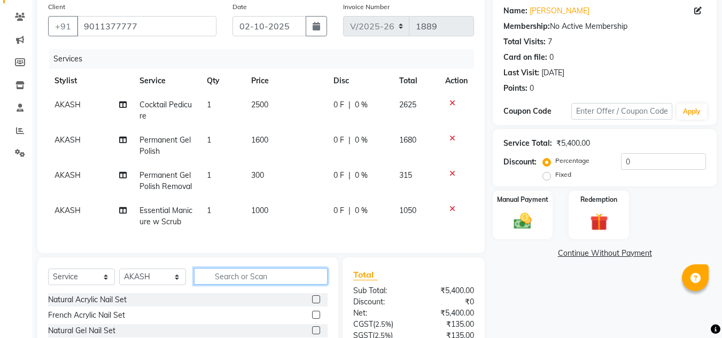
scroll to position [77, 0]
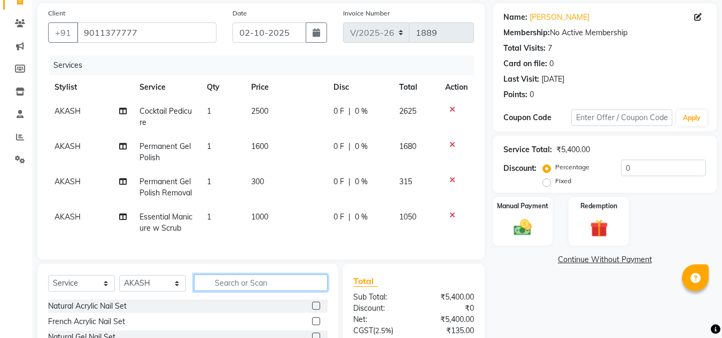
click at [291, 286] on input "text" at bounding box center [261, 283] width 134 height 17
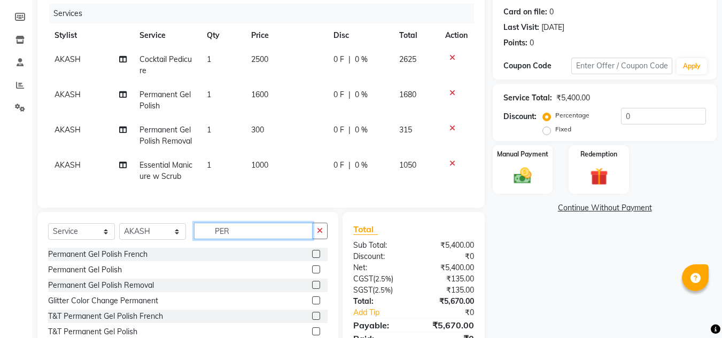
scroll to position [130, 0]
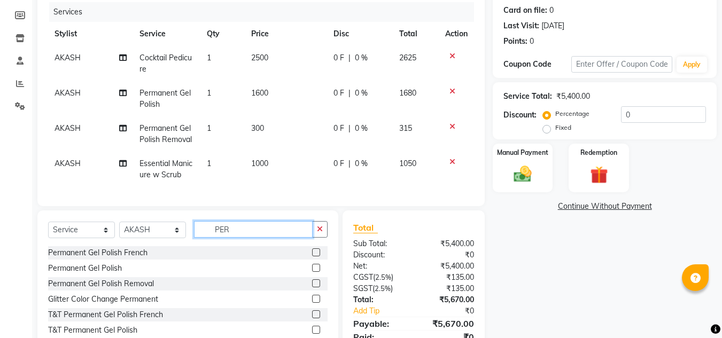
click at [261, 236] on input "PER" at bounding box center [253, 229] width 119 height 17
type input "P"
click at [262, 238] on input "text" at bounding box center [261, 229] width 134 height 17
click at [246, 238] on input "text" at bounding box center [261, 229] width 134 height 17
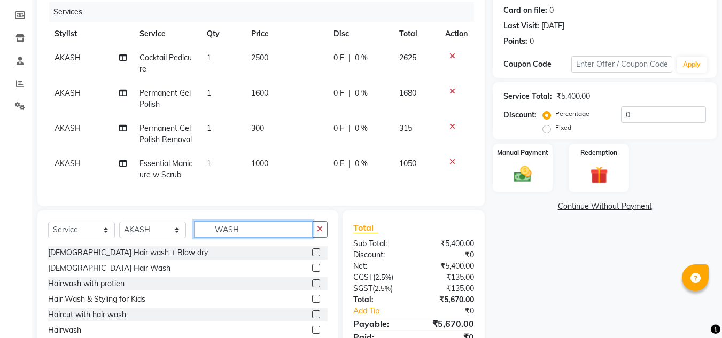
type input "WASH"
click at [312, 257] on label at bounding box center [316, 253] width 8 height 8
click at [312, 257] on input "checkbox" at bounding box center [315, 253] width 7 height 7
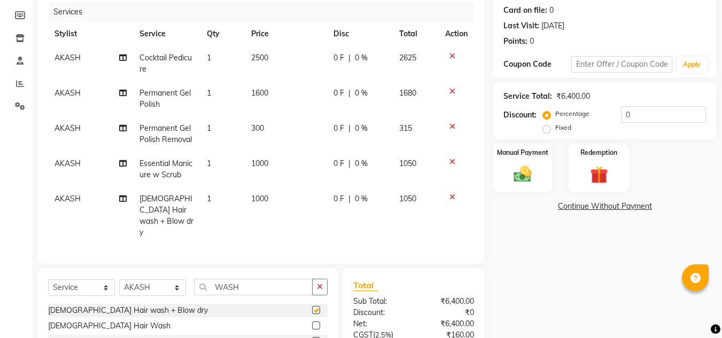
checkbox input "false"
click at [69, 203] on span "AKASH" at bounding box center [68, 199] width 26 height 10
select select "37330"
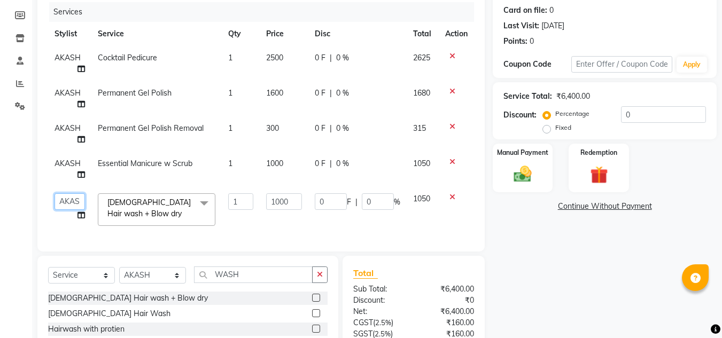
click at [69, 203] on select "AJAY UTKAR AKASH AKSHATA Angeli kharei ASHIM BILAL DANISH DHANSHREE Front desk …" at bounding box center [70, 201] width 30 height 17
select select "86116"
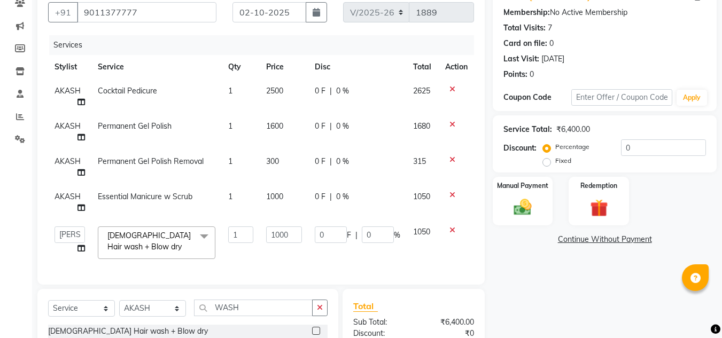
scroll to position [51, 0]
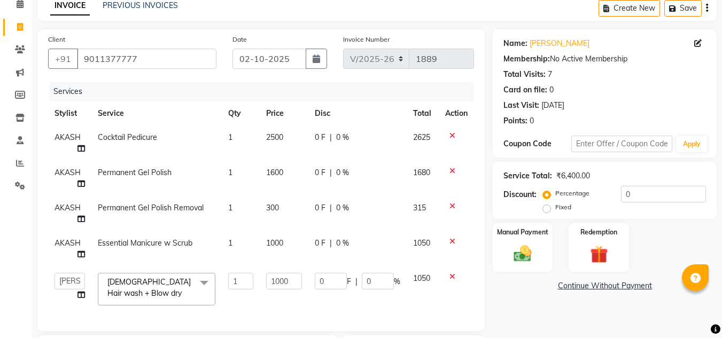
click at [65, 243] on span "AKASH" at bounding box center [68, 243] width 26 height 10
select select "37330"
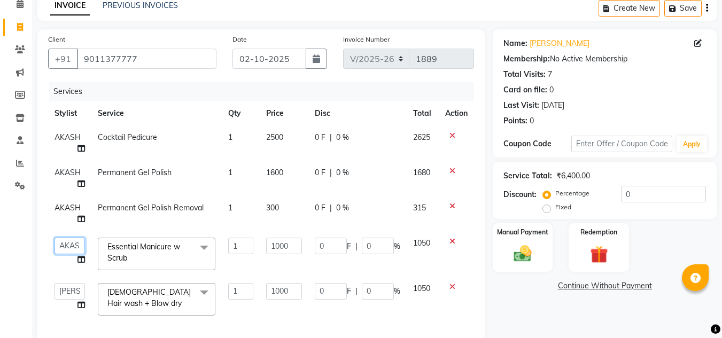
click at [61, 246] on select "AJAY UTKAR AKASH AKSHATA Angeli kharei ASHIM BILAL DANISH DHANSHREE Front desk …" at bounding box center [70, 246] width 30 height 17
select select "91056"
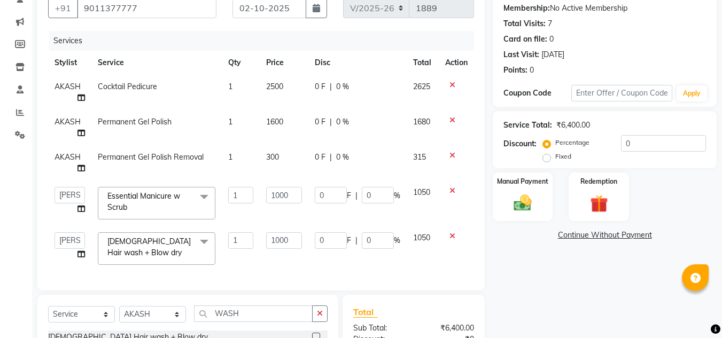
click at [279, 262] on td "1000" at bounding box center [284, 248] width 49 height 45
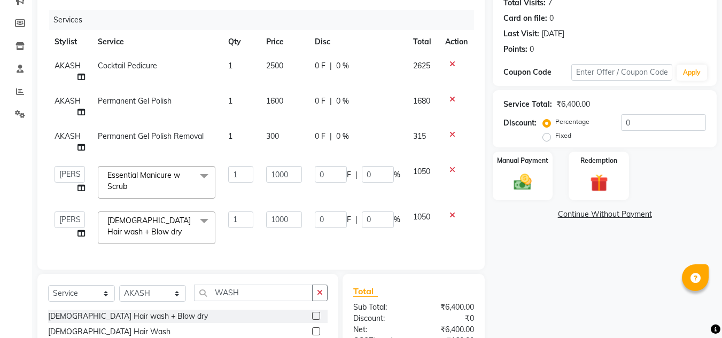
scroll to position [133, 0]
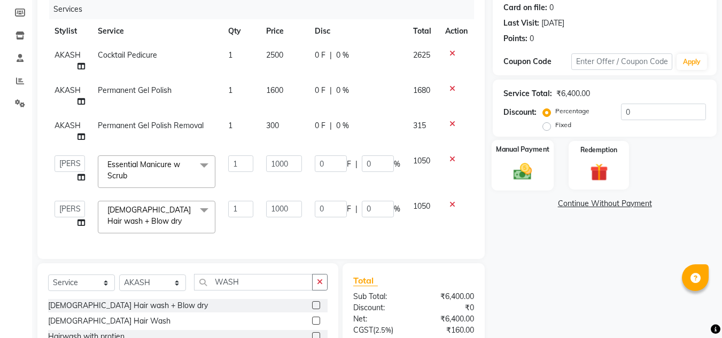
click at [505, 161] on div "Manual Payment" at bounding box center [523, 165] width 63 height 51
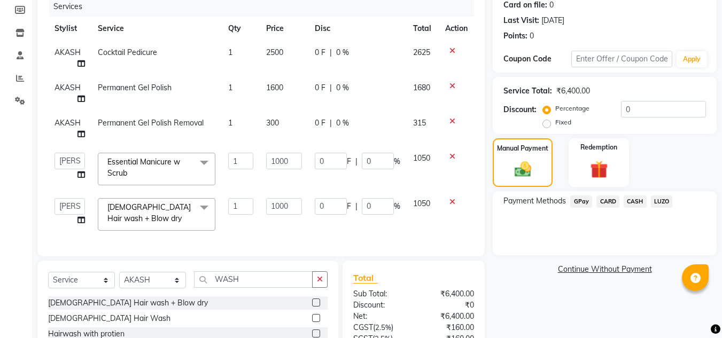
scroll to position [142, 0]
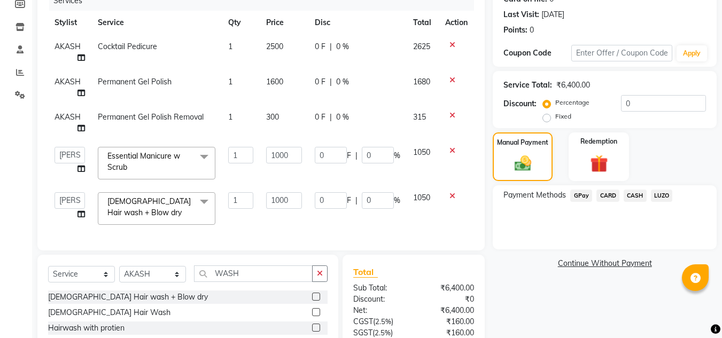
drag, startPoint x: 416, startPoint y: 249, endPoint x: 455, endPoint y: 248, distance: 39.6
click at [455, 248] on div "Client +91 9011377777 Date 02-10-2025 Invoice Number V/2025 V/2025-26 1889 Serv…" at bounding box center [260, 95] width 447 height 312
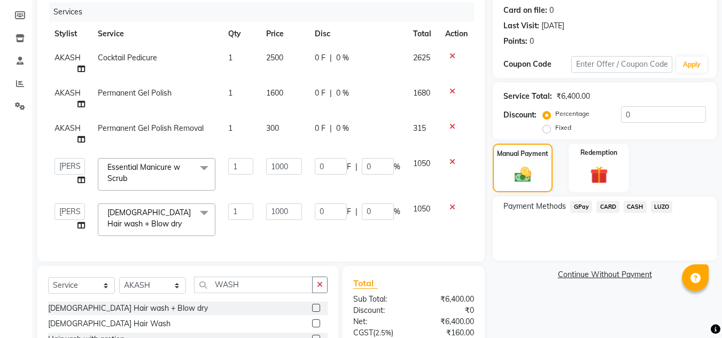
scroll to position [141, 0]
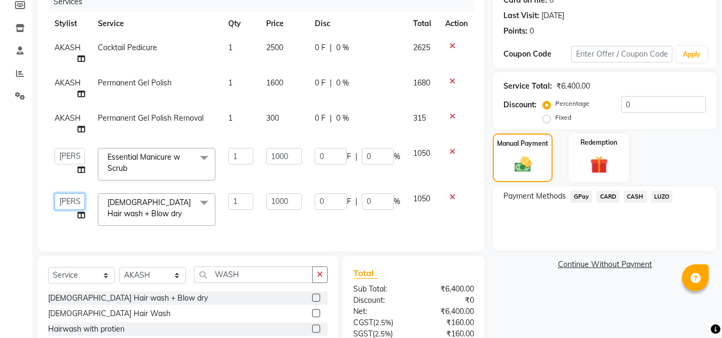
click at [73, 200] on select "AJAY UTKAR AKASH AKSHATA Angeli kharei ASHIM BILAL DANISH DHANSHREE Front desk …" at bounding box center [70, 201] width 30 height 17
click at [74, 159] on tbody "AKASH Cocktail Pedicure 1 2500 0 F | 0 % 2625 AKASH Permanent Gel Polish 1 1600…" at bounding box center [261, 134] width 426 height 197
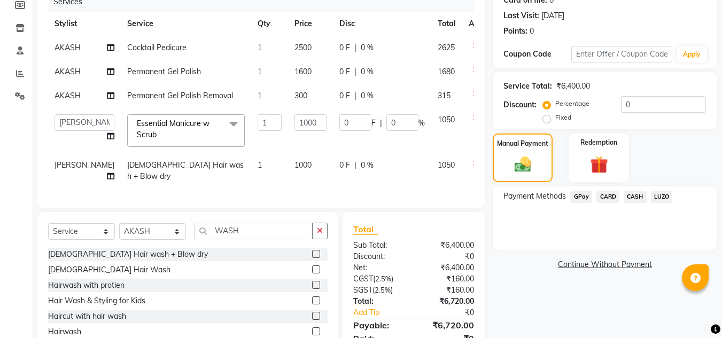
click at [26, 142] on div "Calendar Invoice Clients Marketing Members Inventory Staff Reports Settings Com…" at bounding box center [72, 130] width 144 height 480
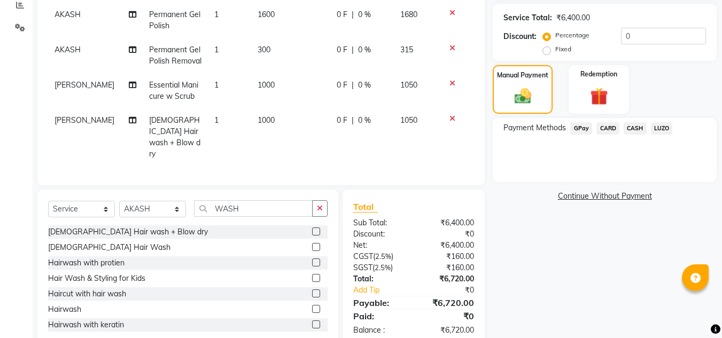
scroll to position [219, 0]
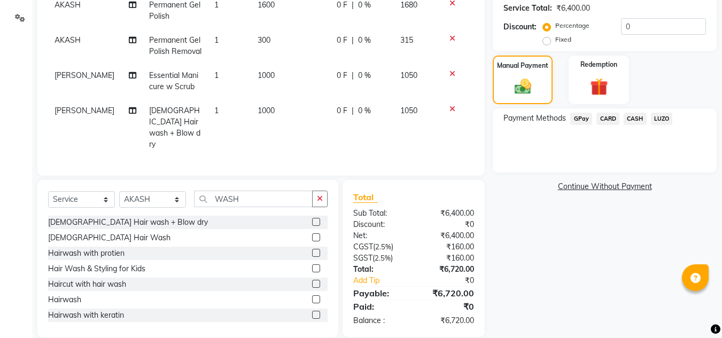
click at [642, 120] on span "CASH" at bounding box center [635, 119] width 23 height 12
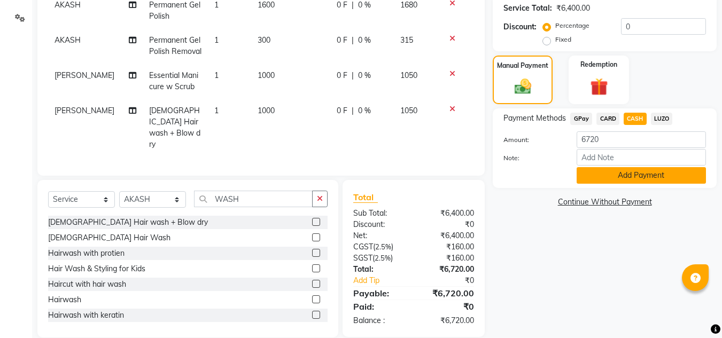
click at [626, 173] on button "Add Payment" at bounding box center [641, 175] width 129 height 17
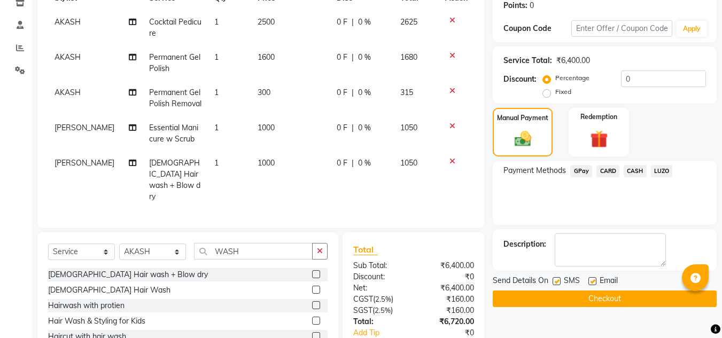
scroll to position [154, 0]
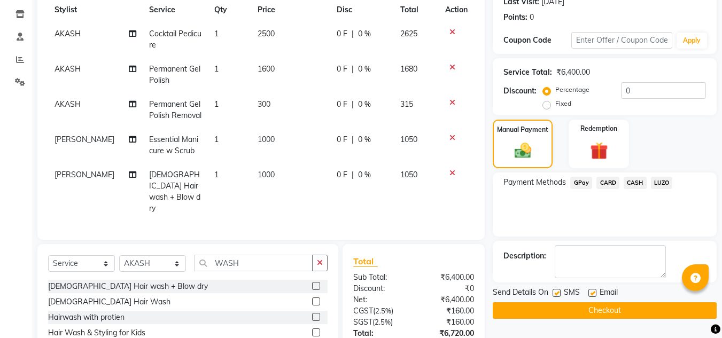
click at [265, 180] on td "1000" at bounding box center [290, 192] width 79 height 58
select select "86116"
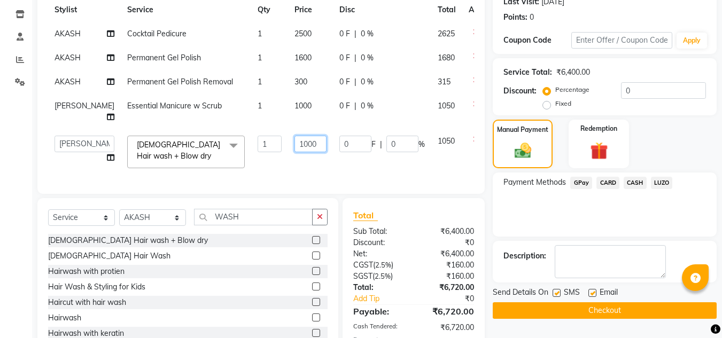
click at [297, 152] on input "1000" at bounding box center [311, 144] width 32 height 17
type input "1"
type input "900"
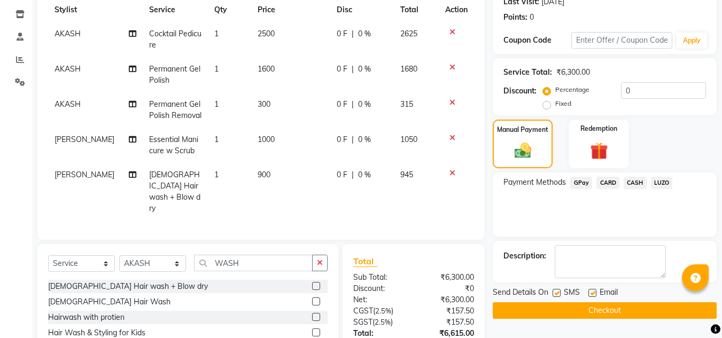
click at [311, 191] on tr "NISHANT Female Hair wash + Blow dry 1 900 0 F | 0 % 945" at bounding box center [261, 192] width 426 height 58
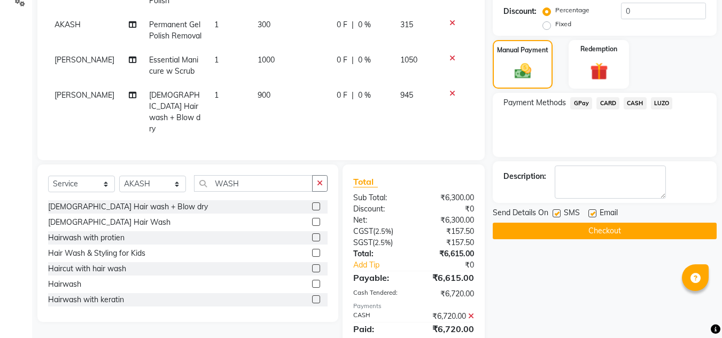
scroll to position [266, 0]
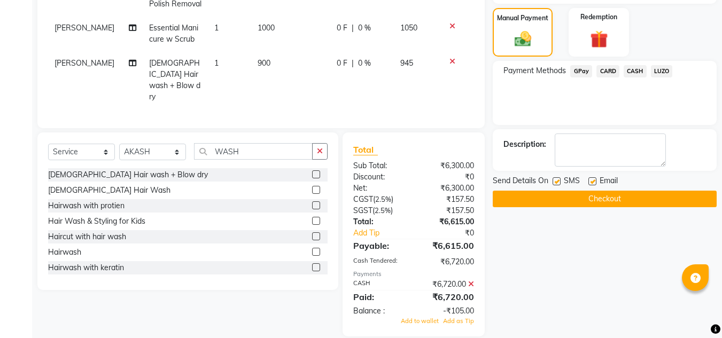
click at [470, 281] on icon at bounding box center [471, 284] width 6 height 7
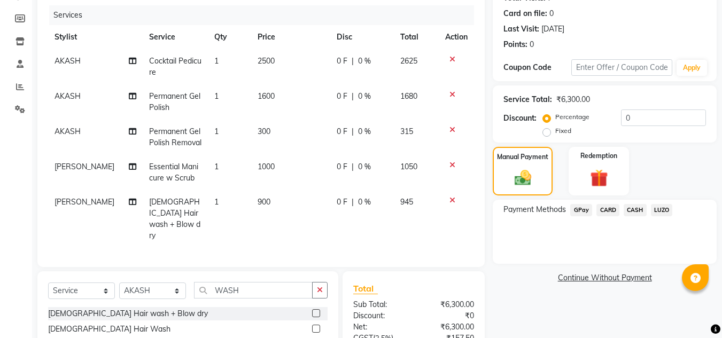
scroll to position [113, 0]
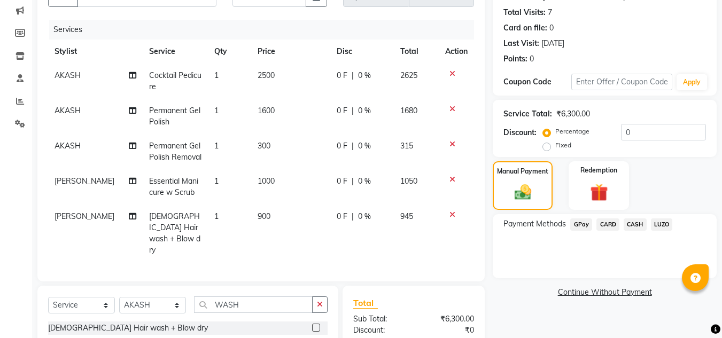
click at [258, 221] on td "900" at bounding box center [290, 234] width 79 height 58
select select "86116"
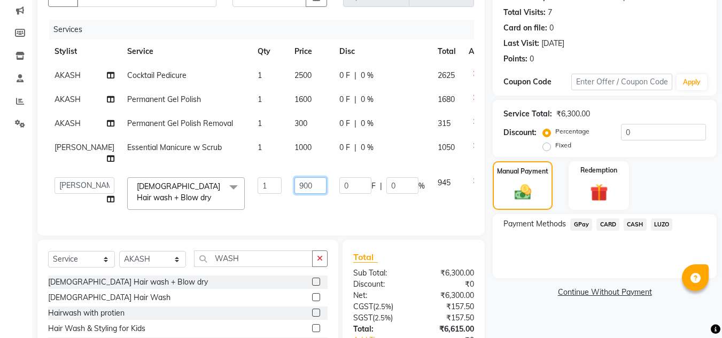
click at [295, 194] on input "900" at bounding box center [311, 185] width 32 height 17
type input "1000"
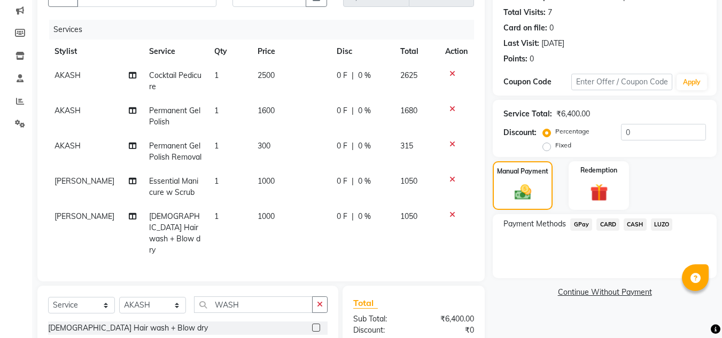
click at [385, 251] on div "Services Stylist Service Qty Price Disc Total Action AKASH Cocktail Pedicure 1 …" at bounding box center [261, 145] width 426 height 251
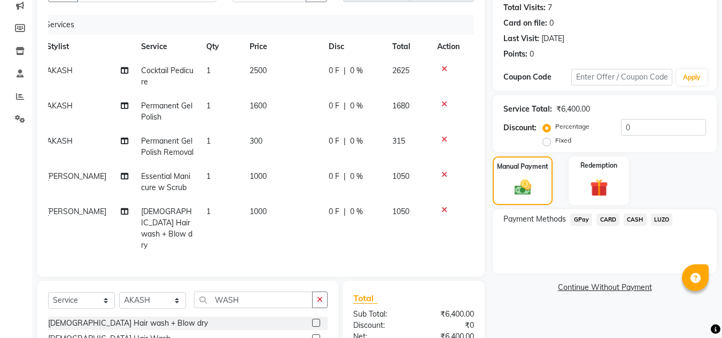
scroll to position [0, 0]
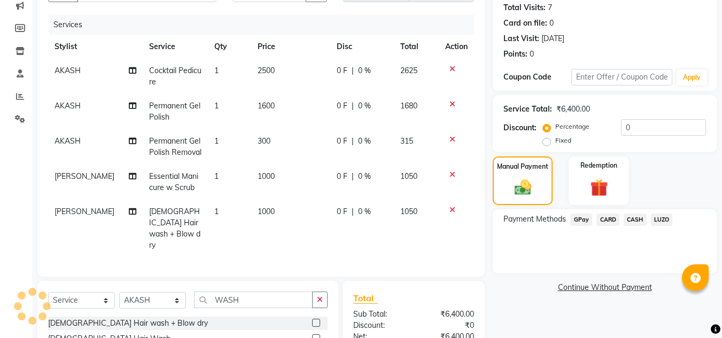
click at [291, 243] on div "Services Stylist Service Qty Price Disc Total Action AKASH Cocktail Pedicure 1 …" at bounding box center [261, 140] width 426 height 251
click at [641, 129] on input "0" at bounding box center [663, 127] width 85 height 17
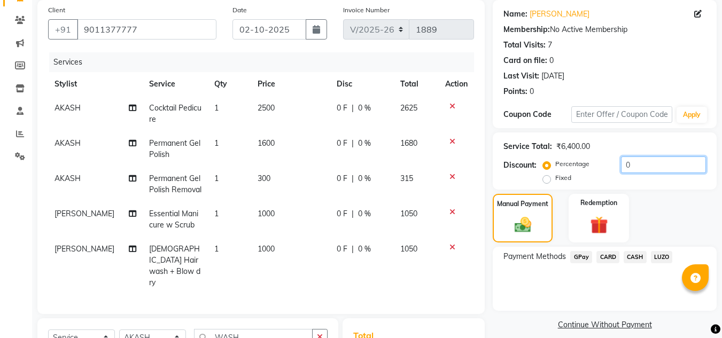
scroll to position [118, 0]
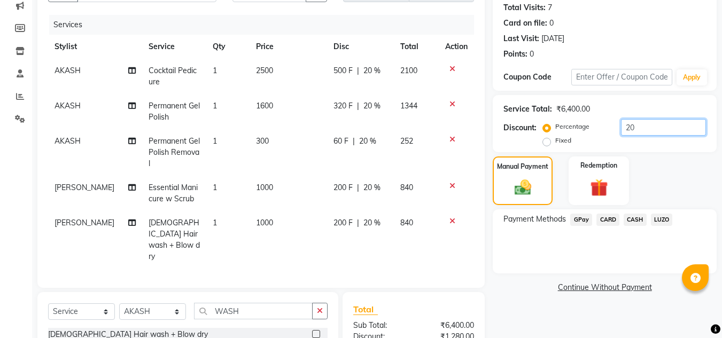
type input "20"
click at [697, 172] on div "Manual Payment Redemption" at bounding box center [605, 181] width 240 height 49
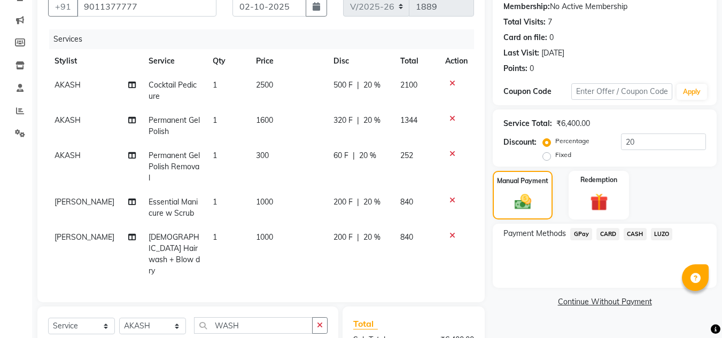
scroll to position [0, 8]
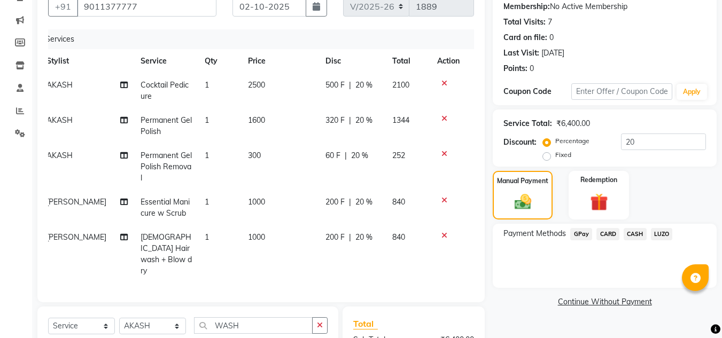
click at [440, 153] on div at bounding box center [448, 153] width 22 height 7
click at [441, 155] on icon at bounding box center [444, 153] width 6 height 7
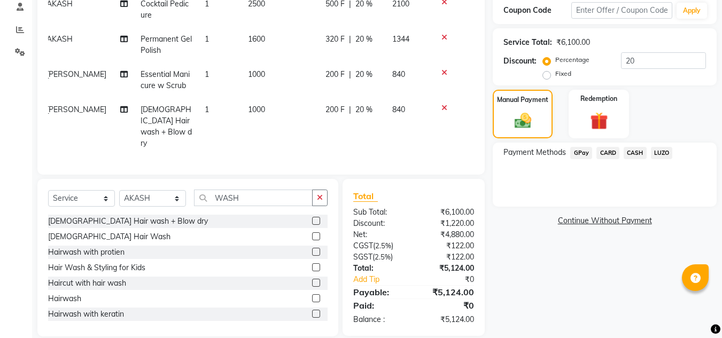
scroll to position [78, 0]
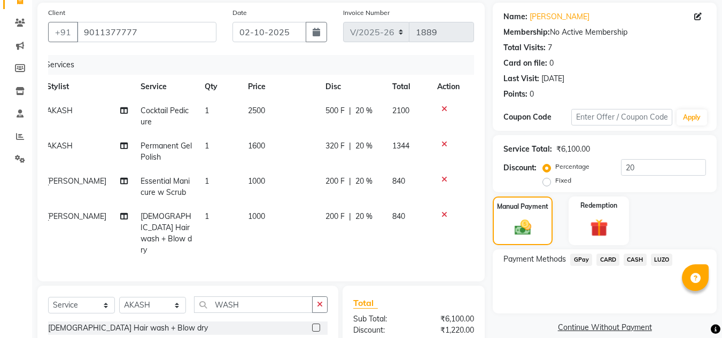
click at [149, 150] on span "Permanent Gel Polish" at bounding box center [166, 151] width 51 height 21
select select "37330"
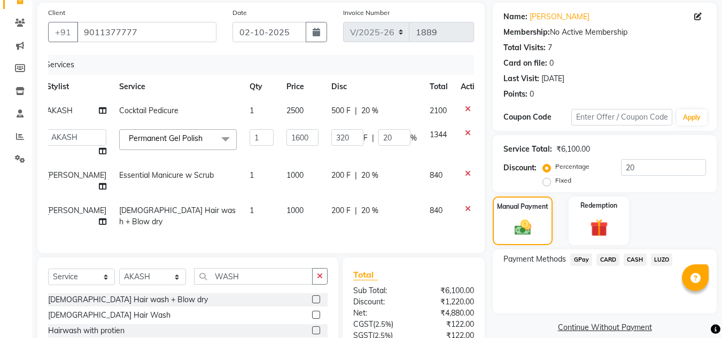
click at [176, 143] on span "Permanent Gel Polish" at bounding box center [166, 139] width 74 height 10
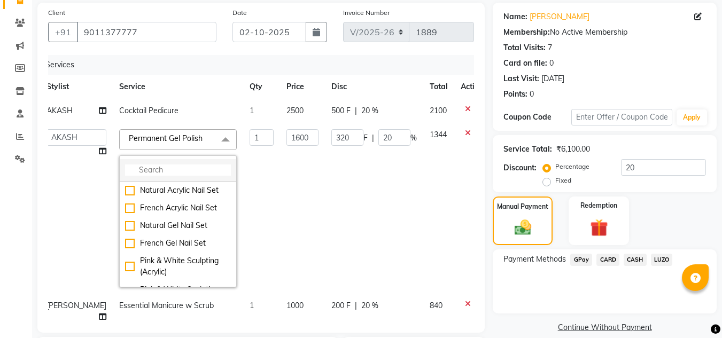
click at [168, 165] on input "multiselect-search" at bounding box center [178, 170] width 106 height 11
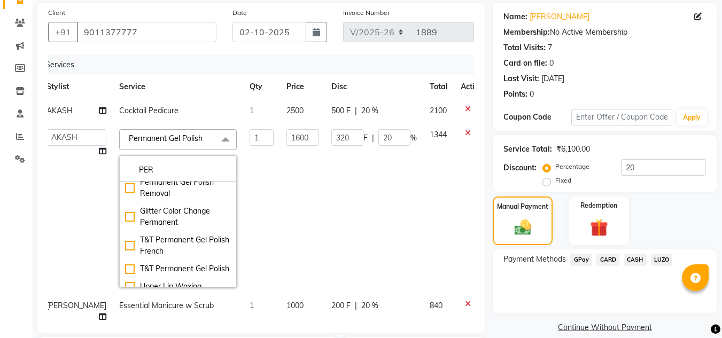
scroll to position [53, 0]
type input "PER"
click at [125, 274] on div "T&T Permanent Gel Polish" at bounding box center [178, 270] width 106 height 11
checkbox input "false"
checkbox input "true"
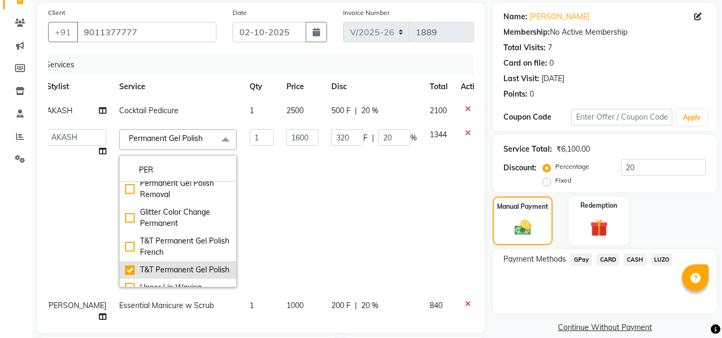
type input "900"
type input "180"
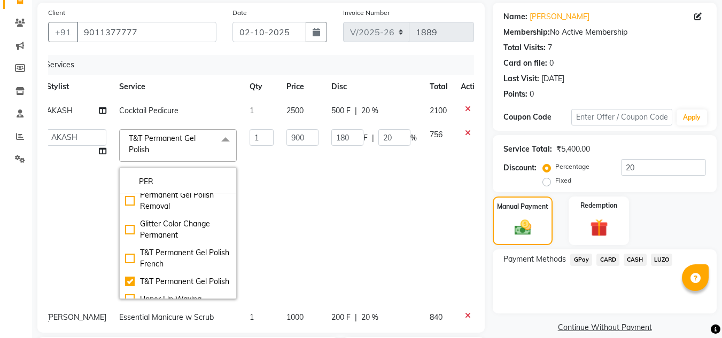
click at [328, 203] on td "180 F | 20 %" at bounding box center [374, 214] width 98 height 183
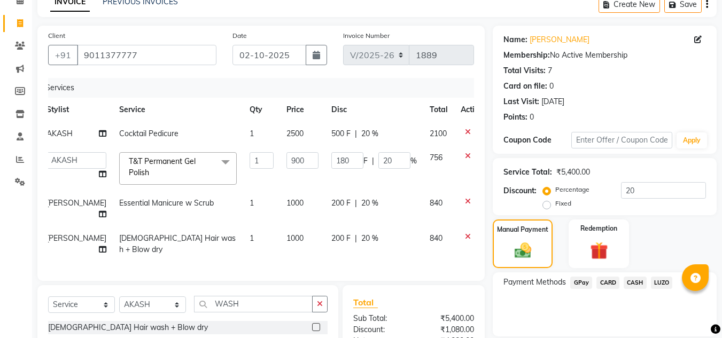
scroll to position [43, 0]
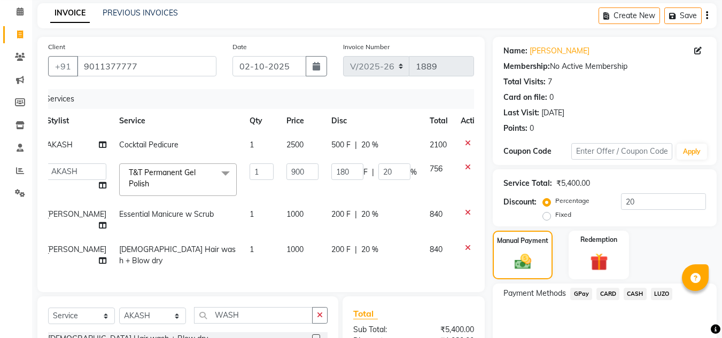
click at [391, 254] on td "200 F | 20 %" at bounding box center [374, 255] width 98 height 35
select select "86116"
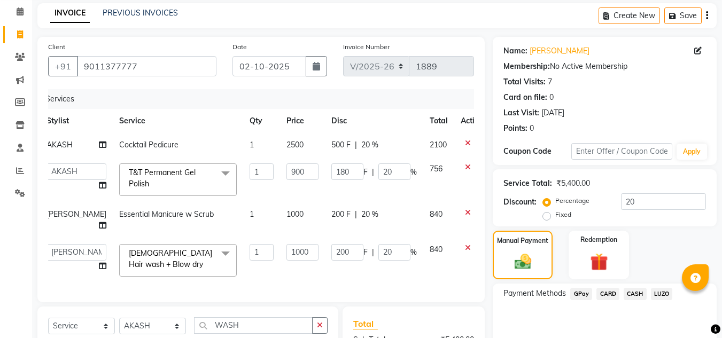
click at [616, 288] on span "CARD" at bounding box center [607, 294] width 23 height 12
click at [644, 293] on span "CASH" at bounding box center [635, 294] width 23 height 12
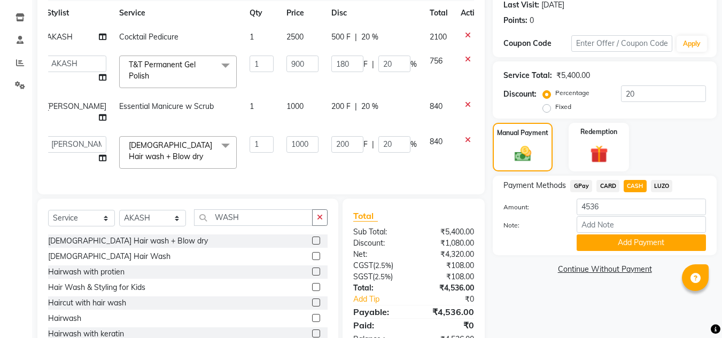
scroll to position [190, 0]
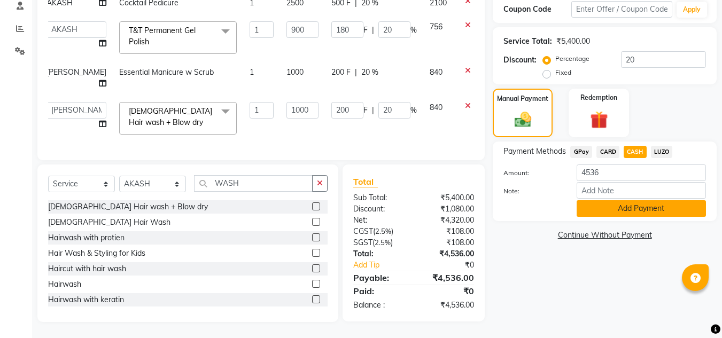
click at [653, 203] on button "Add Payment" at bounding box center [641, 208] width 129 height 17
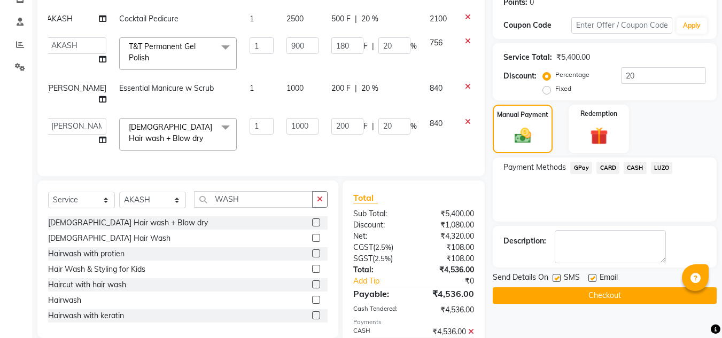
scroll to position [242, 0]
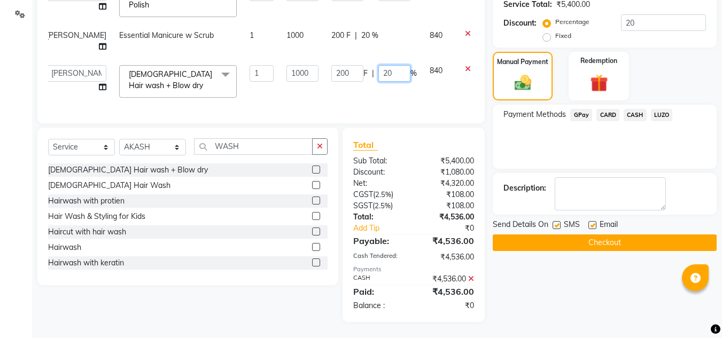
click at [378, 66] on input "20" at bounding box center [394, 73] width 32 height 17
type input "2"
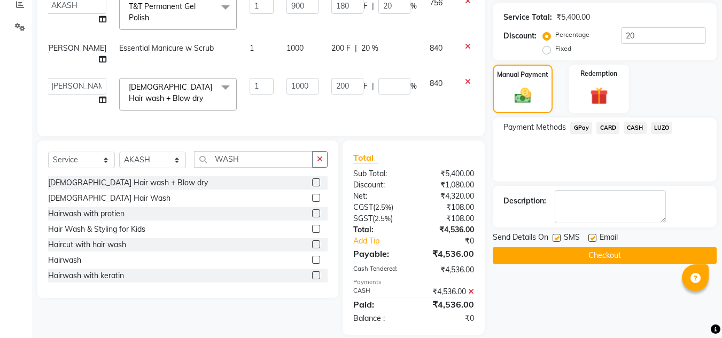
click at [368, 91] on td "200 F | %" at bounding box center [374, 94] width 98 height 45
select select "86116"
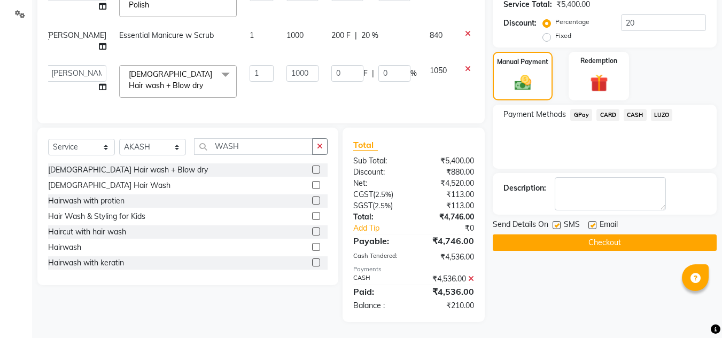
click at [470, 278] on icon at bounding box center [471, 278] width 6 height 7
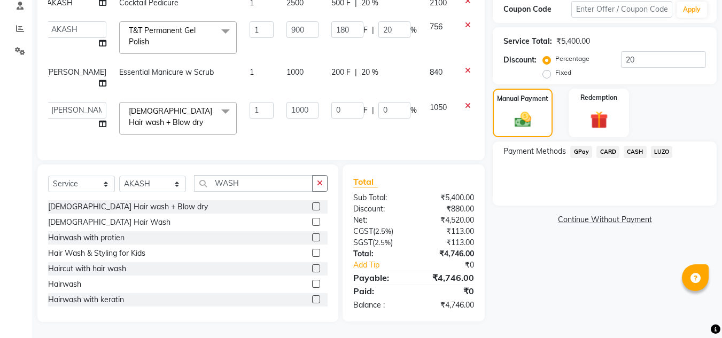
scroll to position [205, 0]
click at [378, 104] on input "0" at bounding box center [394, 110] width 32 height 17
type input "20"
click at [360, 133] on td "0 F | 20 %" at bounding box center [374, 118] width 98 height 45
select select "86116"
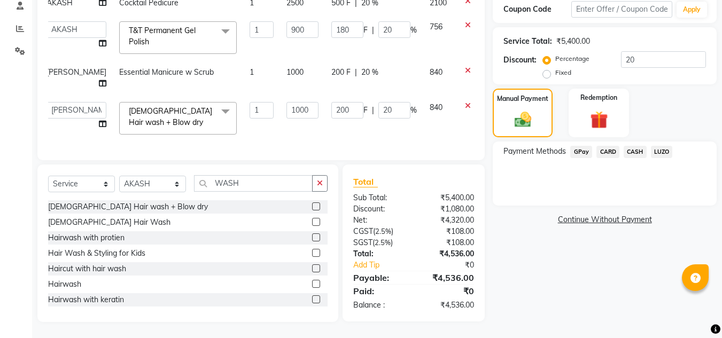
click at [639, 146] on span "CASH" at bounding box center [635, 152] width 23 height 12
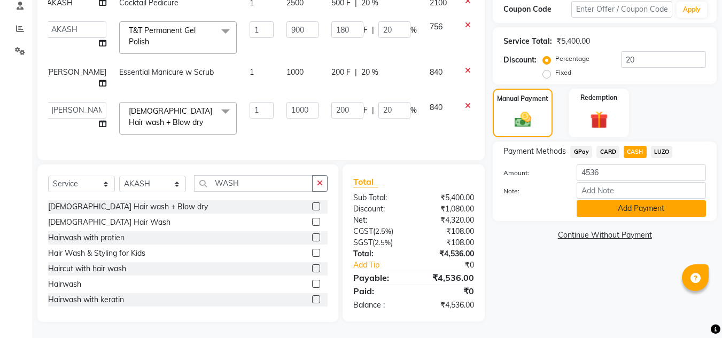
click at [649, 200] on button "Add Payment" at bounding box center [641, 208] width 129 height 17
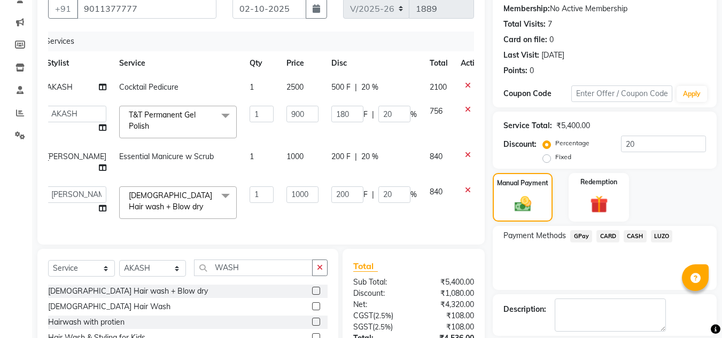
scroll to position [93, 0]
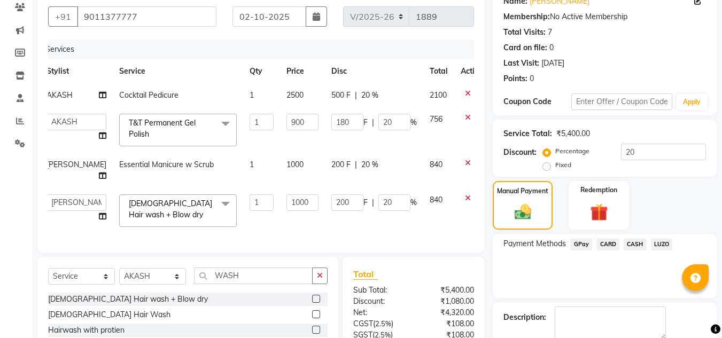
click at [137, 141] on span "T&T Permanent Gel Polish x" at bounding box center [173, 129] width 94 height 23
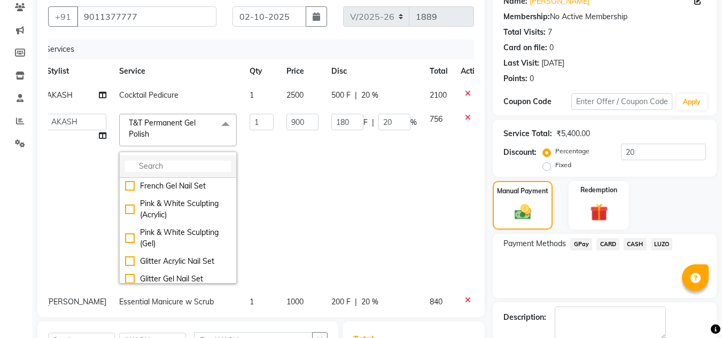
click at [154, 172] on input "multiselect-search" at bounding box center [178, 166] width 106 height 11
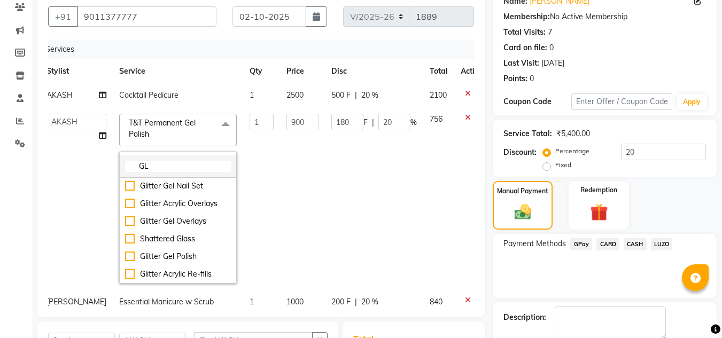
scroll to position [0, 0]
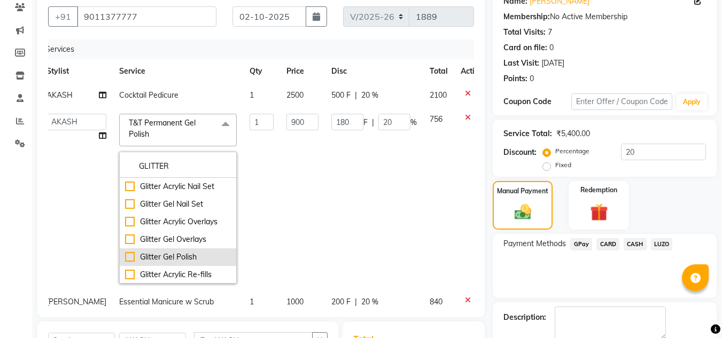
type input "GLITTER"
click at [125, 263] on div "Glitter Gel Polish" at bounding box center [178, 257] width 106 height 11
type input "1600"
type input "320"
checkbox input "true"
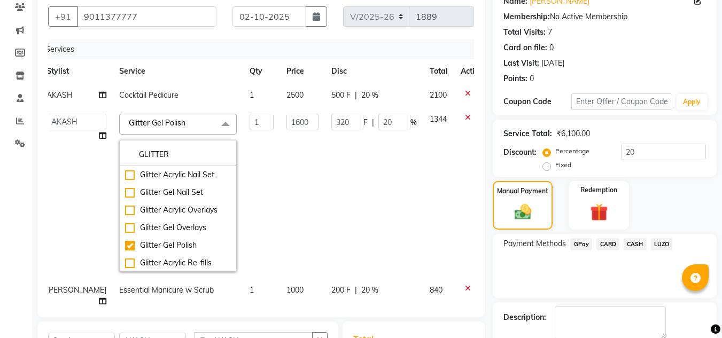
click at [383, 210] on td "320 F | 20 %" at bounding box center [374, 192] width 98 height 171
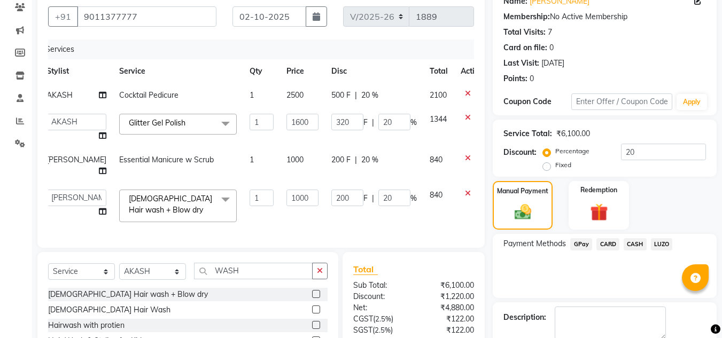
scroll to position [237, 0]
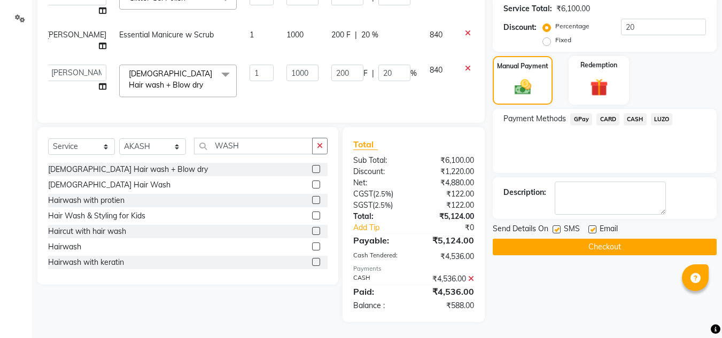
click at [470, 279] on icon at bounding box center [471, 278] width 6 height 7
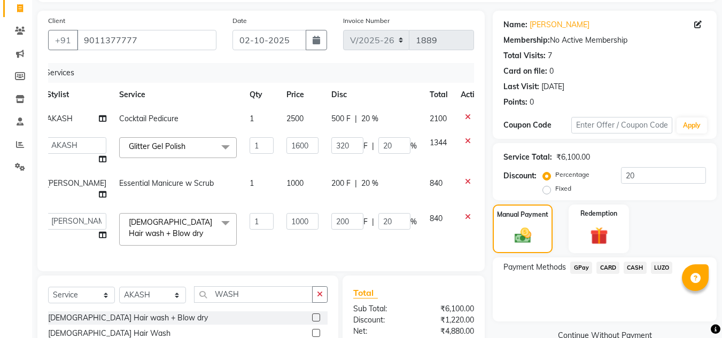
scroll to position [93, 0]
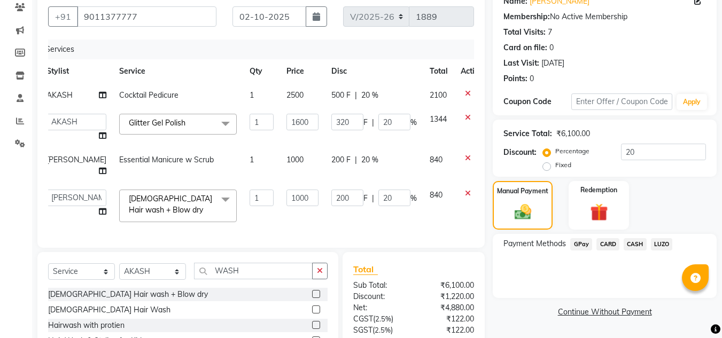
click at [636, 247] on span "CASH" at bounding box center [635, 244] width 23 height 12
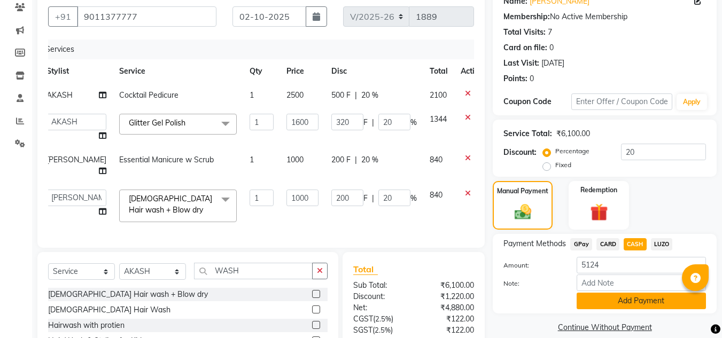
click at [615, 301] on button "Add Payment" at bounding box center [641, 301] width 129 height 17
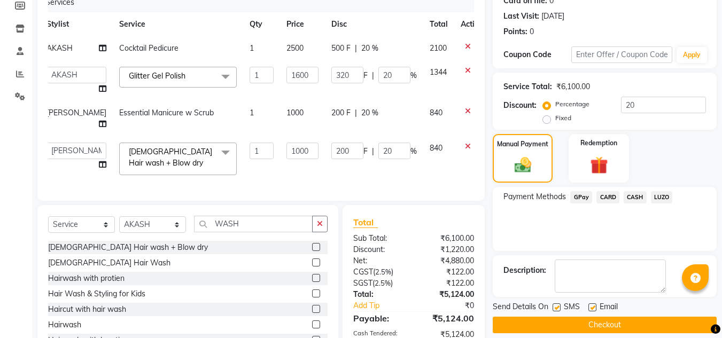
scroll to position [237, 0]
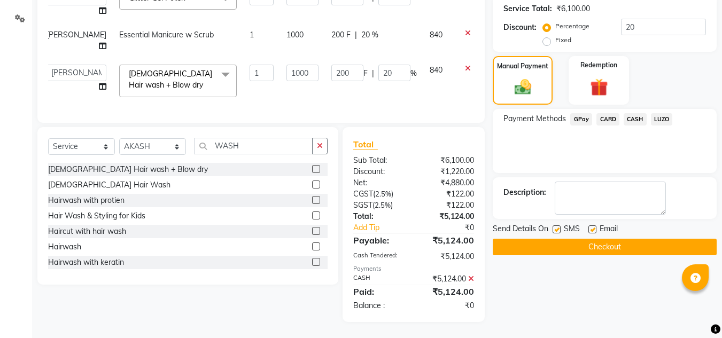
click at [560, 226] on label at bounding box center [557, 230] width 8 height 8
click at [560, 227] on input "checkbox" at bounding box center [556, 230] width 7 height 7
checkbox input "false"
click at [593, 226] on label at bounding box center [592, 230] width 8 height 8
click at [593, 227] on input "checkbox" at bounding box center [591, 230] width 7 height 7
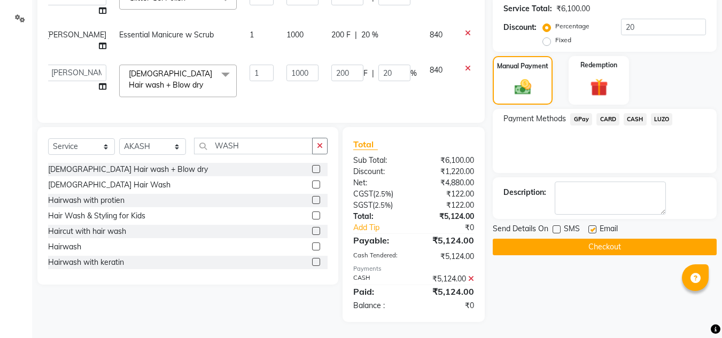
checkbox input "false"
drag, startPoint x: 574, startPoint y: 227, endPoint x: 567, endPoint y: 274, distance: 47.6
click at [567, 274] on div "Name: Sonam Gutte Membership: No Active Membership Total Visits: 7 Card on file…" at bounding box center [609, 92] width 232 height 460
click at [564, 239] on button "Checkout" at bounding box center [605, 247] width 224 height 17
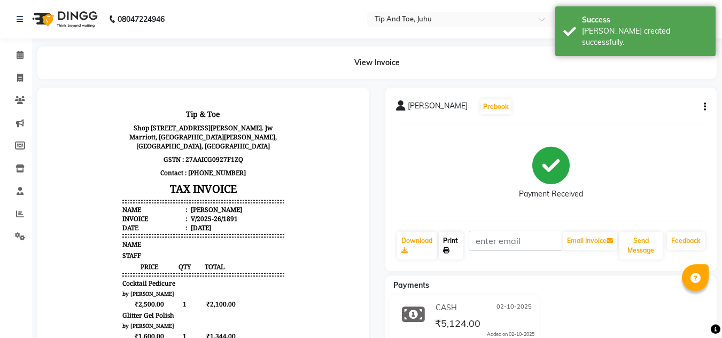
click at [444, 236] on link "Print" at bounding box center [451, 246] width 25 height 28
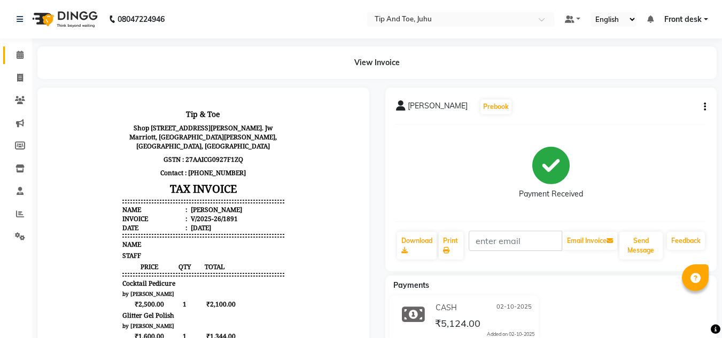
click at [21, 61] on link "Calendar" at bounding box center [16, 56] width 26 height 18
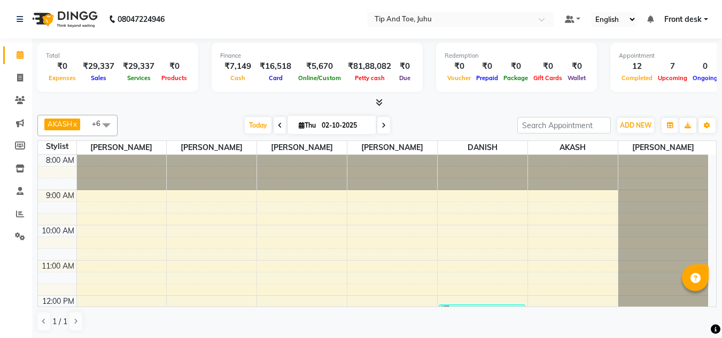
scroll to position [277, 0]
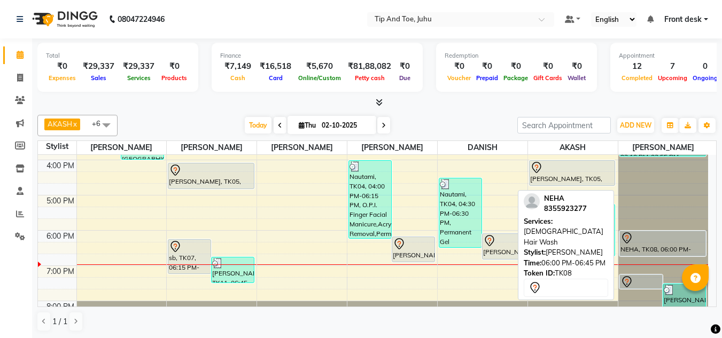
click at [657, 250] on div "NEHA, TK08, 06:00 PM-06:45 PM, Female Hair Wash" at bounding box center [663, 243] width 86 height 25
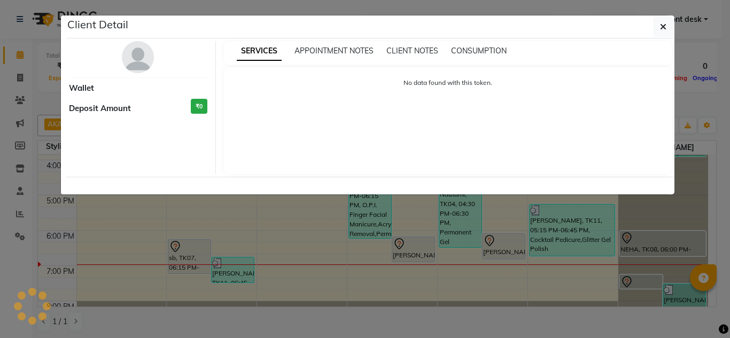
select select "7"
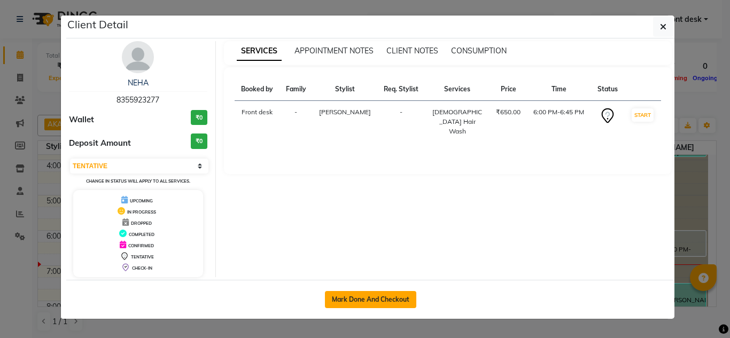
click at [369, 297] on button "Mark Done And Checkout" at bounding box center [370, 299] width 91 height 17
select select "service"
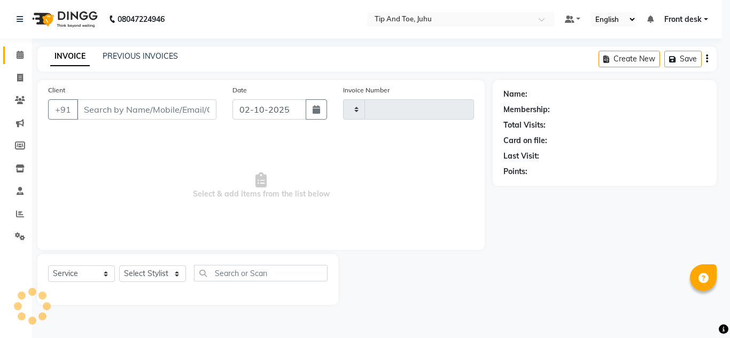
select select "3"
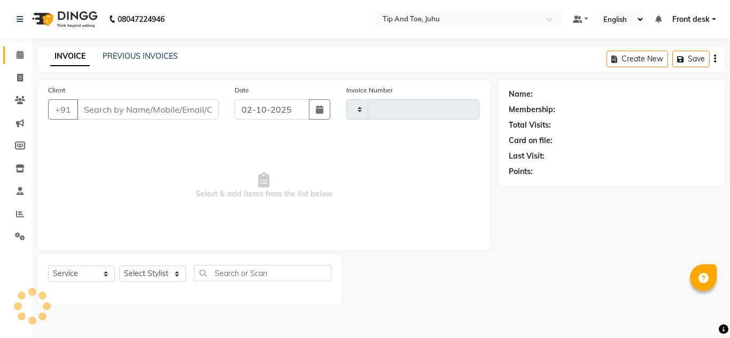
type input "1892"
select select "5516"
type input "8355923277"
select select "86116"
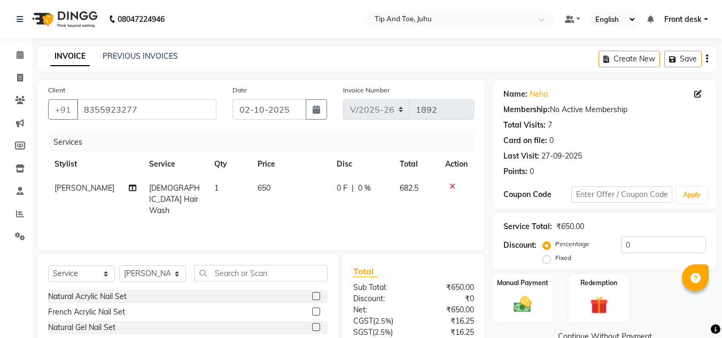
click at [259, 193] on td "650" at bounding box center [290, 199] width 79 height 47
select select "86116"
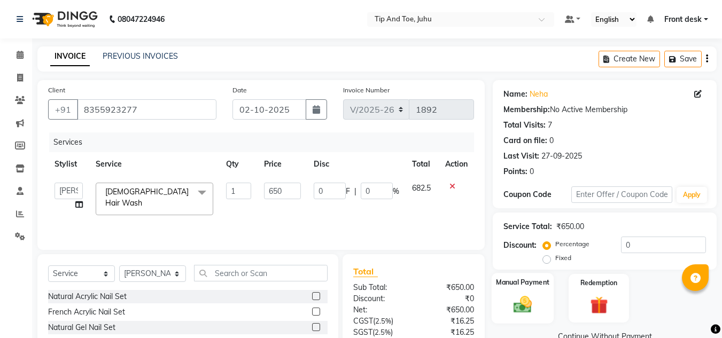
click at [513, 286] on label "Manual Payment" at bounding box center [522, 282] width 53 height 10
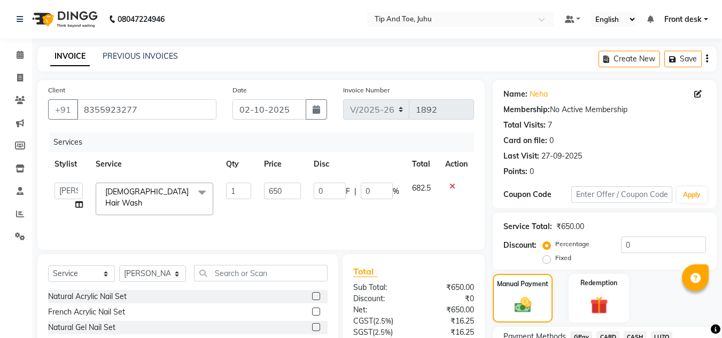
scroll to position [91, 0]
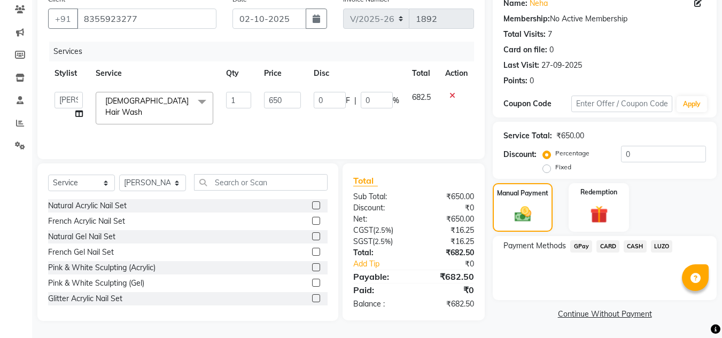
click at [605, 246] on span "CARD" at bounding box center [607, 247] width 23 height 12
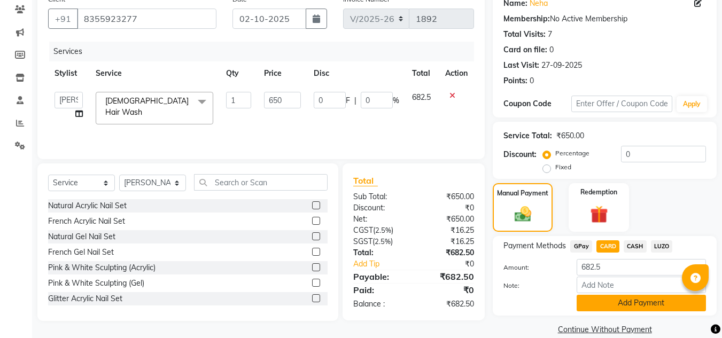
click at [639, 300] on button "Add Payment" at bounding box center [641, 303] width 129 height 17
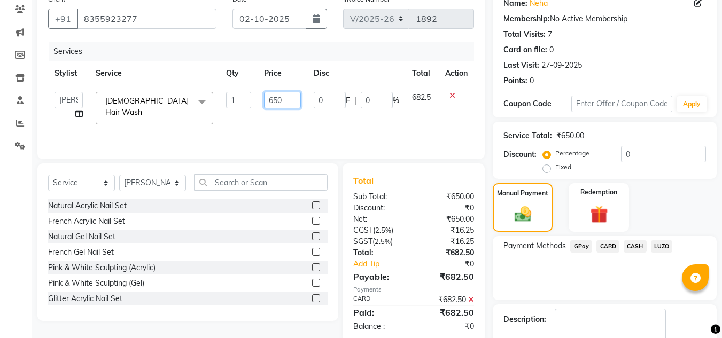
click at [297, 98] on input "650" at bounding box center [282, 100] width 37 height 17
type input "6"
type input "550"
click at [291, 119] on td "550" at bounding box center [283, 108] width 50 height 45
select select "86116"
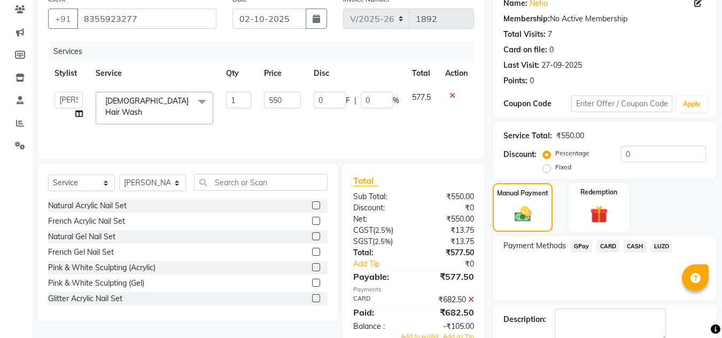
click at [470, 298] on icon at bounding box center [471, 299] width 6 height 7
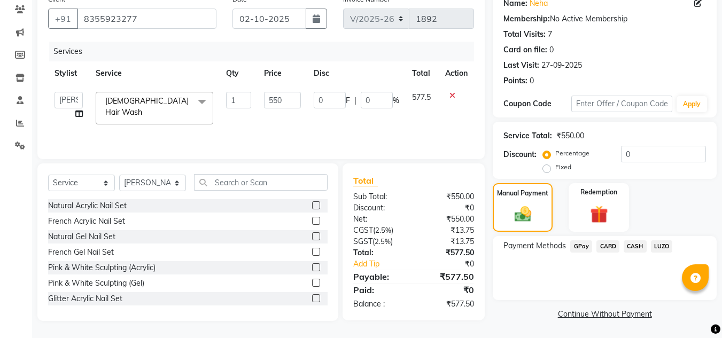
click at [614, 246] on span "CARD" at bounding box center [607, 247] width 23 height 12
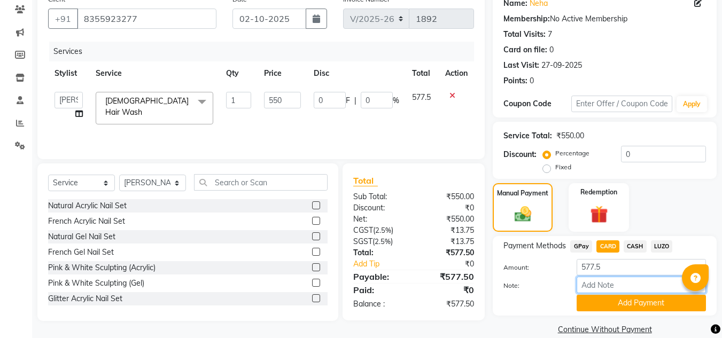
click at [627, 292] on input "Note:" at bounding box center [641, 285] width 129 height 17
click at [625, 301] on button "Add Payment" at bounding box center [641, 303] width 129 height 17
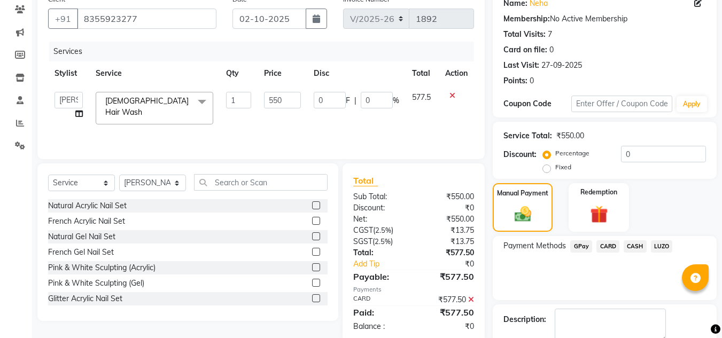
scroll to position [151, 0]
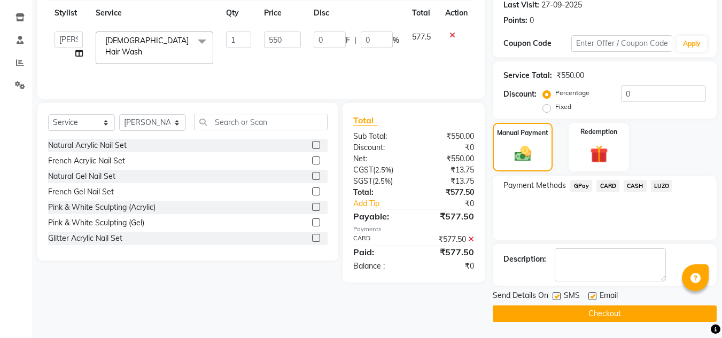
click at [583, 308] on button "Checkout" at bounding box center [605, 314] width 224 height 17
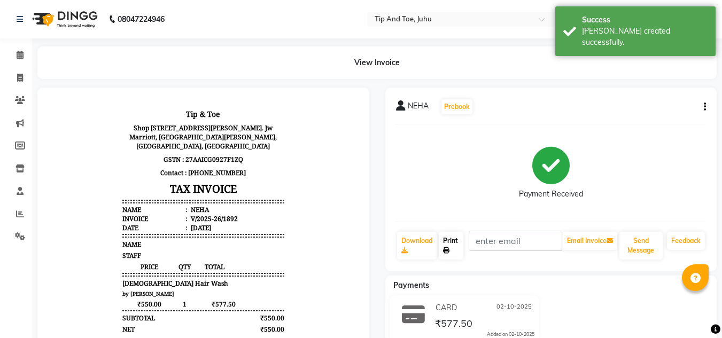
click at [445, 245] on link "Print" at bounding box center [451, 246] width 25 height 28
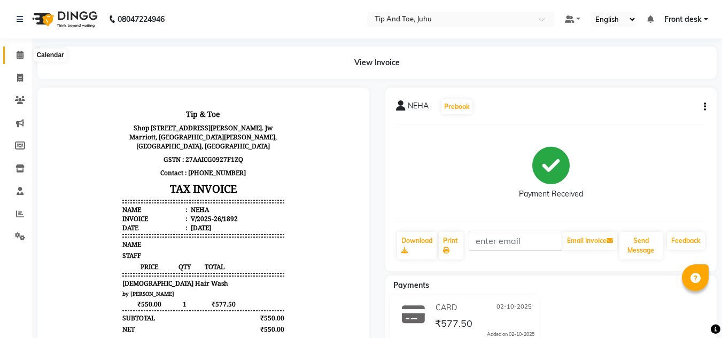
click at [19, 54] on icon at bounding box center [20, 55] width 7 height 8
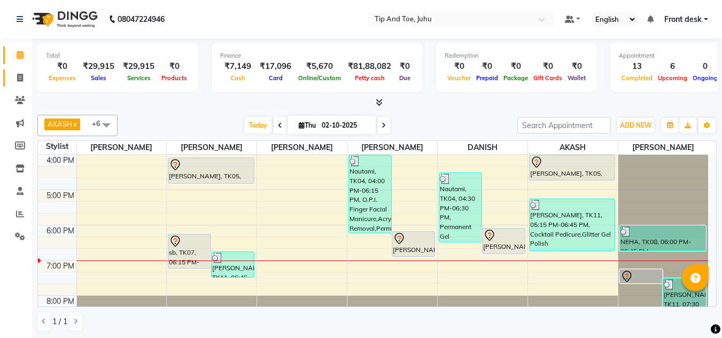
scroll to position [306, 0]
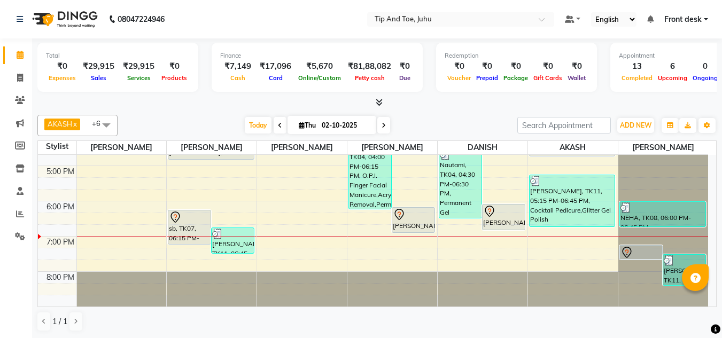
click at [712, 319] on div "1 / 1" at bounding box center [376, 322] width 679 height 20
click at [712, 317] on div "1 / 1" at bounding box center [376, 322] width 679 height 20
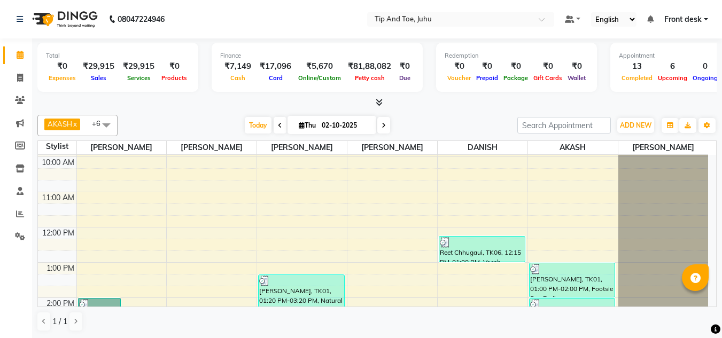
scroll to position [107, 0]
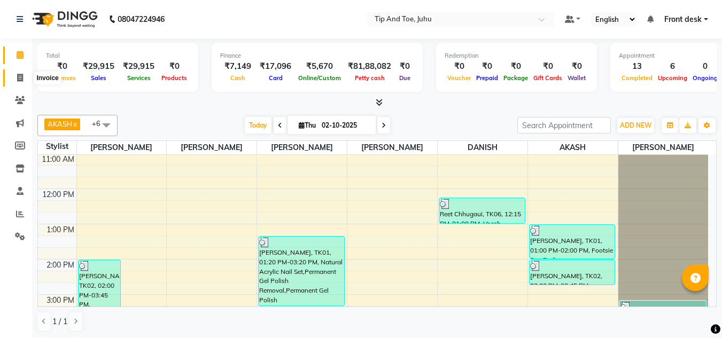
click at [24, 78] on span at bounding box center [20, 78] width 19 height 12
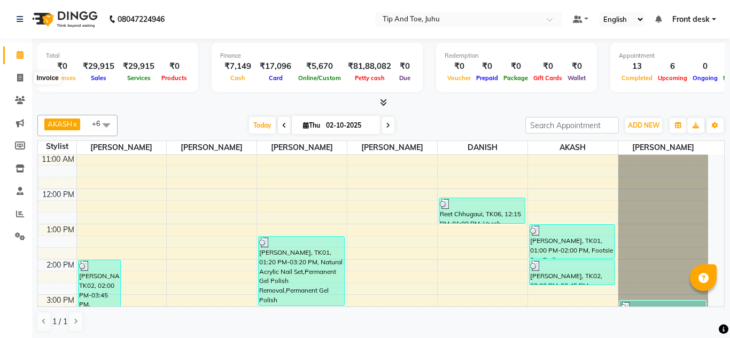
select select "5516"
select select "service"
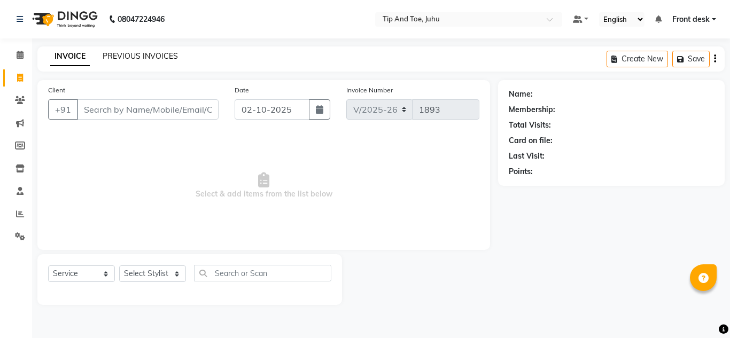
click at [162, 55] on link "PREVIOUS INVOICES" at bounding box center [140, 56] width 75 height 10
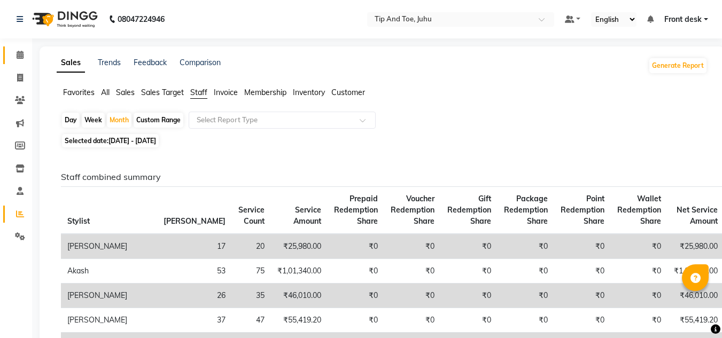
click at [20, 61] on link "Calendar" at bounding box center [16, 56] width 26 height 18
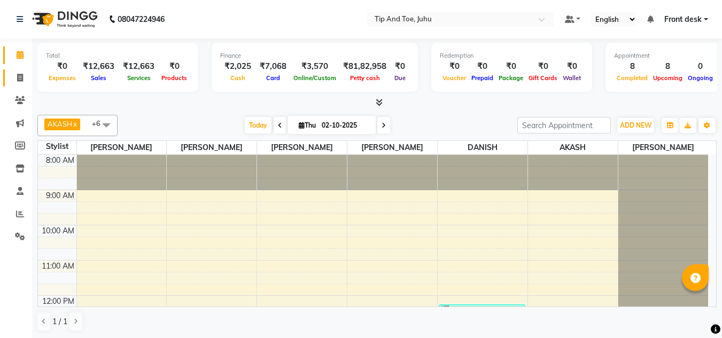
click at [18, 84] on link "Invoice" at bounding box center [16, 78] width 26 height 18
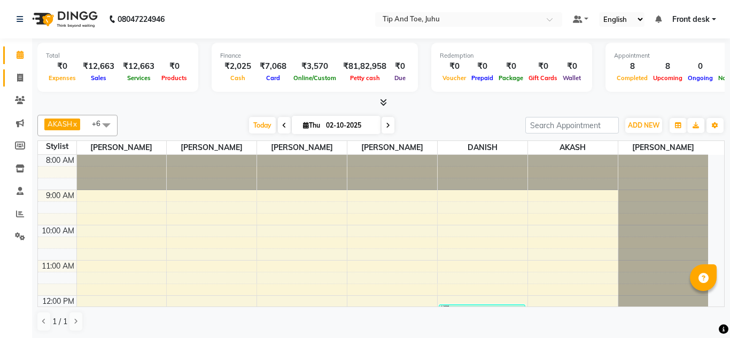
select select "5516"
select select "service"
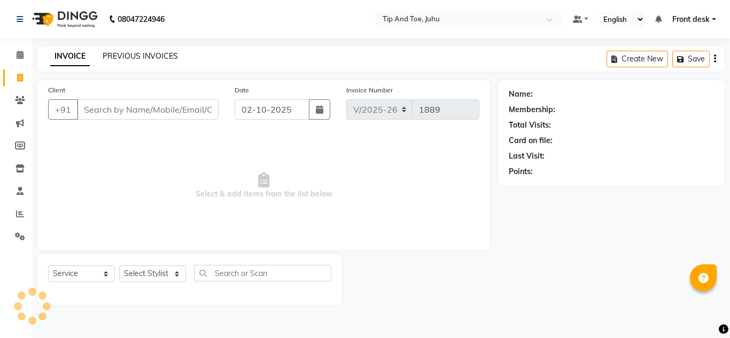
click at [148, 58] on link "PREVIOUS INVOICES" at bounding box center [140, 56] width 75 height 10
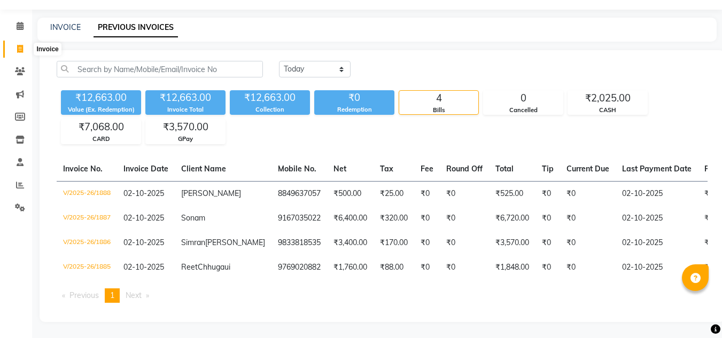
click at [21, 45] on icon at bounding box center [20, 49] width 6 height 8
select select "5516"
select select "service"
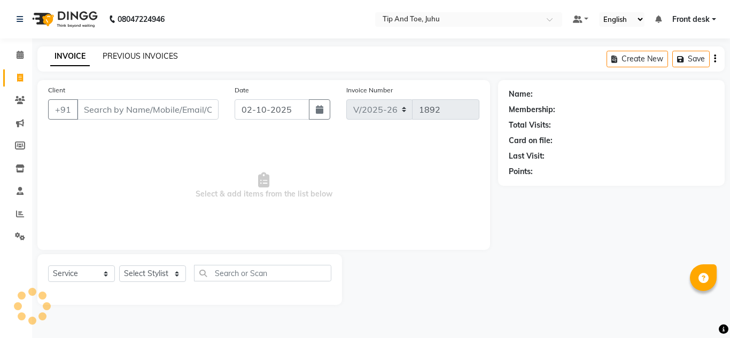
click at [131, 55] on link "PREVIOUS INVOICES" at bounding box center [140, 56] width 75 height 10
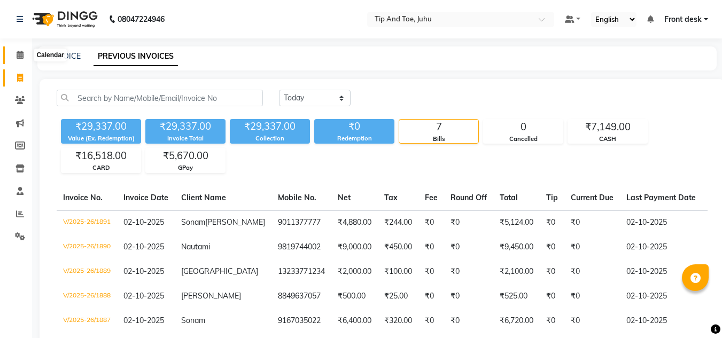
click at [17, 58] on icon at bounding box center [20, 55] width 7 height 8
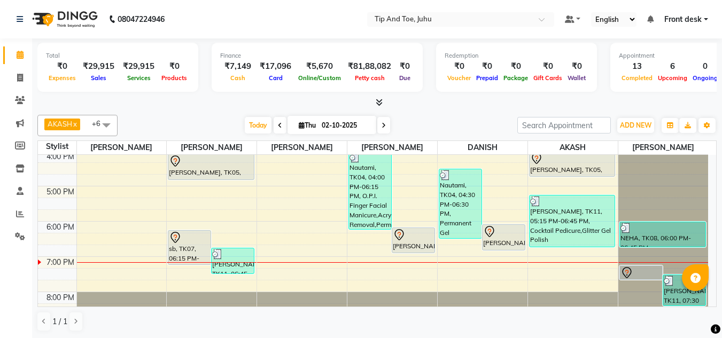
scroll to position [299, 0]
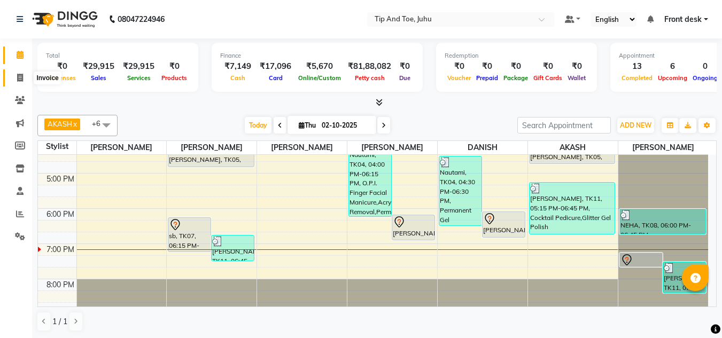
click at [23, 78] on icon at bounding box center [20, 78] width 6 height 8
select select "5516"
select select "service"
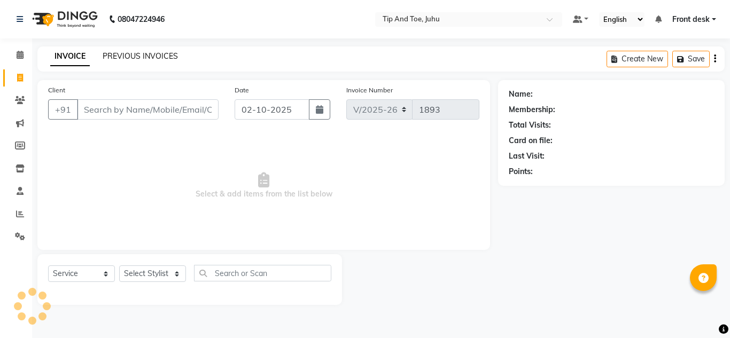
click at [158, 52] on link "PREVIOUS INVOICES" at bounding box center [140, 56] width 75 height 10
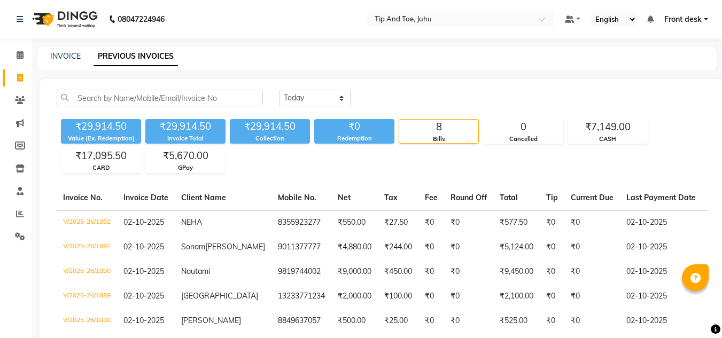
scroll to position [141, 0]
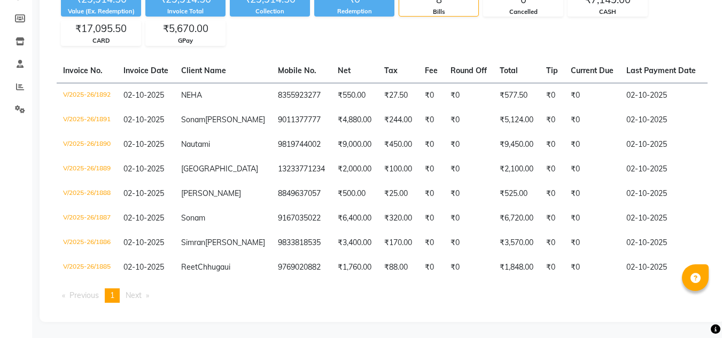
click at [493, 59] on th "Total" at bounding box center [516, 71] width 47 height 25
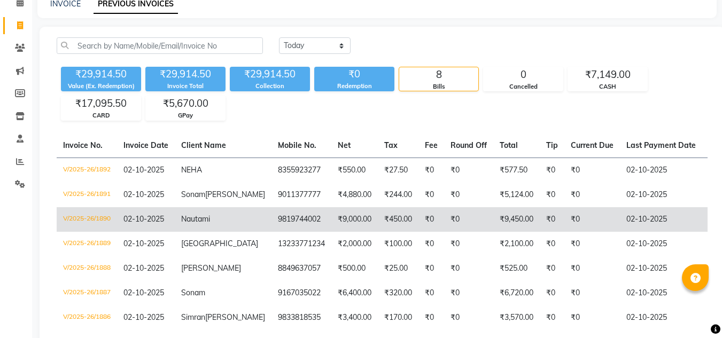
scroll to position [53, 0]
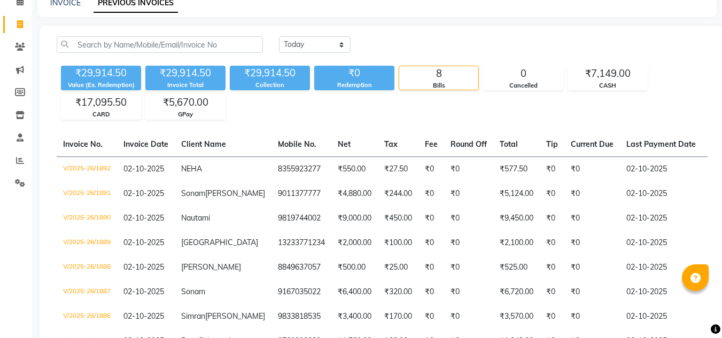
click at [634, 104] on div "₹29,914.50 Value (Ex. Redemption) ₹29,914.50 Invoice Total ₹29,914.50 Collectio…" at bounding box center [382, 90] width 651 height 58
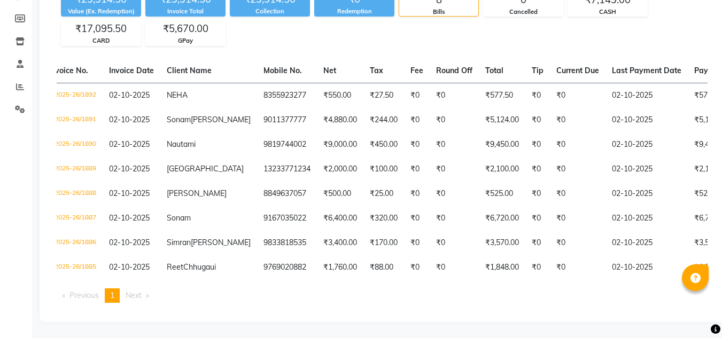
scroll to position [0, 99]
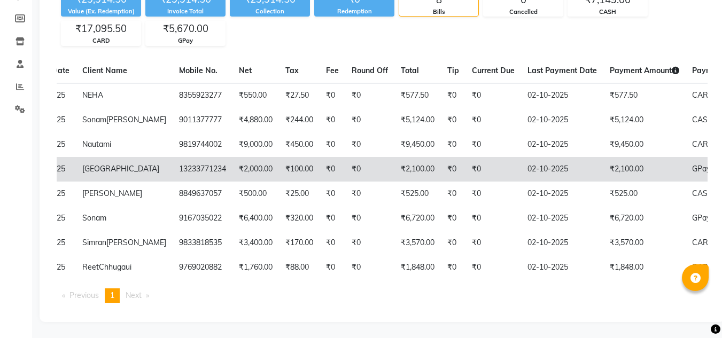
click at [345, 157] on td "₹0" at bounding box center [369, 169] width 49 height 25
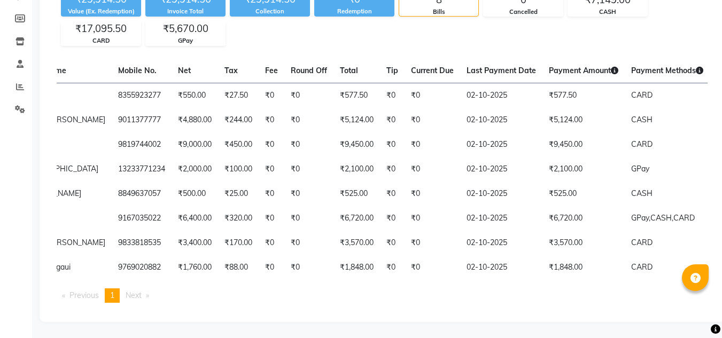
scroll to position [0, 107]
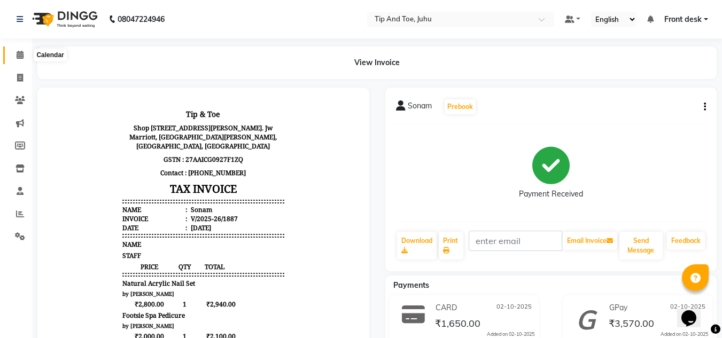
drag, startPoint x: 24, startPoint y: 57, endPoint x: 730, endPoint y: 238, distance: 729.1
click at [24, 57] on icon at bounding box center [20, 55] width 7 height 8
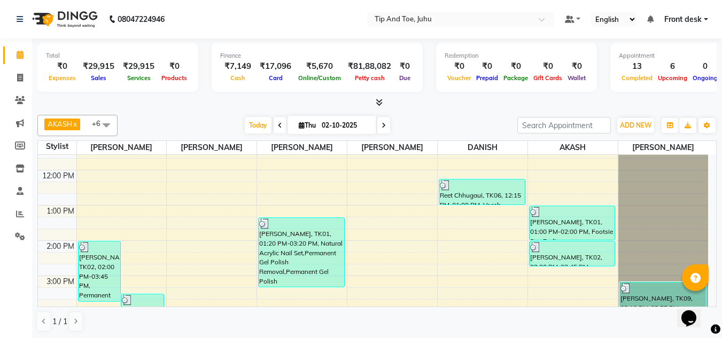
scroll to position [220, 0]
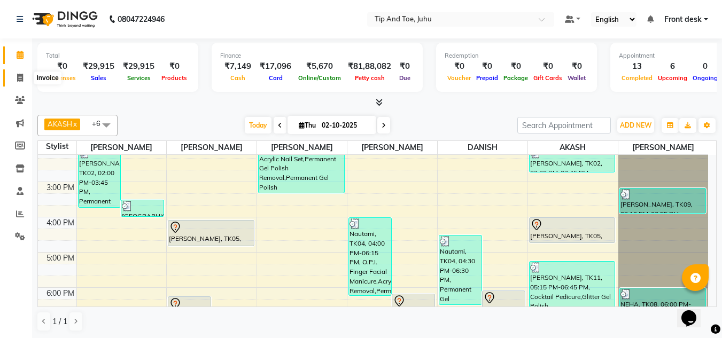
click at [21, 79] on icon at bounding box center [20, 78] width 6 height 8
select select "service"
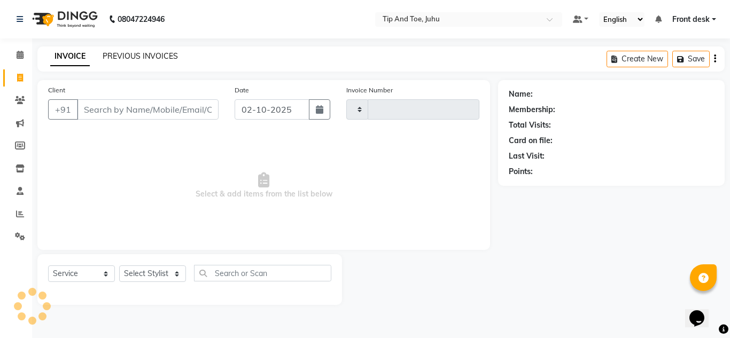
type input "1893"
select select "5516"
click at [127, 56] on link "PREVIOUS INVOICES" at bounding box center [140, 56] width 75 height 10
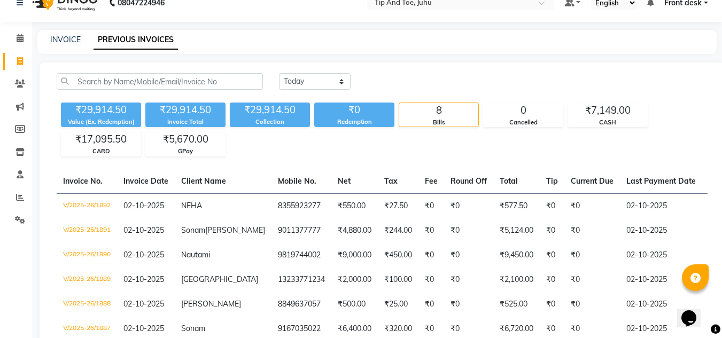
scroll to position [19, 0]
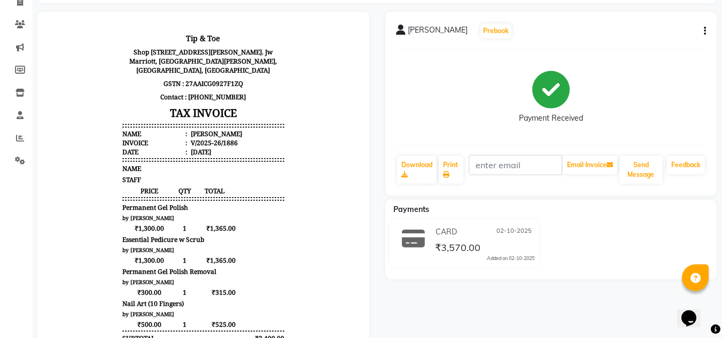
scroll to position [107, 0]
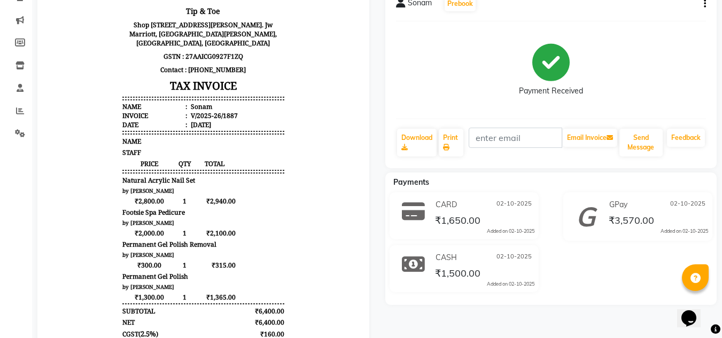
scroll to position [175, 0]
